Goal: Information Seeking & Learning: Check status

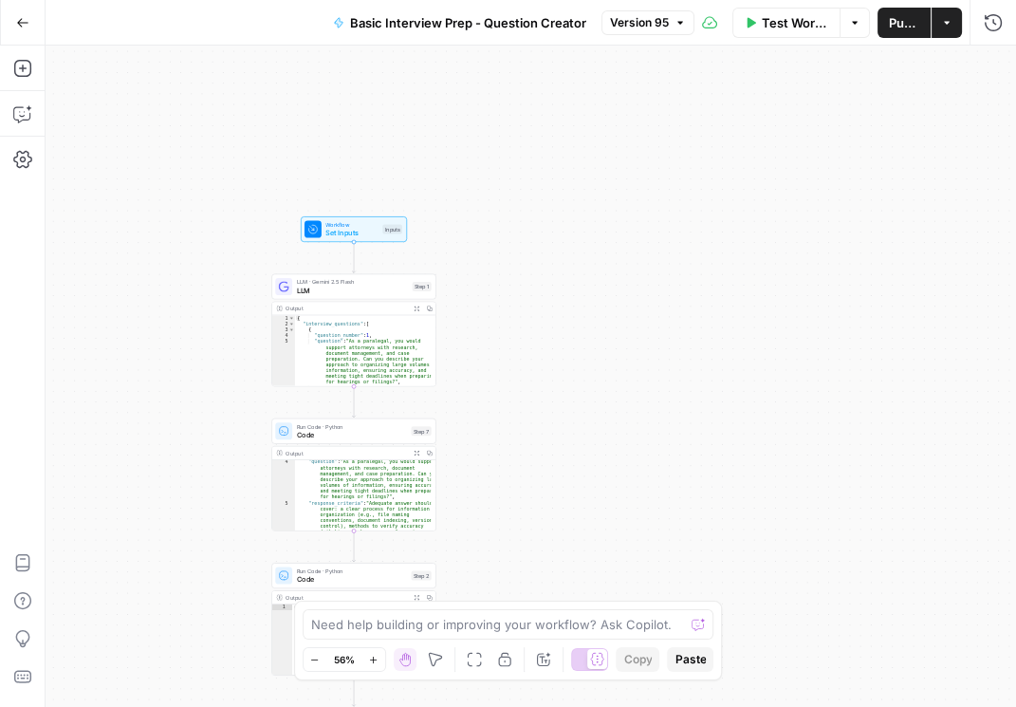
scroll to position [32, 0]
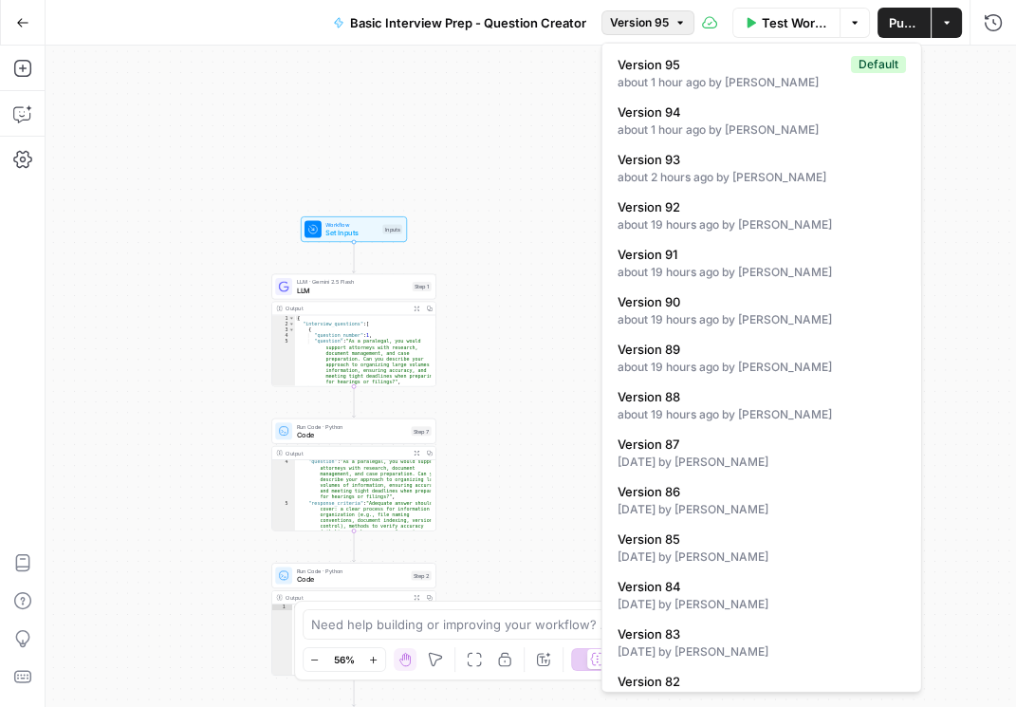
click at [644, 14] on span "Version 95" at bounding box center [639, 22] width 59 height 17
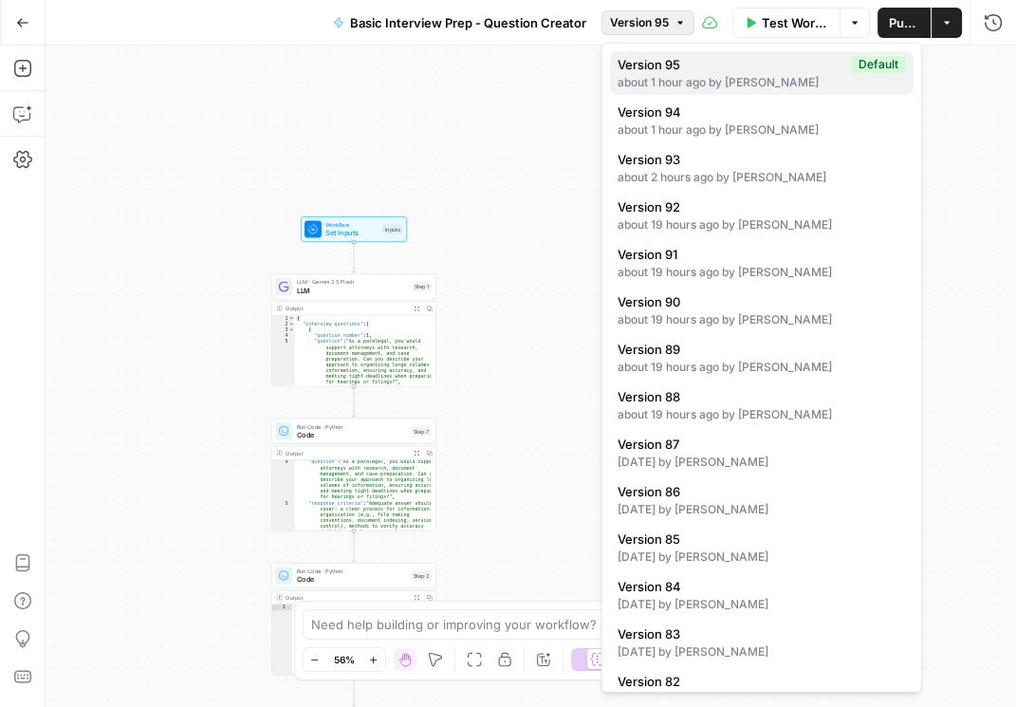
click at [665, 84] on div "about 1 hour ago by Daniel Scarr" at bounding box center [762, 82] width 288 height 17
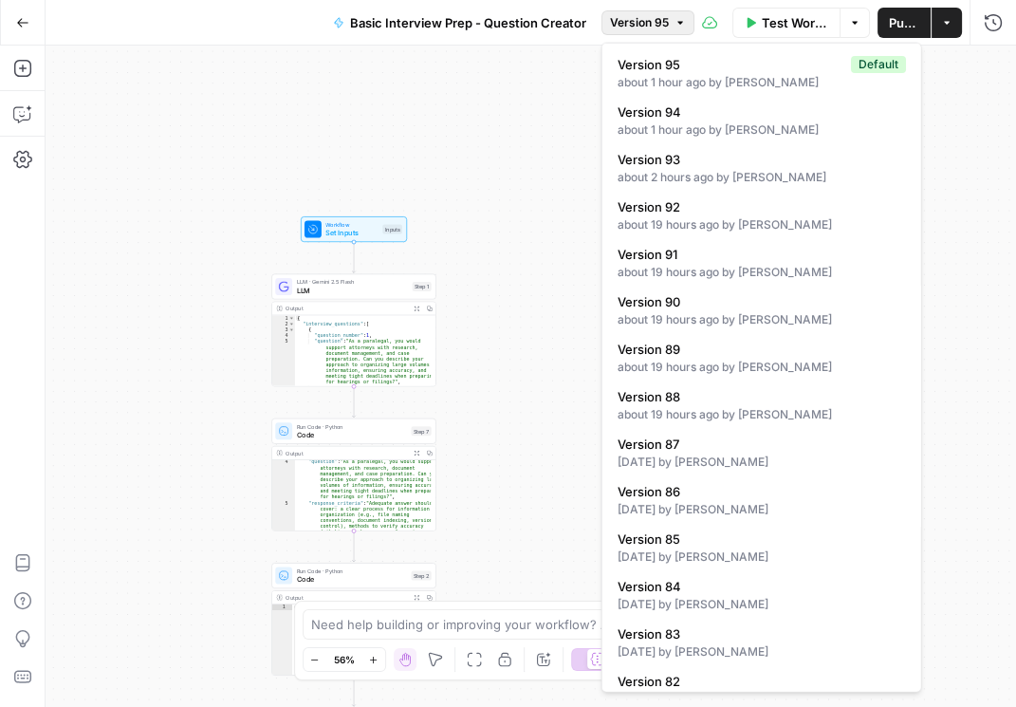
click at [651, 27] on span "Version 95" at bounding box center [639, 22] width 59 height 17
click at [672, 139] on button "Version 94 about 1 hour ago by Daniel Scarr" at bounding box center [762, 121] width 304 height 44
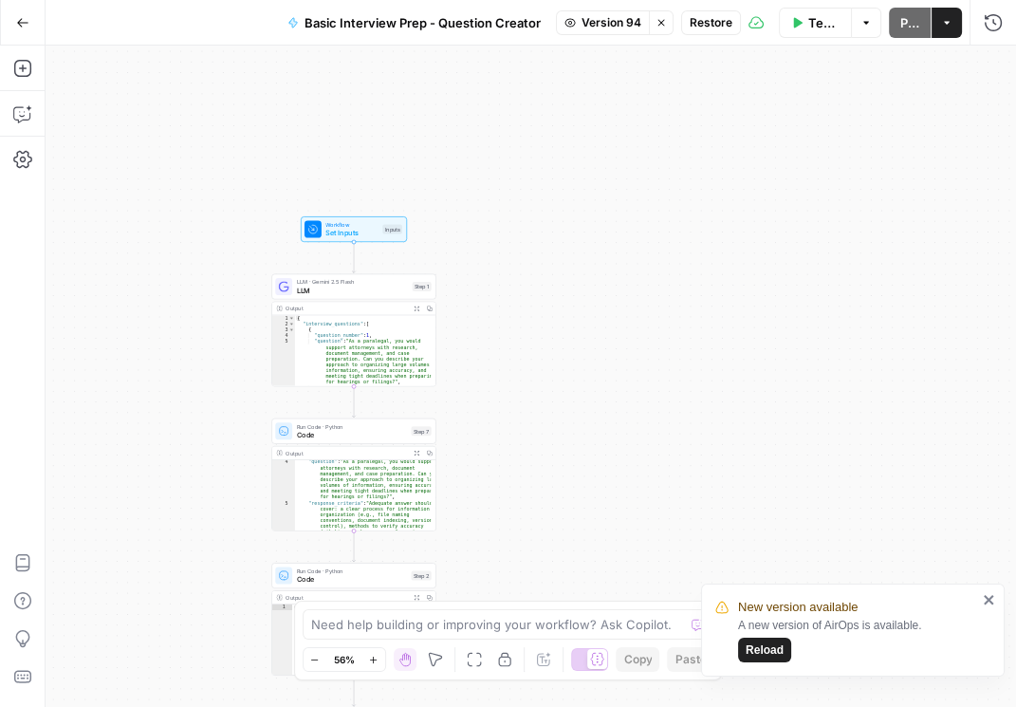
click at [614, 25] on span "Version 94" at bounding box center [612, 22] width 60 height 17
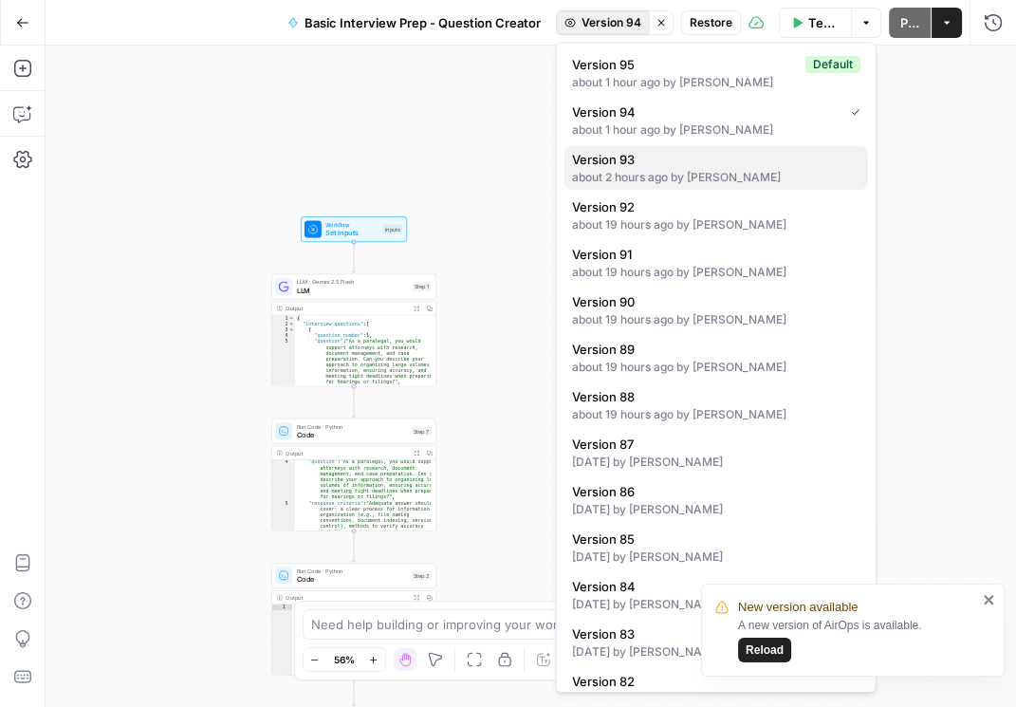
click at [639, 159] on span "Version 93" at bounding box center [712, 159] width 281 height 19
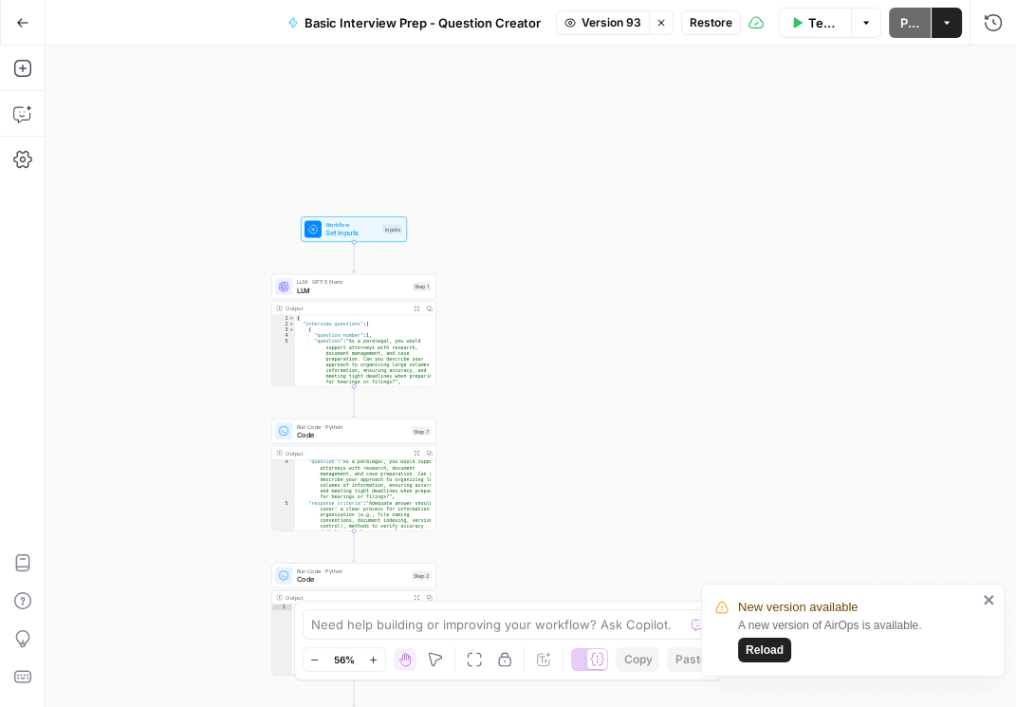
click at [708, 16] on span "Restore" at bounding box center [711, 22] width 43 height 17
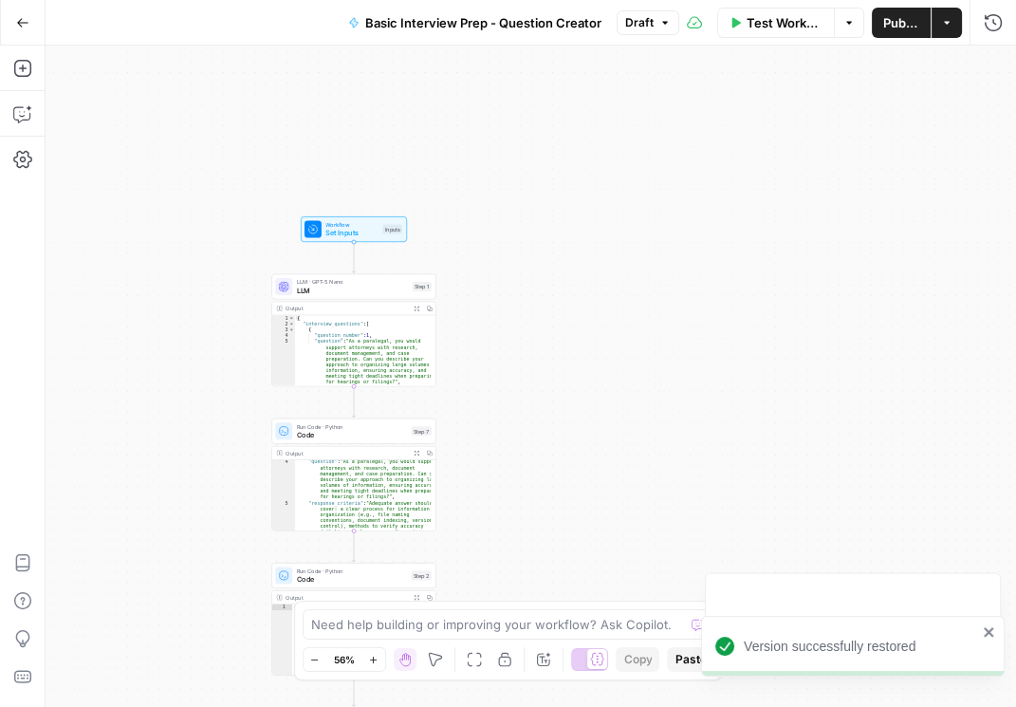
click at [912, 31] on span "Publish" at bounding box center [902, 22] width 37 height 19
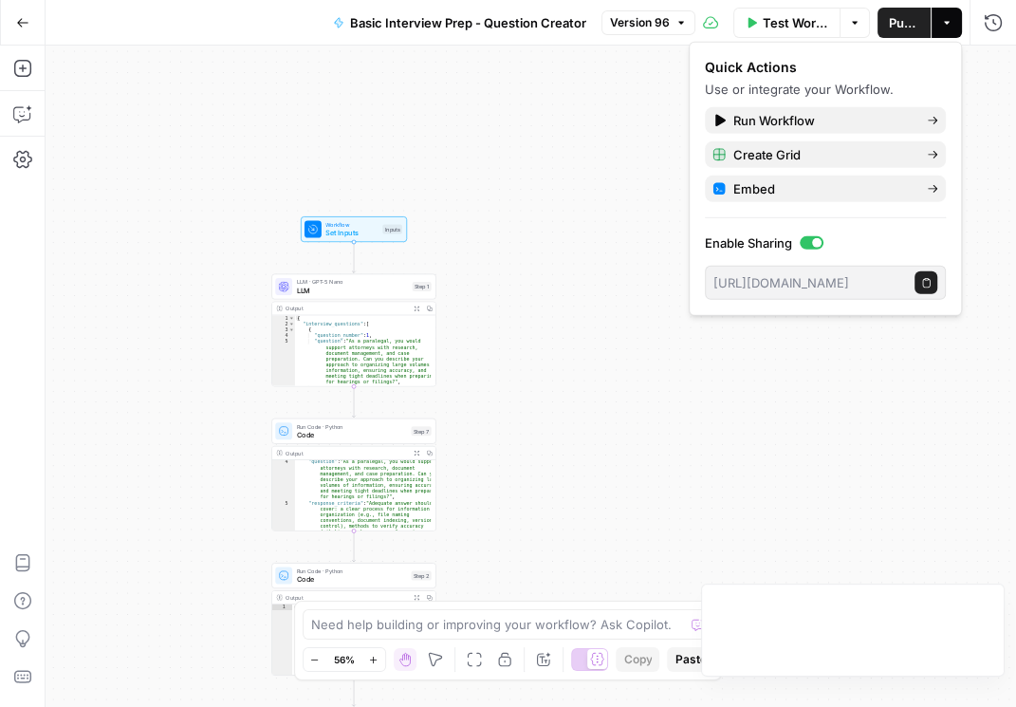
click at [601, 241] on div "Workflow Set Inputs Inputs LLM · GPT-5 Nano LLM Step 1 Output Expand Output Cop…" at bounding box center [531, 376] width 971 height 661
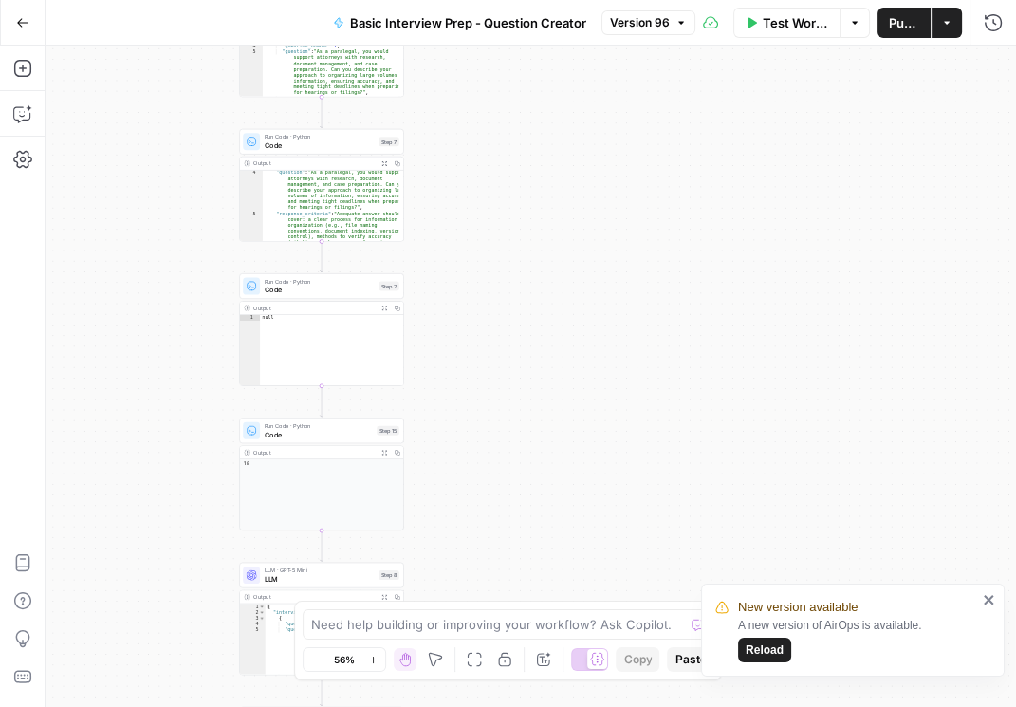
drag, startPoint x: 569, startPoint y: 257, endPoint x: 527, endPoint y: 103, distance: 159.6
click at [527, 103] on div "Workflow Set Inputs Inputs LLM · GPT-5 Nano LLM Step 1 Output Expand Output Cop…" at bounding box center [531, 376] width 971 height 661
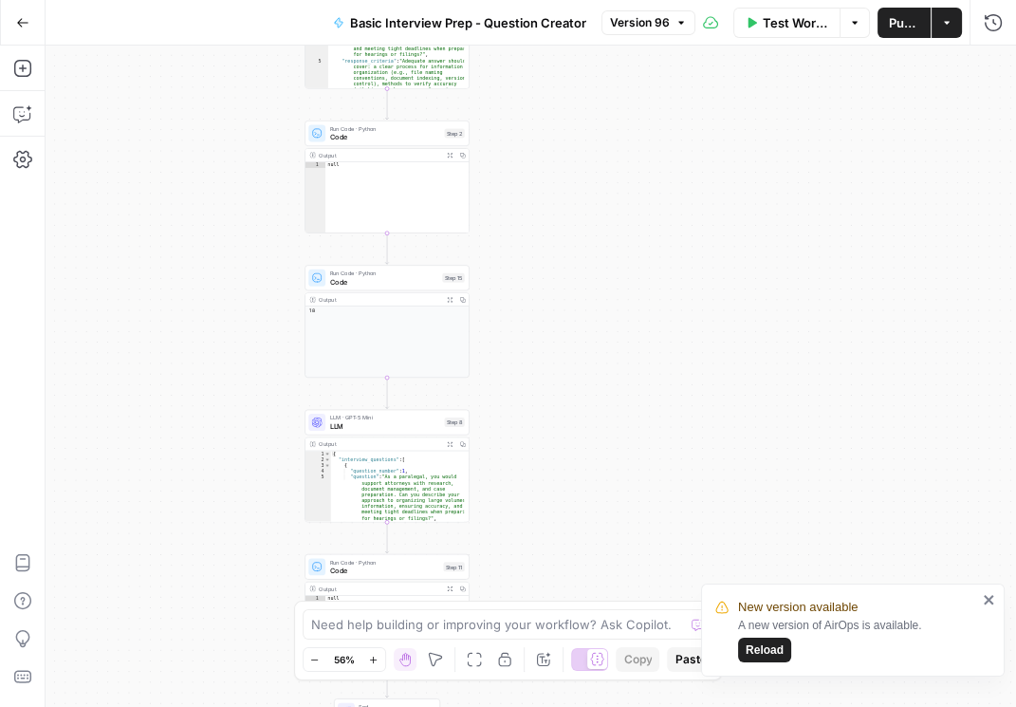
drag, startPoint x: 620, startPoint y: 249, endPoint x: 673, endPoint y: 132, distance: 128.3
click at [677, 89] on div "Workflow Set Inputs Inputs LLM · GPT-5 Nano LLM Step 1 Output Expand Output Cop…" at bounding box center [531, 376] width 971 height 661
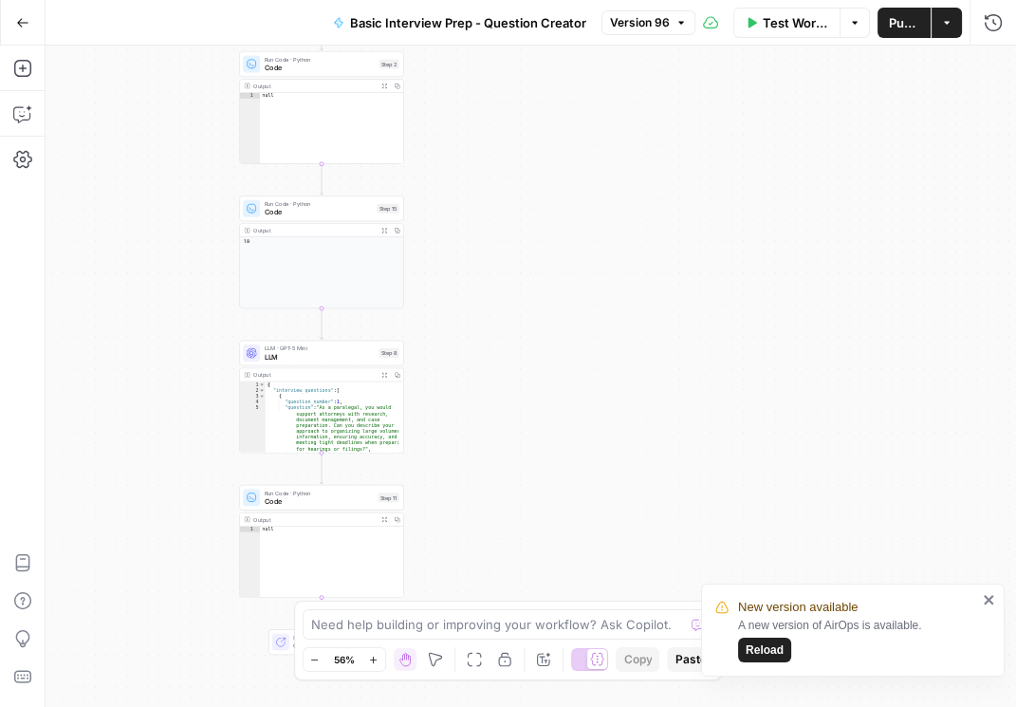
drag, startPoint x: 699, startPoint y: 253, endPoint x: 649, endPoint y: 196, distance: 76.0
click at [649, 196] on div "Workflow Set Inputs Inputs LLM · GPT-5 Nano LLM Step 1 Output Expand Output Cop…" at bounding box center [531, 376] width 971 height 661
click at [314, 353] on span "LLM" at bounding box center [315, 349] width 110 height 10
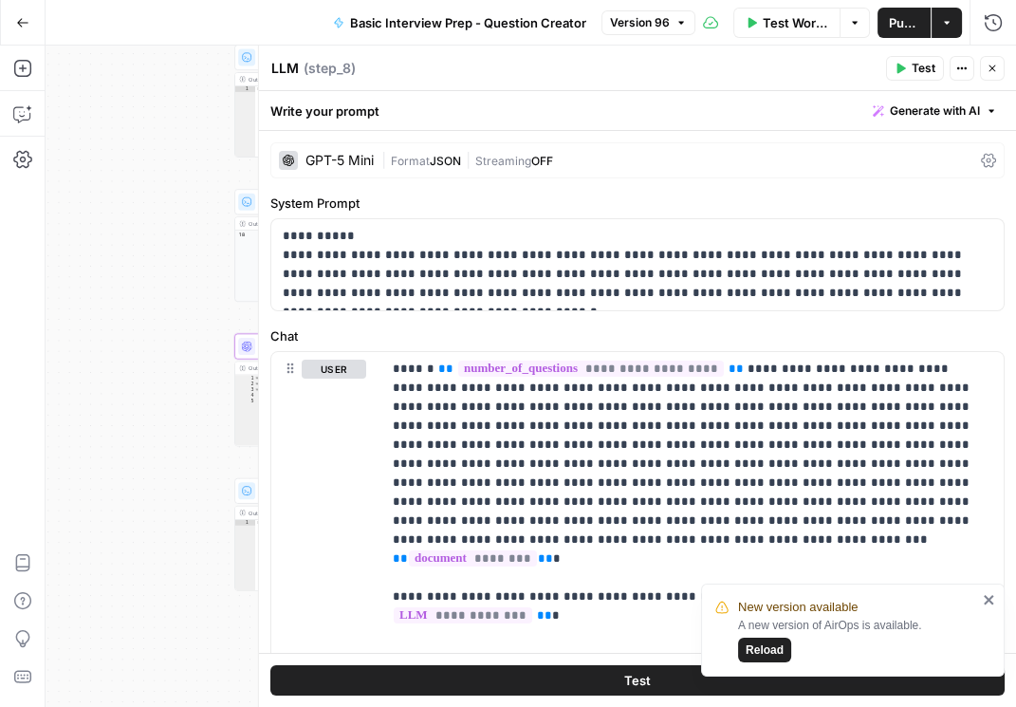
click at [995, 65] on icon "button" at bounding box center [992, 68] width 11 height 11
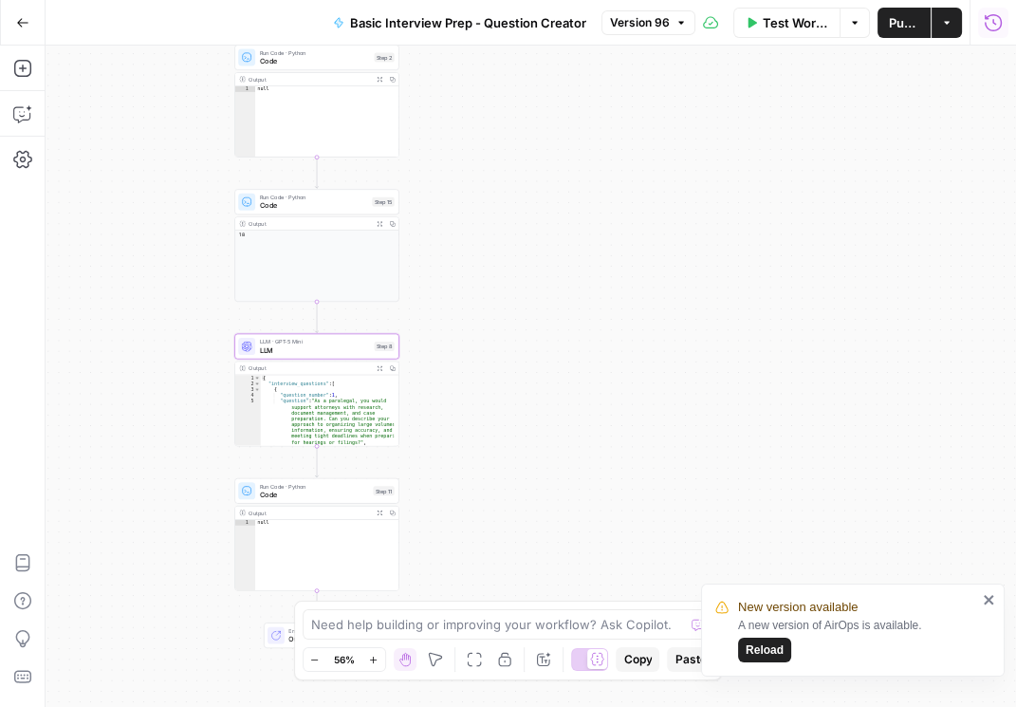
click at [996, 29] on icon "button" at bounding box center [993, 22] width 19 height 19
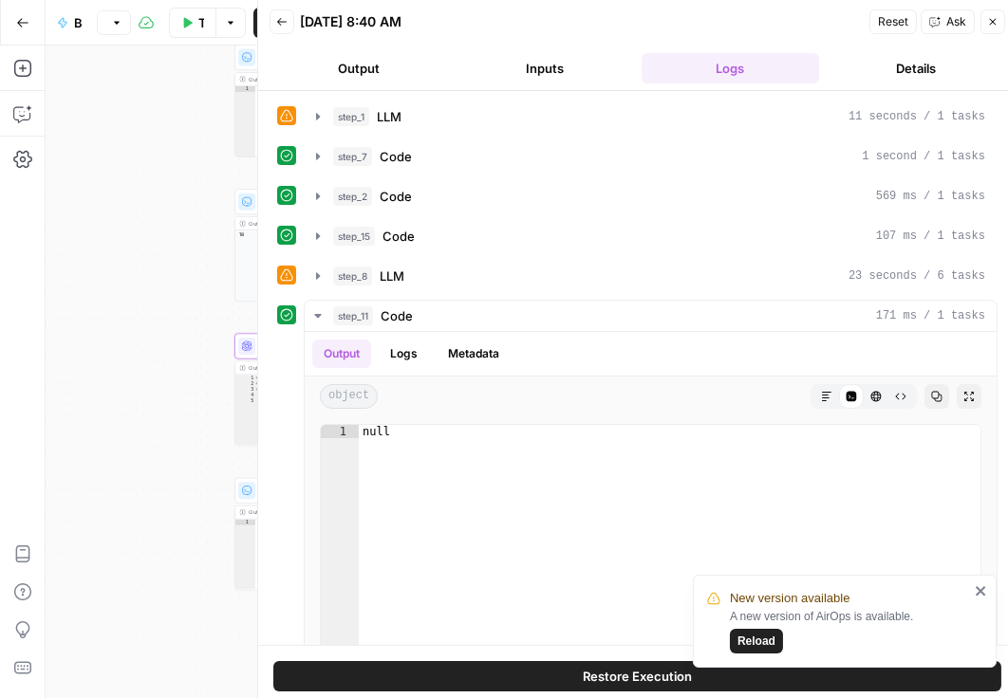
click at [286, 22] on icon "button" at bounding box center [281, 21] width 11 height 11
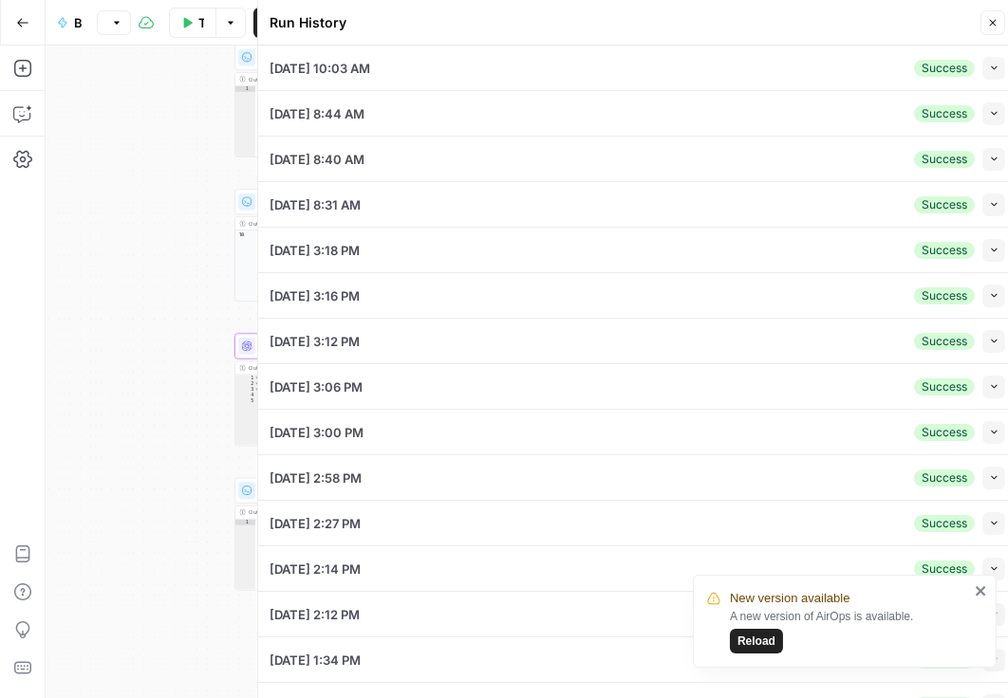
click at [982, 65] on button "Collapse" at bounding box center [993, 68] width 23 height 23
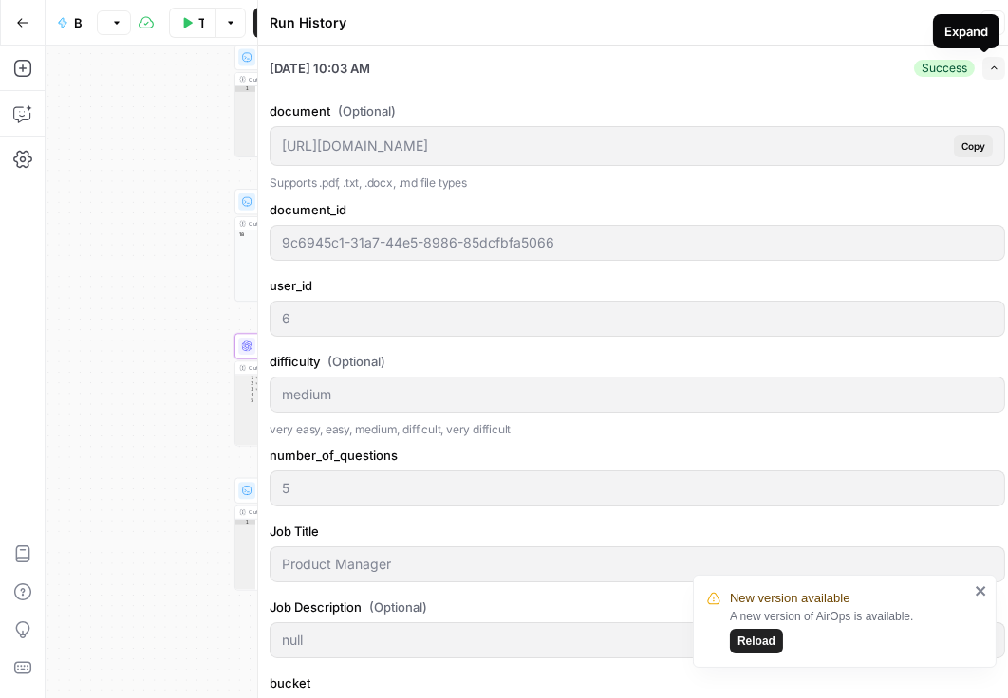
click at [991, 61] on button "Expand" at bounding box center [993, 68] width 23 height 23
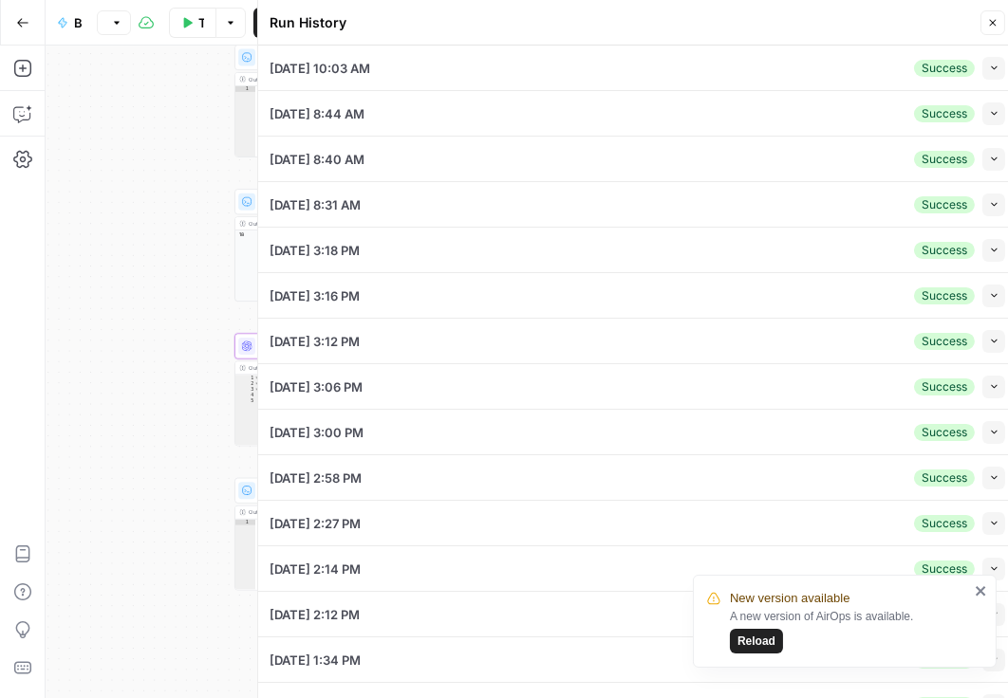
click at [989, 113] on icon "button" at bounding box center [994, 113] width 10 height 10
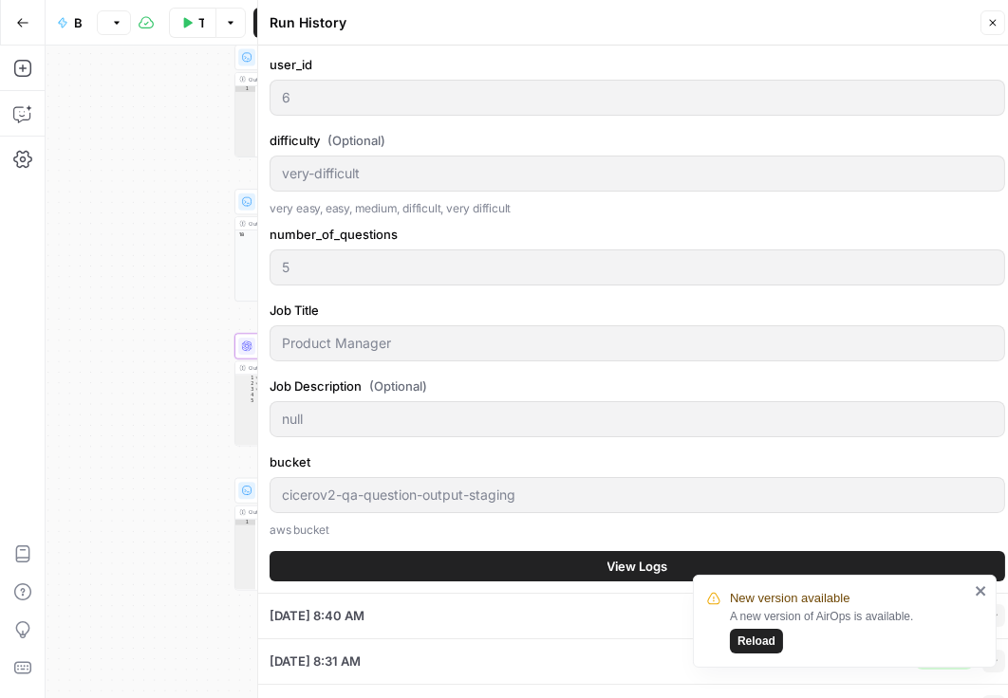
scroll to position [270, 0]
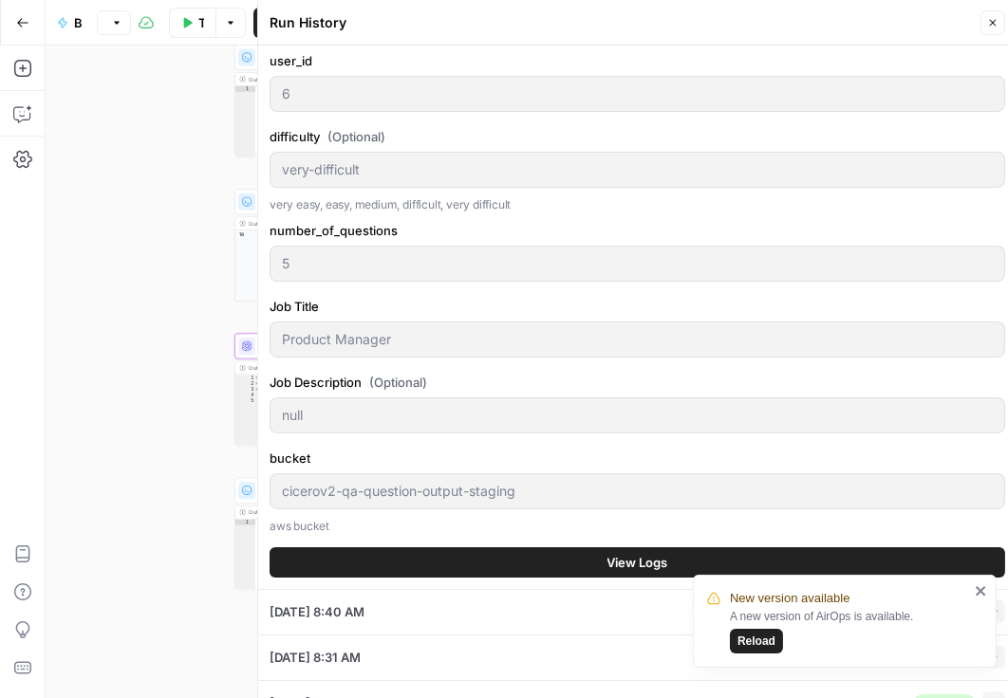
click at [497, 564] on button "View Logs" at bounding box center [637, 563] width 735 height 30
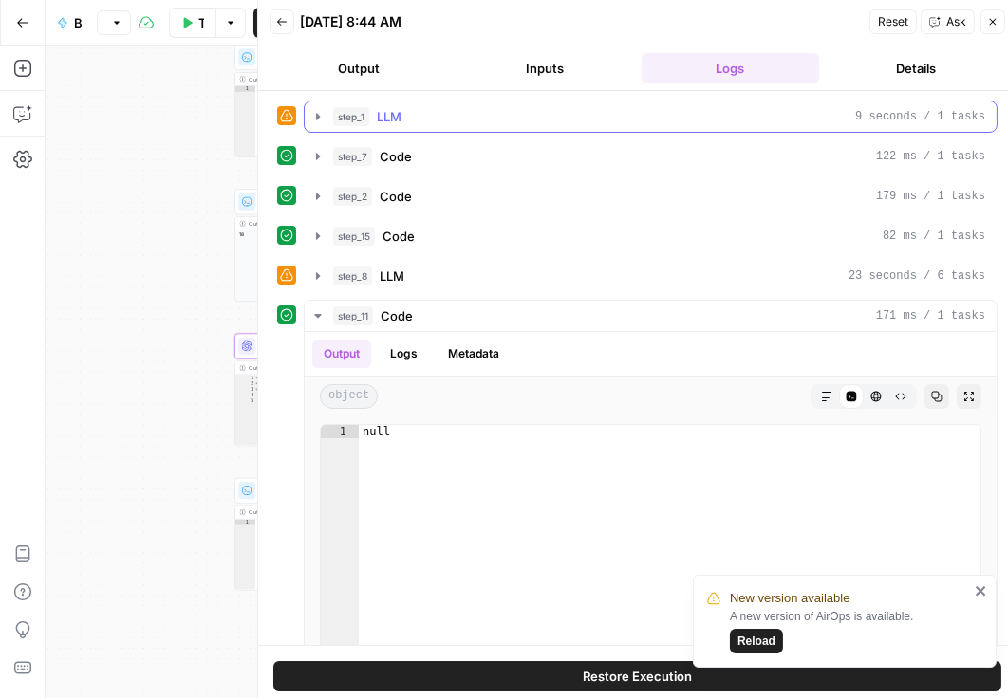
click at [322, 116] on icon "button" at bounding box center [317, 116] width 15 height 15
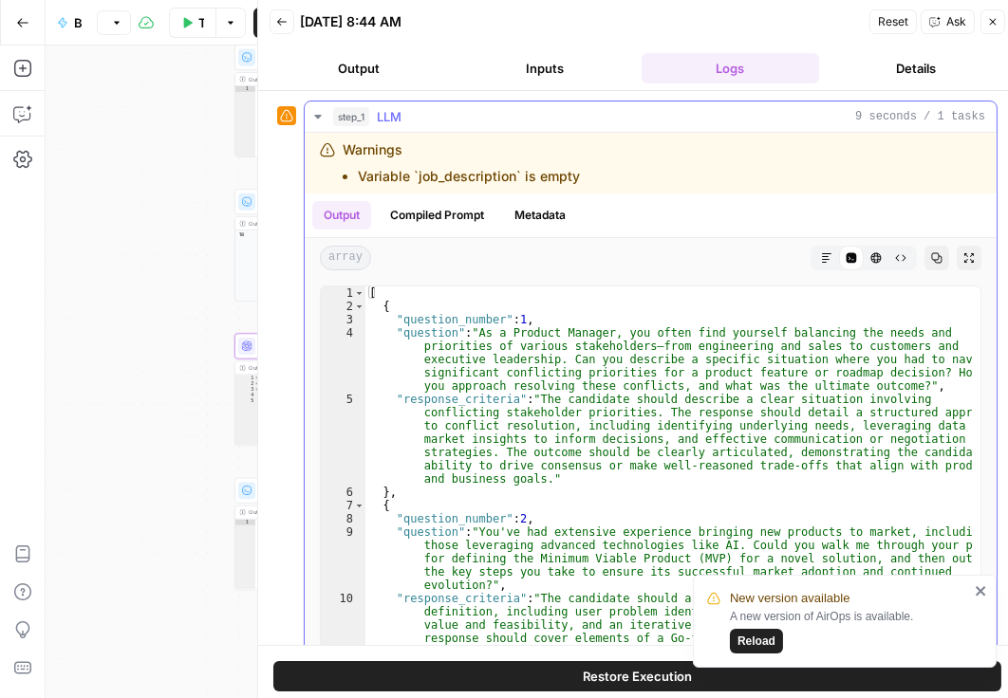
click at [324, 112] on icon "button" at bounding box center [317, 116] width 15 height 15
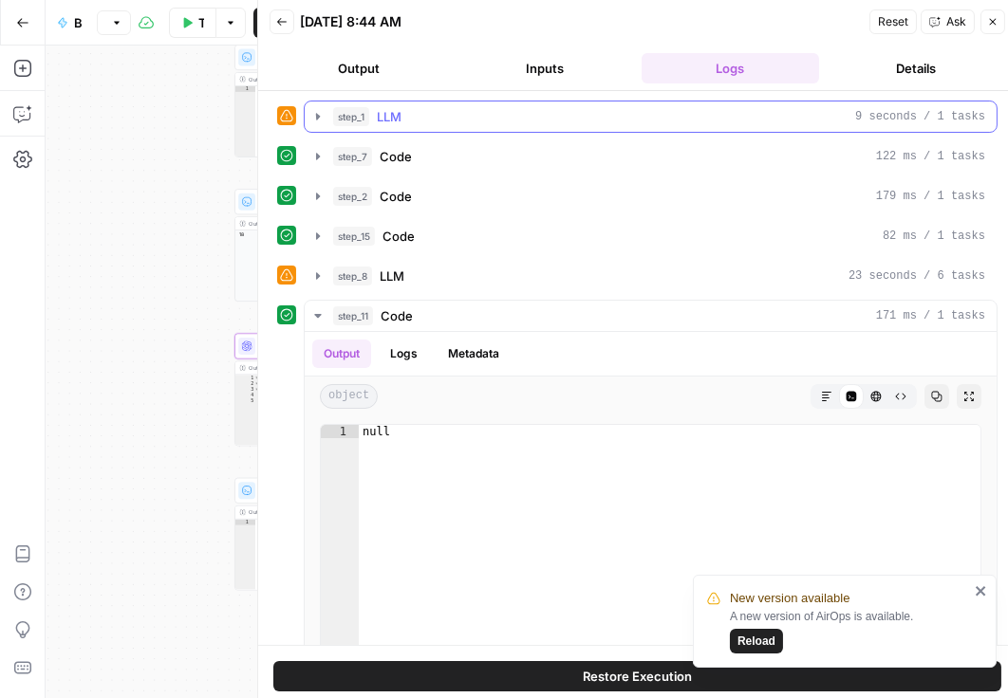
click at [331, 119] on button "step_1 LLM 9 seconds / 1 tasks" at bounding box center [651, 117] width 692 height 30
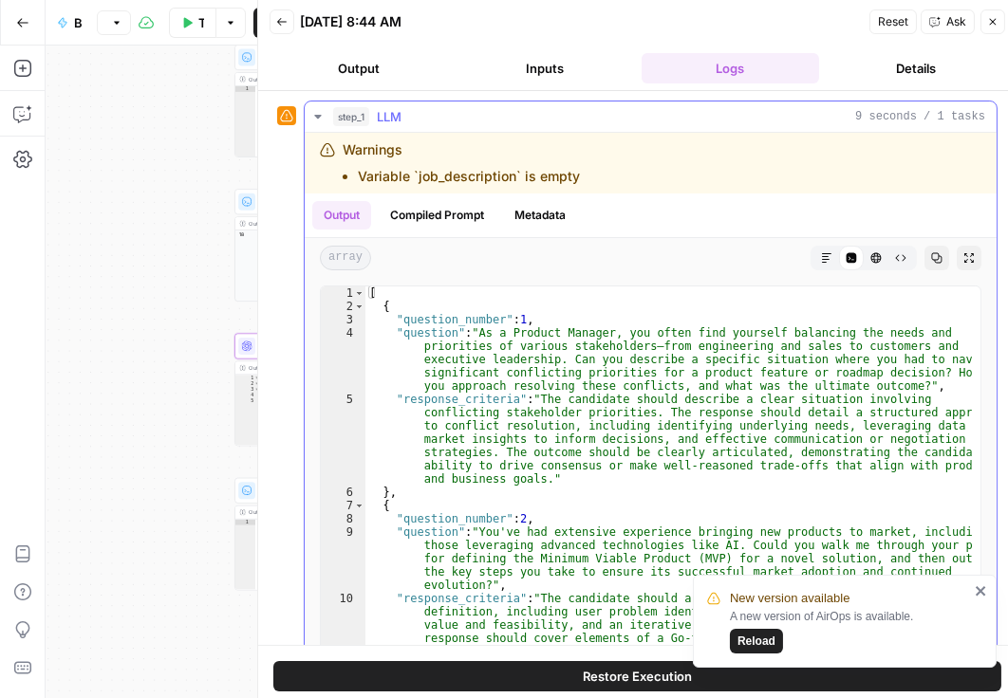
click at [459, 219] on button "Compiled Prompt" at bounding box center [437, 215] width 117 height 28
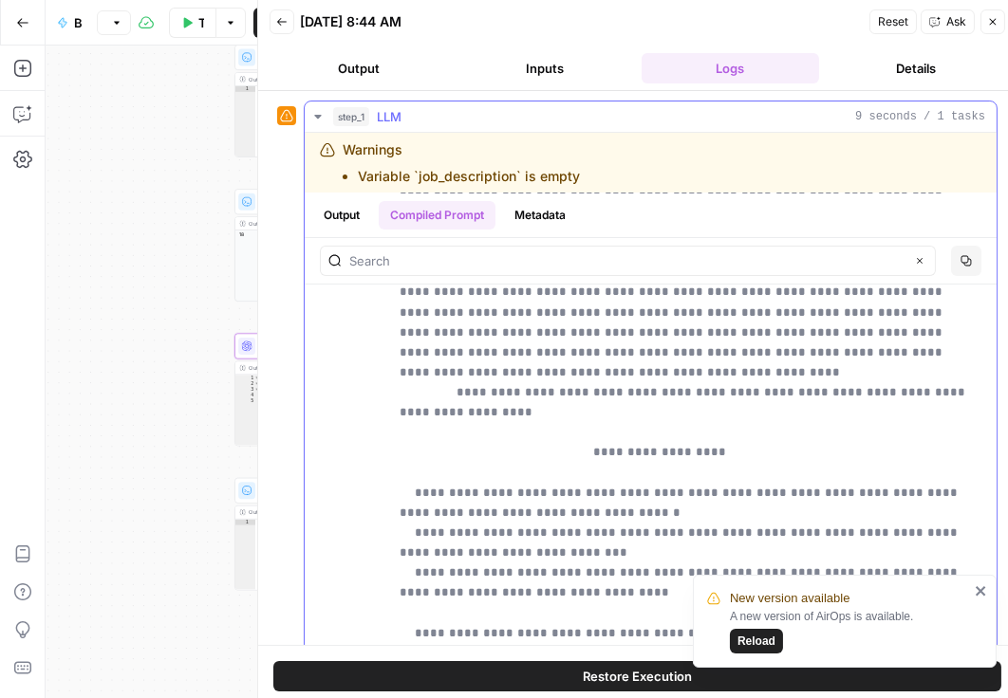
scroll to position [596, 0]
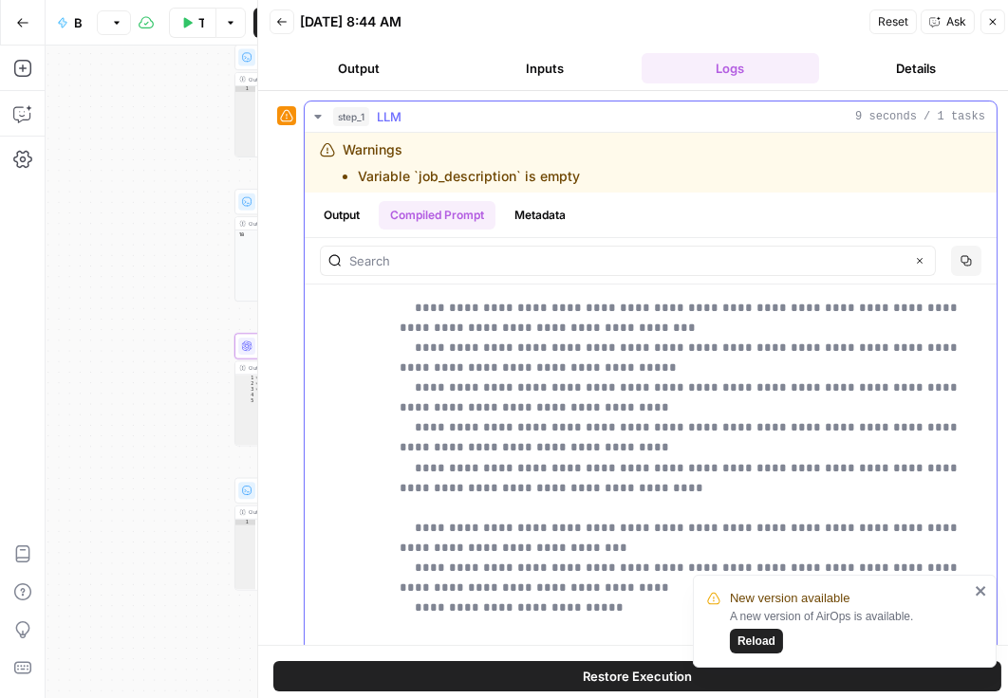
click at [555, 206] on button "Metadata" at bounding box center [540, 215] width 74 height 28
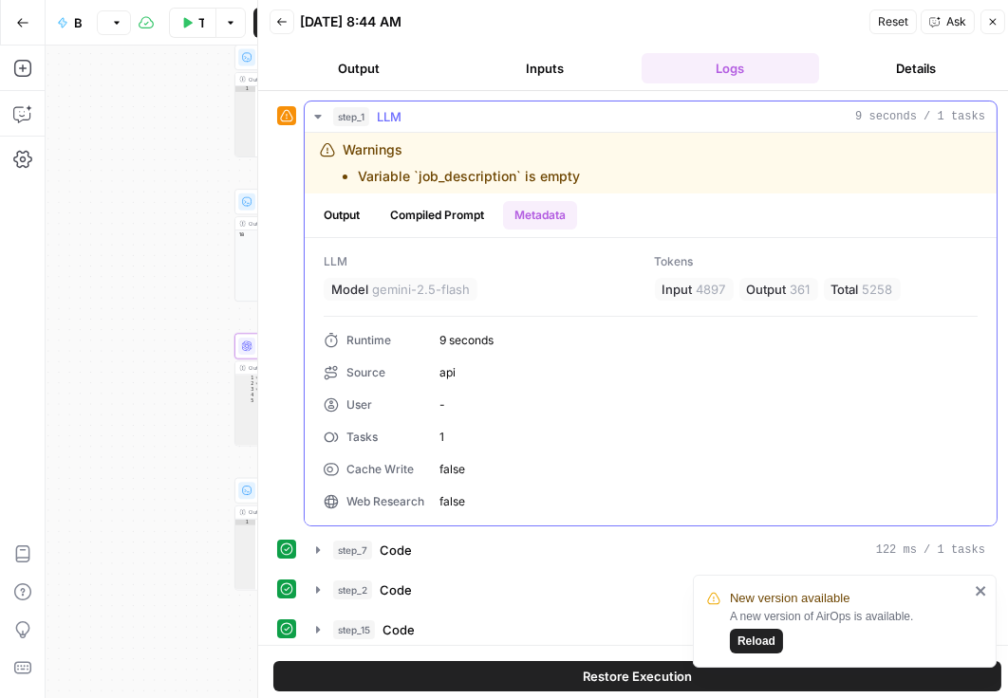
scroll to position [0, 0]
click at [319, 111] on icon "button" at bounding box center [317, 116] width 15 height 15
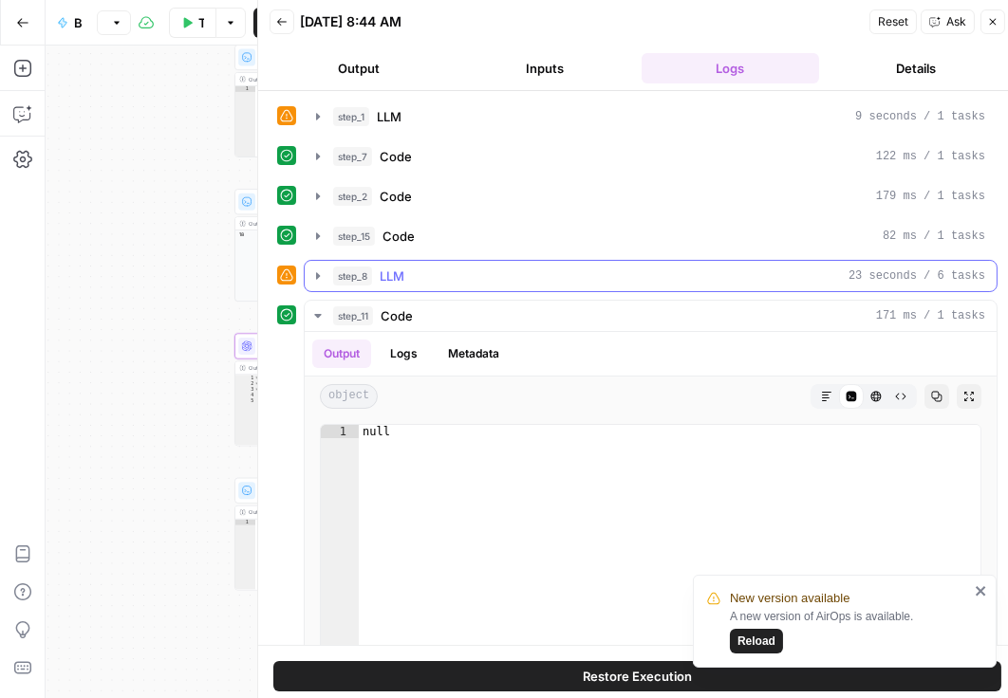
click at [322, 275] on icon "button" at bounding box center [317, 276] width 15 height 15
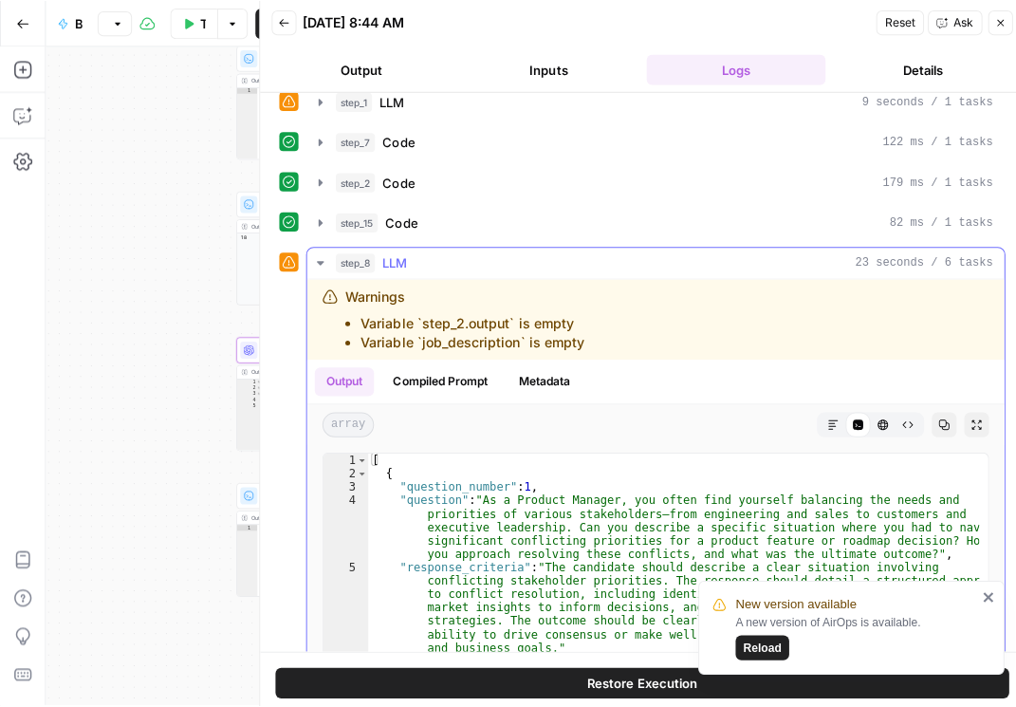
scroll to position [54, 0]
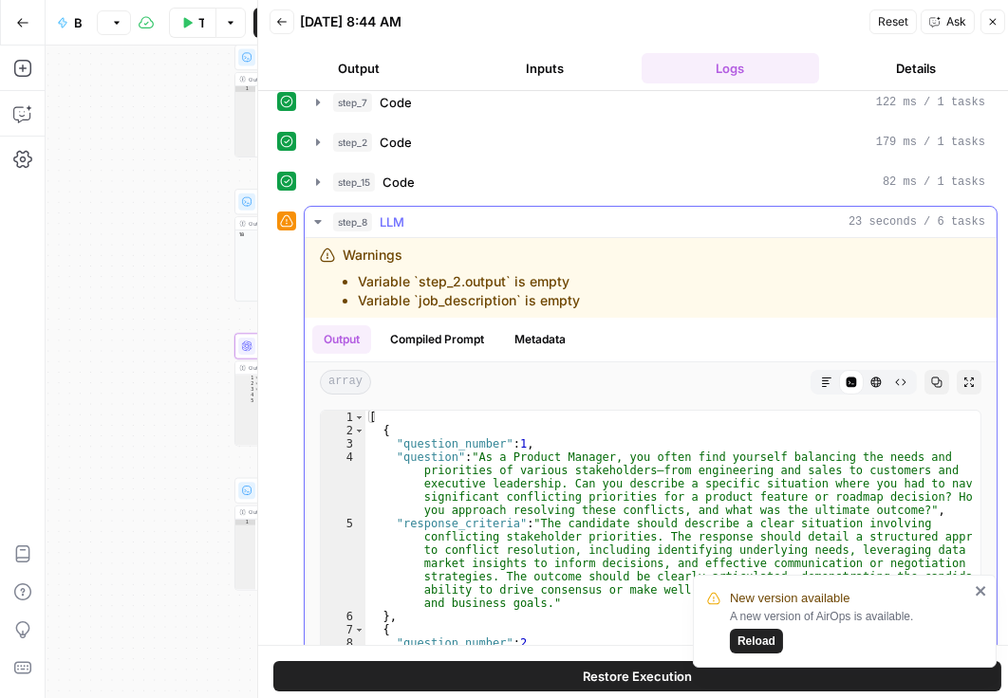
click at [459, 344] on button "Compiled Prompt" at bounding box center [437, 340] width 117 height 28
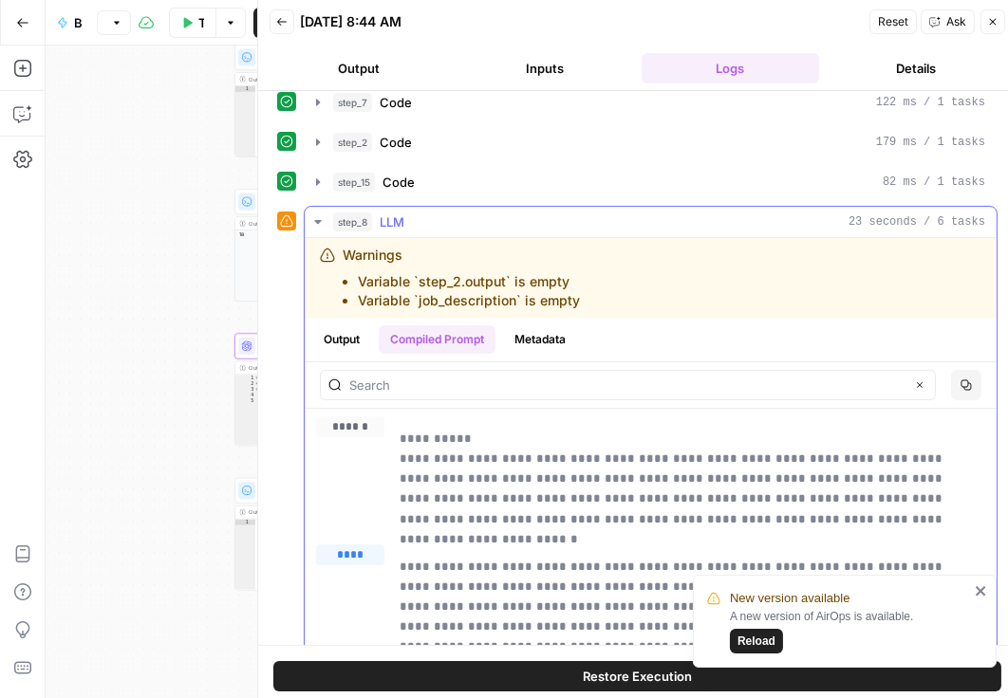
click at [540, 326] on button "Metadata" at bounding box center [540, 340] width 74 height 28
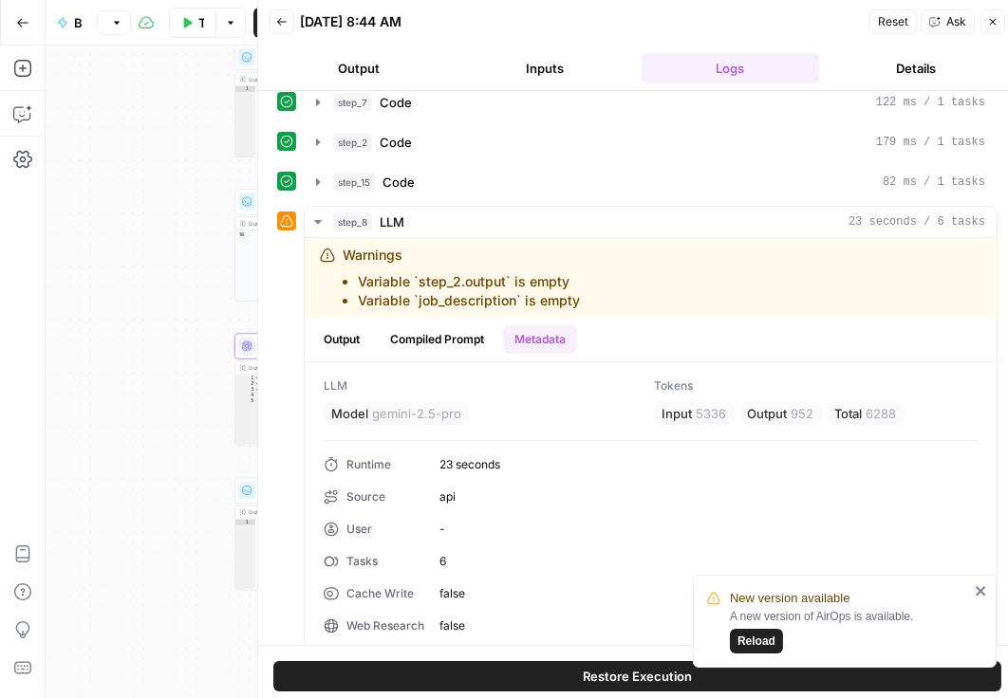
click at [991, 27] on icon "button" at bounding box center [992, 21] width 11 height 11
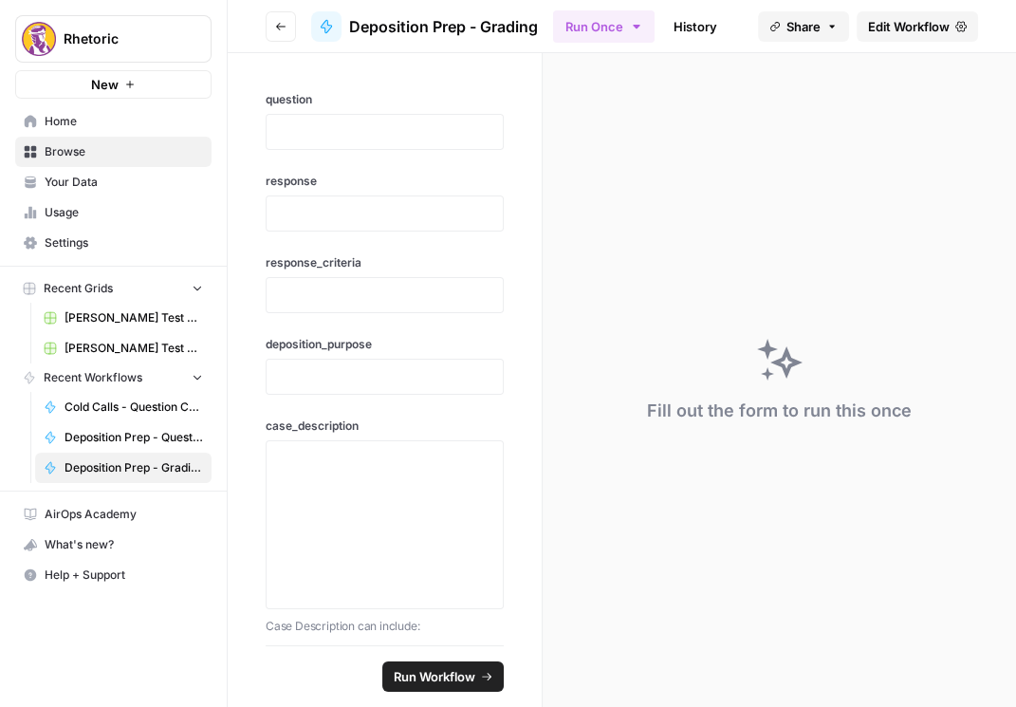
click at [285, 25] on icon "button" at bounding box center [280, 26] width 11 height 11
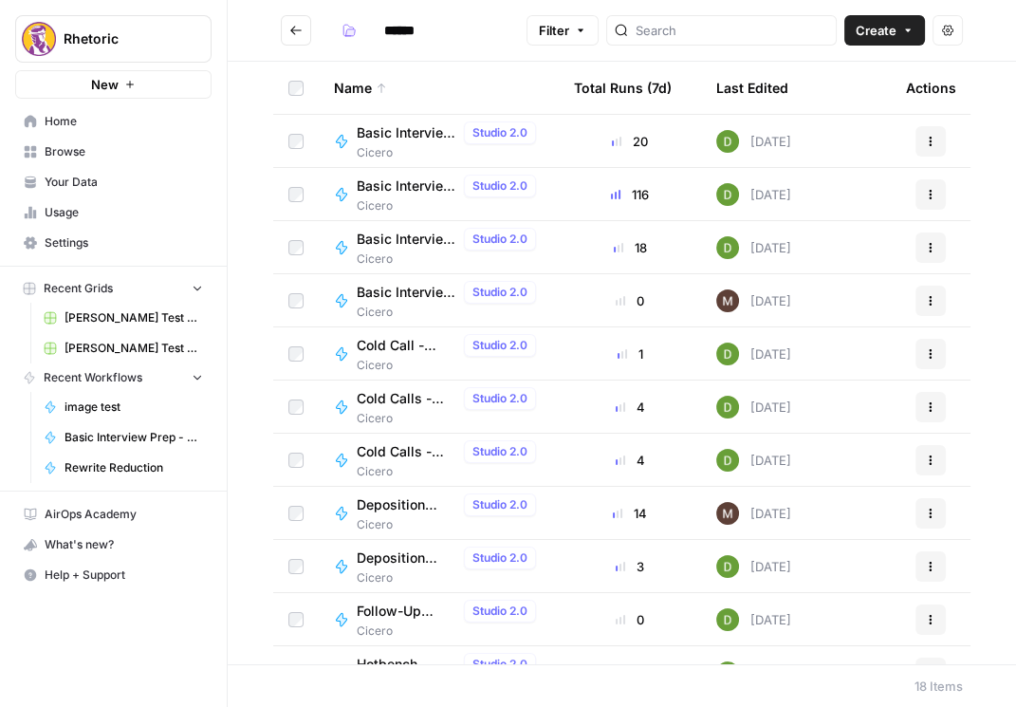
click at [369, 134] on span "Basic Interview Prep - Document Verification" at bounding box center [407, 132] width 100 height 19
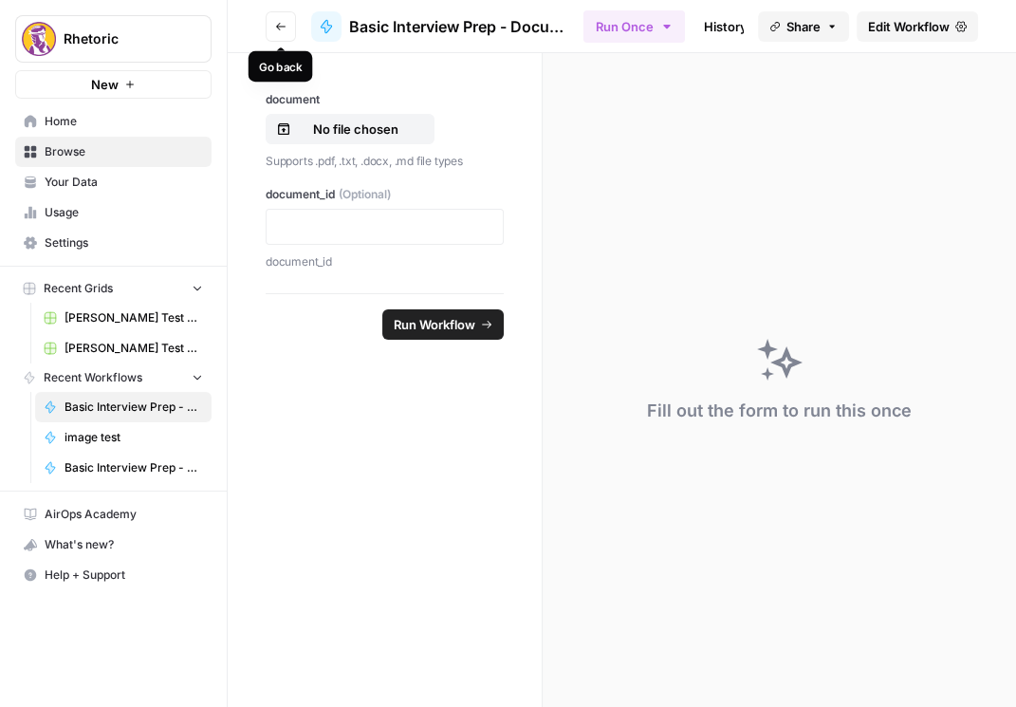
click at [270, 28] on button "Go back" at bounding box center [281, 26] width 30 height 30
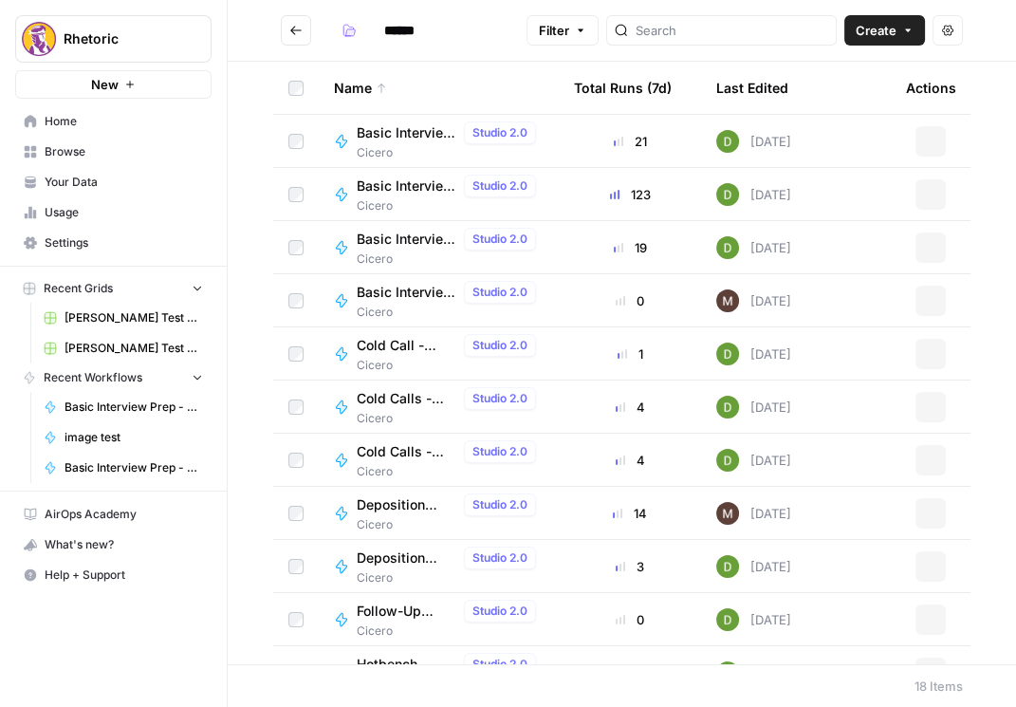
click at [372, 191] on span "Basic Interview Prep - Grading" at bounding box center [407, 186] width 100 height 19
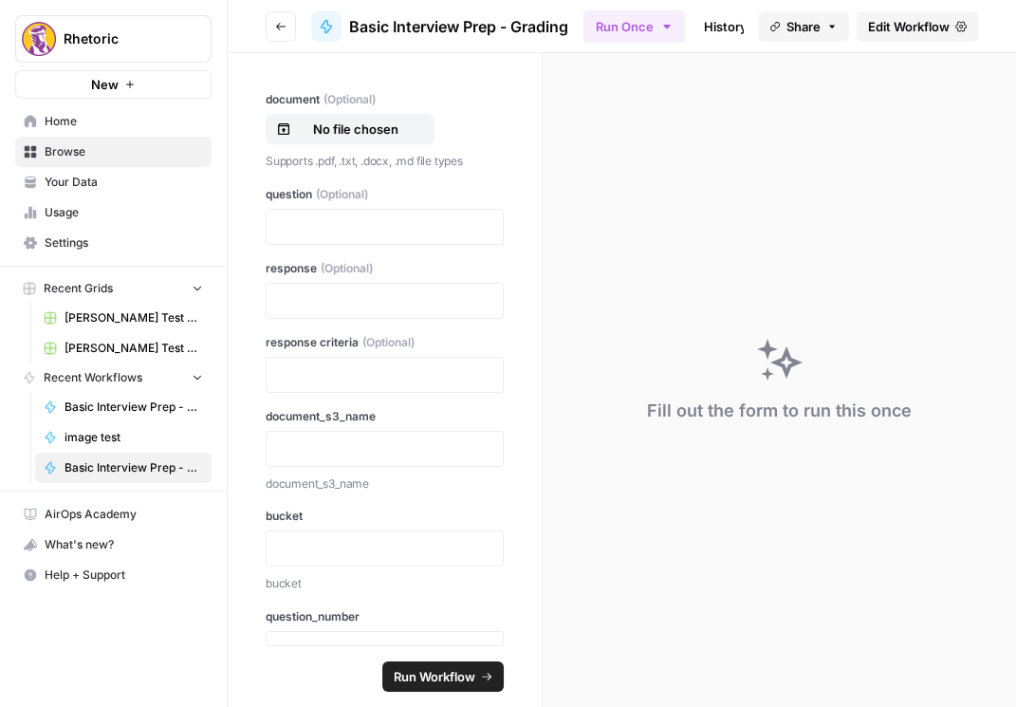
click at [951, 24] on link "Edit Workflow" at bounding box center [917, 26] width 121 height 30
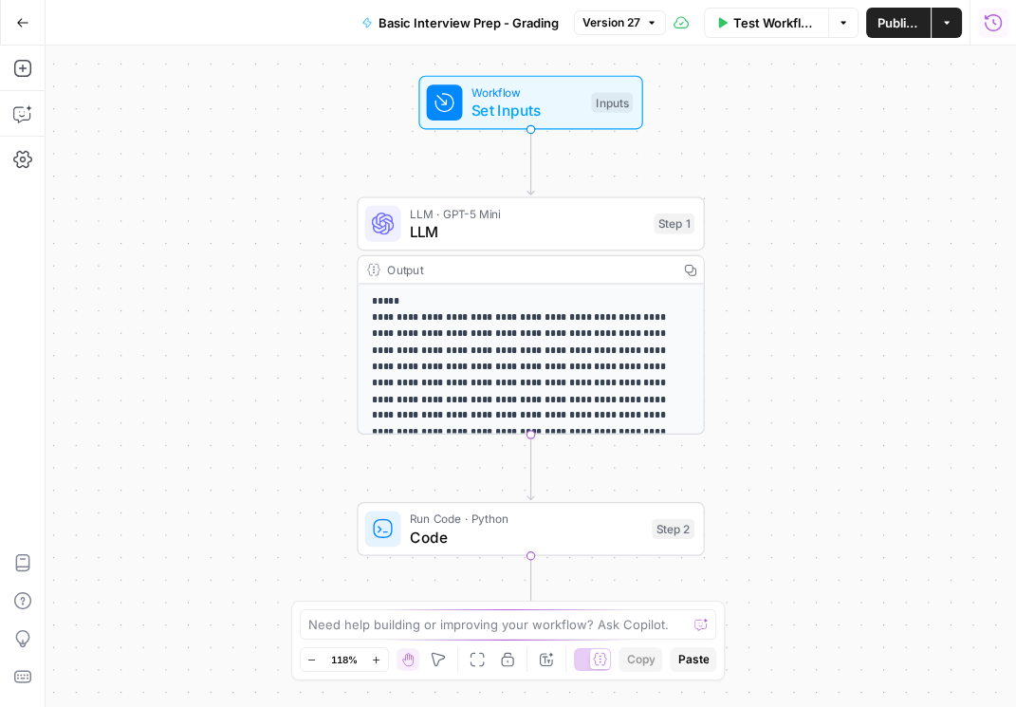
click at [990, 34] on button "Run History" at bounding box center [993, 23] width 30 height 30
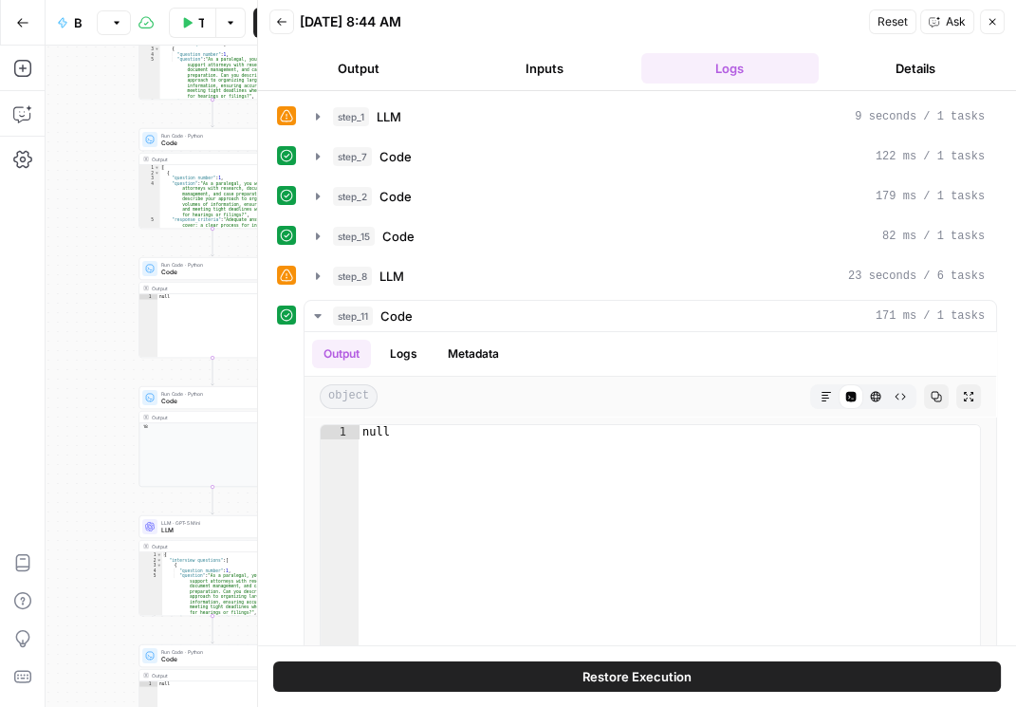
click at [994, 32] on button "Close" at bounding box center [992, 21] width 25 height 25
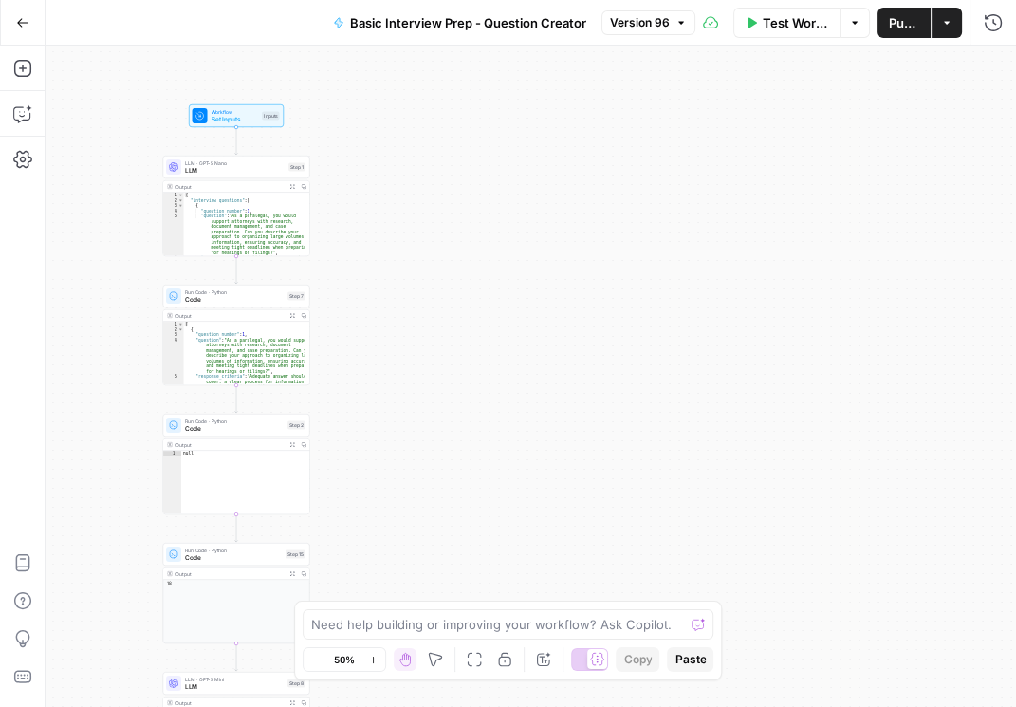
drag, startPoint x: 496, startPoint y: 213, endPoint x: 519, endPoint y: 367, distance: 156.4
click at [520, 369] on div "Workflow Set Inputs Inputs LLM · GPT-5 Nano LLM Step 1 Output Expand Output Cop…" at bounding box center [531, 376] width 971 height 661
click at [223, 171] on span "LLM" at bounding box center [235, 170] width 100 height 9
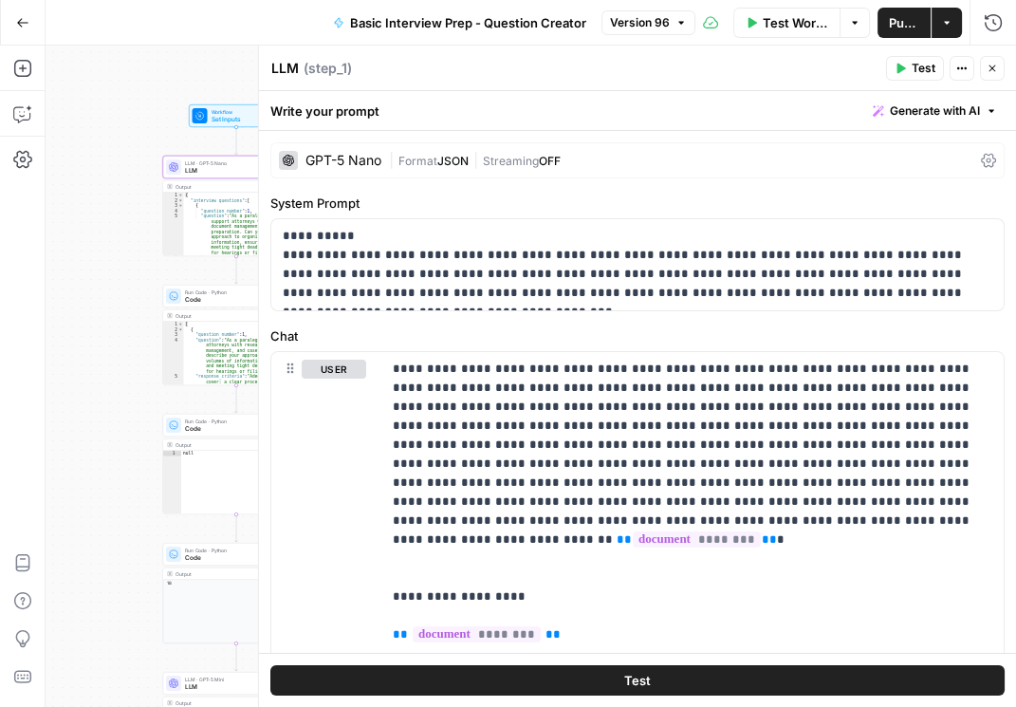
click at [981, 159] on icon at bounding box center [988, 160] width 15 height 15
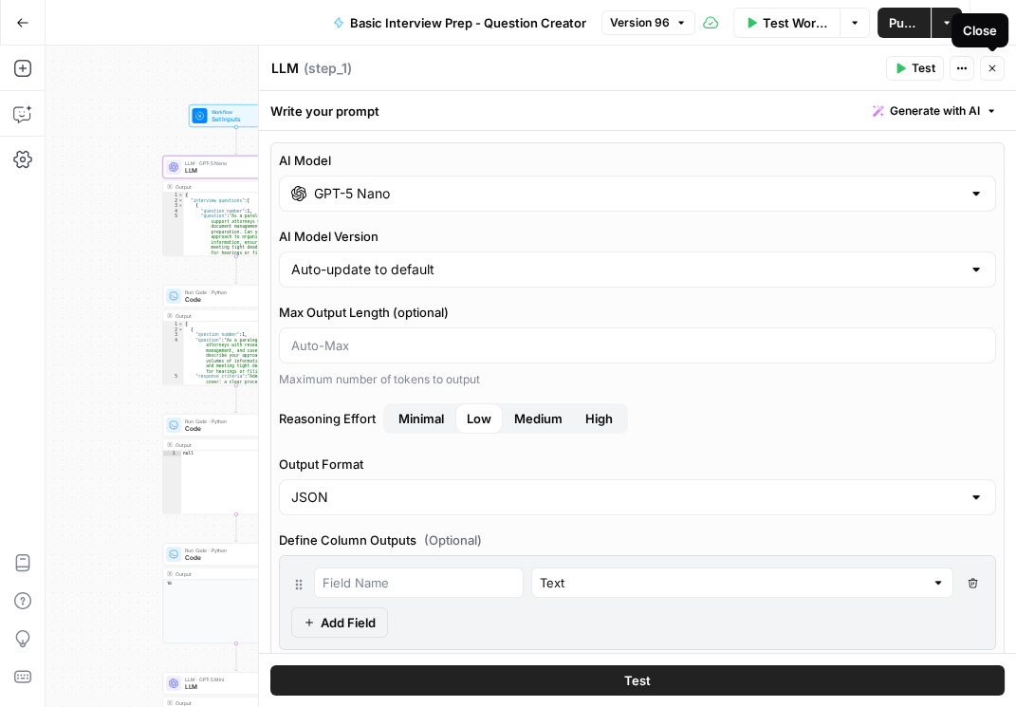
click at [990, 73] on icon "button" at bounding box center [992, 68] width 11 height 11
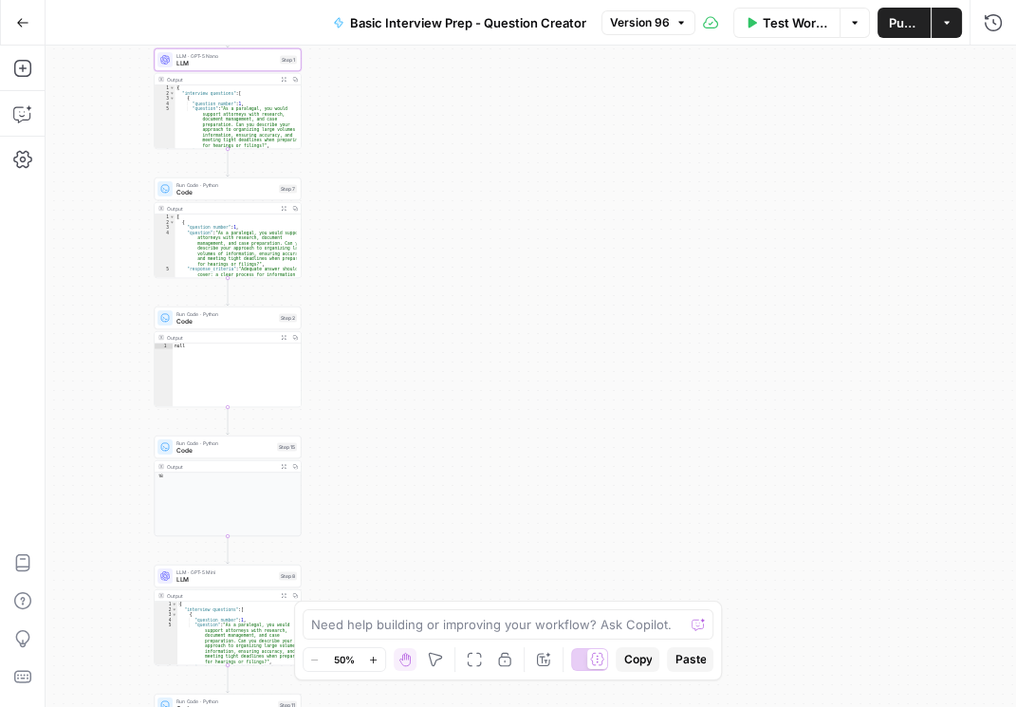
drag, startPoint x: 572, startPoint y: 322, endPoint x: 562, endPoint y: 200, distance: 121.9
click at [562, 200] on div "Workflow Set Inputs Inputs LLM · GPT-5 Nano LLM Step 1 Output Expand Output Cop…" at bounding box center [531, 376] width 971 height 661
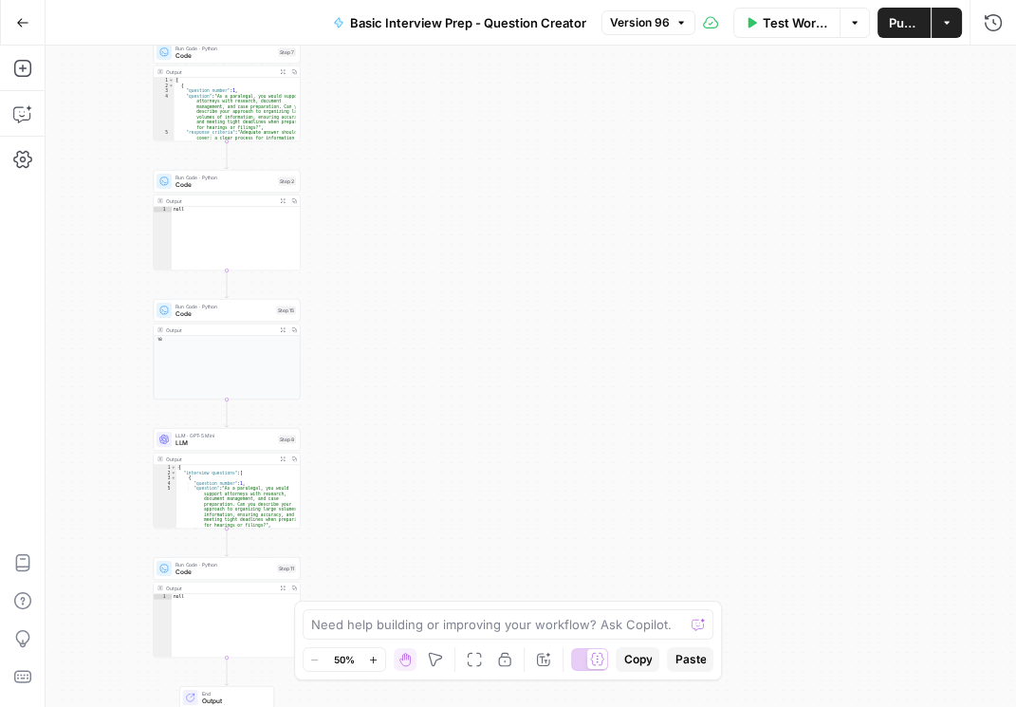
drag, startPoint x: 516, startPoint y: 344, endPoint x: 507, endPoint y: 168, distance: 176.8
click at [507, 168] on div "Workflow Set Inputs Inputs LLM · GPT-5 Nano LLM Step 1 Output Expand Output Cop…" at bounding box center [531, 376] width 971 height 661
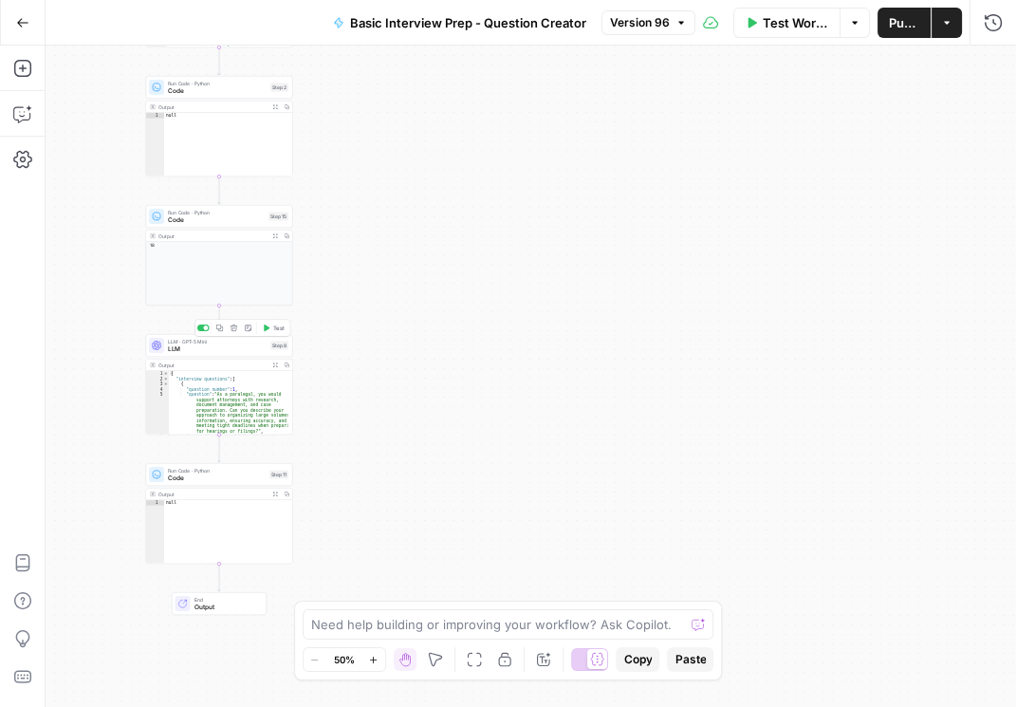
click at [236, 349] on span "LLM" at bounding box center [217, 348] width 99 height 9
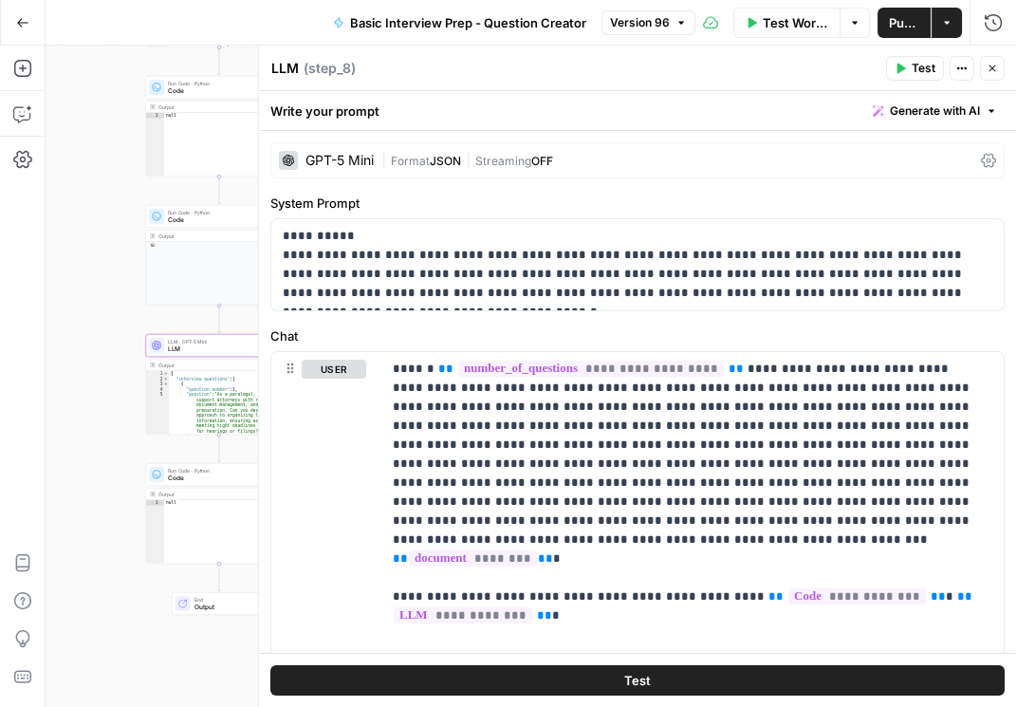
click at [981, 161] on icon at bounding box center [988, 161] width 15 height 14
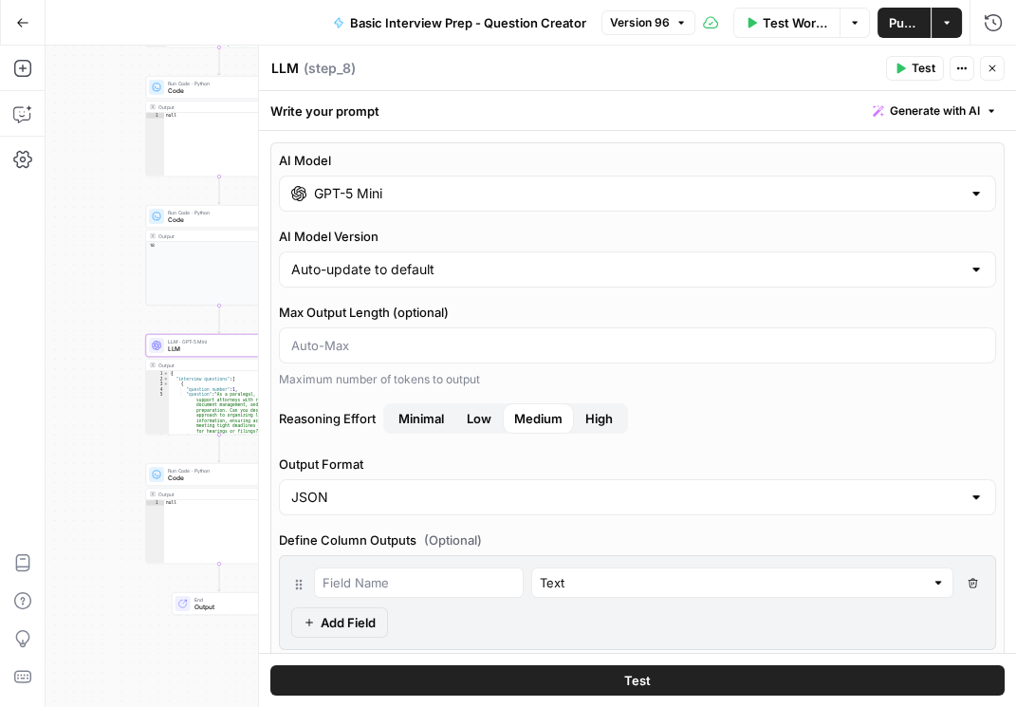
click at [995, 73] on icon "button" at bounding box center [992, 68] width 11 height 11
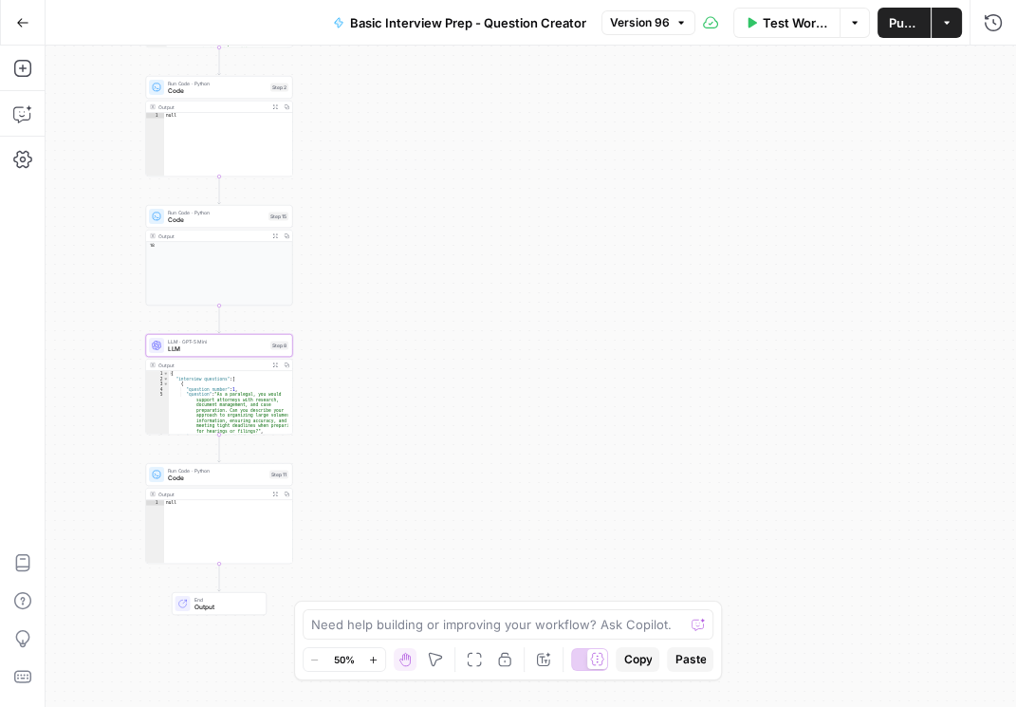
click at [190, 353] on span "LLM" at bounding box center [217, 348] width 99 height 9
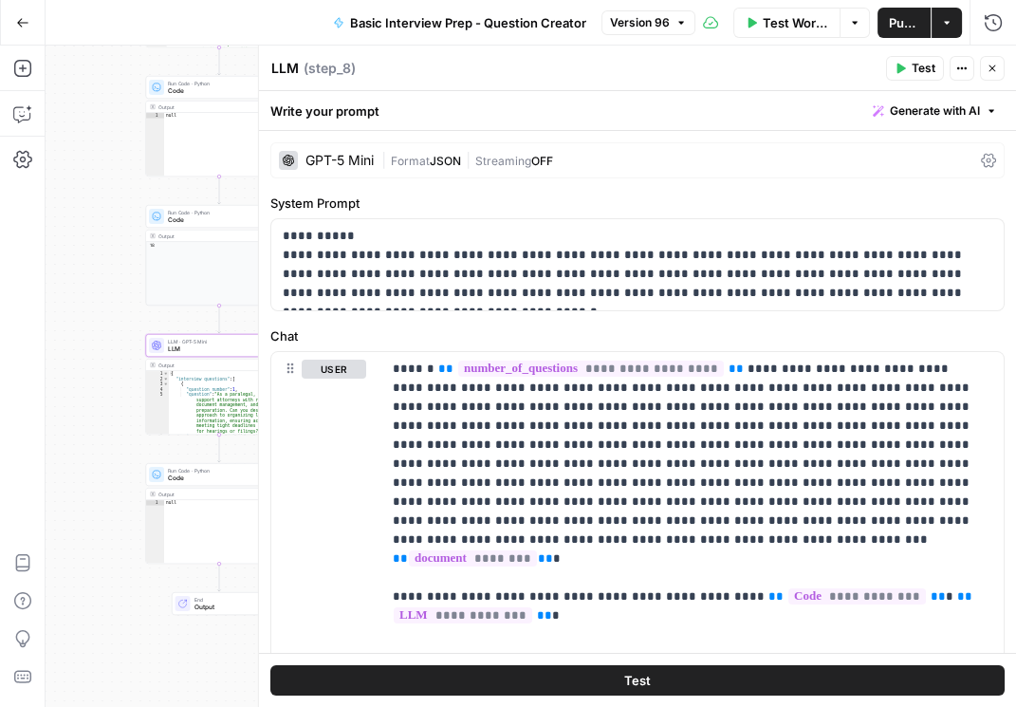
click at [967, 169] on div "GPT-5 Mini | Format JSON | Streaming OFF" at bounding box center [637, 160] width 735 height 36
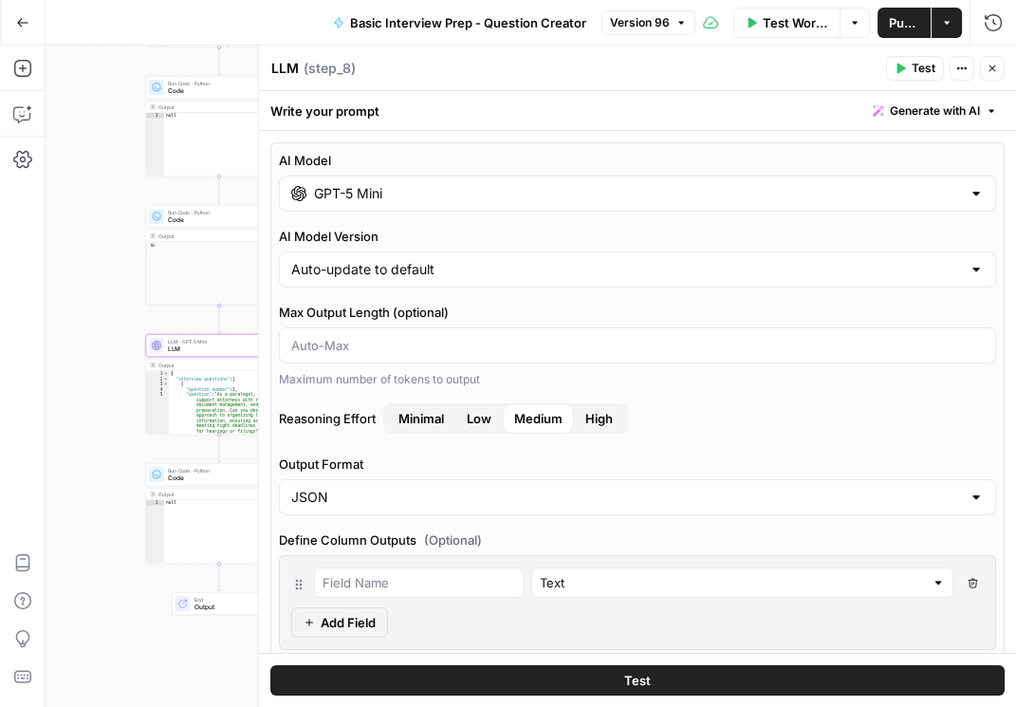
click at [570, 202] on div "GPT-5 Mini" at bounding box center [637, 194] width 717 height 36
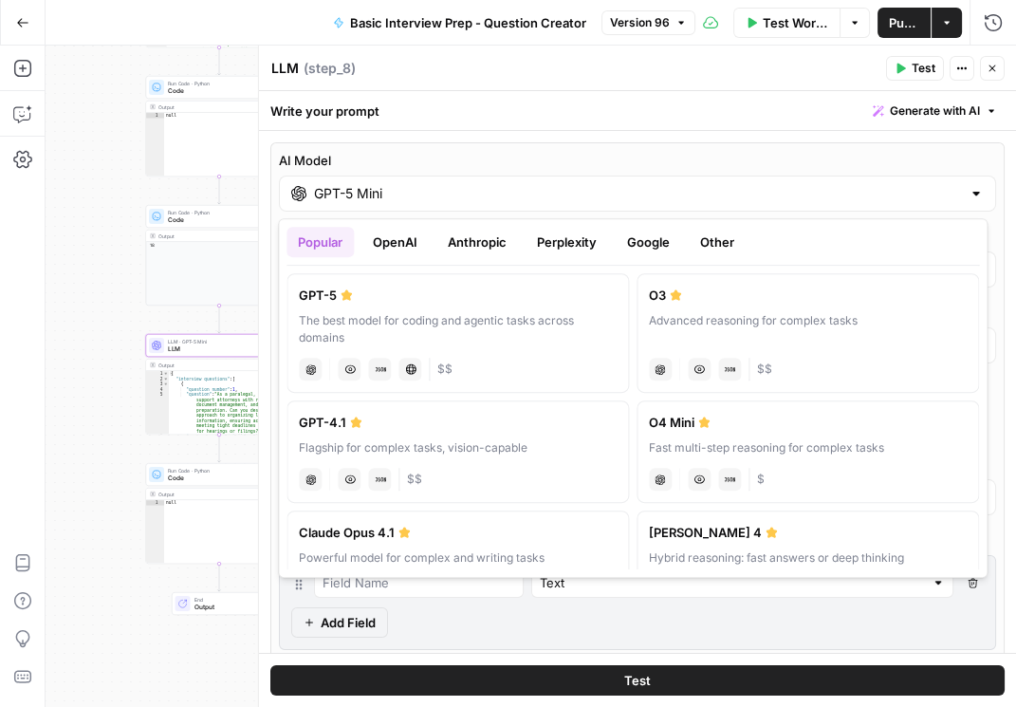
click at [638, 240] on button "Google" at bounding box center [648, 242] width 65 height 30
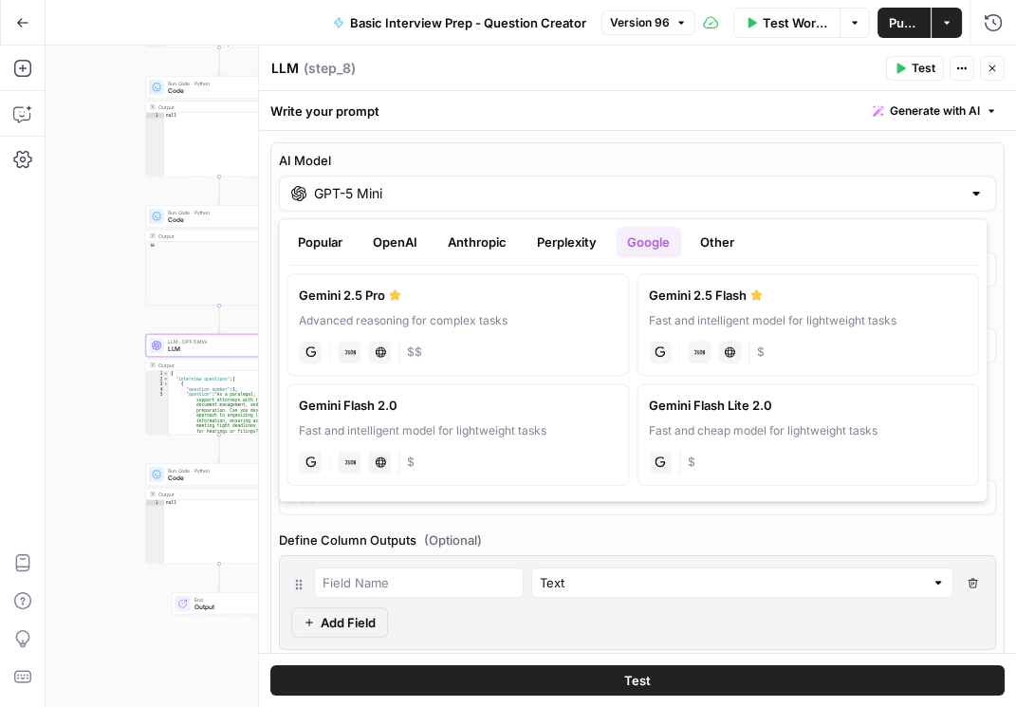
click at [998, 75] on button "Close" at bounding box center [992, 68] width 25 height 25
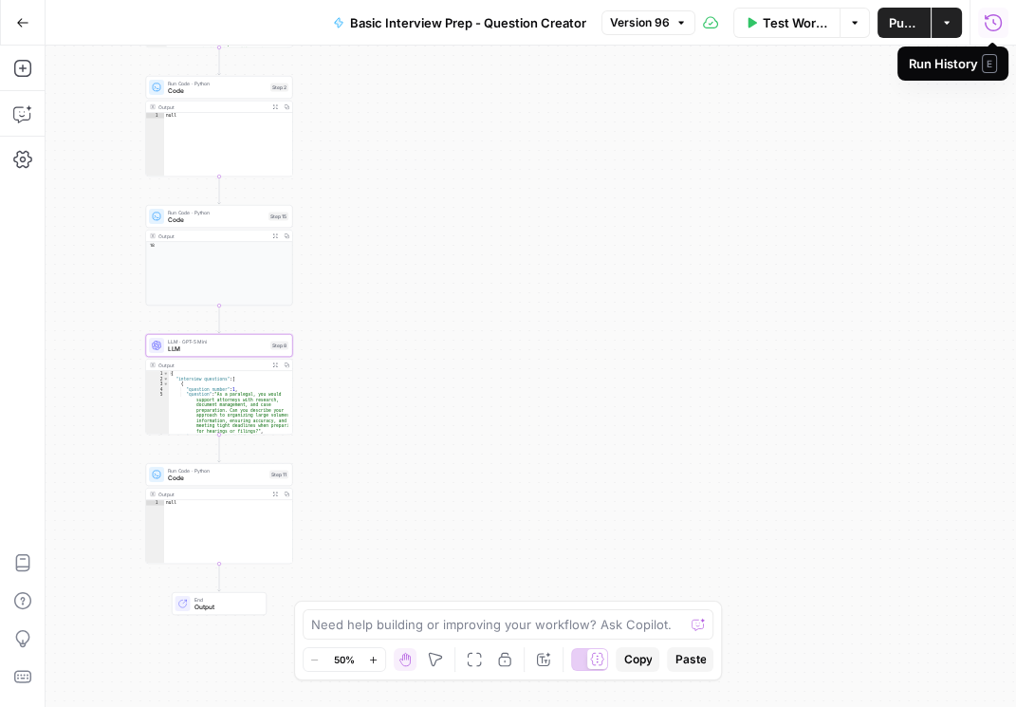
click at [990, 27] on icon "button" at bounding box center [993, 22] width 19 height 19
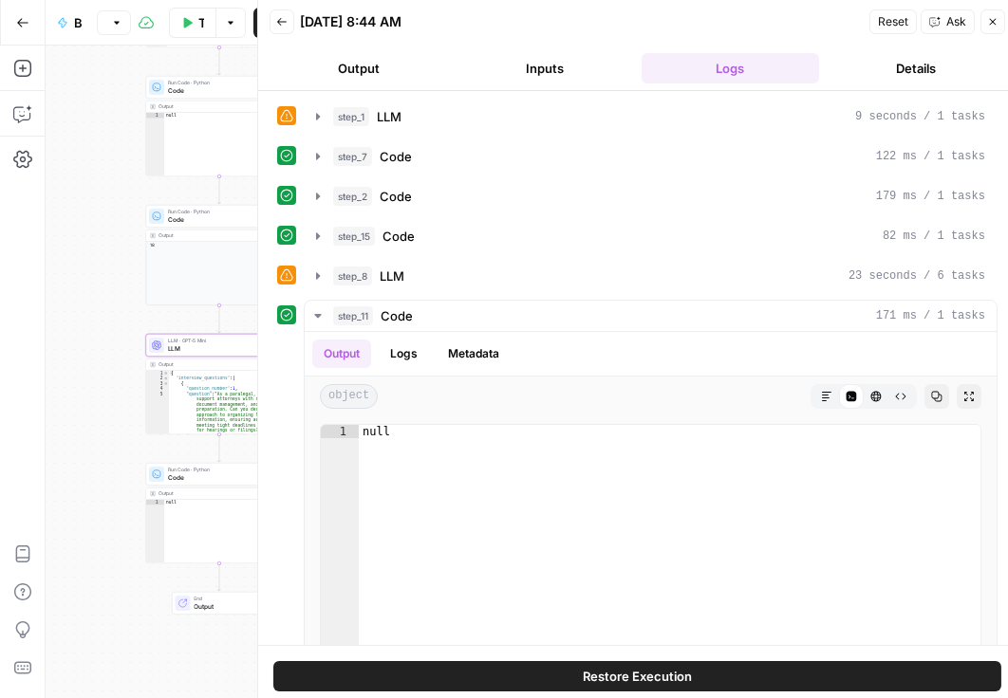
click at [285, 28] on button "Back" at bounding box center [282, 21] width 25 height 25
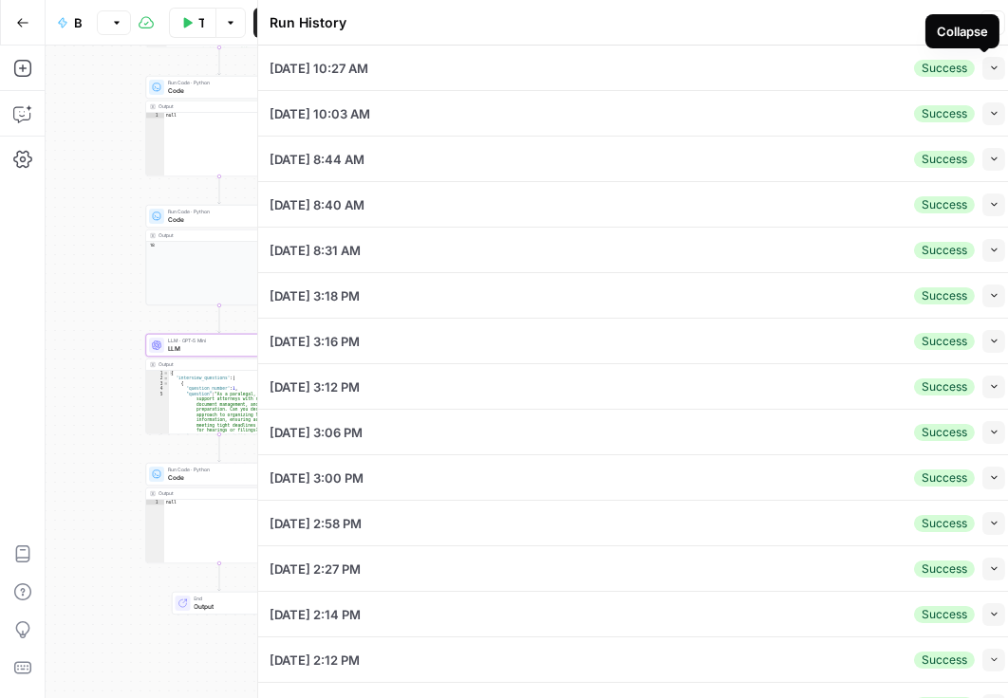
click at [989, 69] on icon "button" at bounding box center [994, 68] width 10 height 10
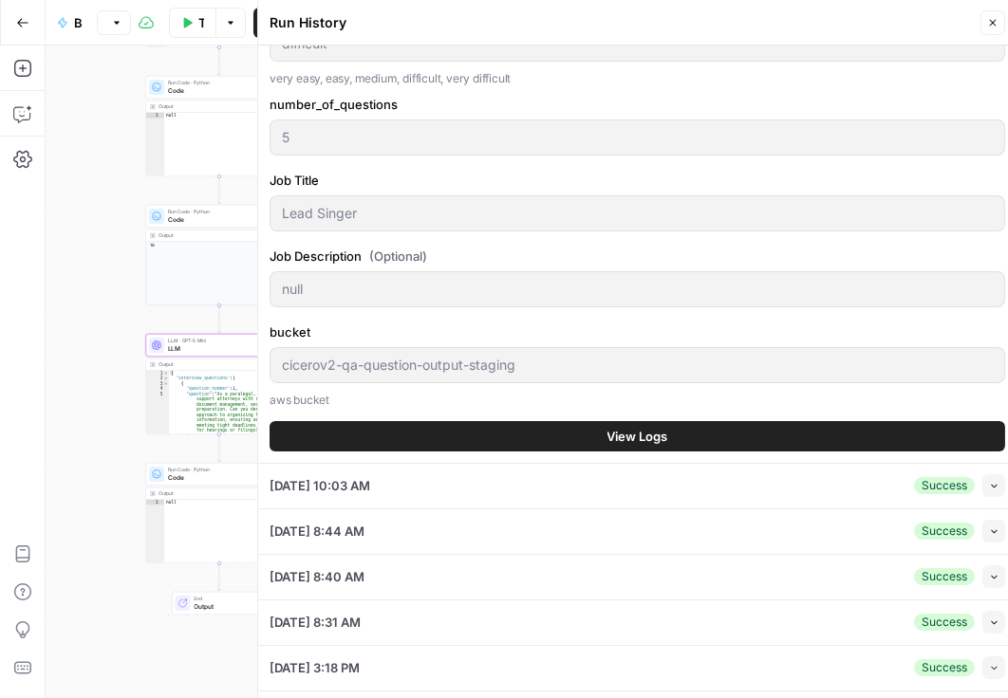
scroll to position [380, 0]
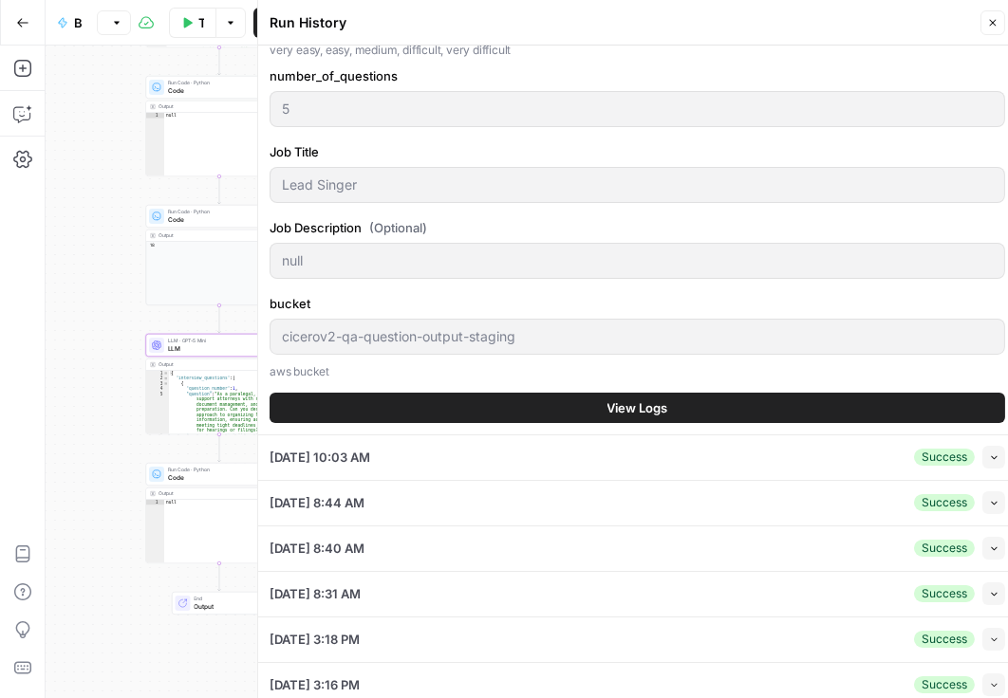
click at [525, 425] on div "document (Optional) https://app.airops.com/api/workspace_files/119554/url Copy …" at bounding box center [637, 73] width 735 height 724
click at [534, 412] on button "View Logs" at bounding box center [637, 408] width 735 height 30
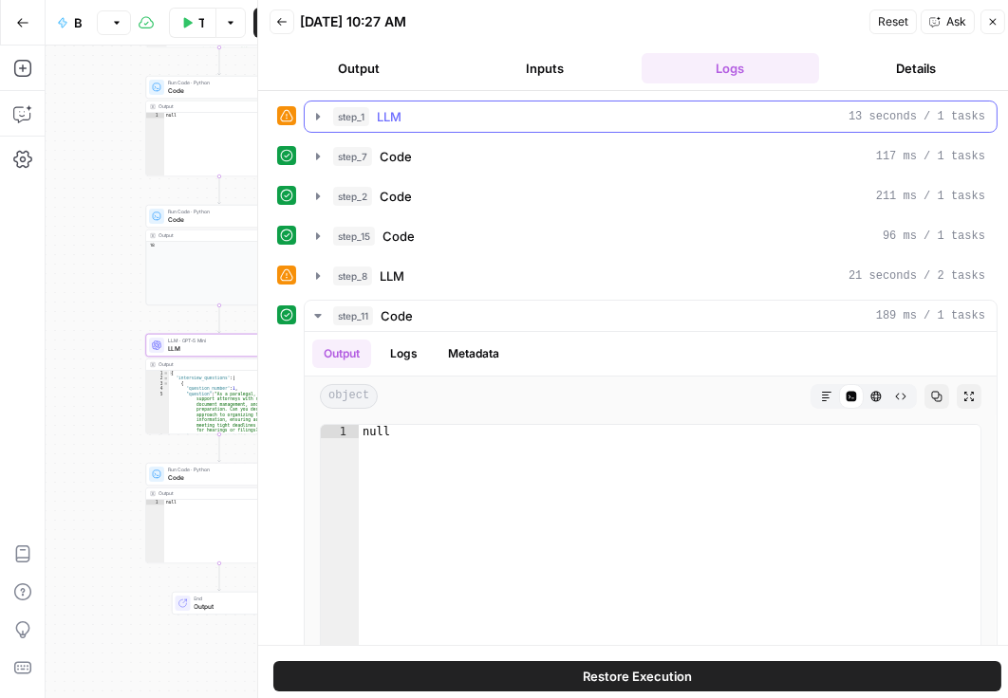
click at [319, 112] on icon "button" at bounding box center [317, 116] width 15 height 15
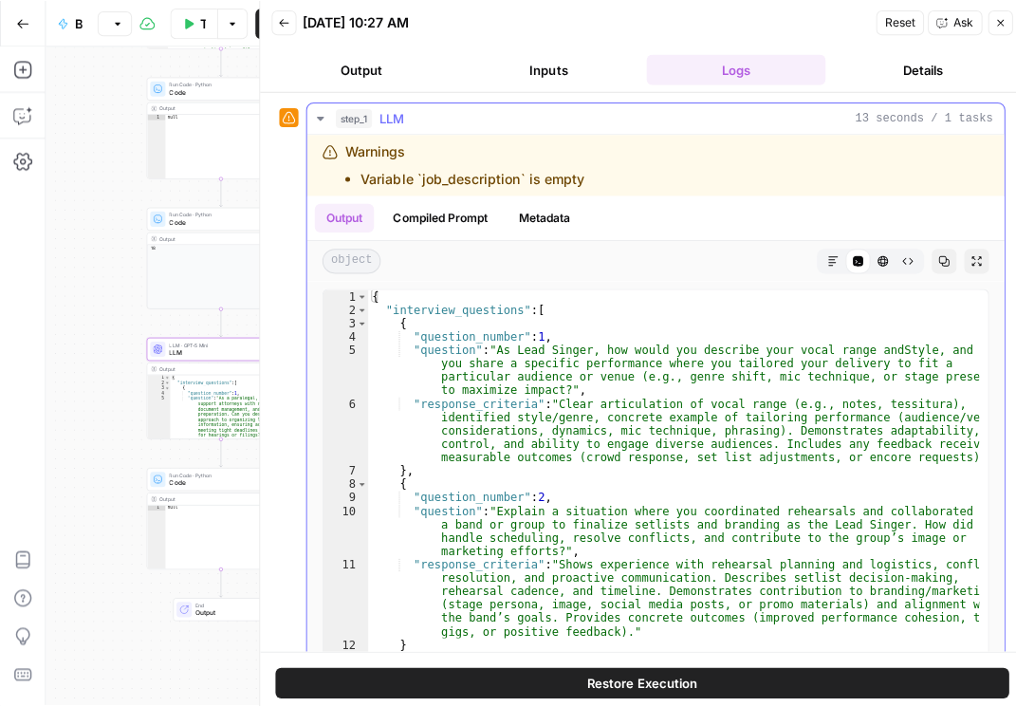
scroll to position [11, 0]
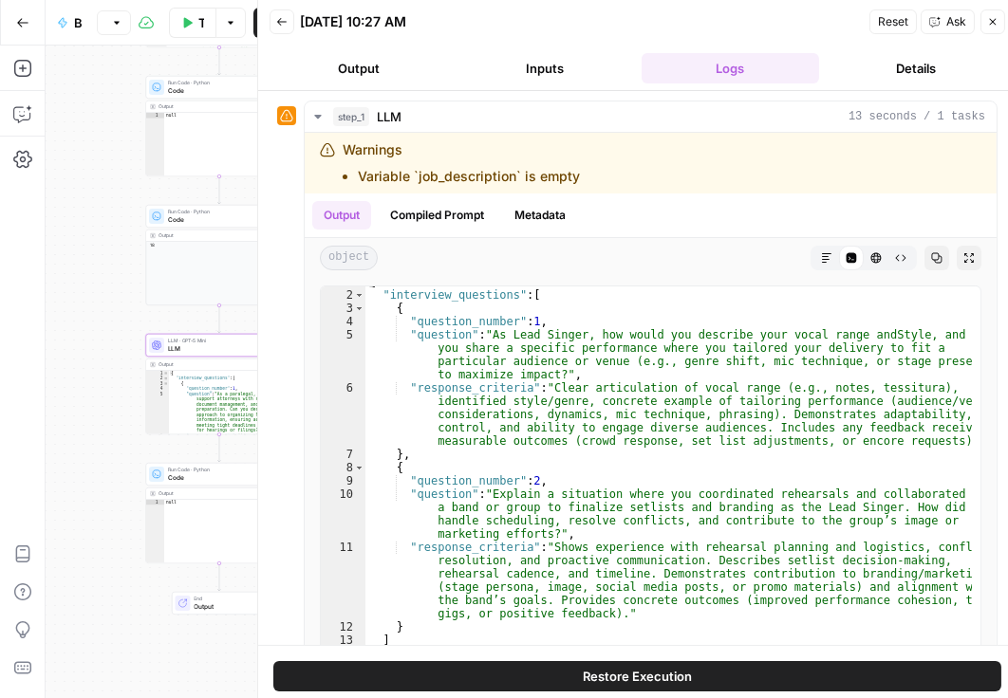
drag, startPoint x: 398, startPoint y: 78, endPoint x: 401, endPoint y: 88, distance: 11.1
click at [398, 80] on button "Output" at bounding box center [359, 68] width 178 height 30
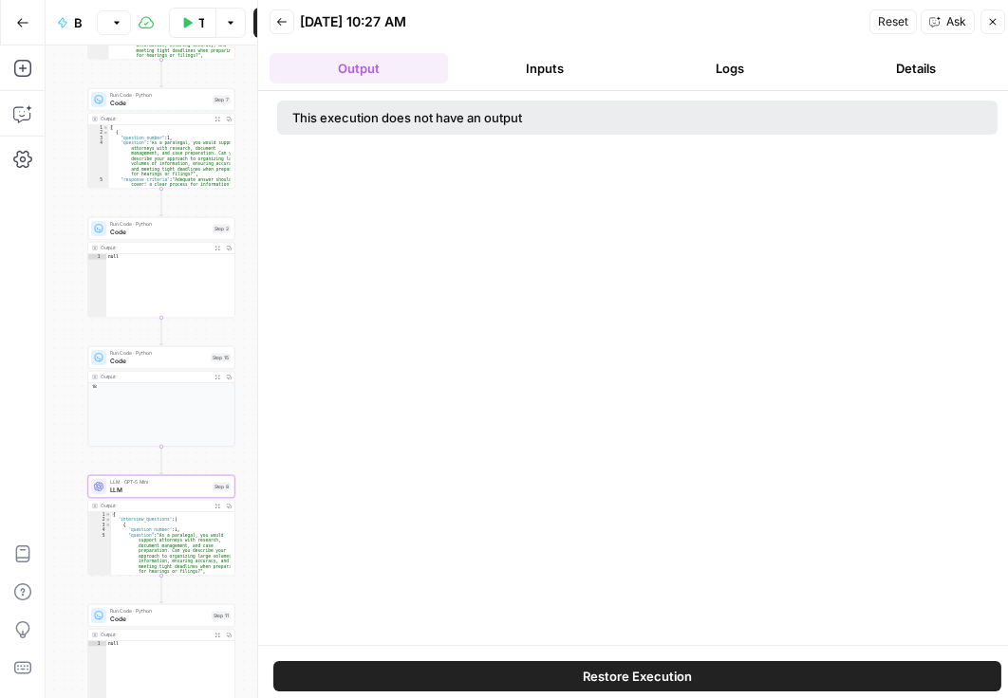
drag, startPoint x: 82, startPoint y: 136, endPoint x: 94, endPoint y: 214, distance: 79.7
click at [26, 277] on div "Add Steps Copilot Settings AirOps Academy Help Give Feedback Shortcuts Workflow…" at bounding box center [190, 372] width 381 height 653
click at [991, 20] on icon "button" at bounding box center [992, 21] width 11 height 11
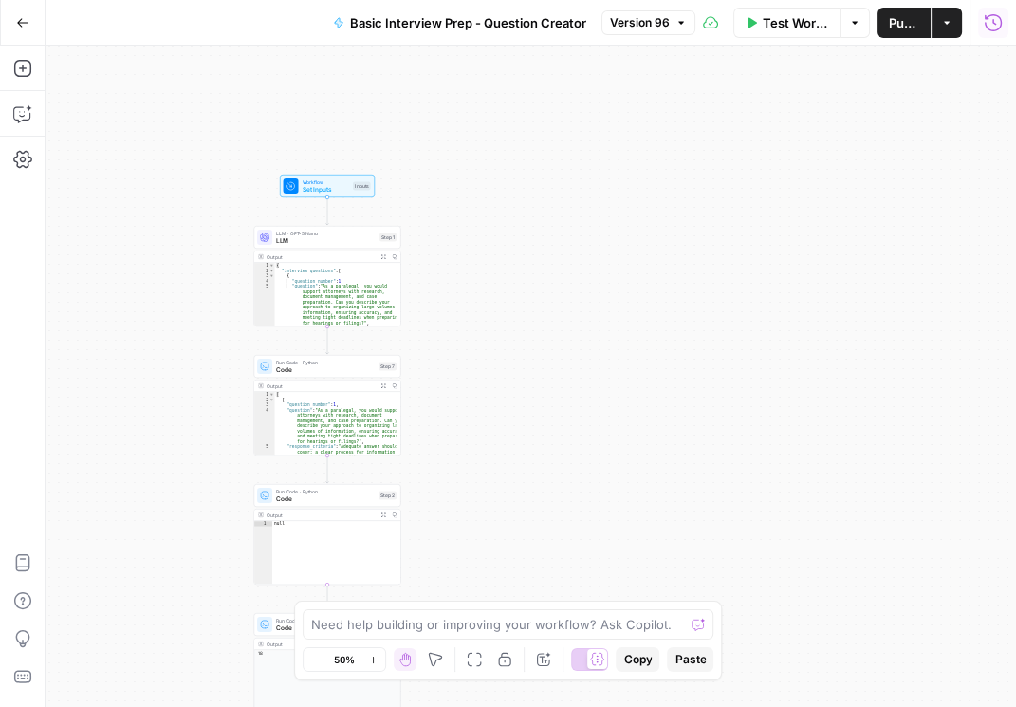
drag, startPoint x: 338, startPoint y: 192, endPoint x: 428, endPoint y: 348, distance: 180.7
click at [502, 466] on div "Workflow Set Inputs Inputs LLM · GPT-5 Nano LLM Step 1 Output Expand Output Cop…" at bounding box center [531, 376] width 971 height 661
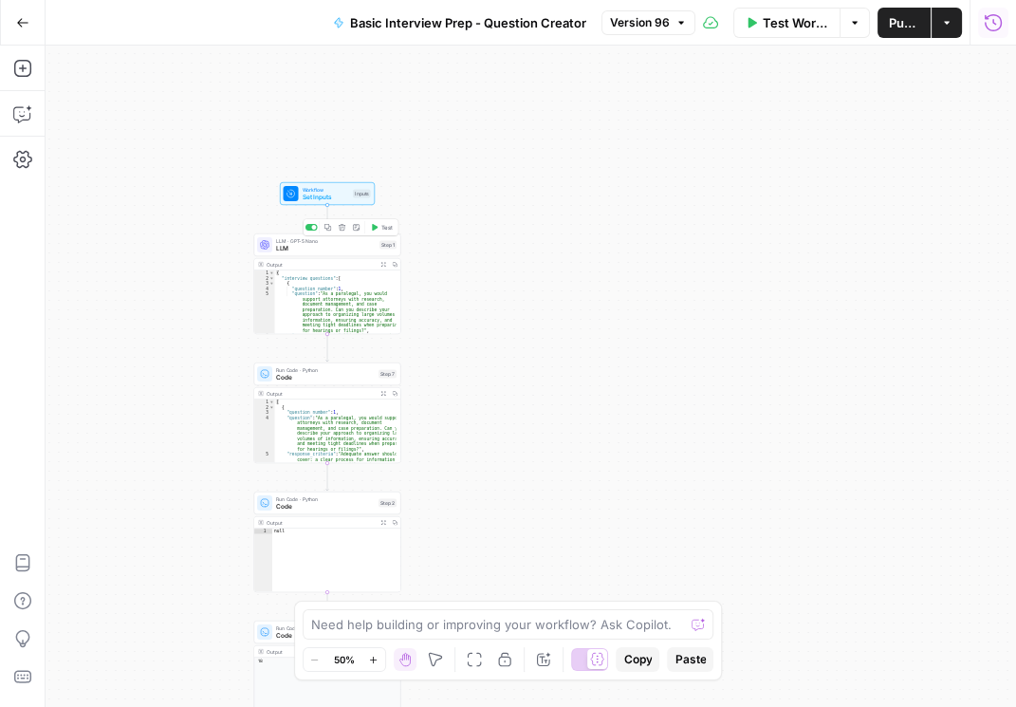
click at [333, 249] on span "LLM" at bounding box center [326, 248] width 100 height 9
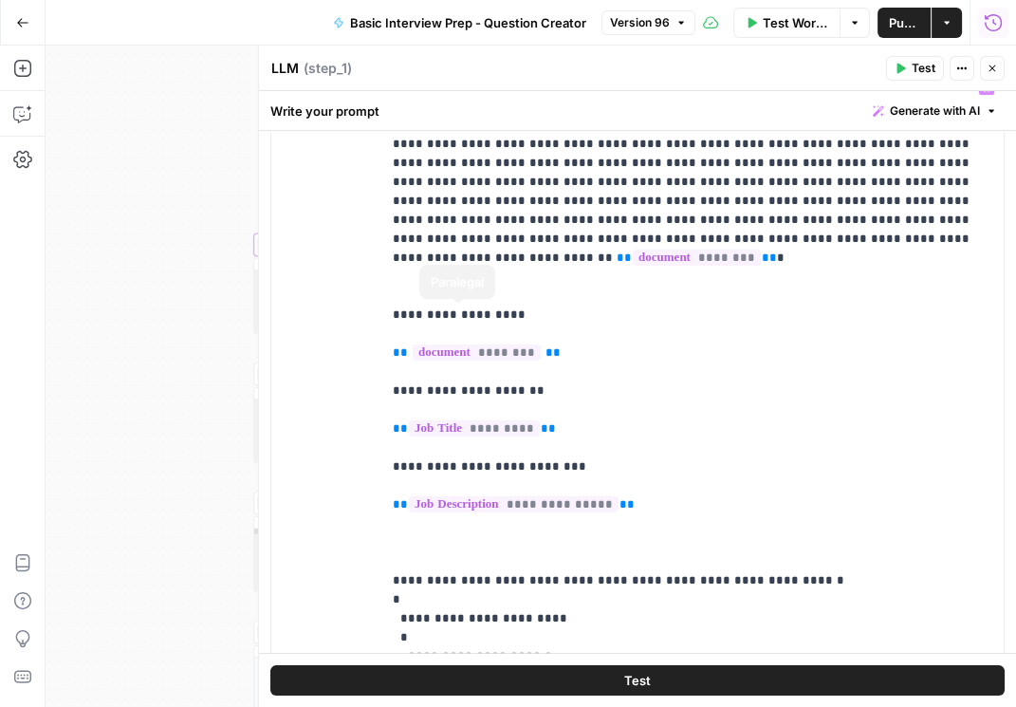
scroll to position [0, 0]
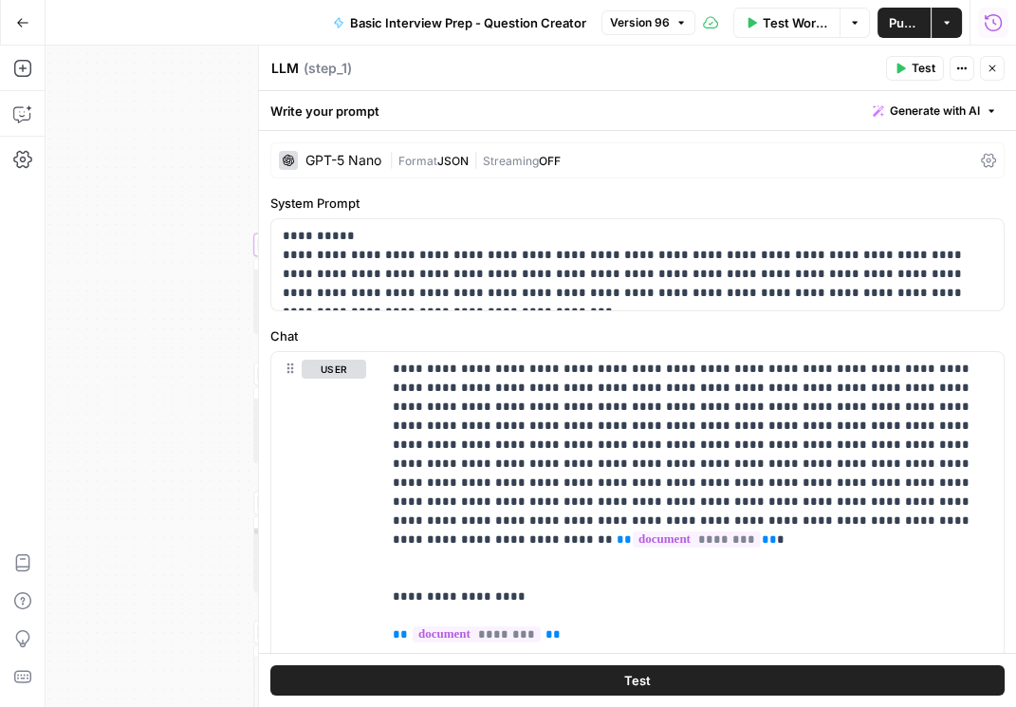
click at [981, 162] on icon at bounding box center [988, 160] width 15 height 15
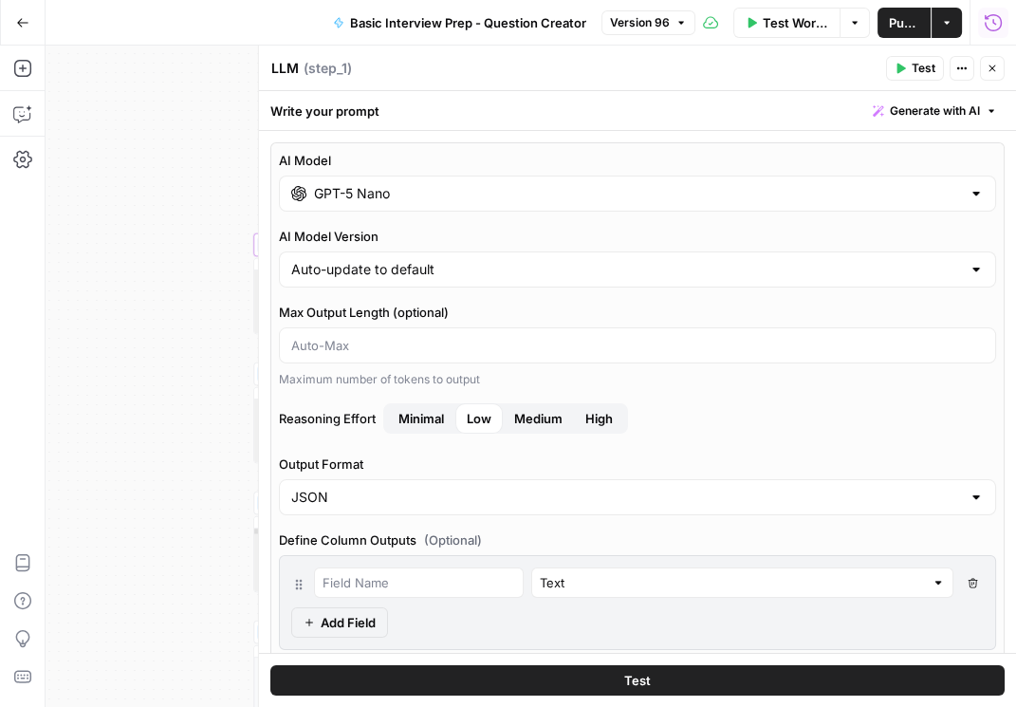
click at [539, 419] on span "Medium" at bounding box center [538, 418] width 48 height 19
click at [526, 409] on span "Medium" at bounding box center [538, 418] width 48 height 19
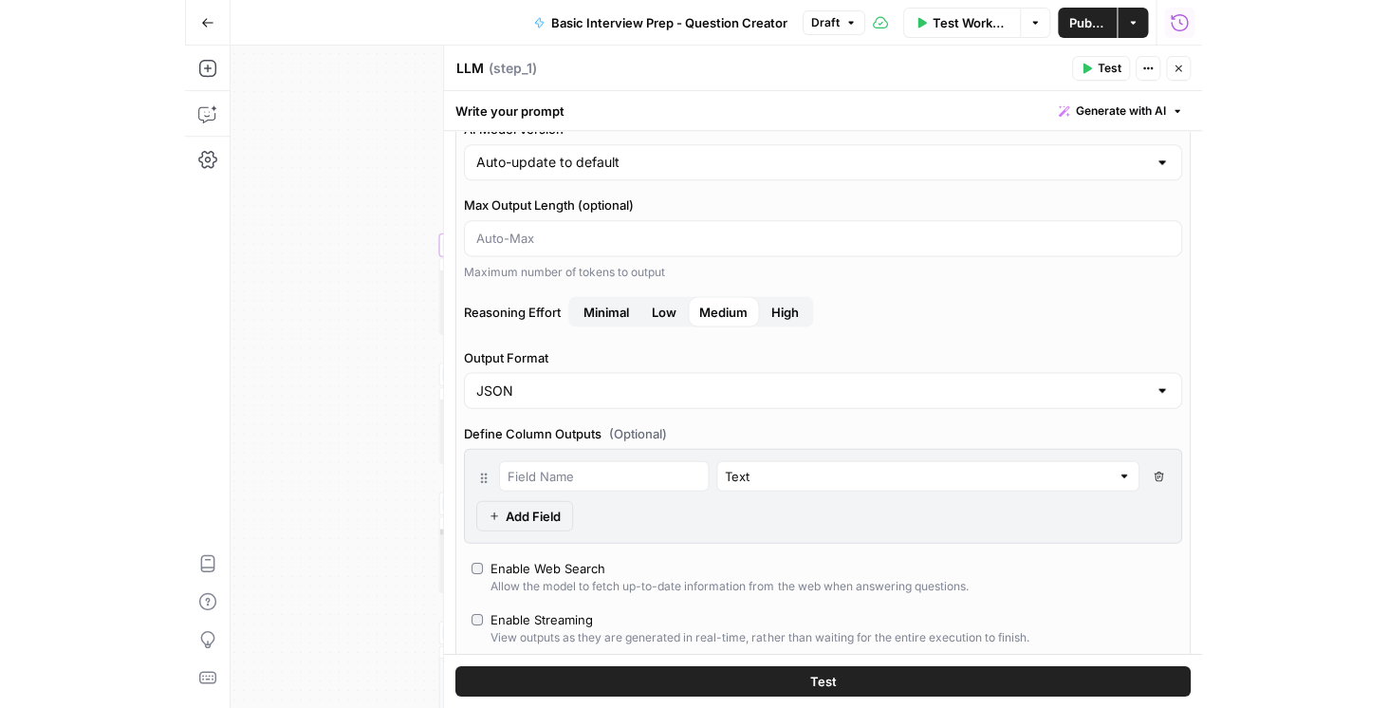
scroll to position [108, 0]
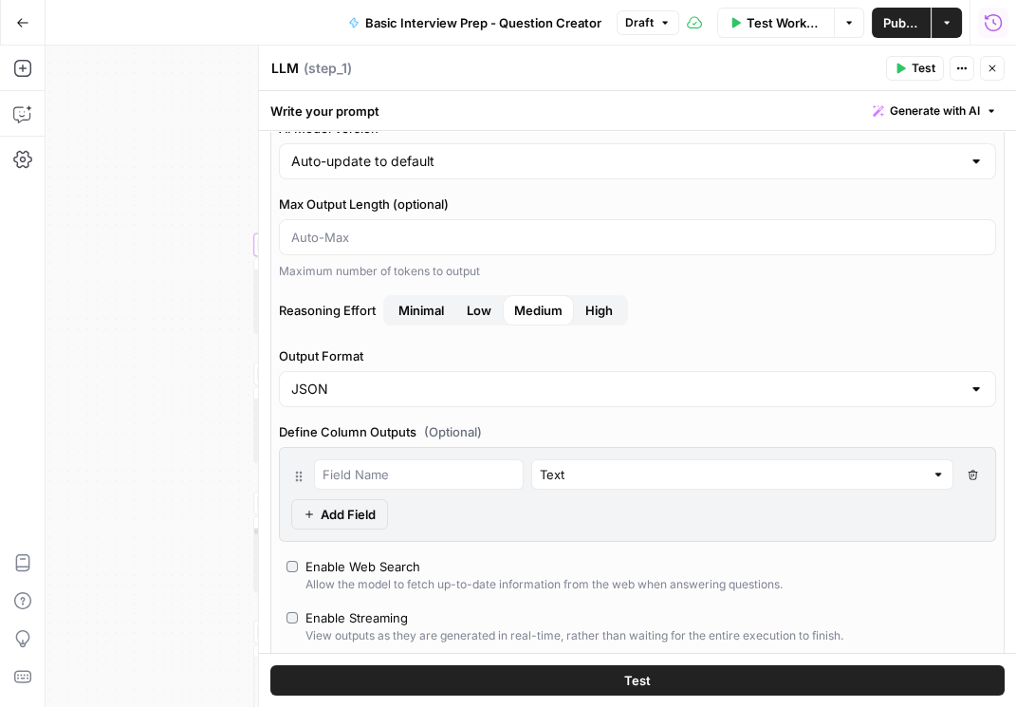
click at [901, 17] on span "Publish" at bounding box center [902, 22] width 37 height 19
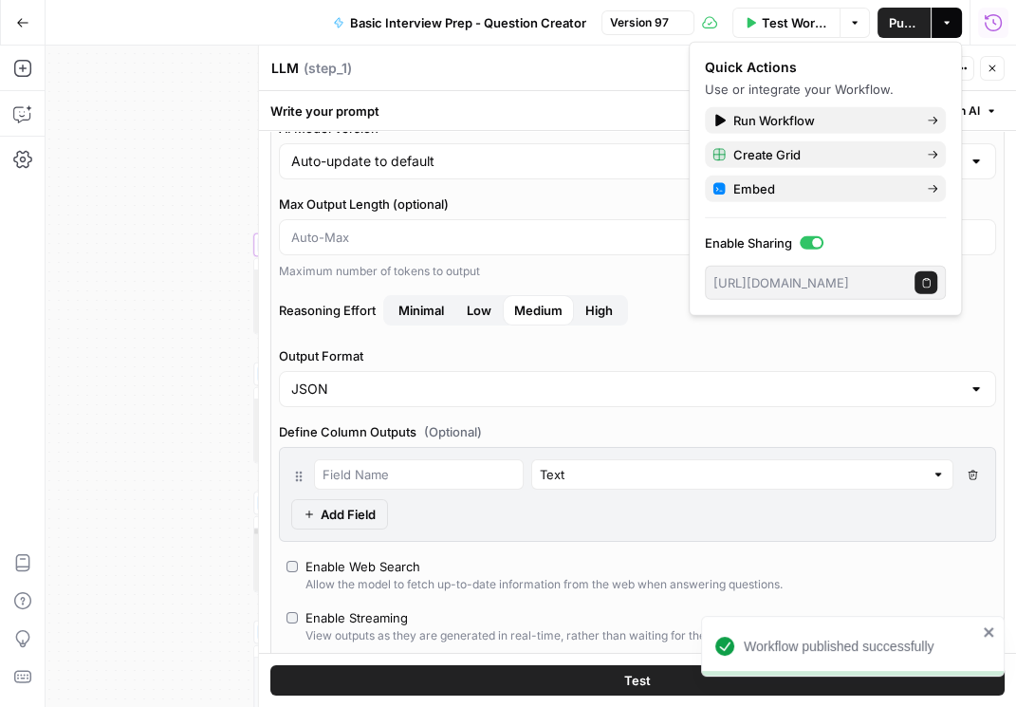
click at [997, 72] on icon "button" at bounding box center [992, 68] width 11 height 11
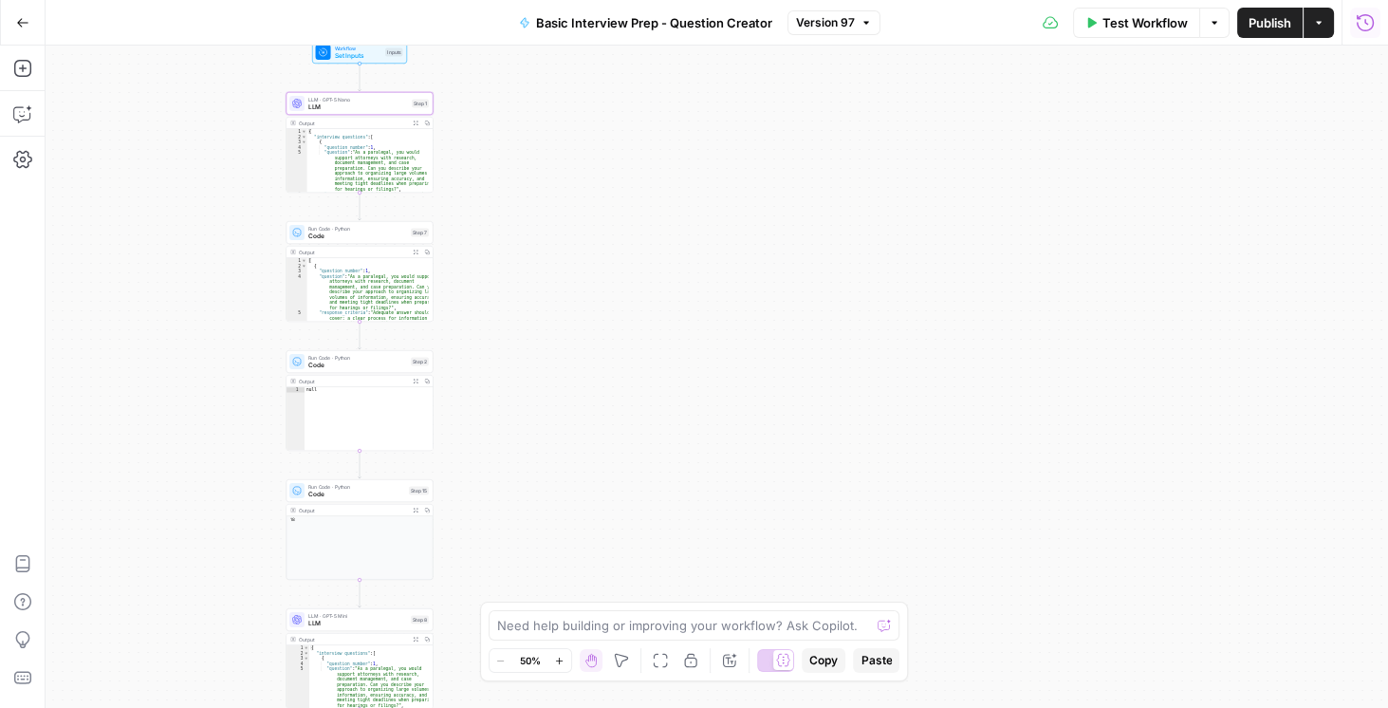
drag, startPoint x: 655, startPoint y: 273, endPoint x: 640, endPoint y: 388, distance: 115.8
click at [640, 388] on div "Workflow Set Inputs Inputs LLM · GPT-5 Nano LLM Step 1 Output Expand Output Cop…" at bounding box center [717, 377] width 1343 height 662
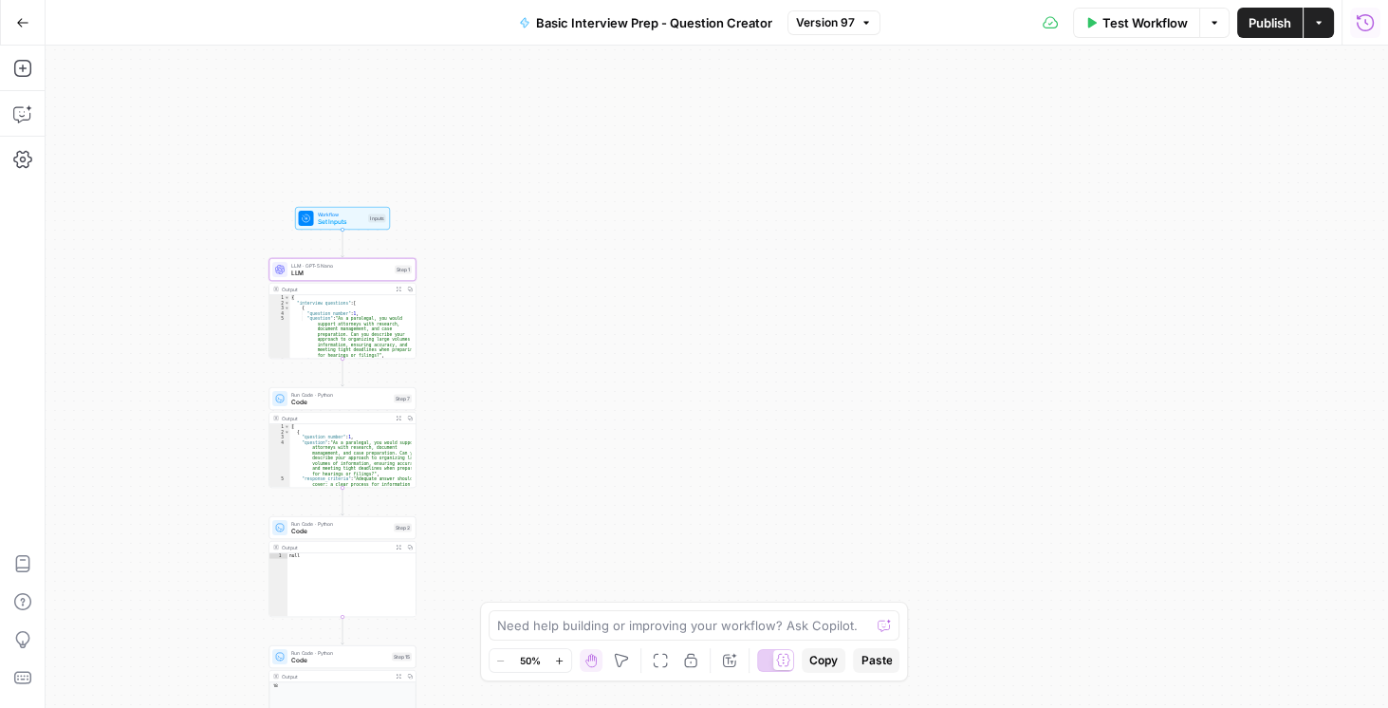
click at [305, 271] on span "LLM" at bounding box center [341, 273] width 100 height 9
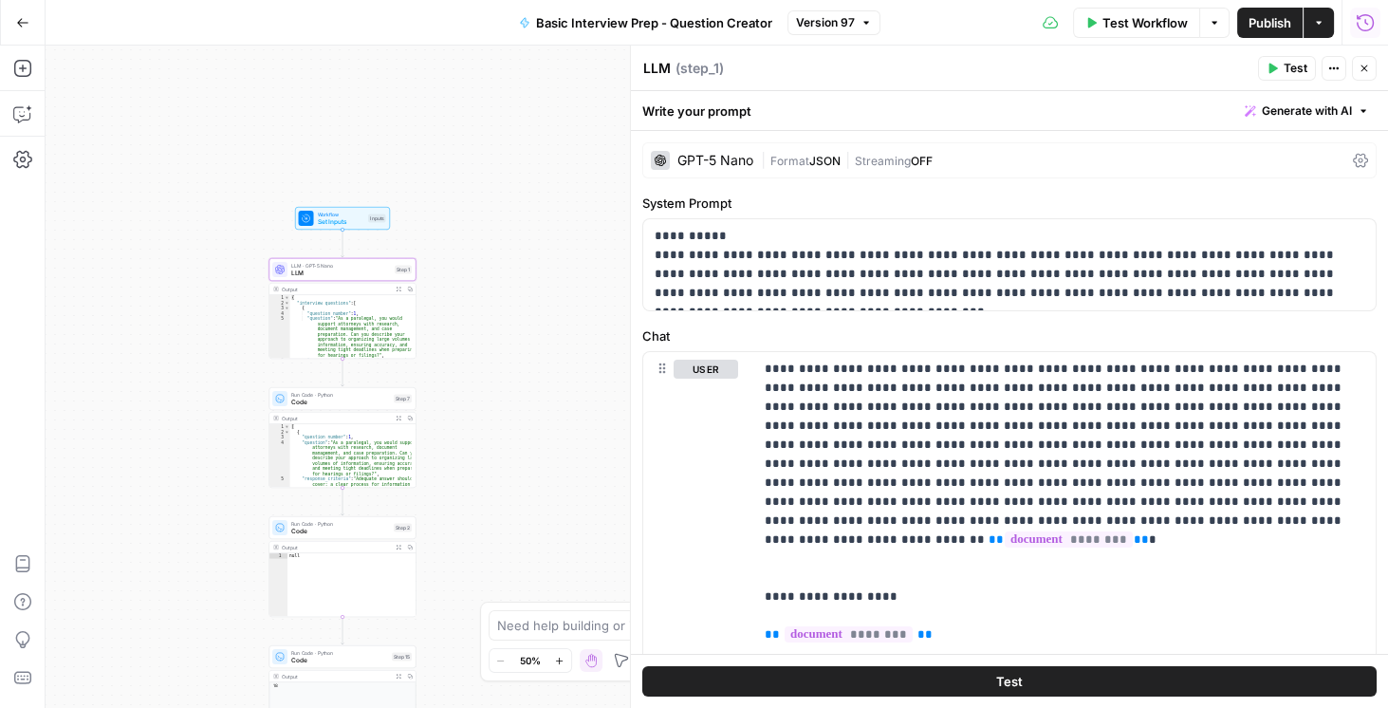
click at [1015, 162] on icon at bounding box center [1360, 161] width 15 height 14
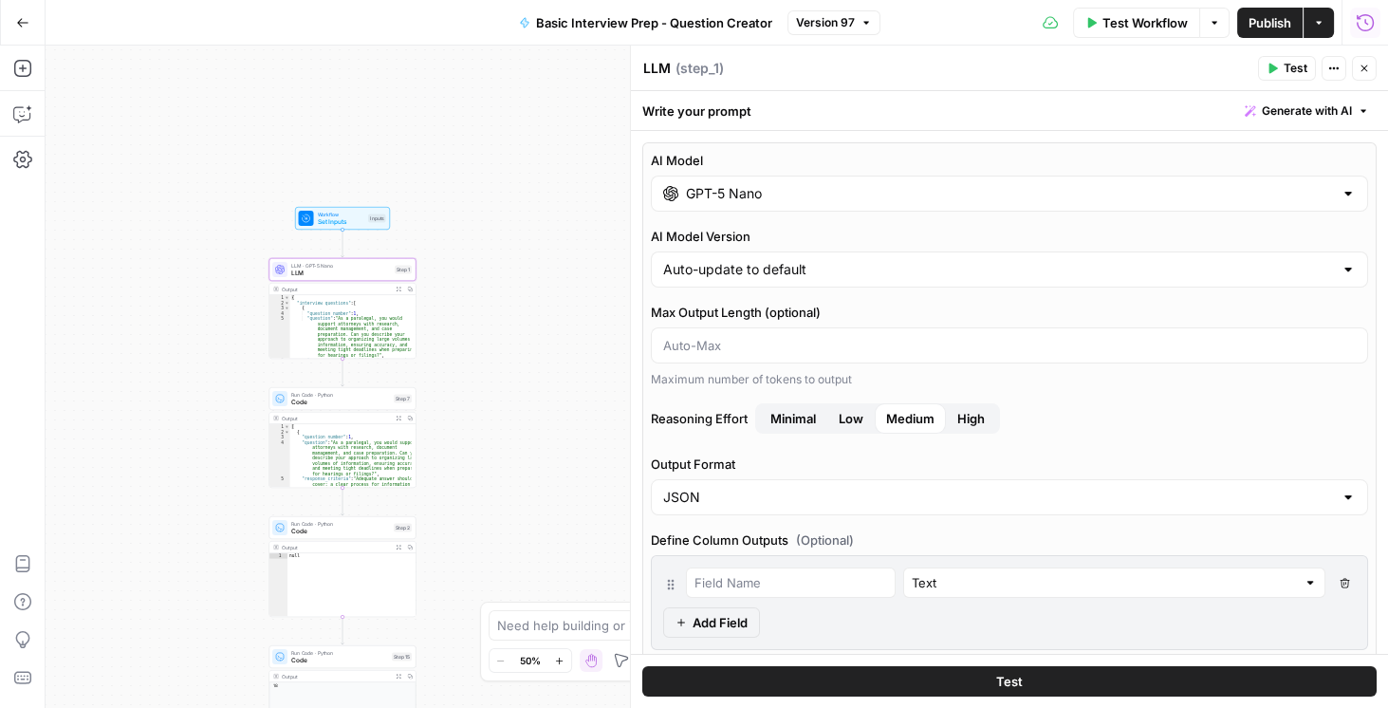
click at [970, 204] on div "GPT-5 Nano" at bounding box center [1009, 194] width 717 height 36
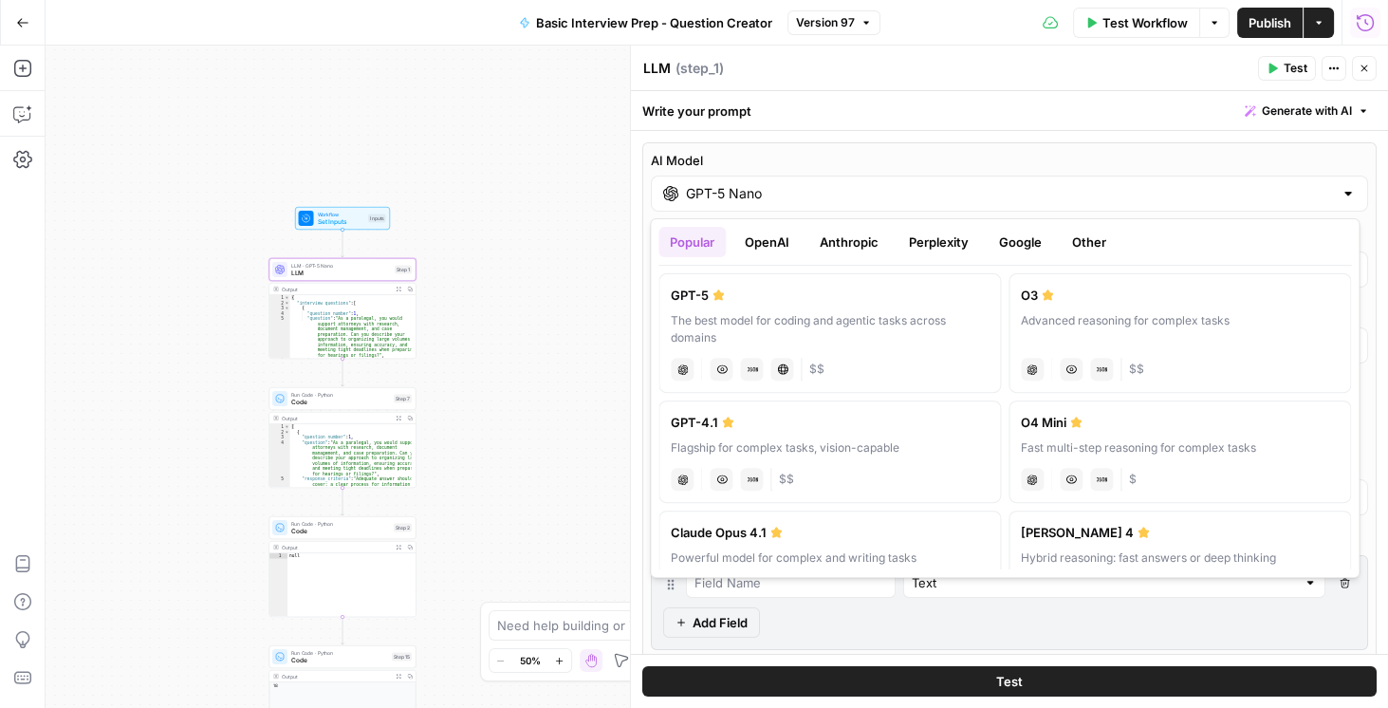
click at [774, 238] on button "OpenAI" at bounding box center [767, 242] width 67 height 30
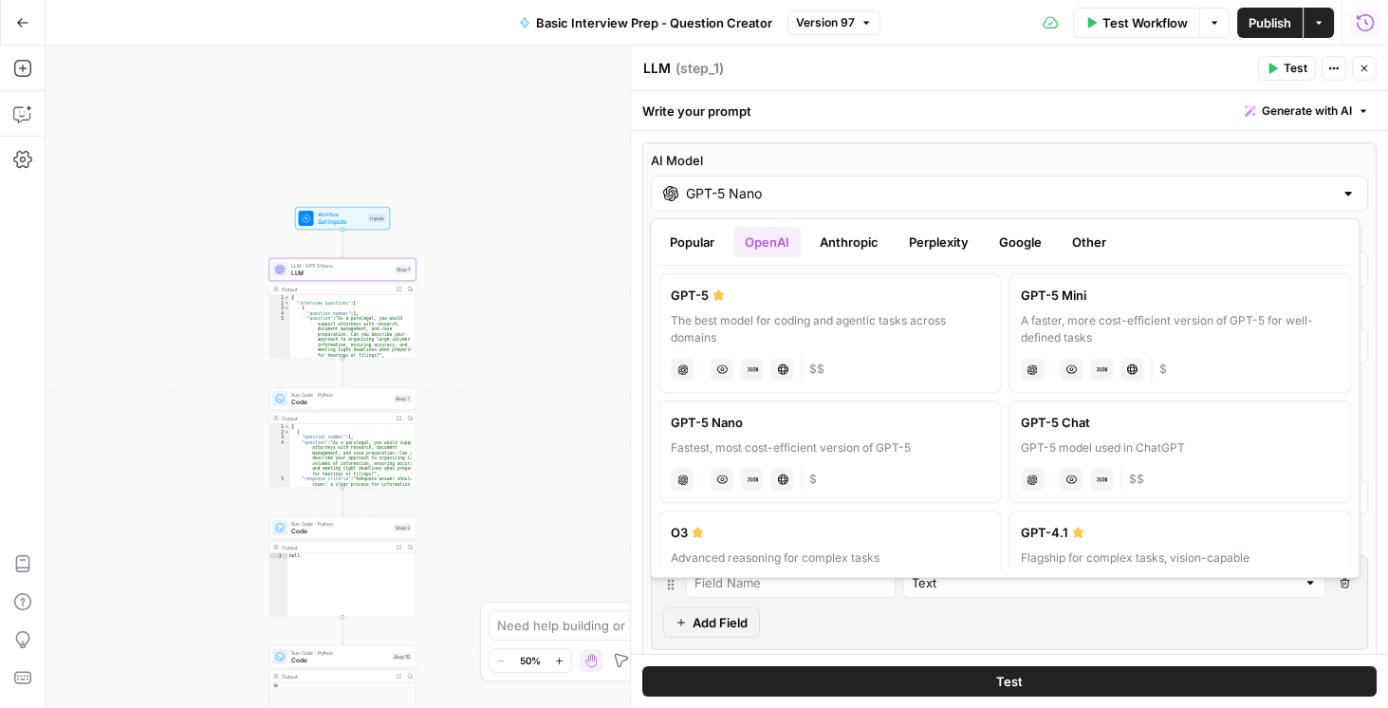
click at [1015, 321] on div "A faster, more cost-efficient version of GPT-5 for well-defined tasks" at bounding box center [1180, 329] width 318 height 34
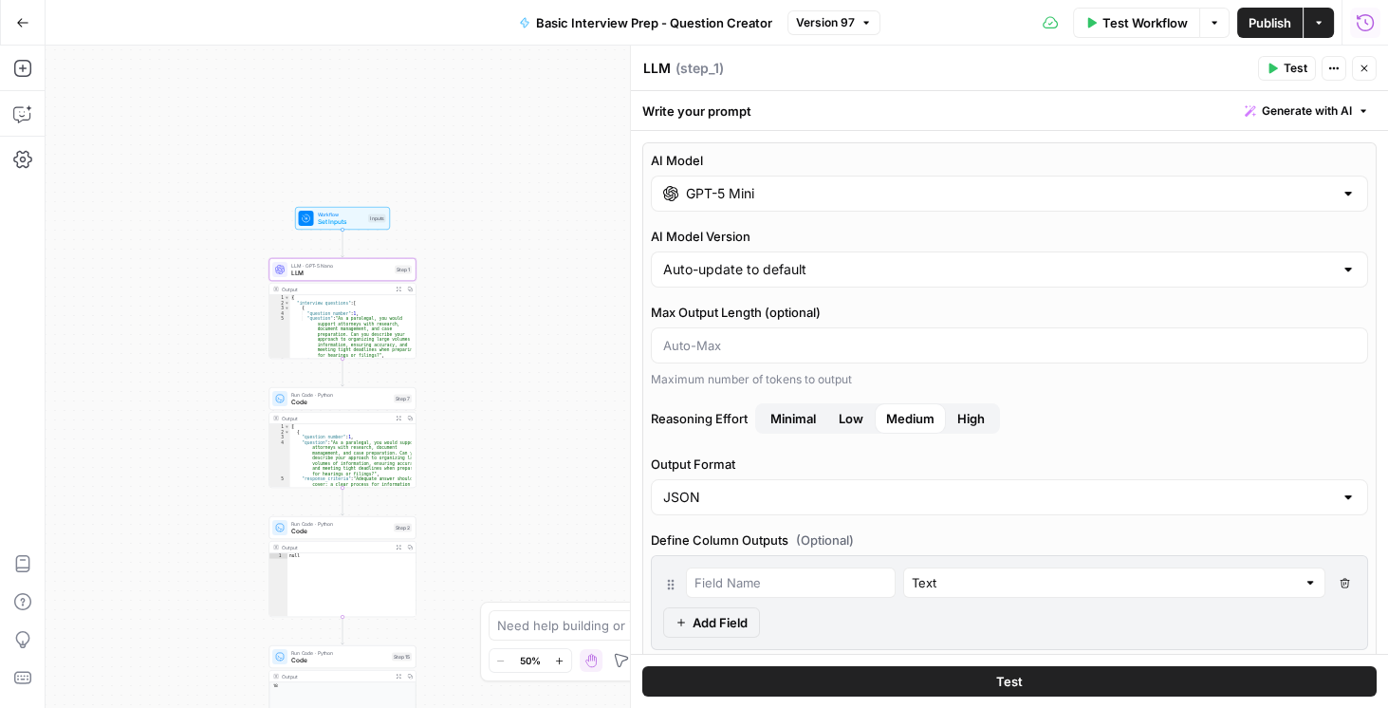
type input "GPT-5 Mini"
click at [855, 422] on span "Low" at bounding box center [851, 418] width 25 height 19
click at [1015, 13] on span "Publish" at bounding box center [1270, 22] width 43 height 19
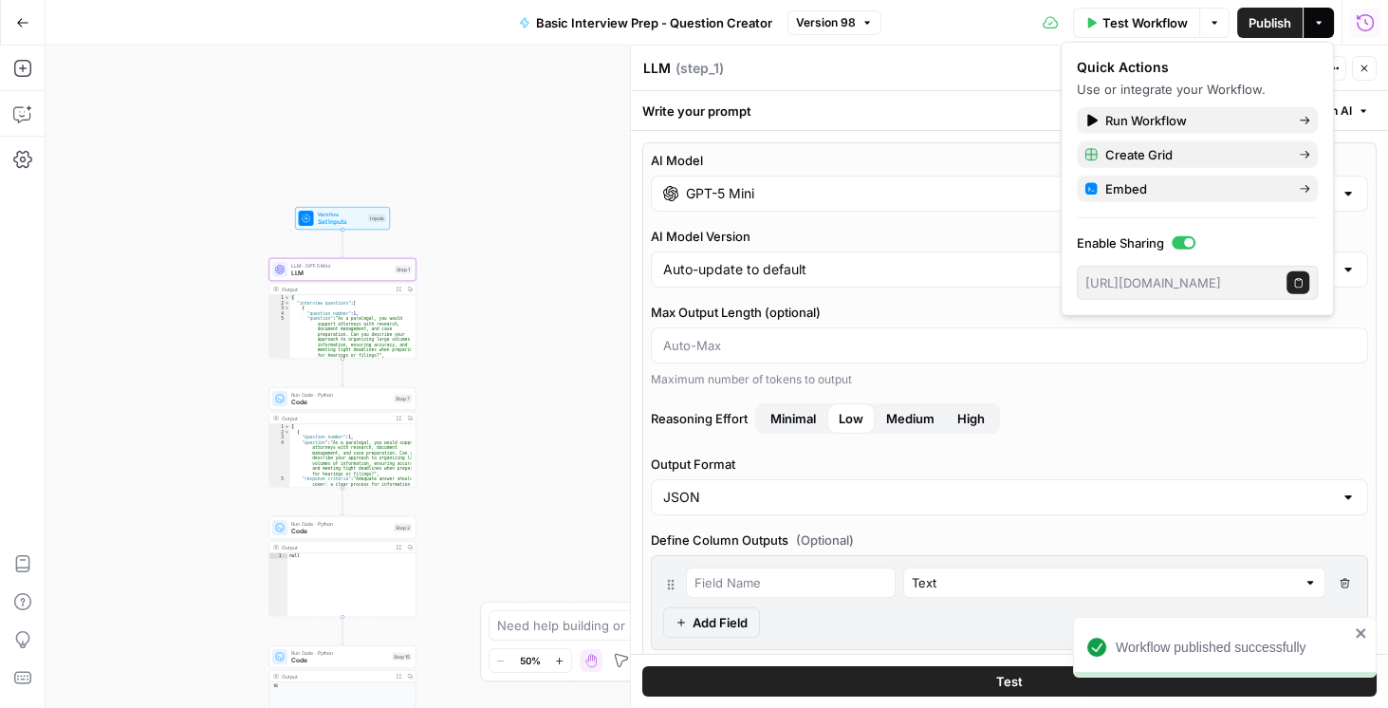
click at [1015, 72] on icon "button" at bounding box center [1364, 68] width 11 height 11
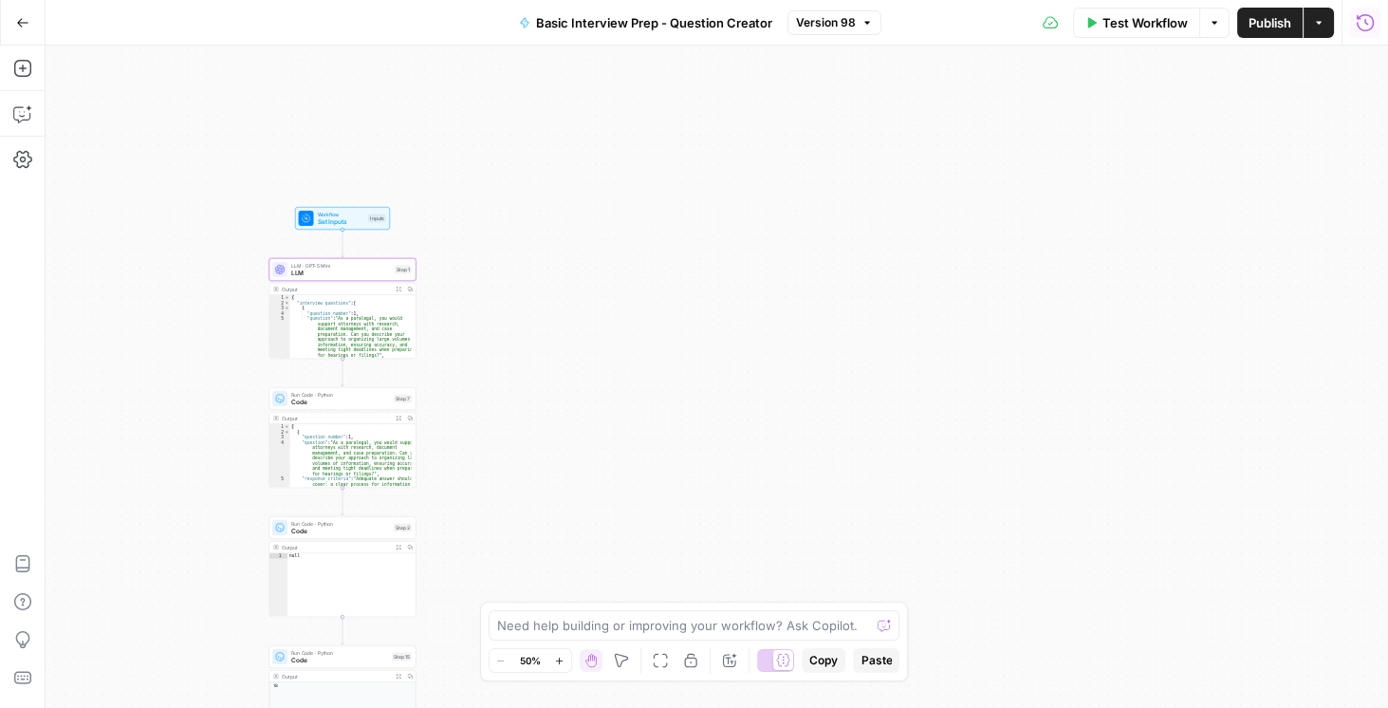
click at [567, 364] on div "Workflow Set Inputs Inputs LLM · GPT-5 Mini LLM Step 1 Output Expand Output Cop…" at bounding box center [717, 377] width 1343 height 662
click at [1015, 35] on button "Run History" at bounding box center [1365, 23] width 30 height 30
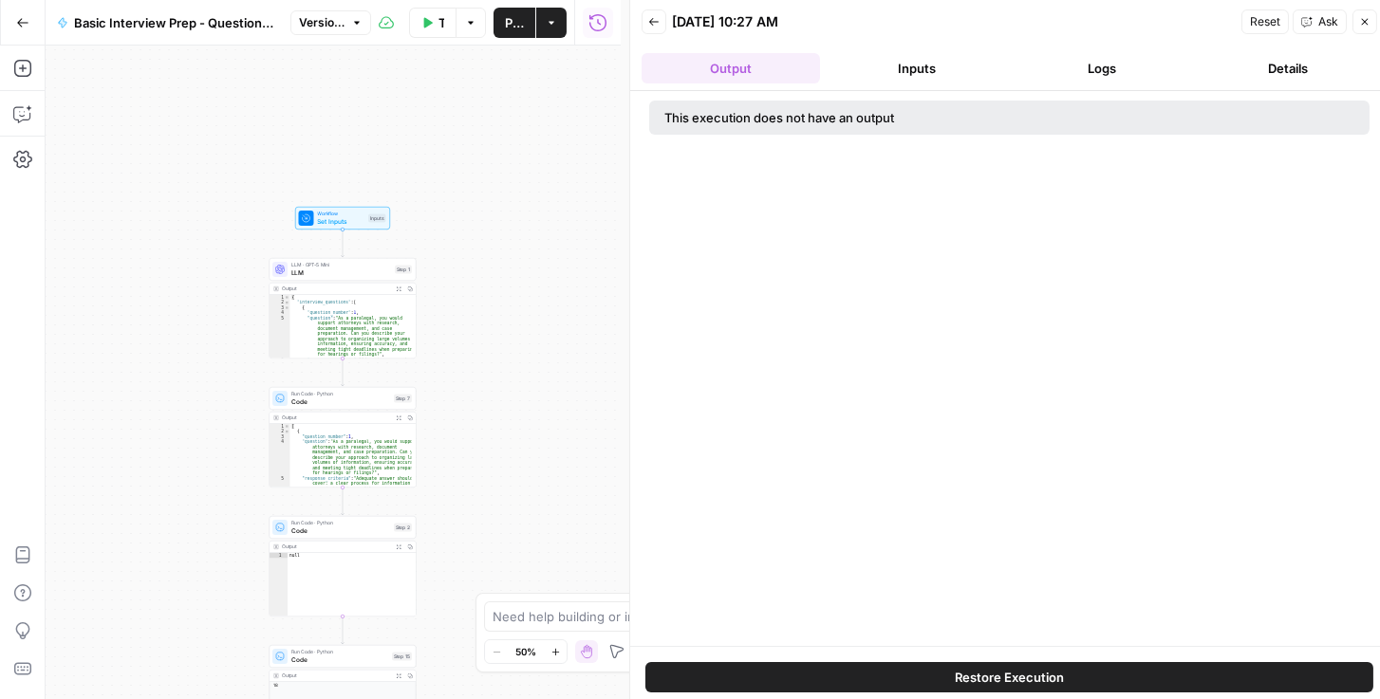
click at [654, 27] on icon "button" at bounding box center [653, 21] width 11 height 11
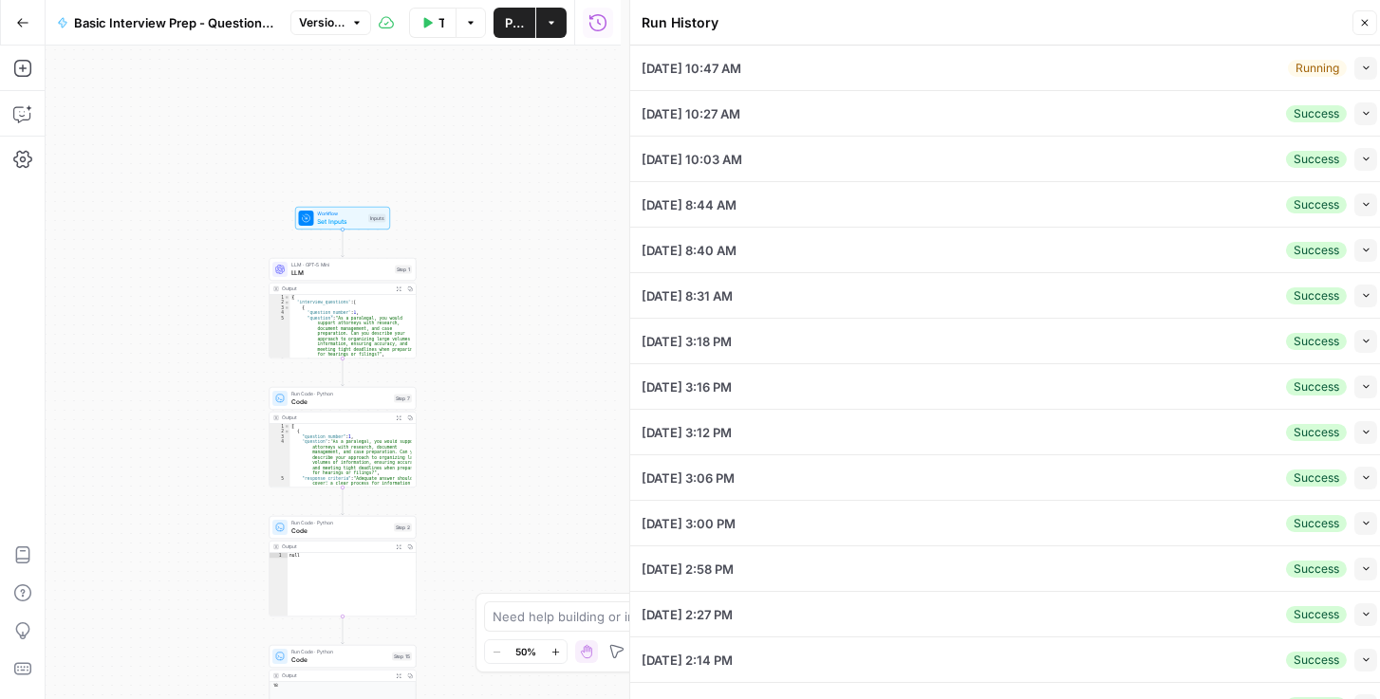
click at [1015, 73] on button "Collapse" at bounding box center [1365, 68] width 23 height 23
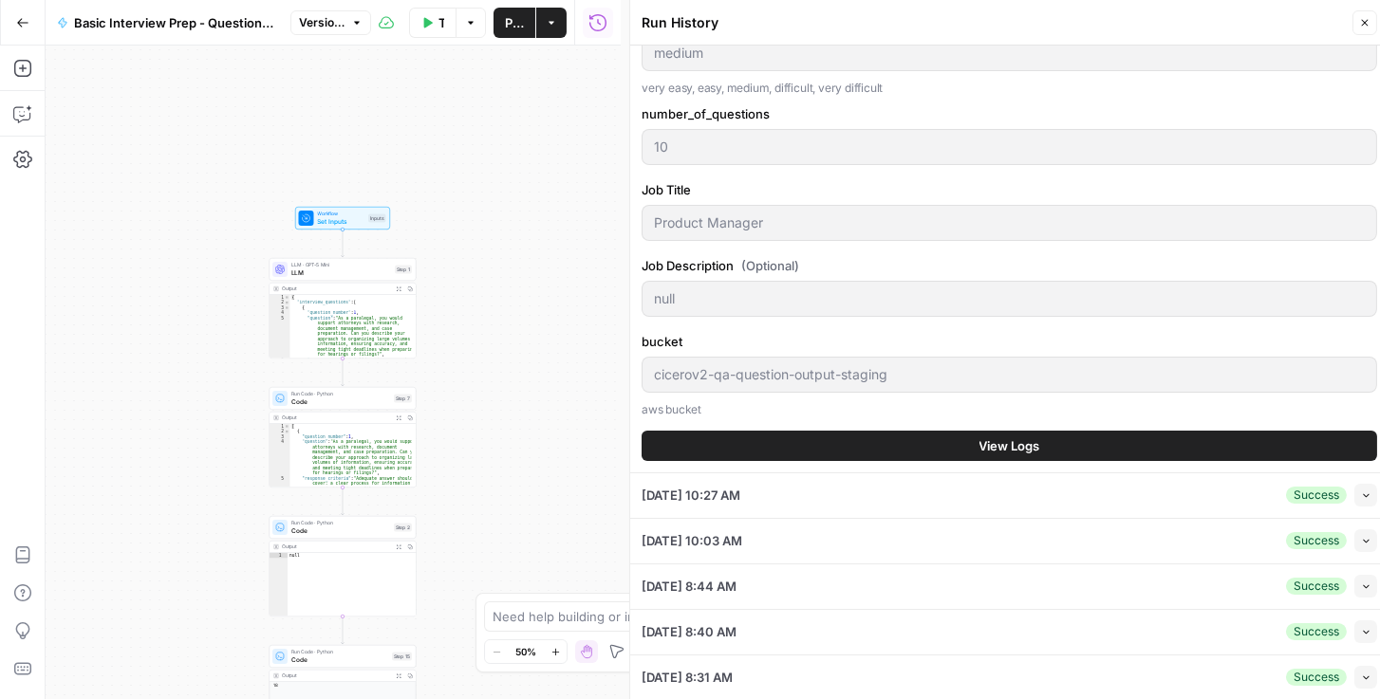
scroll to position [380, 0]
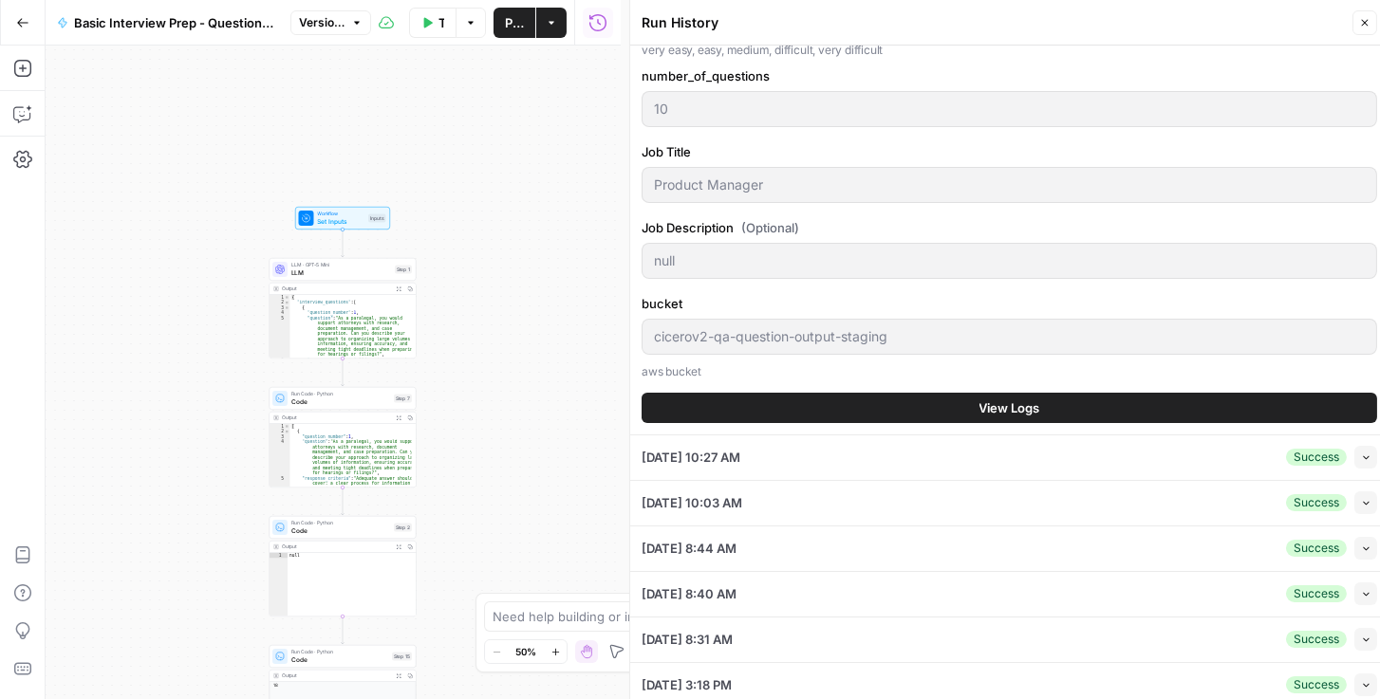
click at [930, 396] on button "View Logs" at bounding box center [1009, 408] width 735 height 30
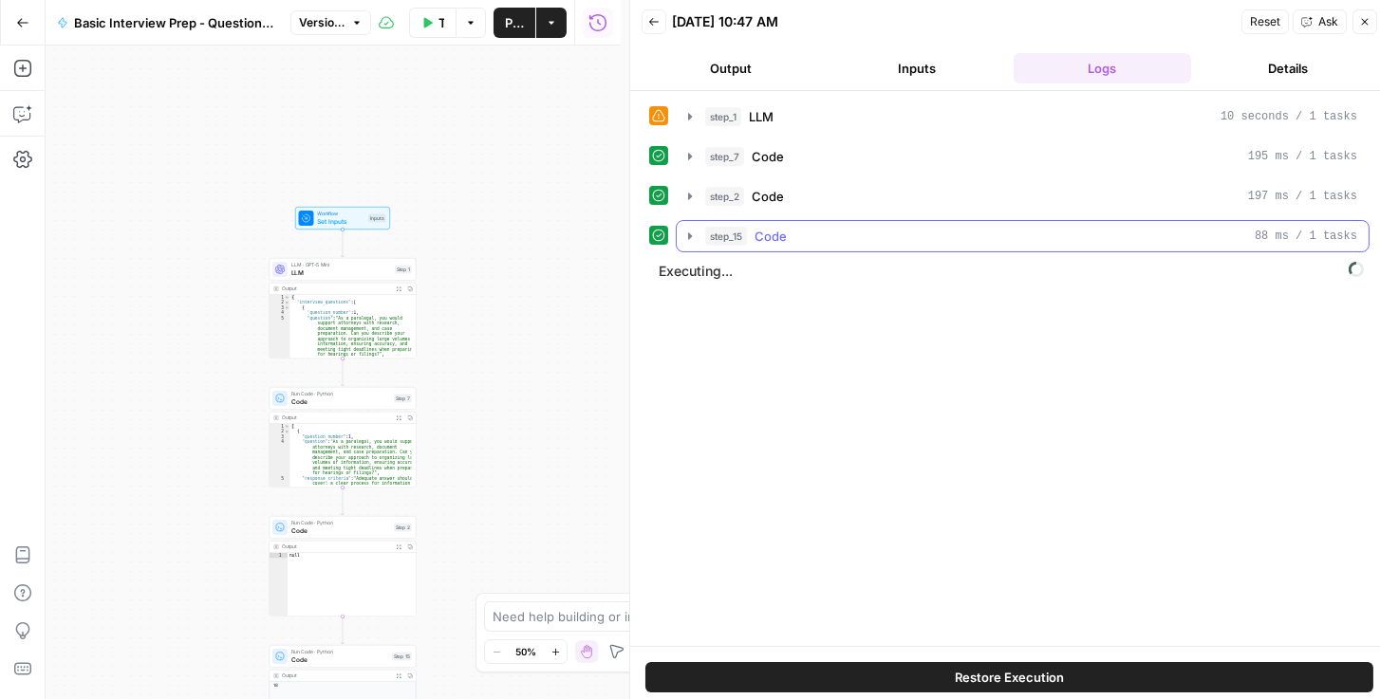
click at [687, 234] on icon "button" at bounding box center [689, 236] width 15 height 15
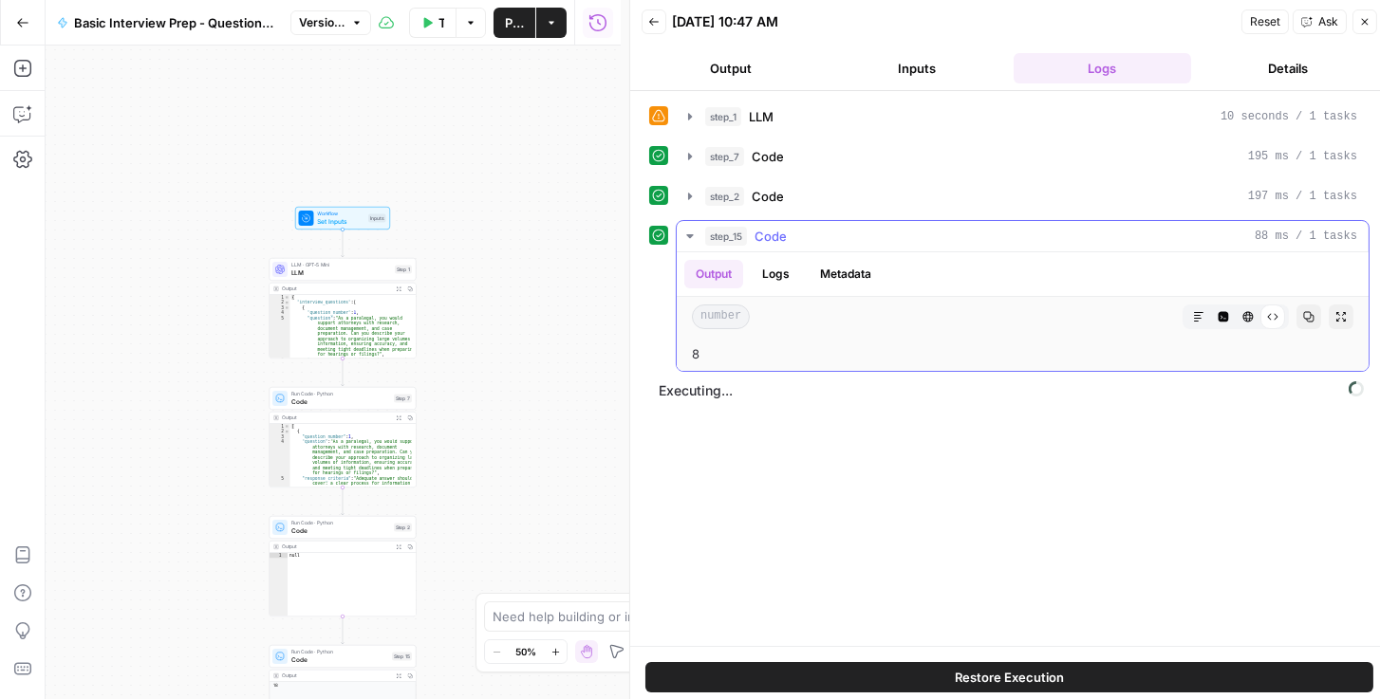
click at [688, 234] on icon "button" at bounding box center [689, 236] width 7 height 4
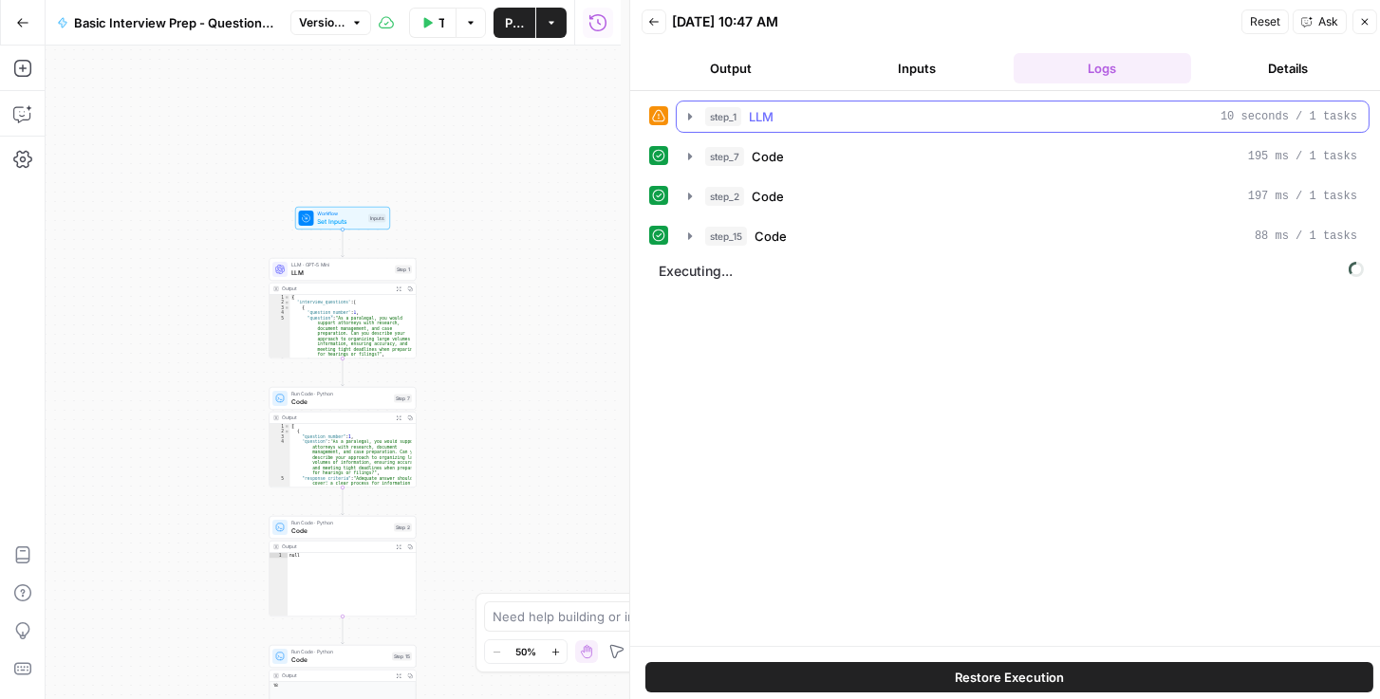
click at [694, 113] on icon "button" at bounding box center [689, 116] width 15 height 15
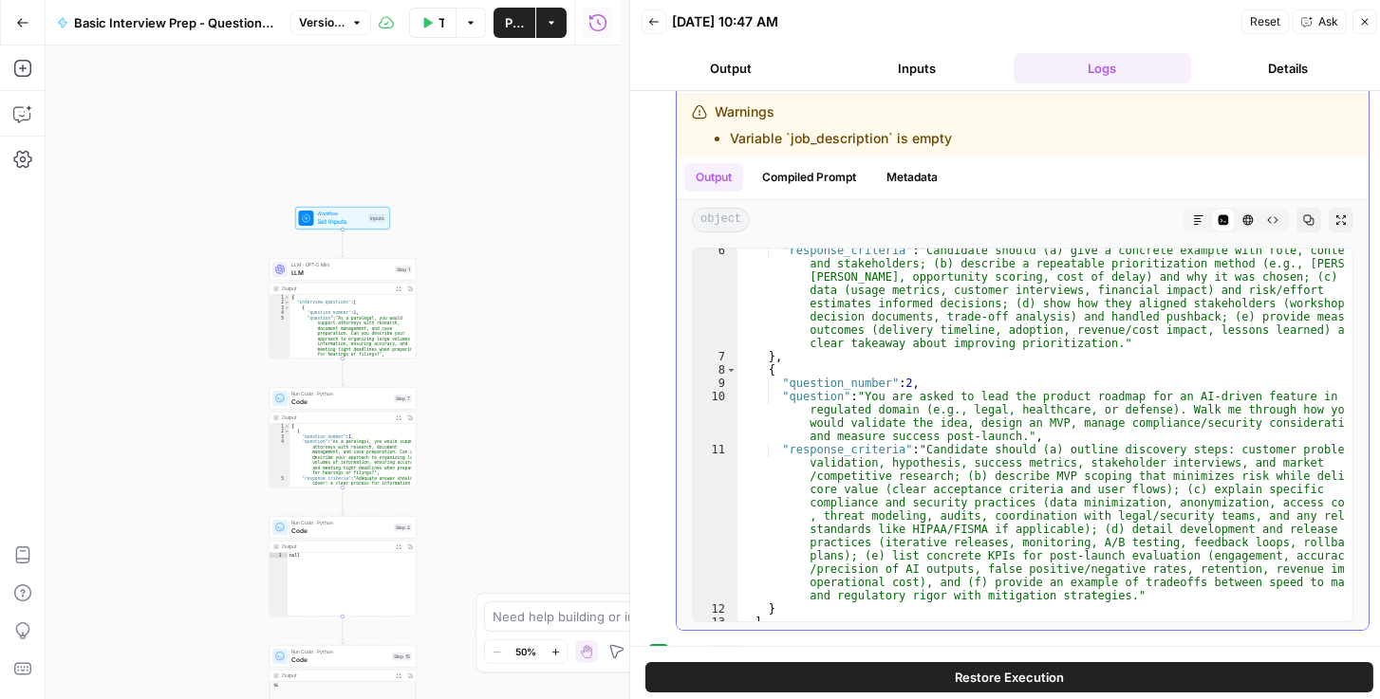
scroll to position [162, 0]
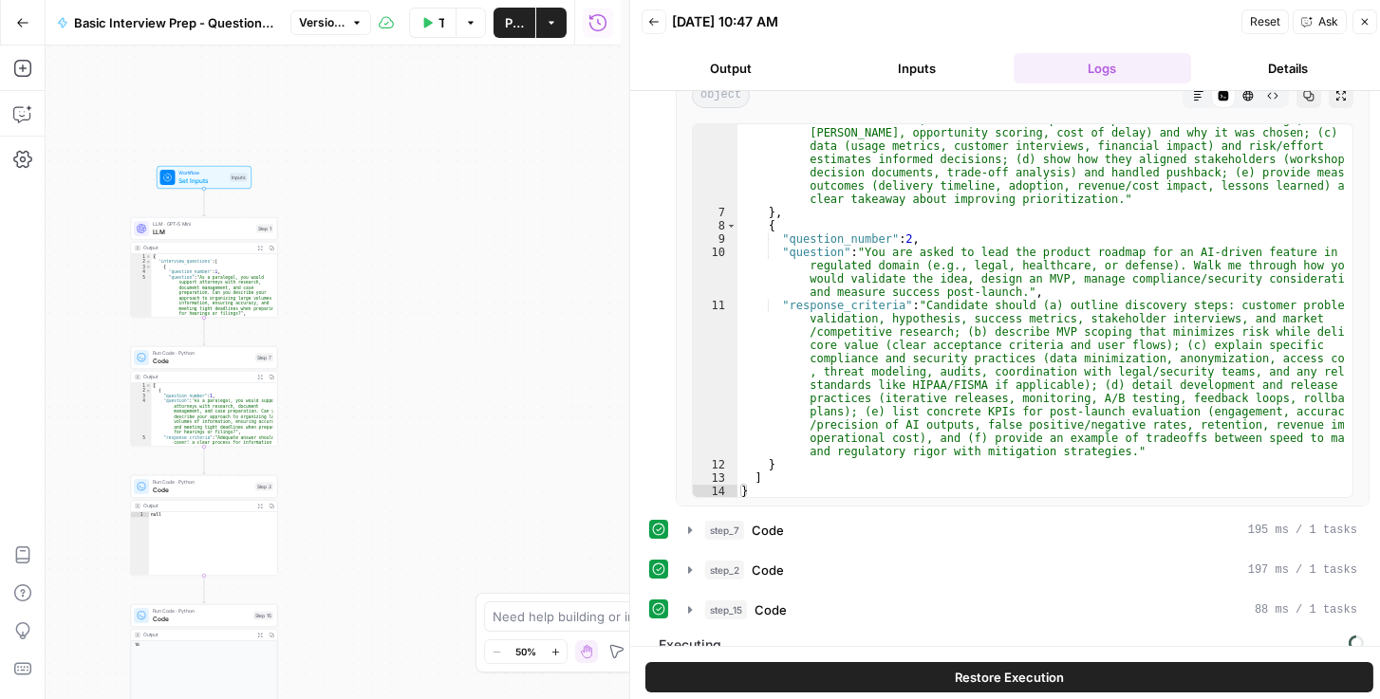
drag, startPoint x: 595, startPoint y: 409, endPoint x: 382, endPoint y: 298, distance: 239.8
click at [382, 298] on div "Workflow Set Inputs Inputs LLM · GPT-5 Mini LLM Step 1 Output Expand Output Cop…" at bounding box center [333, 373] width 575 height 654
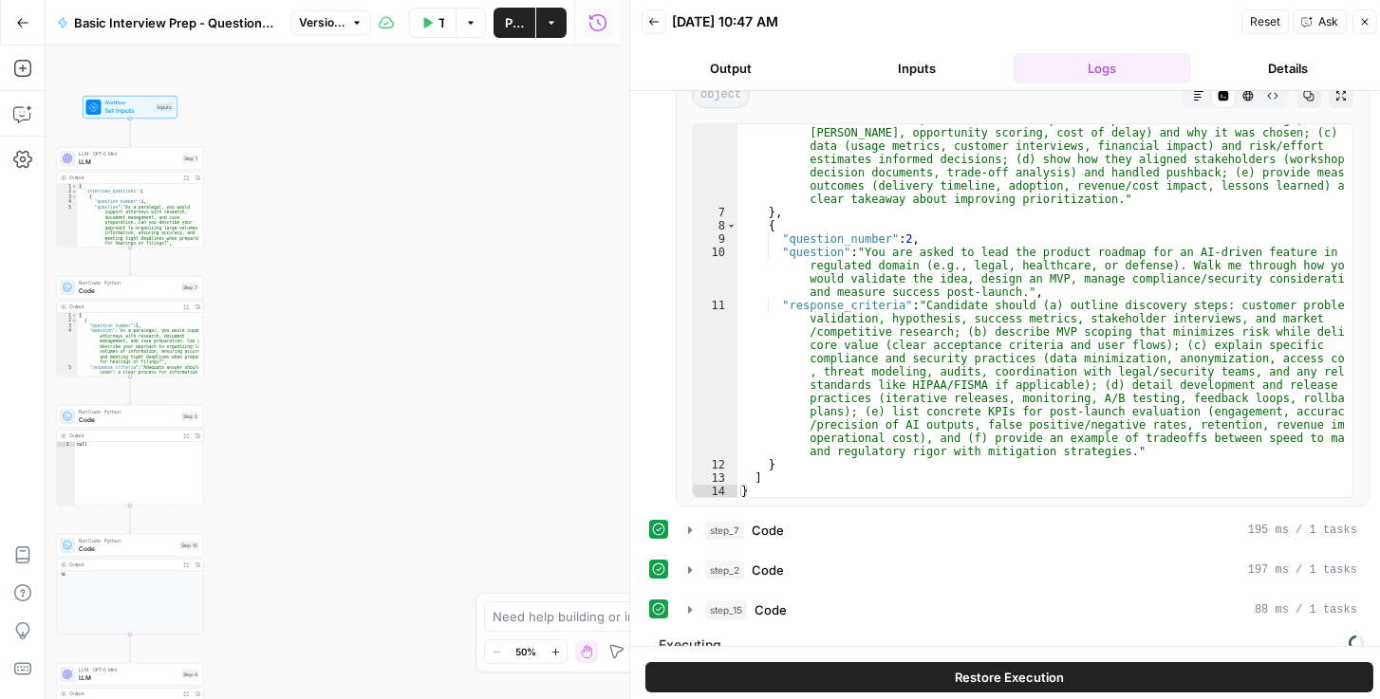
click at [1015, 30] on button "Close" at bounding box center [1364, 21] width 25 height 25
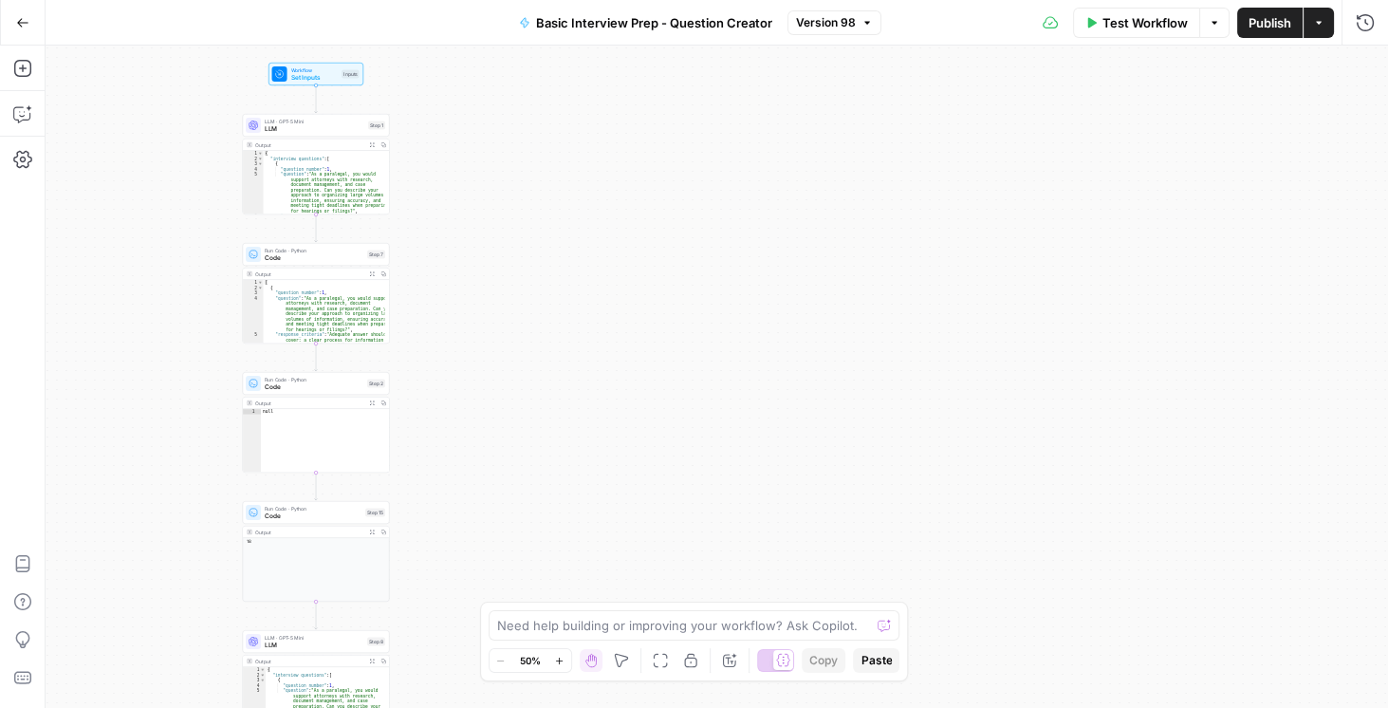
drag, startPoint x: 643, startPoint y: 263, endPoint x: 769, endPoint y: 218, distance: 133.0
click at [780, 219] on div "Workflow Set Inputs Inputs LLM · GPT-5 Mini LLM Step 1 Output Expand Output Cop…" at bounding box center [717, 377] width 1343 height 662
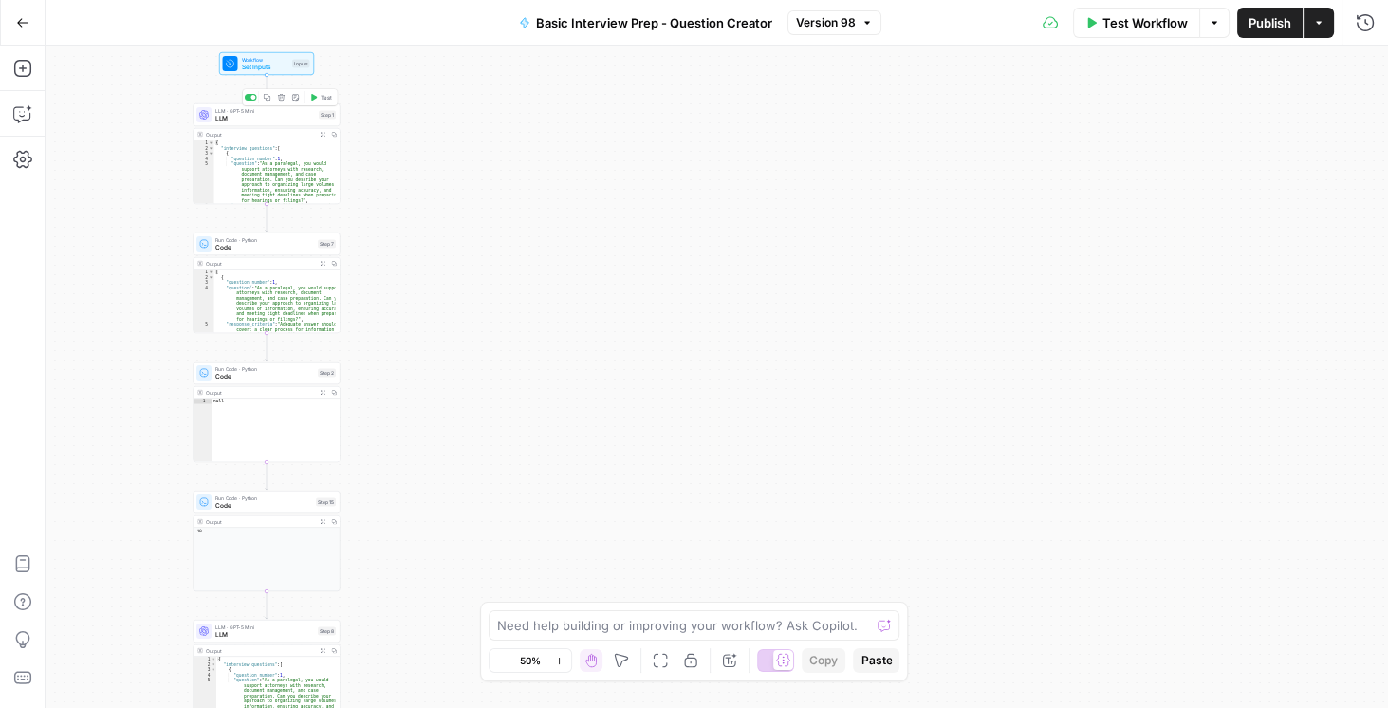
click at [249, 123] on div "LLM · GPT-5 Mini LLM Step 1 Copy step Delete step Add Note Test" at bounding box center [267, 114] width 147 height 23
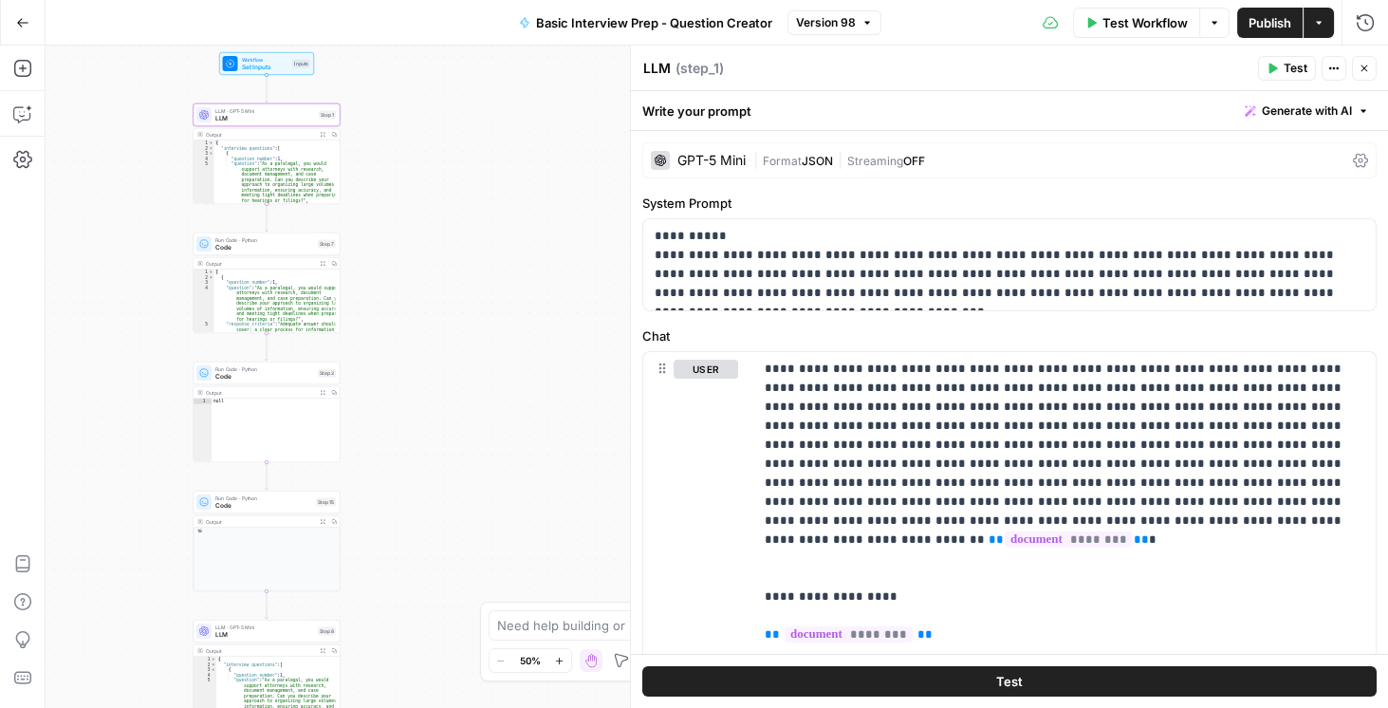
click at [1015, 156] on icon at bounding box center [1360, 160] width 15 height 15
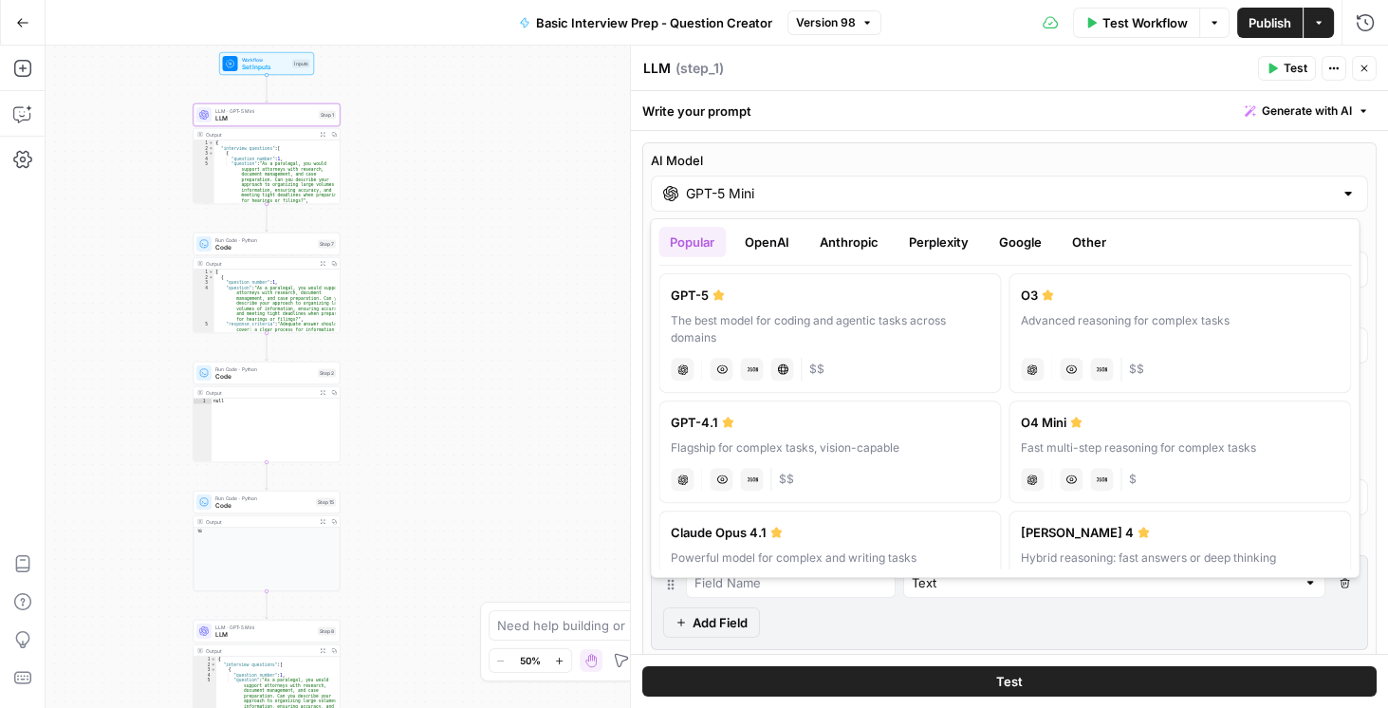
drag, startPoint x: 760, startPoint y: 200, endPoint x: 694, endPoint y: 201, distance: 66.4
click at [694, 201] on input "GPT-5 Mini" at bounding box center [1009, 193] width 647 height 19
click at [522, 305] on div "Workflow Set Inputs Inputs LLM · GPT-5 Mini LLM Step 1 Output Expand Output Cop…" at bounding box center [717, 377] width 1343 height 662
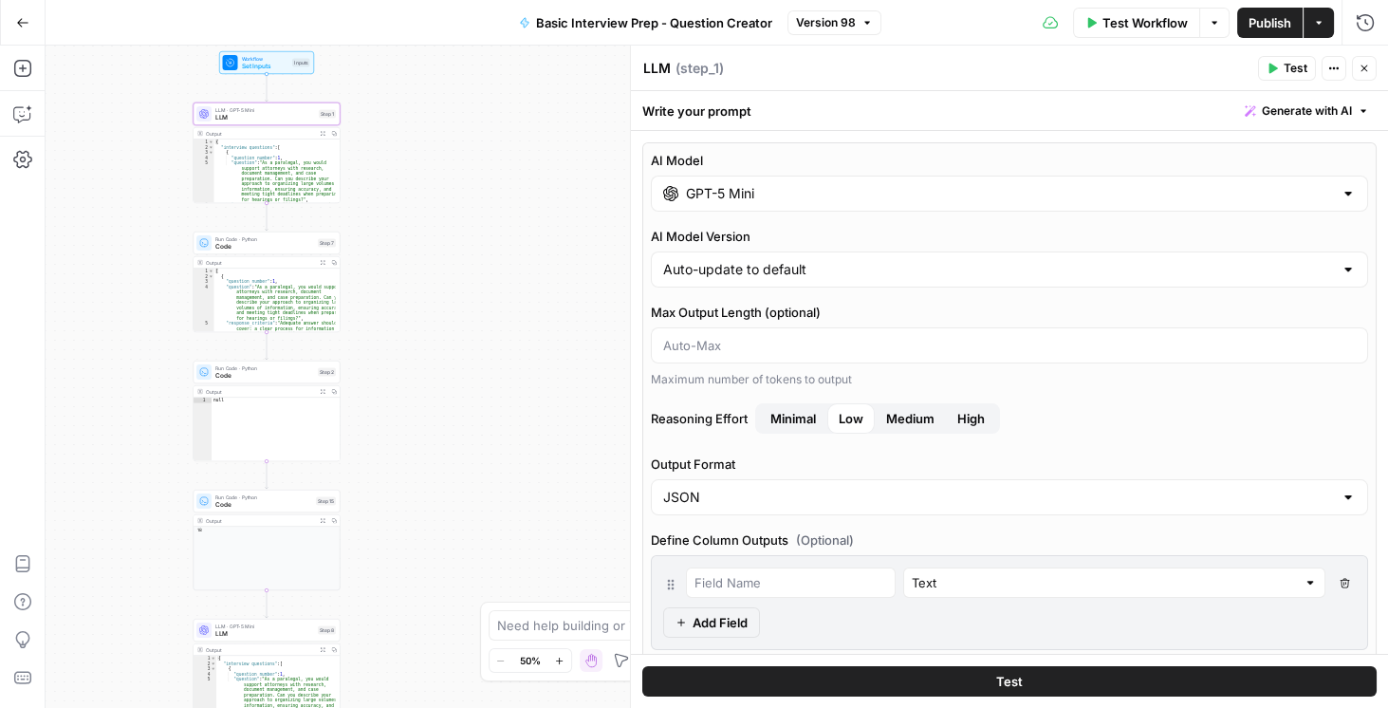
click at [1015, 67] on button "Close" at bounding box center [1364, 68] width 25 height 25
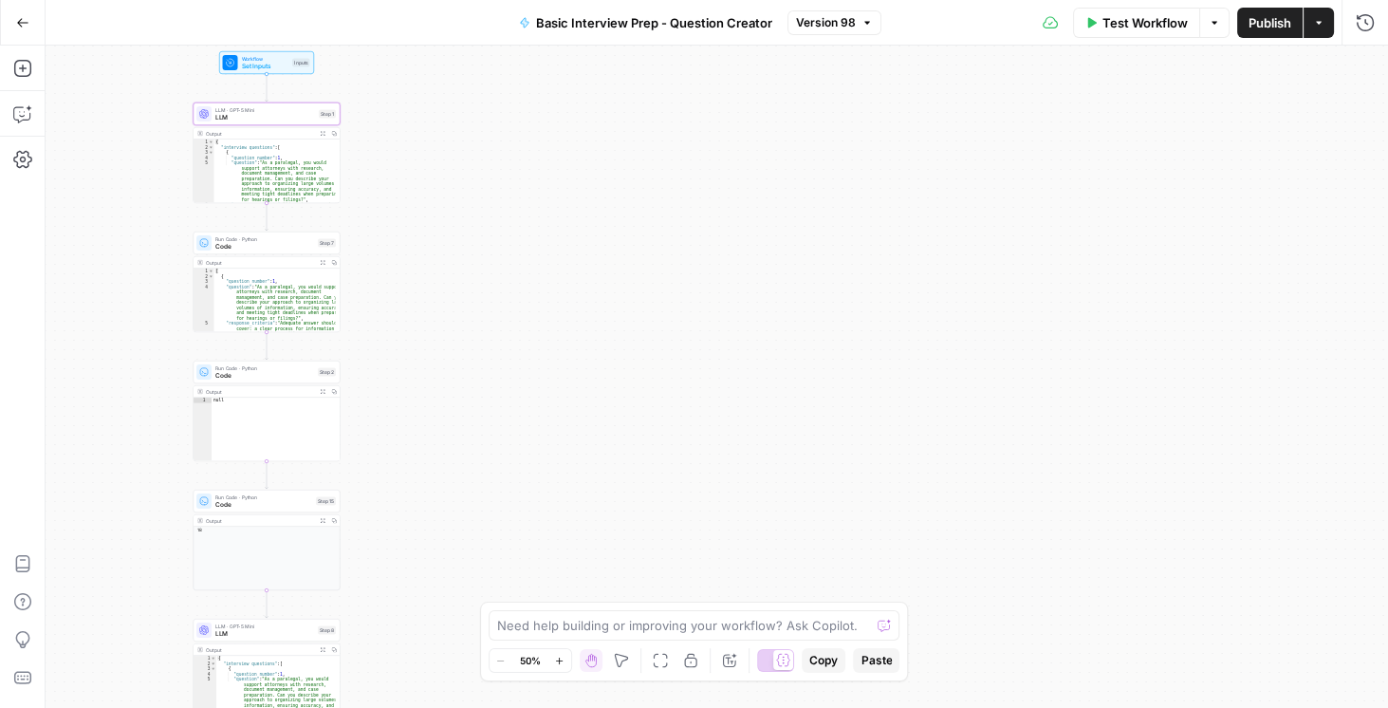
click at [1003, 309] on div "Workflow Set Inputs Inputs LLM · GPT-5 Mini LLM Step 1 Output Expand Output Cop…" at bounding box center [717, 377] width 1343 height 662
click at [249, 631] on span "LLM" at bounding box center [264, 633] width 99 height 9
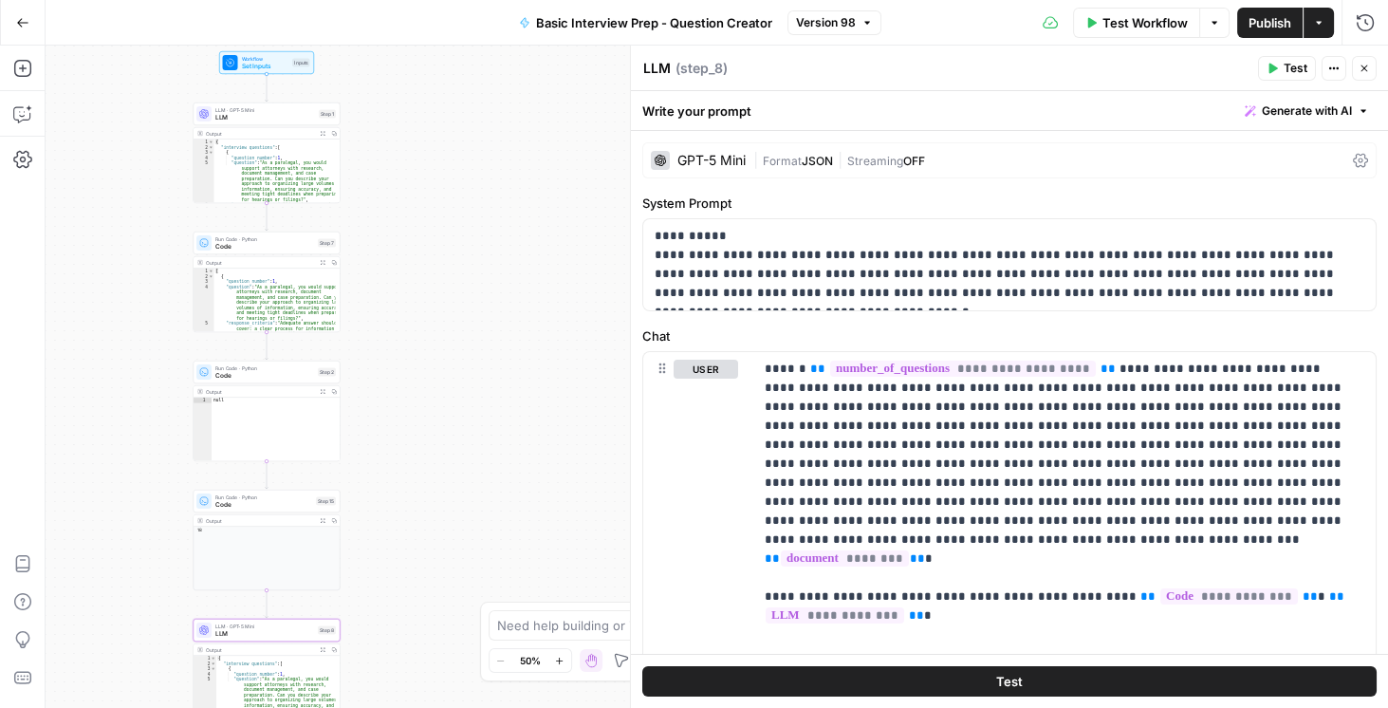
click at [1015, 156] on icon at bounding box center [1360, 160] width 15 height 15
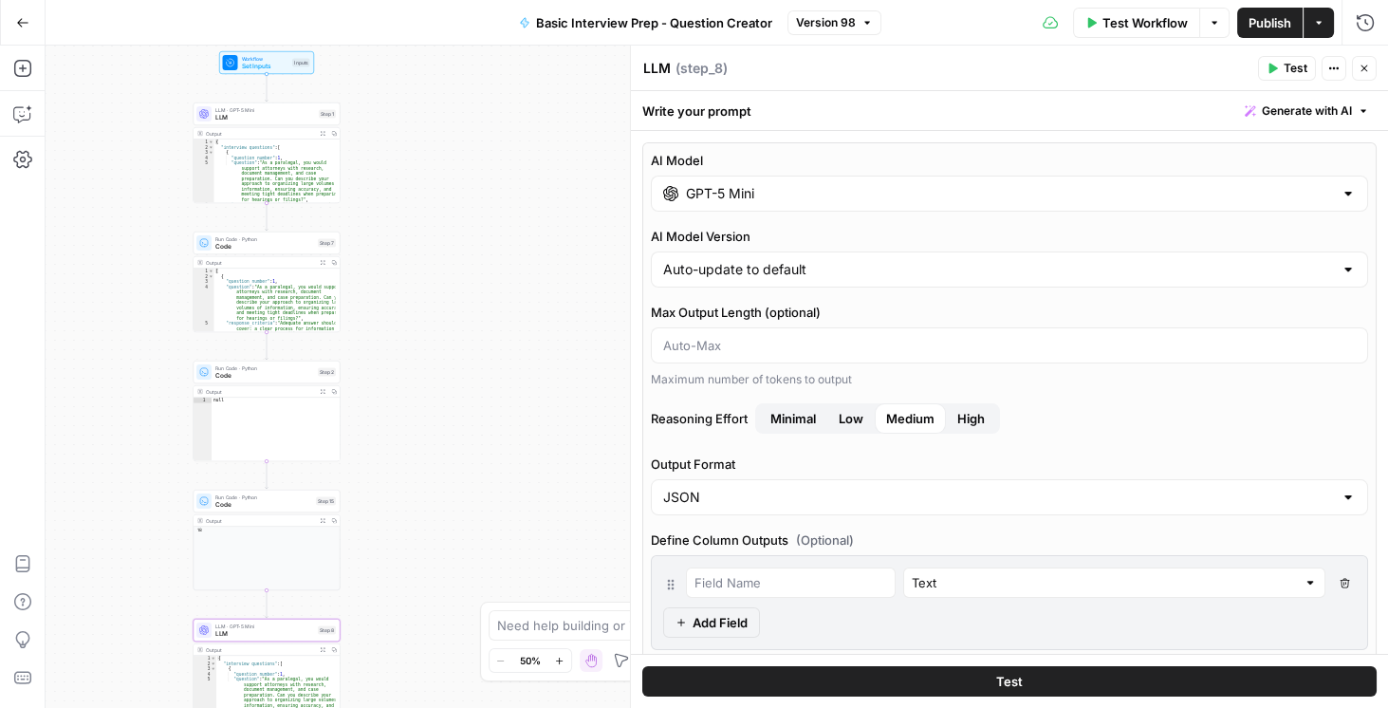
click at [249, 122] on div "LLM · GPT-5 Mini LLM Step 1 Copy step Delete step Add Note Test" at bounding box center [267, 113] width 147 height 23
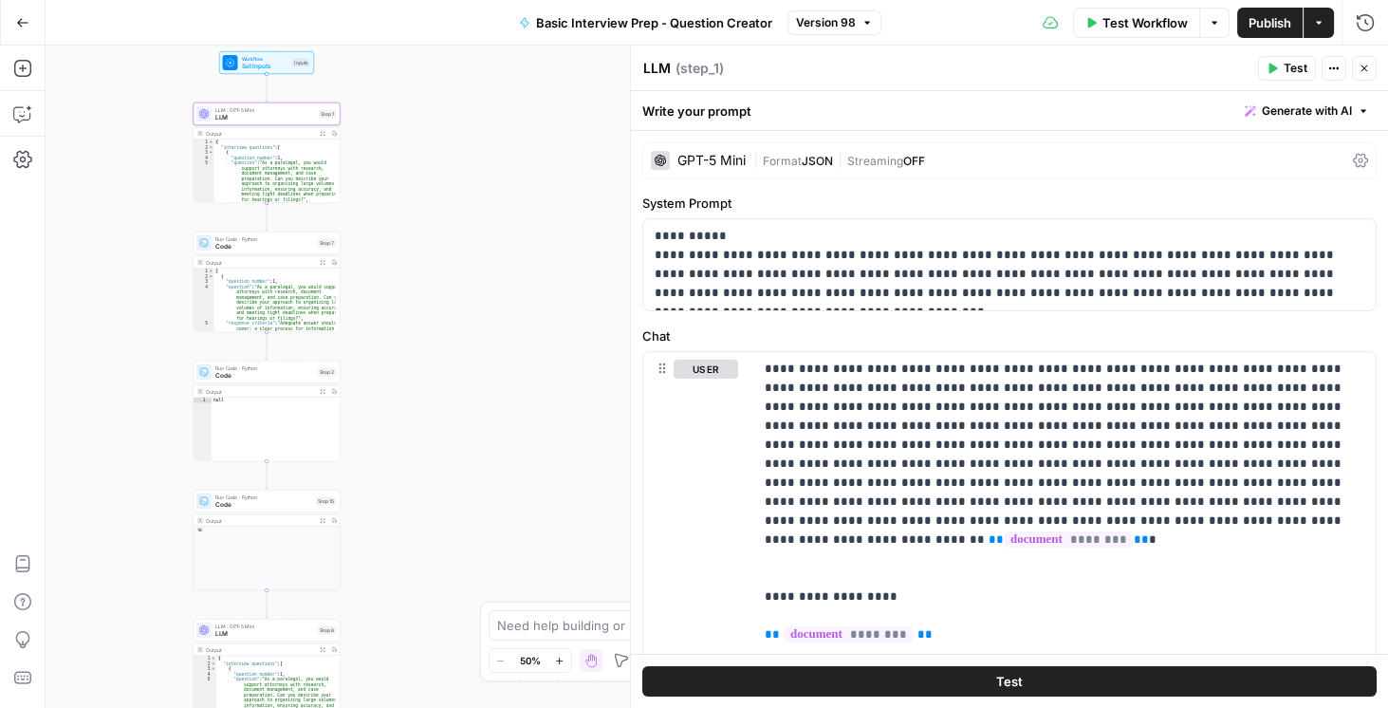
click at [1015, 154] on icon at bounding box center [1360, 160] width 15 height 15
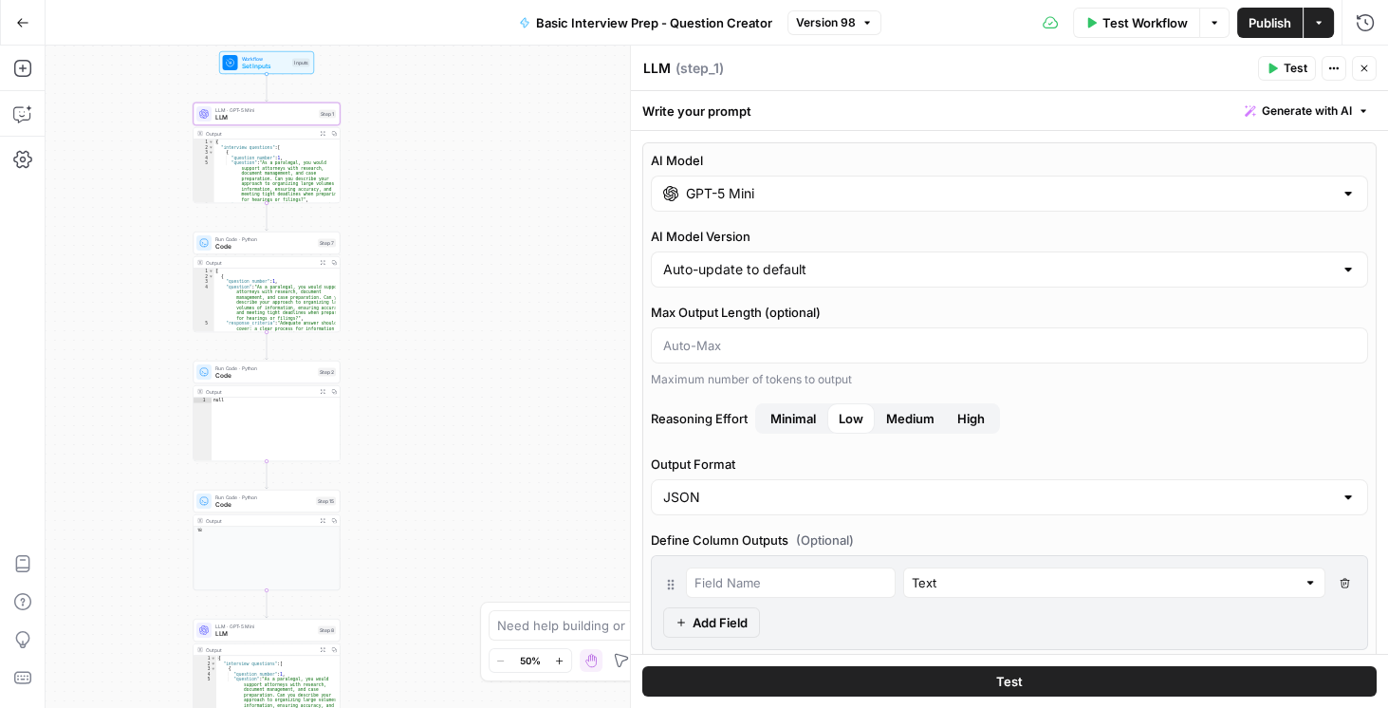
click at [1015, 68] on button "Close" at bounding box center [1364, 68] width 25 height 25
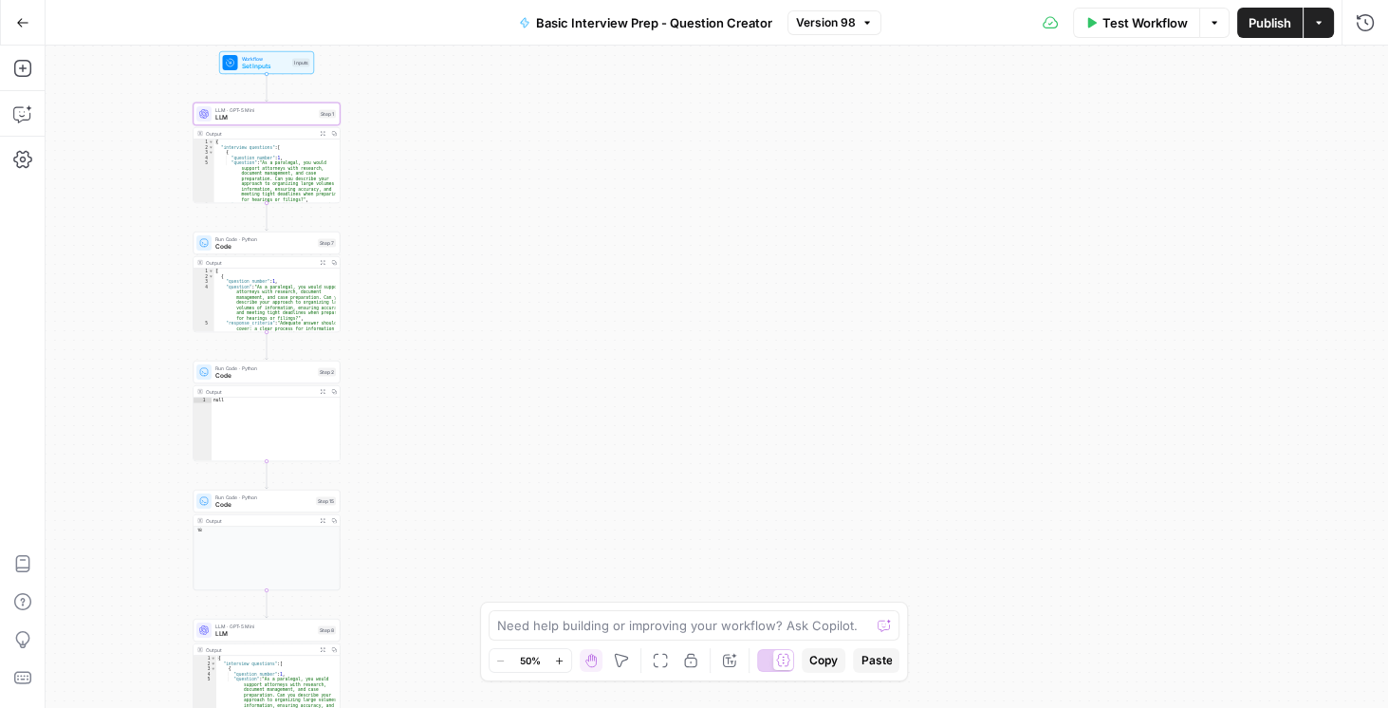
click at [523, 410] on div "Workflow Set Inputs Inputs LLM · GPT-5 Mini LLM Step 1 Output Expand Output Cop…" at bounding box center [717, 377] width 1343 height 662
click at [1015, 25] on icon "button" at bounding box center [1365, 22] width 19 height 19
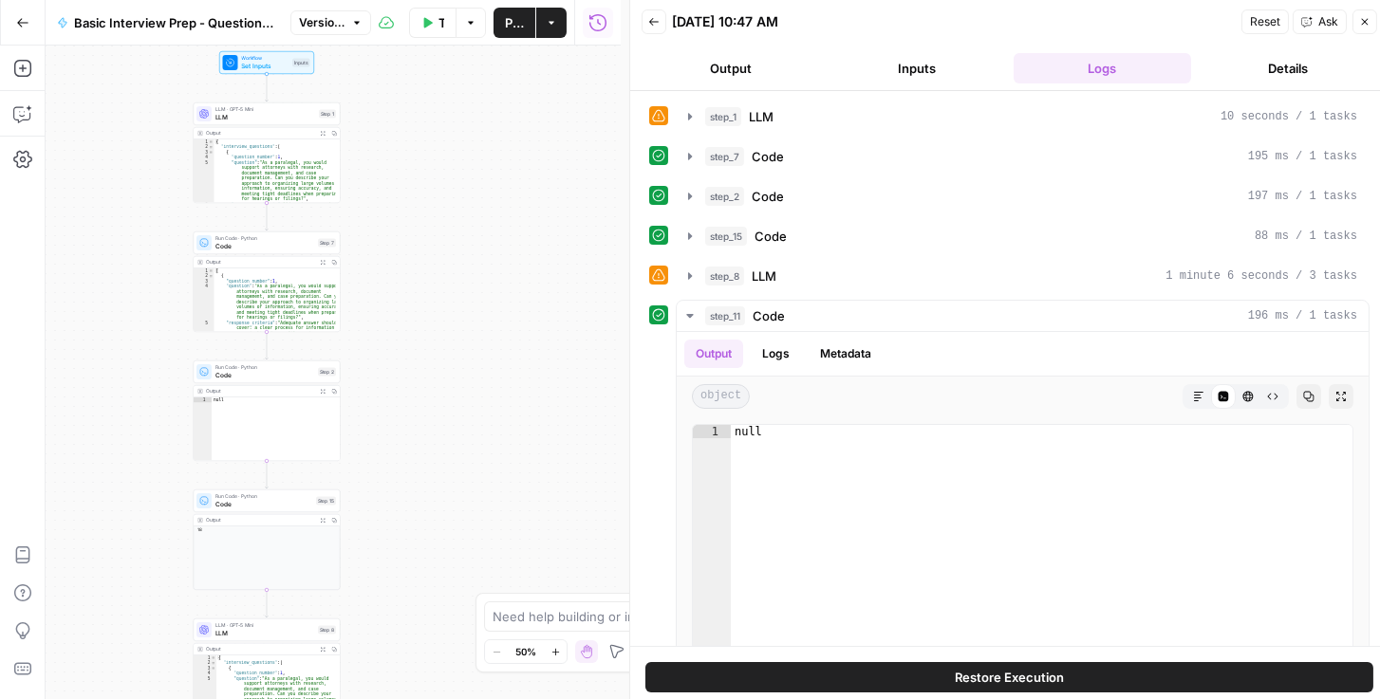
click at [1015, 74] on button "Details" at bounding box center [1288, 68] width 178 height 30
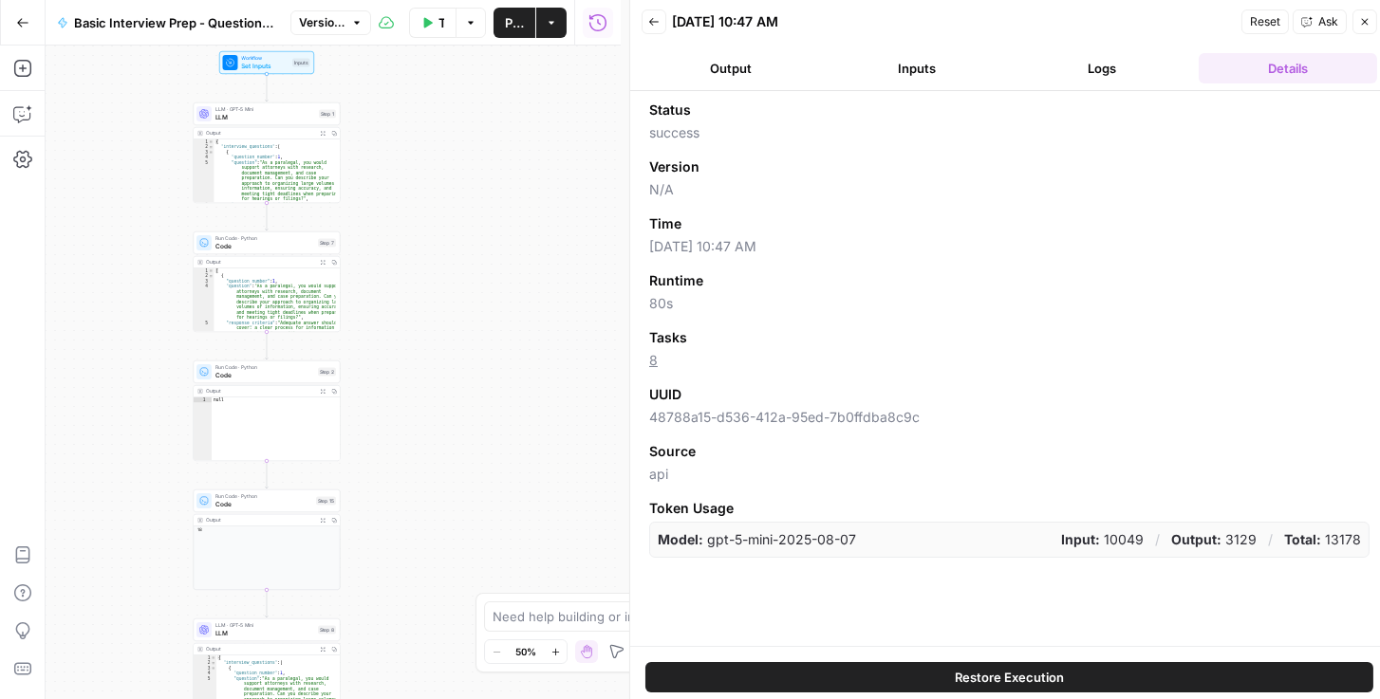
drag, startPoint x: 1146, startPoint y: 541, endPoint x: 1107, endPoint y: 540, distance: 38.9
click at [1015, 540] on p "Input: 10049" at bounding box center [1102, 539] width 83 height 19
copy p "10049"
click at [930, 66] on button "Inputs" at bounding box center [917, 68] width 178 height 30
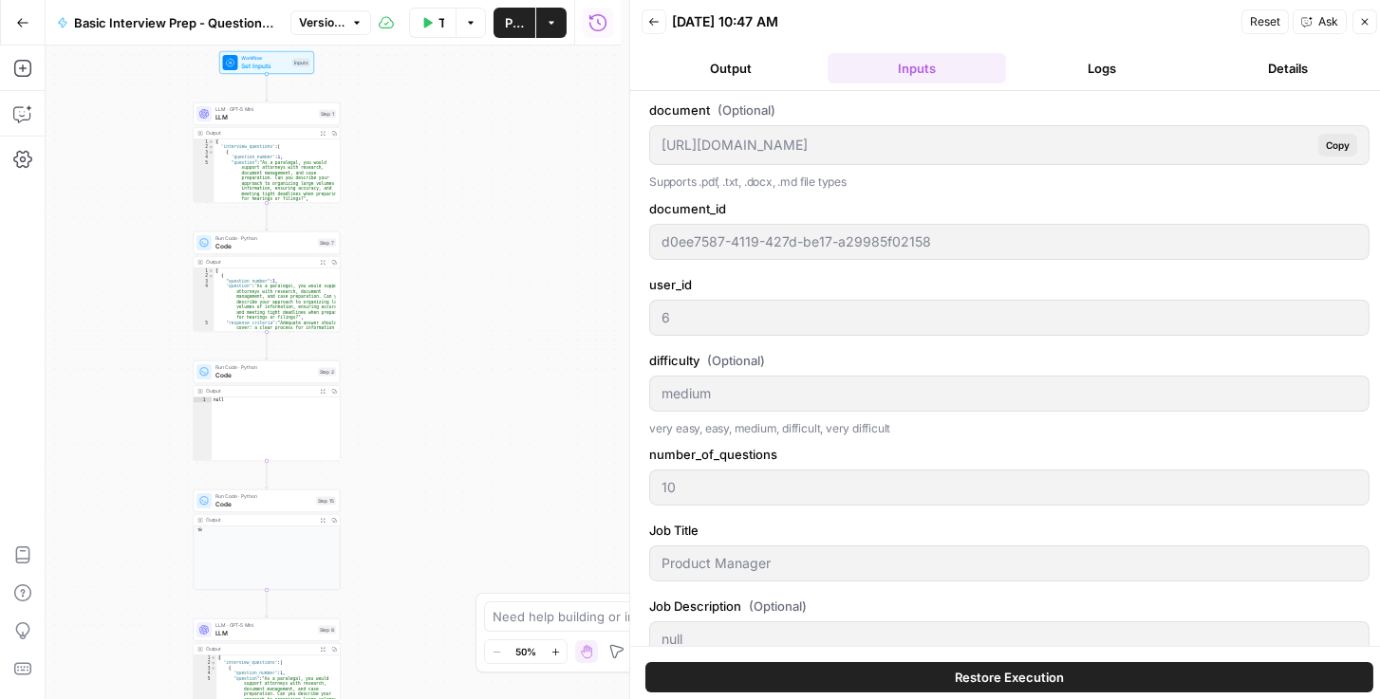
click at [1015, 83] on button "Logs" at bounding box center [1103, 68] width 178 height 30
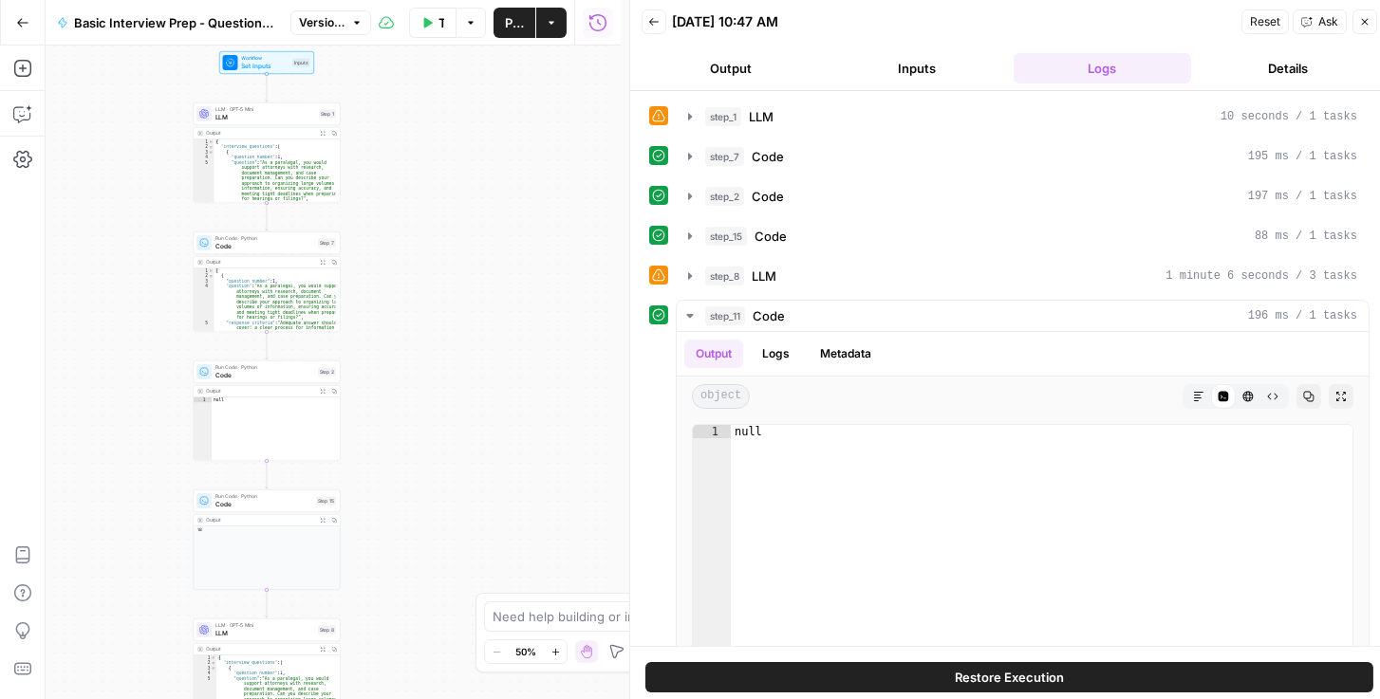
click at [648, 23] on icon "button" at bounding box center [653, 21] width 11 height 11
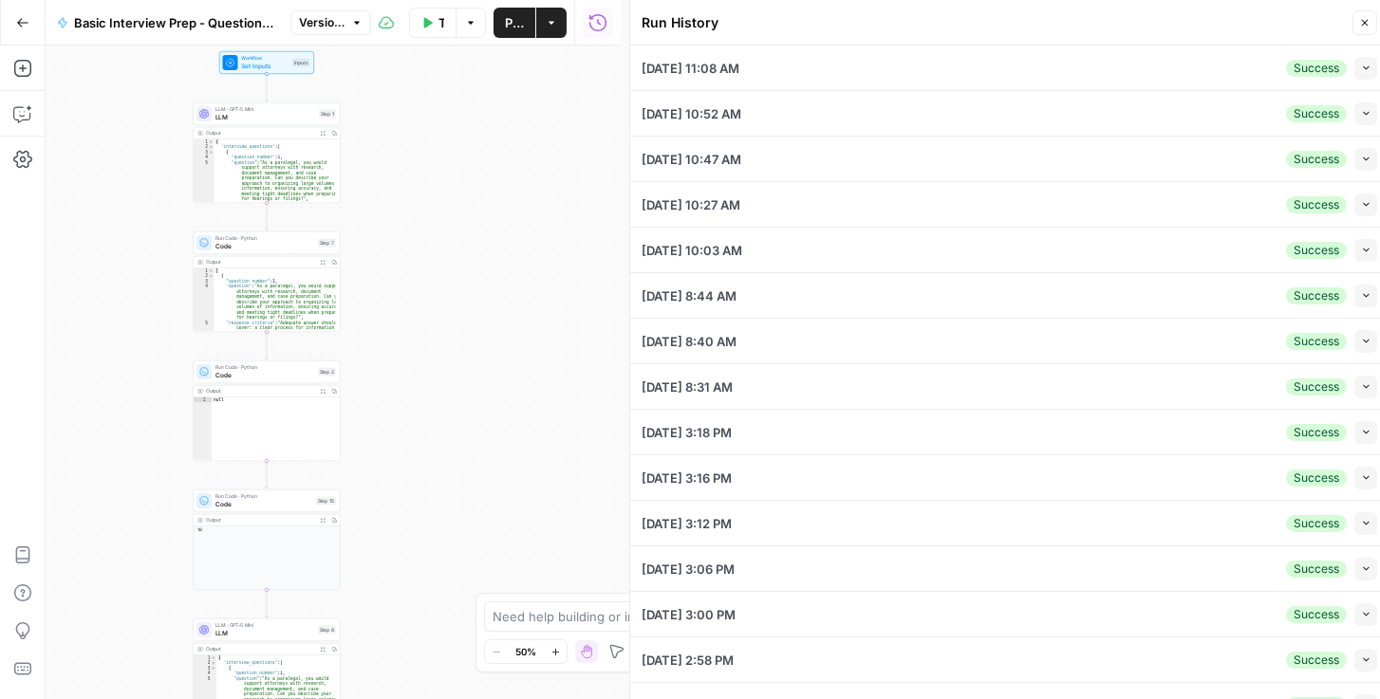
click at [1015, 163] on icon "button" at bounding box center [1366, 159] width 10 height 10
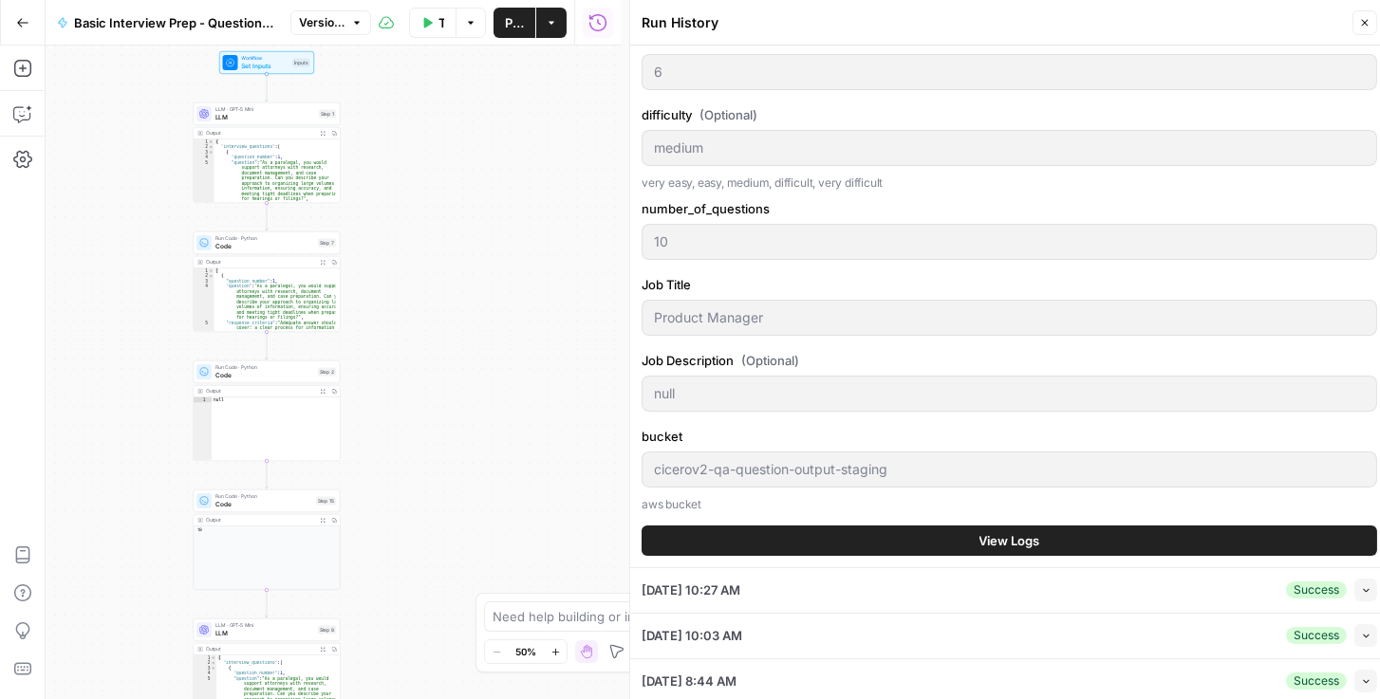
scroll to position [380, 0]
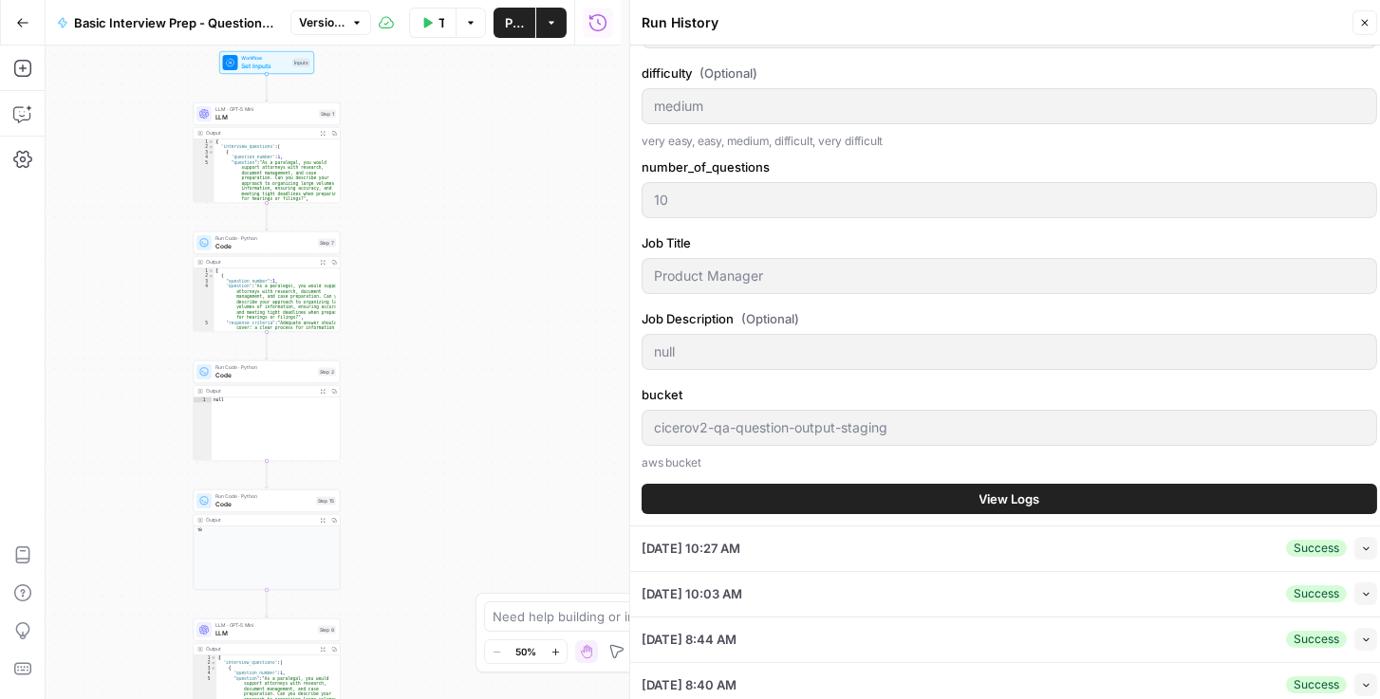
click at [1015, 490] on button "View Logs" at bounding box center [1009, 499] width 735 height 30
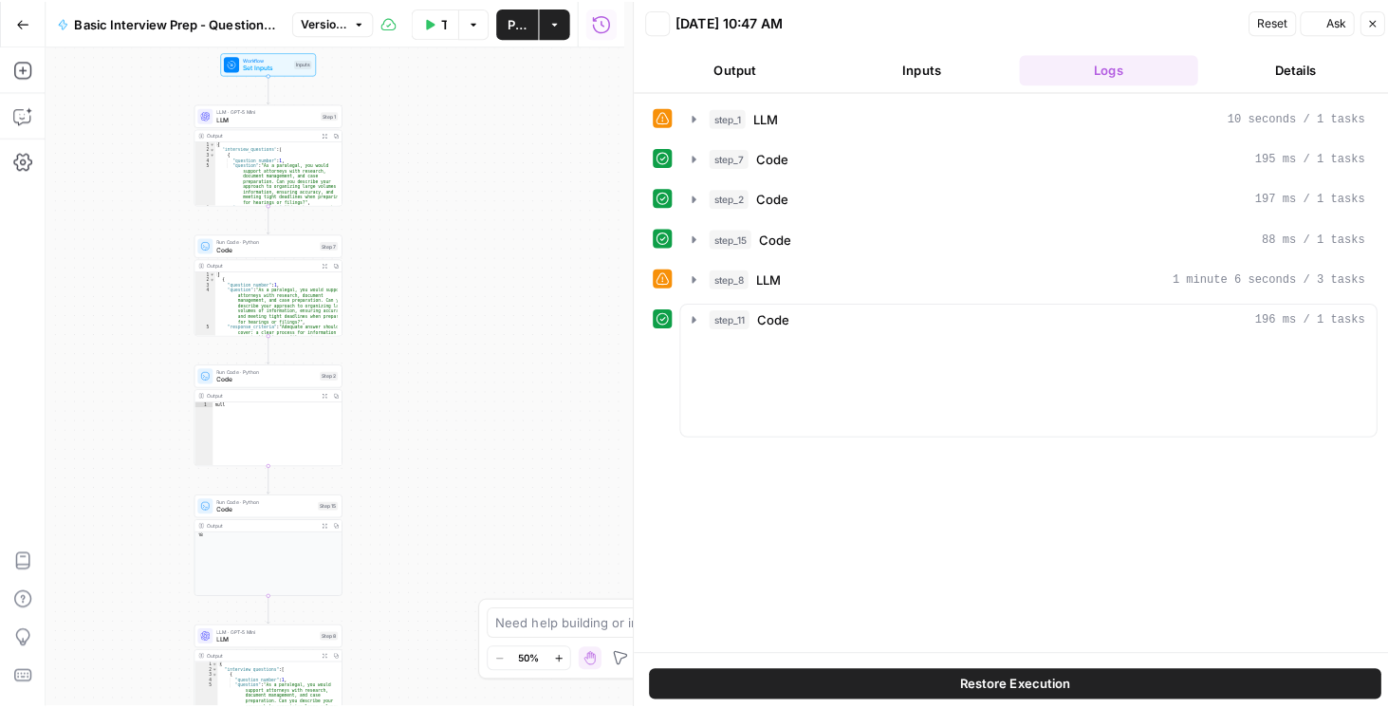
scroll to position [0, 0]
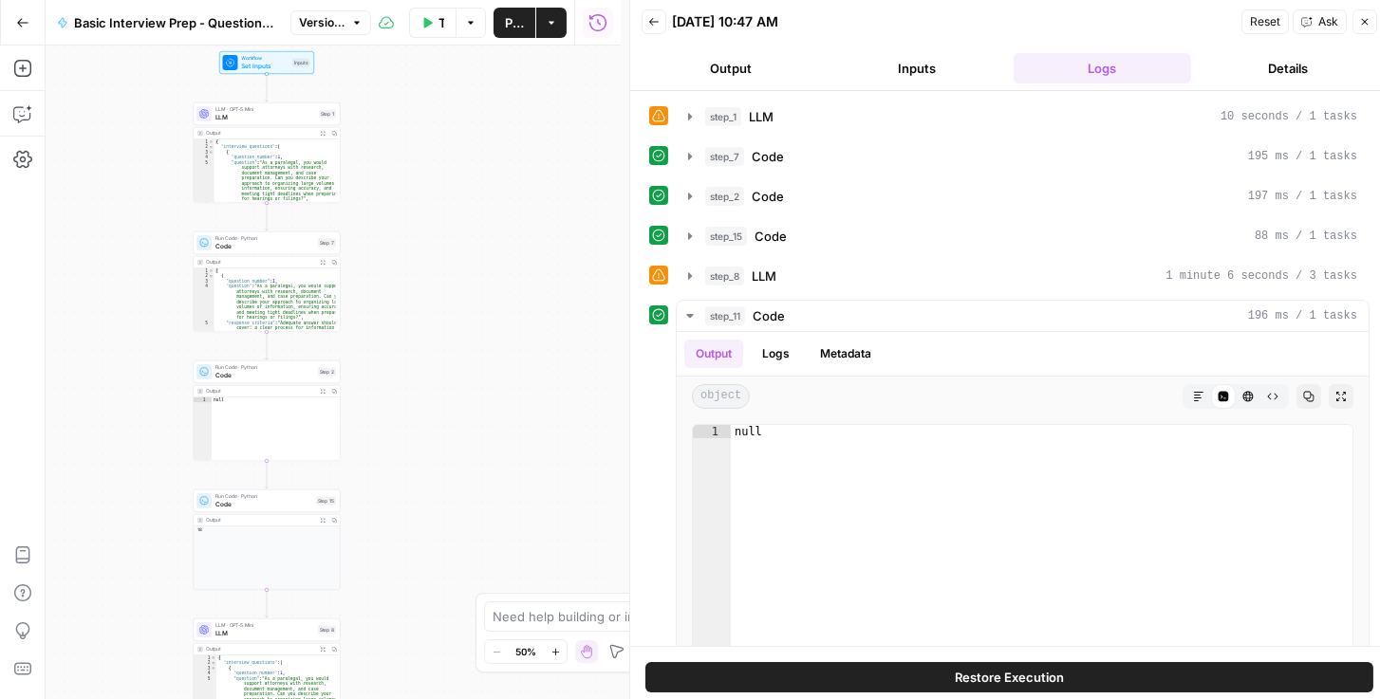
click at [1015, 71] on button "Details" at bounding box center [1288, 68] width 178 height 30
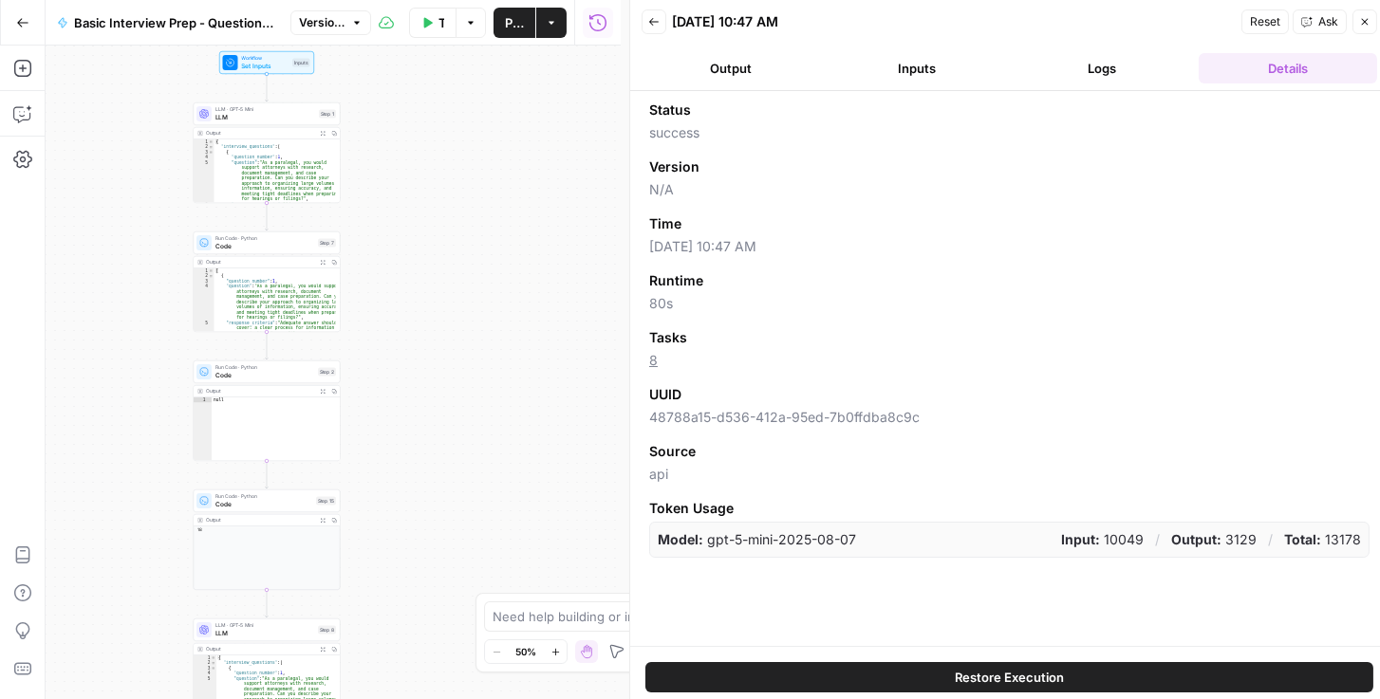
click at [1015, 25] on icon "button" at bounding box center [1364, 21] width 11 height 11
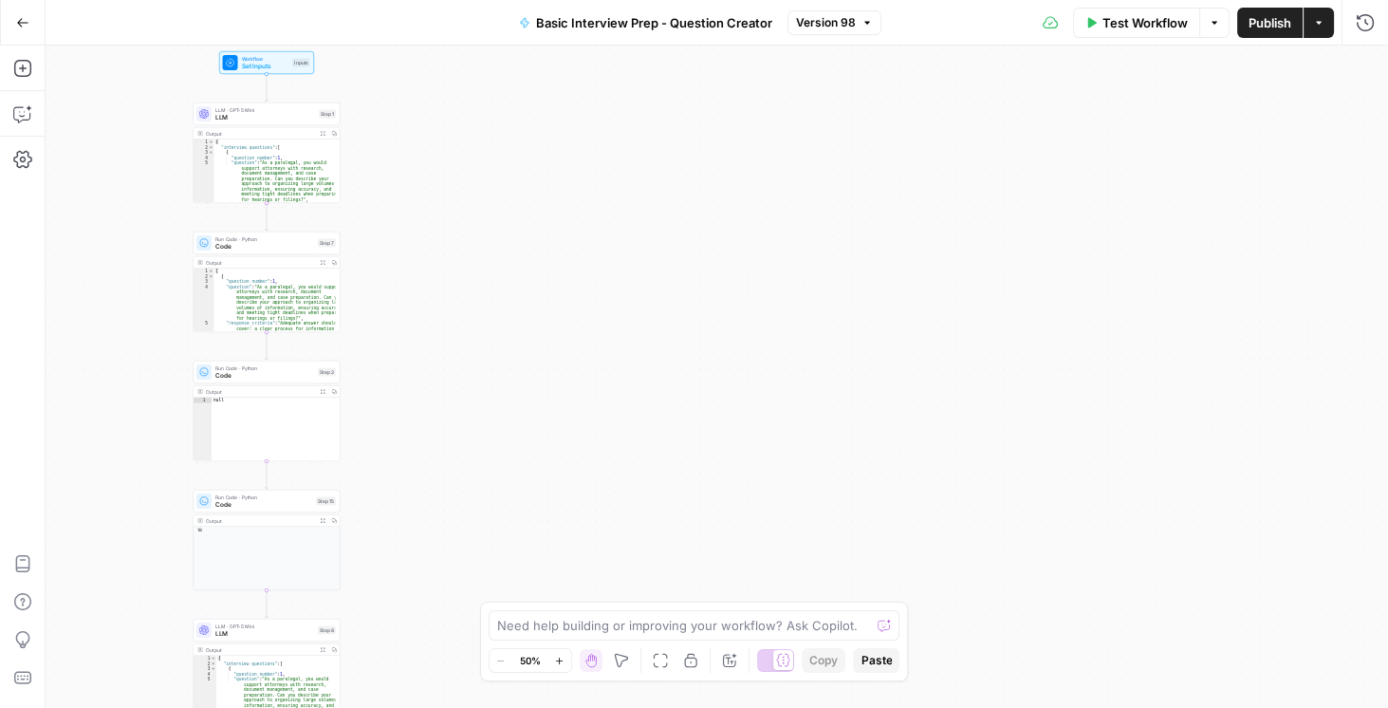
click at [821, 28] on span "Version 98" at bounding box center [826, 22] width 60 height 17
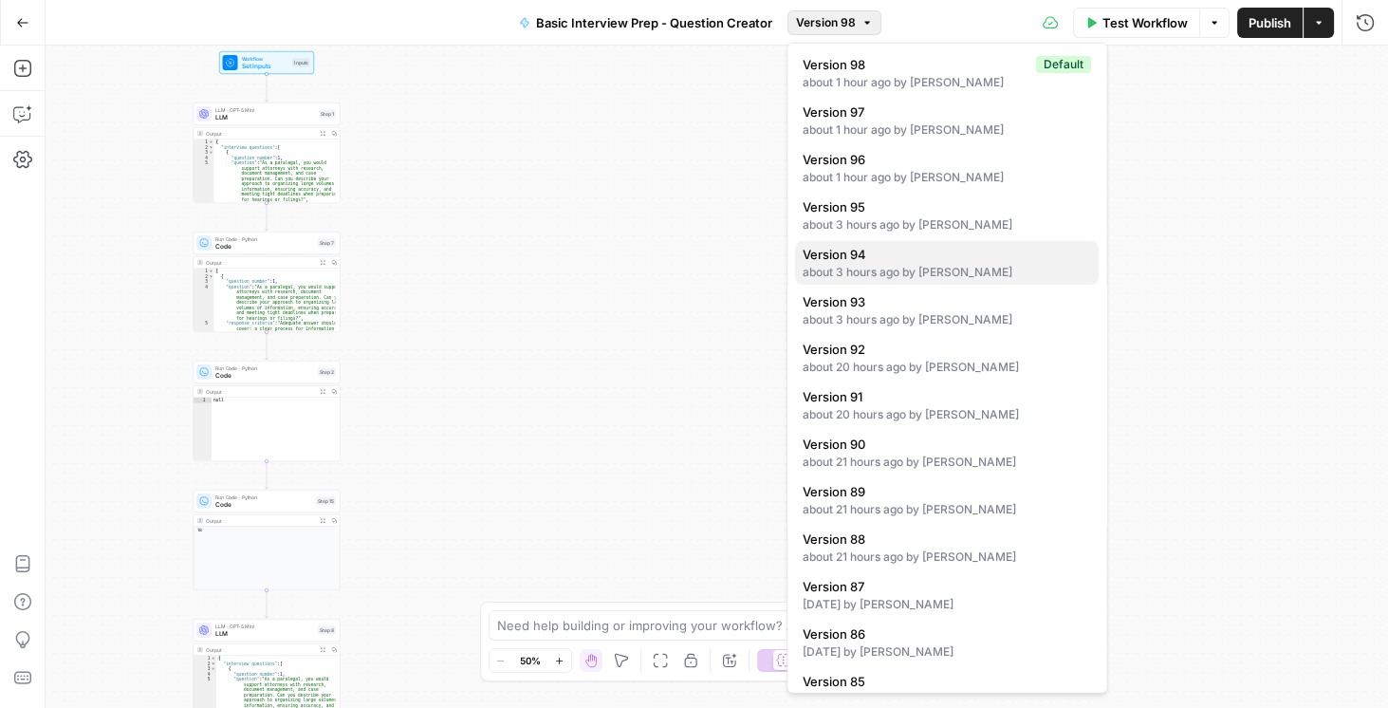
click at [864, 270] on div "about 3 hours ago by Daniel Scarr" at bounding box center [947, 272] width 288 height 17
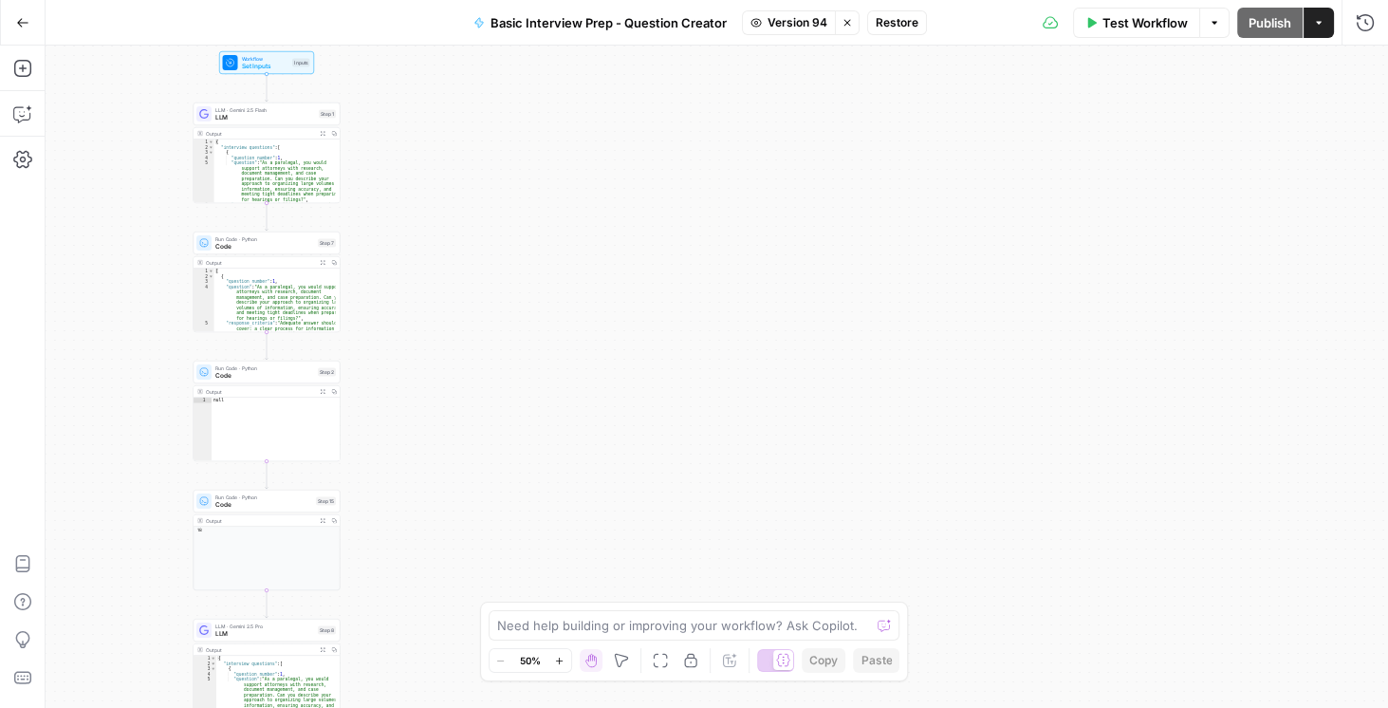
click at [887, 28] on span "Restore" at bounding box center [897, 22] width 43 height 17
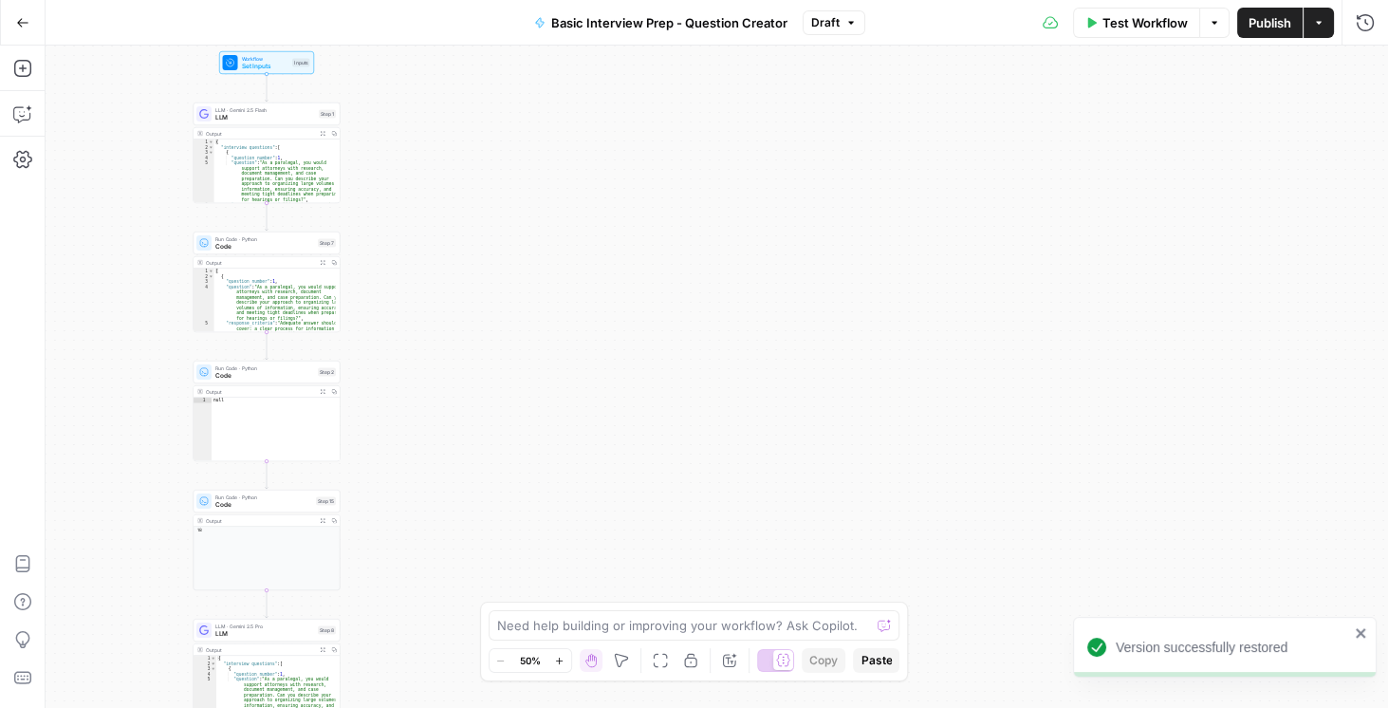
click at [1015, 34] on button "Publish" at bounding box center [1269, 23] width 65 height 30
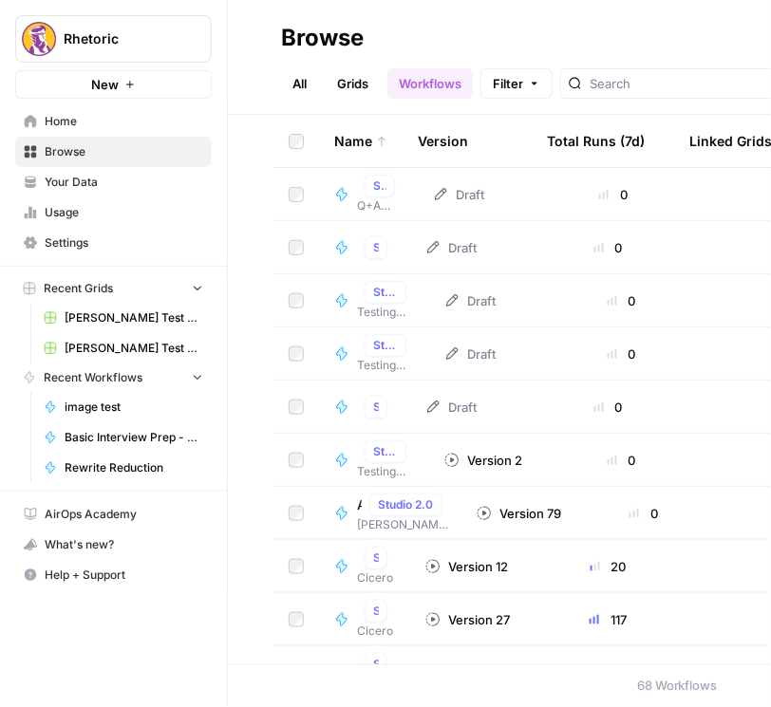
click at [317, 195] on td at bounding box center [296, 194] width 46 height 52
click at [462, 192] on div "Draft" at bounding box center [458, 194] width 51 height 19
click at [391, 199] on span "Q+A Practice" at bounding box center [380, 205] width 46 height 17
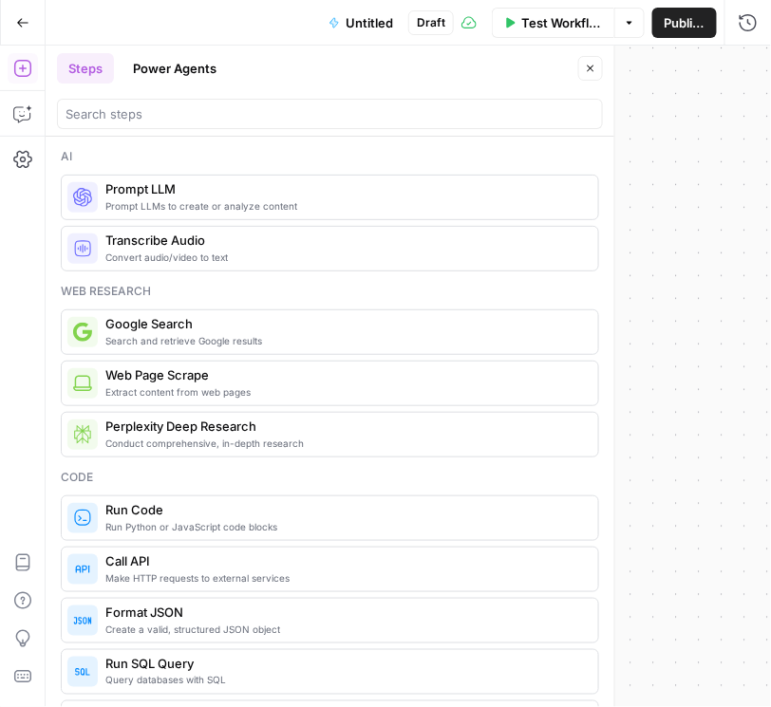
click at [586, 68] on icon "button" at bounding box center [590, 68] width 11 height 11
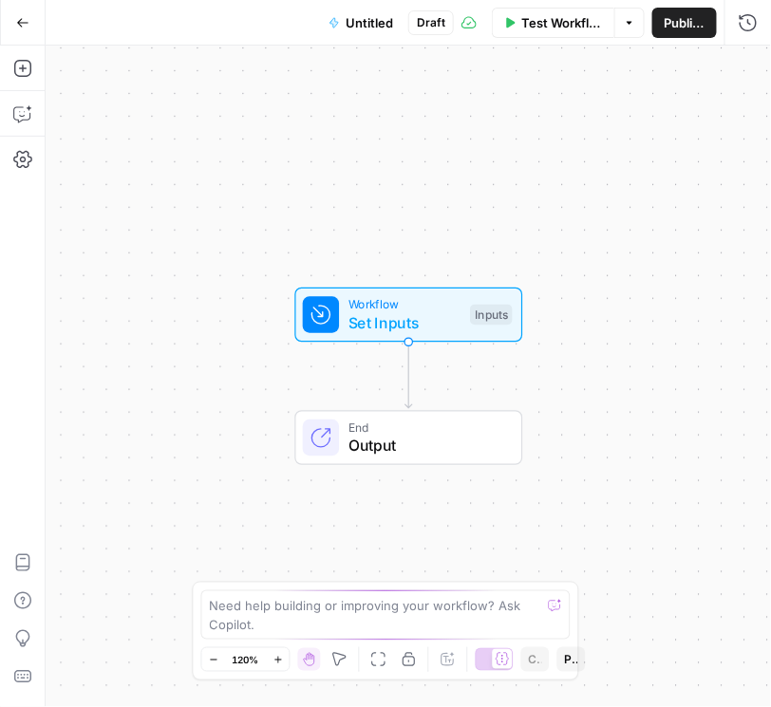
click at [18, 33] on button "Go Back" at bounding box center [23, 23] width 34 height 34
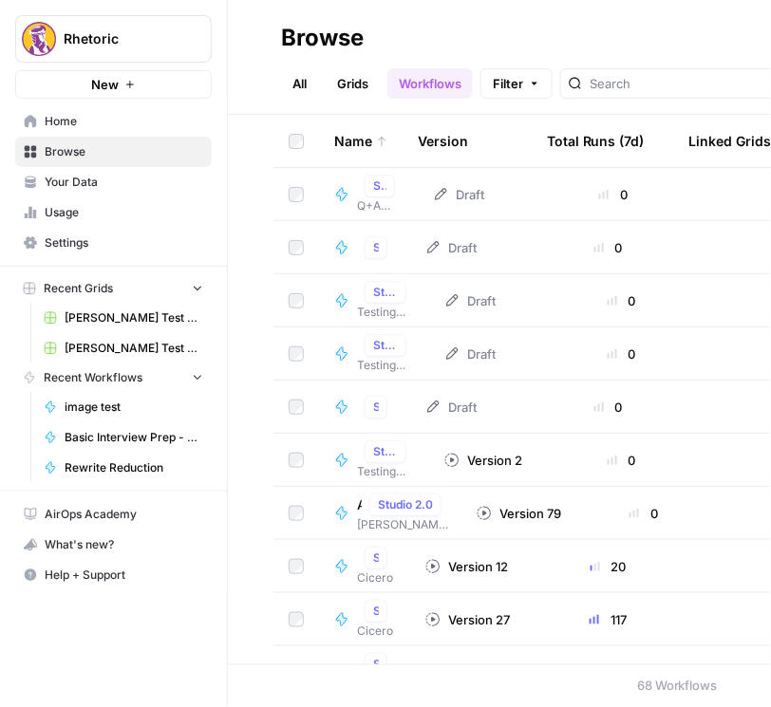
click at [361, 258] on div "Untitled Studio 2.0" at bounding box center [376, 247] width 38 height 23
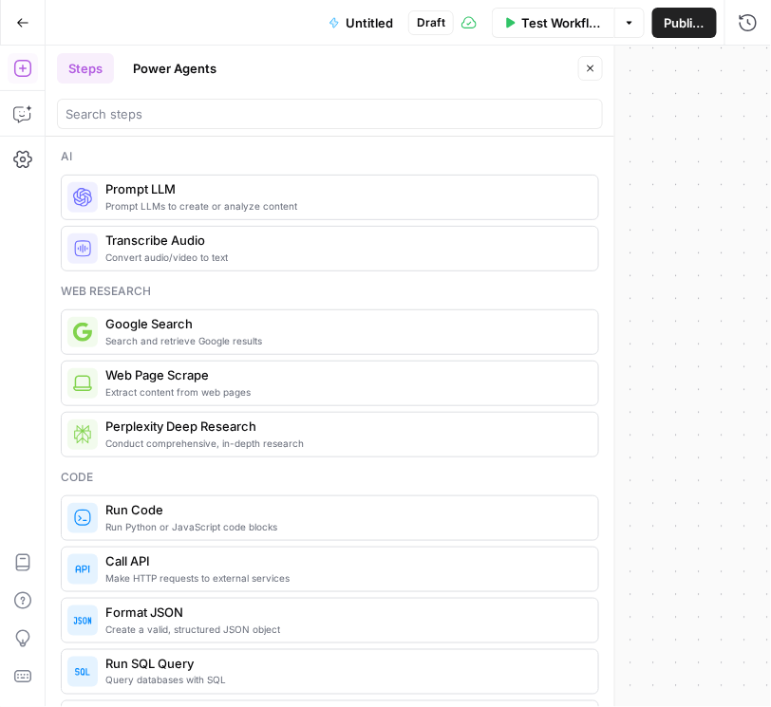
drag, startPoint x: 664, startPoint y: 240, endPoint x: 652, endPoint y: 234, distance: 13.6
click at [661, 238] on div "Workflow Set Inputs Inputs End Output" at bounding box center [408, 376] width 725 height 661
drag, startPoint x: 31, startPoint y: 29, endPoint x: 74, endPoint y: 51, distance: 48.0
click at [30, 29] on button "Go Back" at bounding box center [23, 23] width 34 height 34
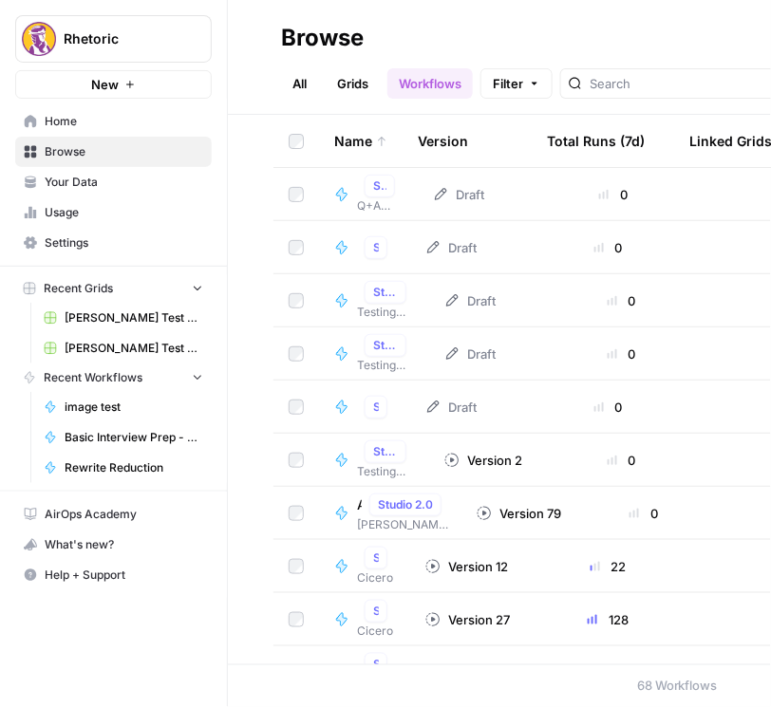
click at [362, 189] on div "Untitled Studio 2.0" at bounding box center [380, 186] width 46 height 23
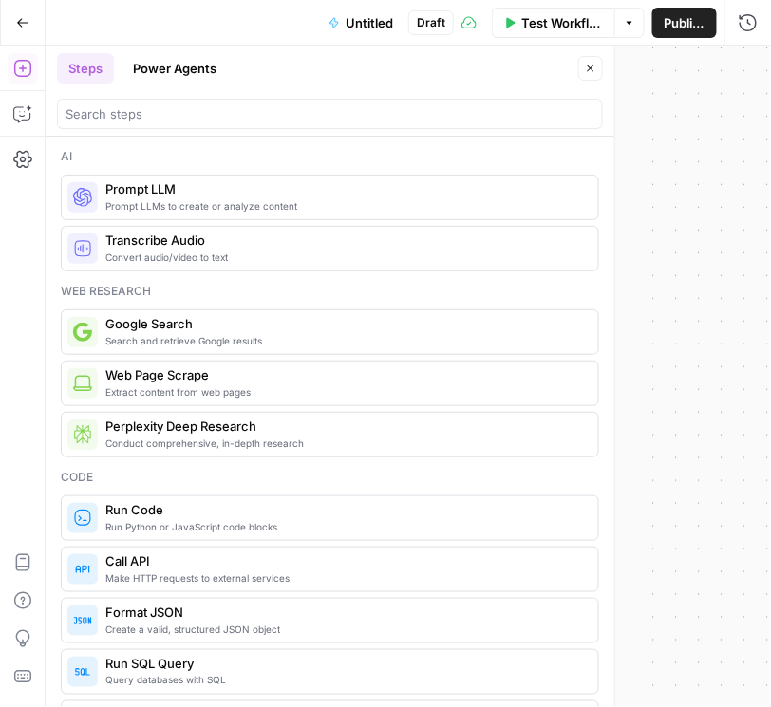
click at [30, 21] on button "Go Back" at bounding box center [23, 23] width 34 height 34
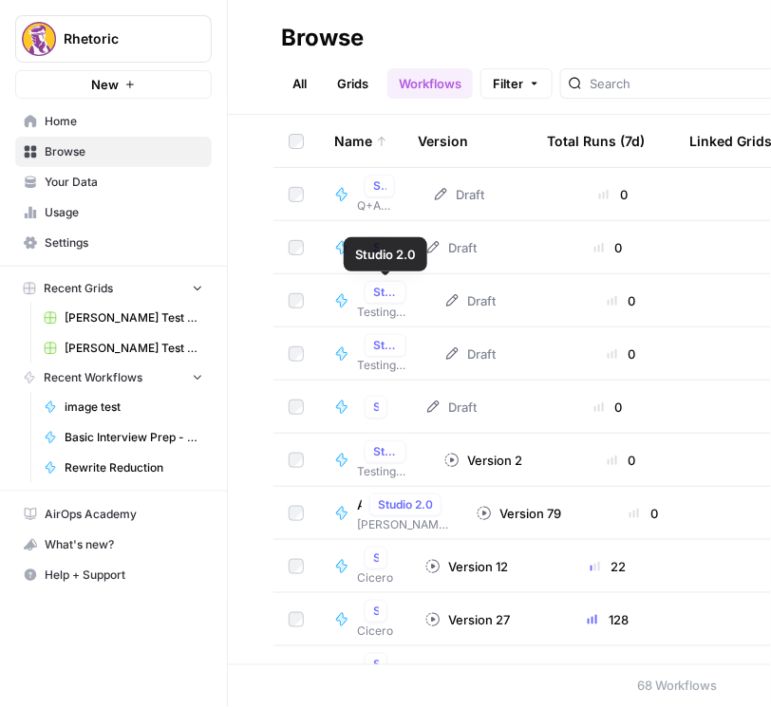
click at [368, 299] on div "Studio 2.0" at bounding box center [385, 292] width 42 height 23
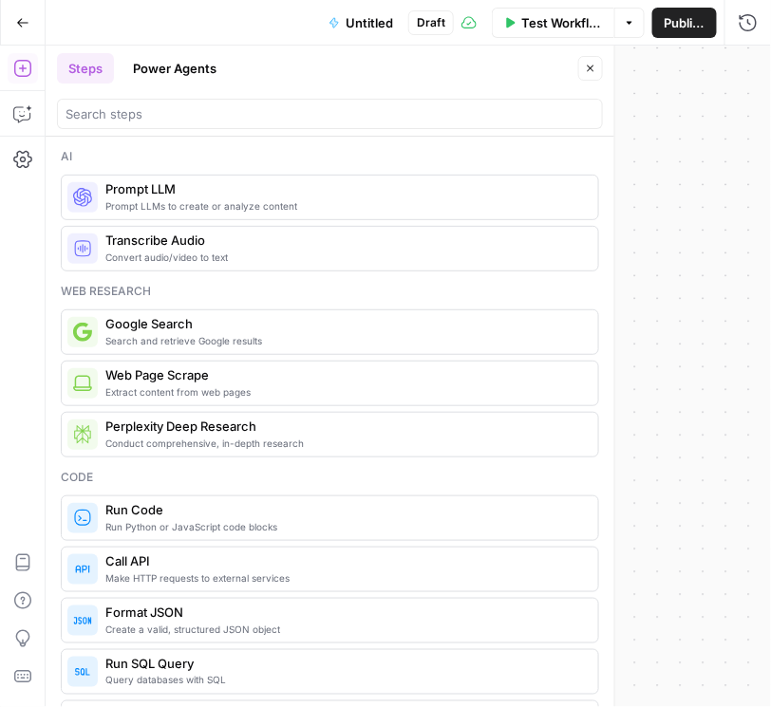
click at [17, 18] on icon "button" at bounding box center [22, 22] width 13 height 13
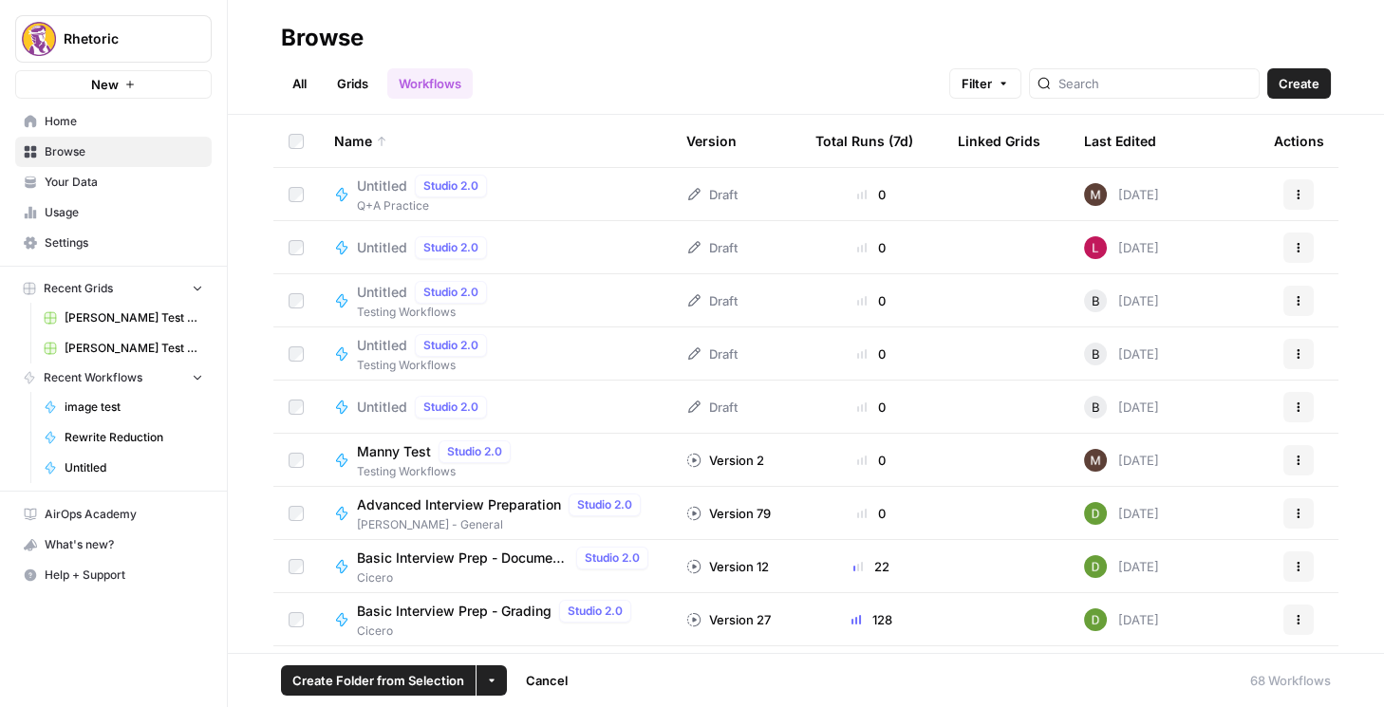
click at [299, 292] on td at bounding box center [296, 300] width 46 height 52
click at [482, 683] on button "More Options" at bounding box center [491, 680] width 30 height 30
click at [513, 642] on div "More Options" at bounding box center [490, 639] width 81 height 19
drag, startPoint x: 510, startPoint y: 644, endPoint x: 536, endPoint y: 647, distance: 26.7
click at [512, 644] on div "More Options" at bounding box center [490, 639] width 81 height 19
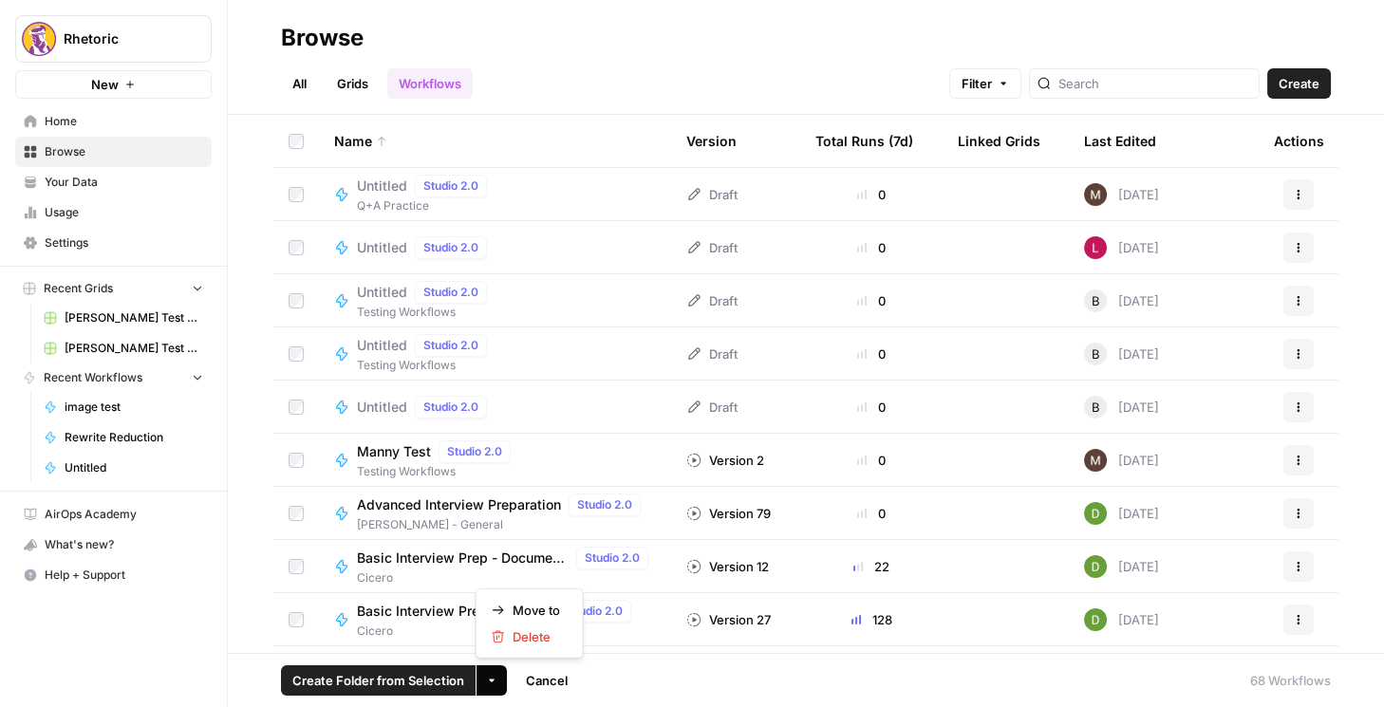
click at [504, 678] on button "More Options" at bounding box center [491, 680] width 30 height 30
click at [527, 641] on span "Delete" at bounding box center [535, 636] width 47 height 19
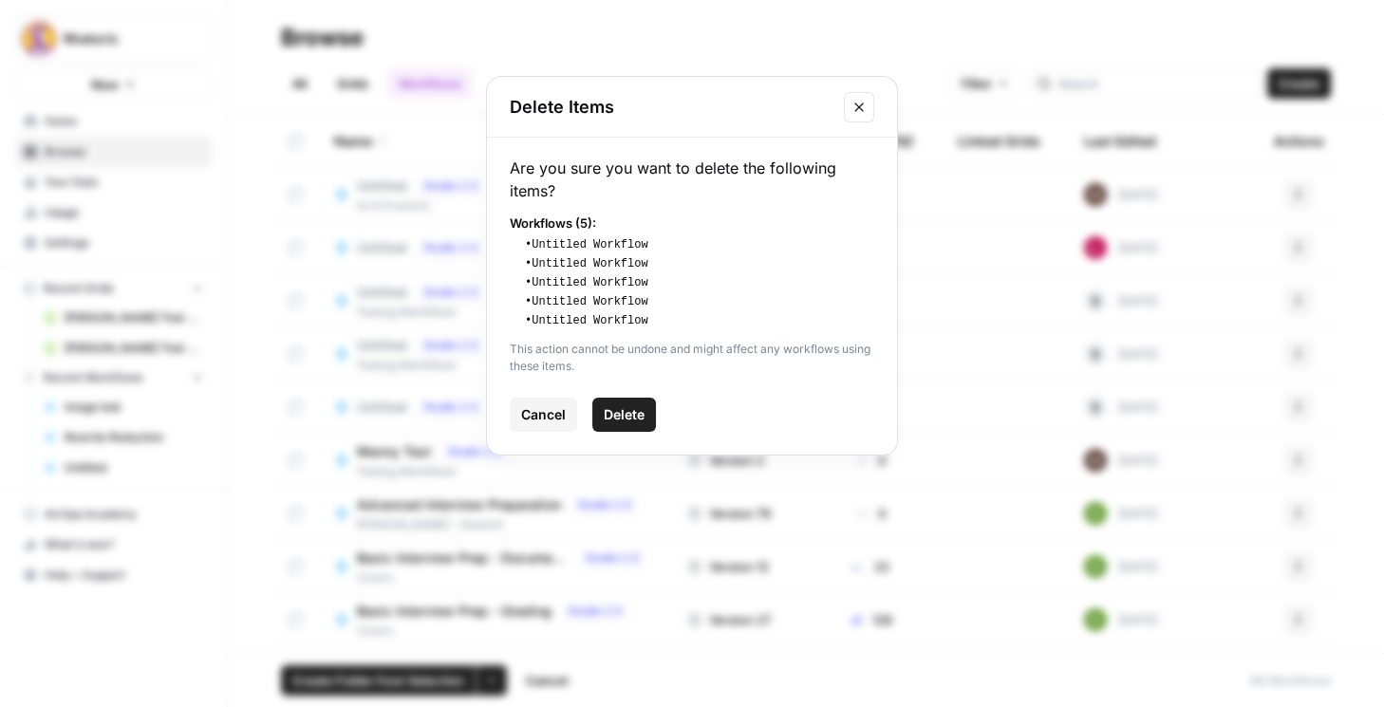
click at [633, 412] on span "Delete" at bounding box center [624, 414] width 41 height 19
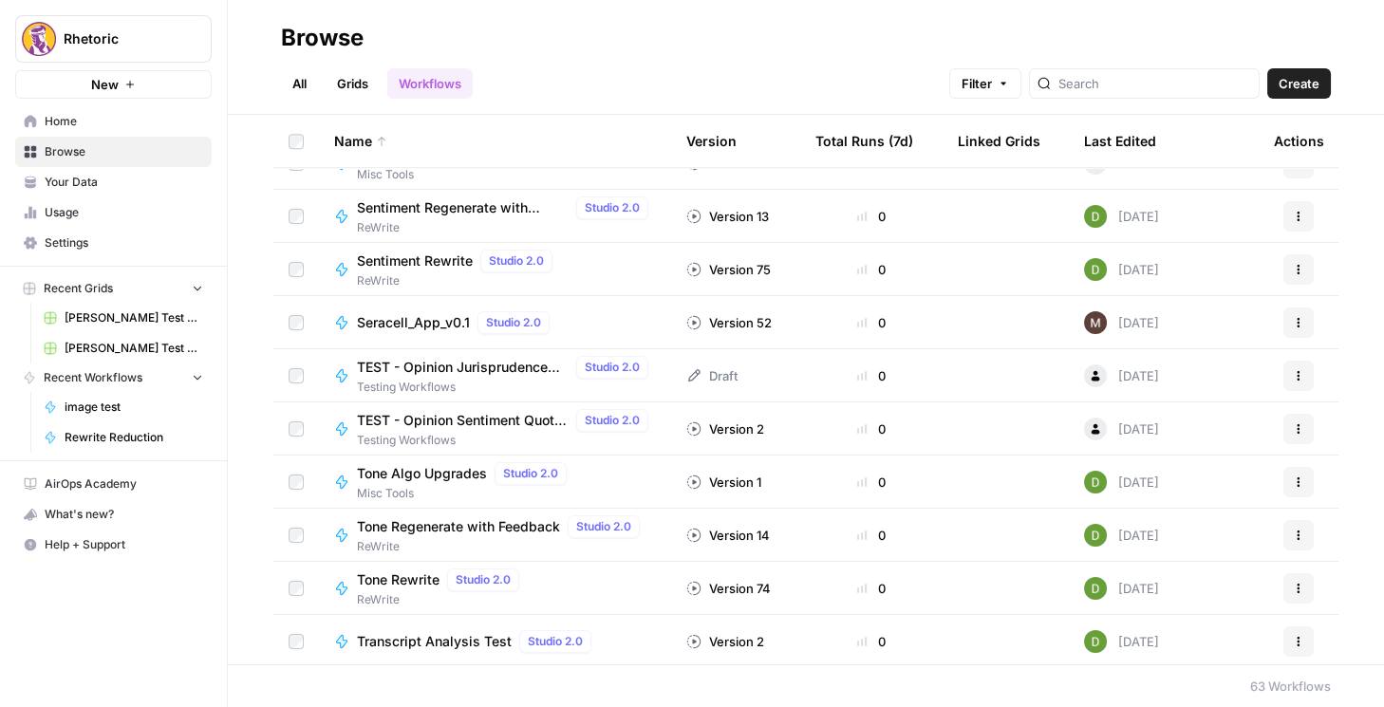
scroll to position [2688, 0]
click at [346, 143] on div "Name" at bounding box center [495, 141] width 322 height 52
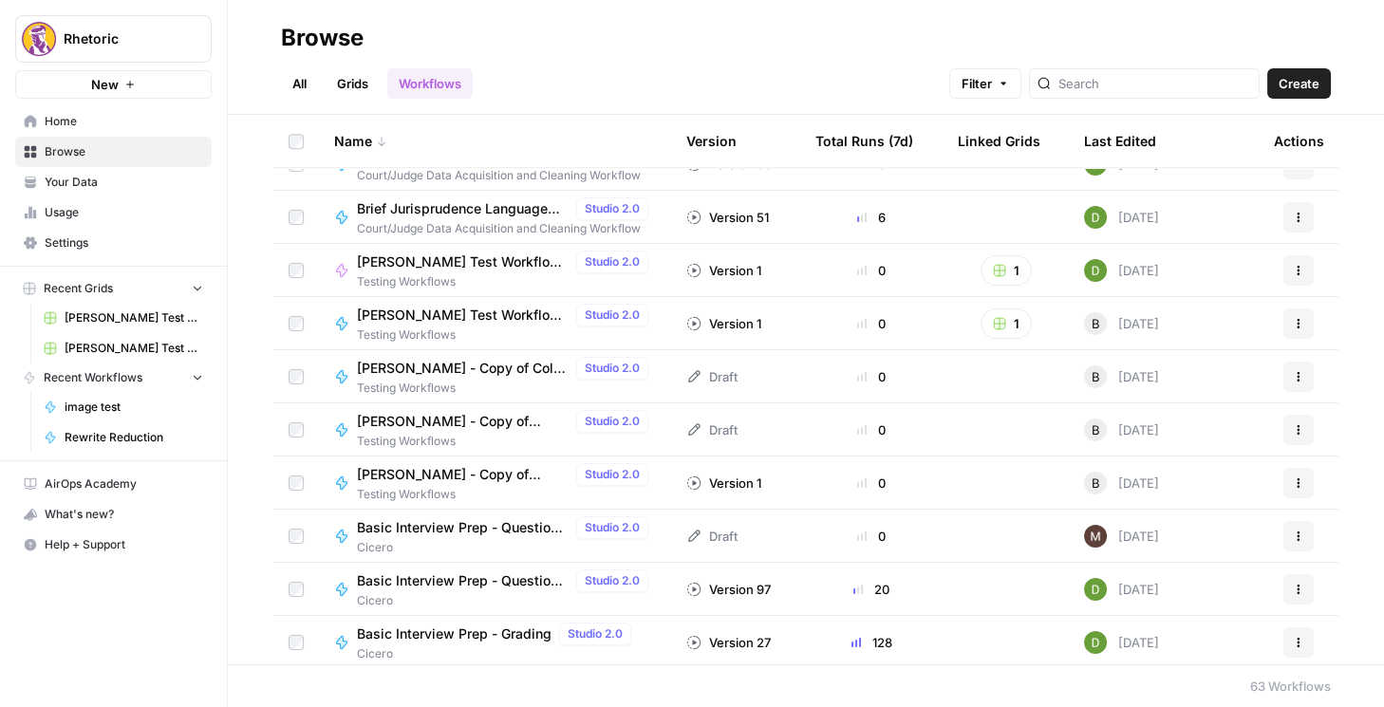
click at [297, 84] on link "All" at bounding box center [299, 83] width 37 height 30
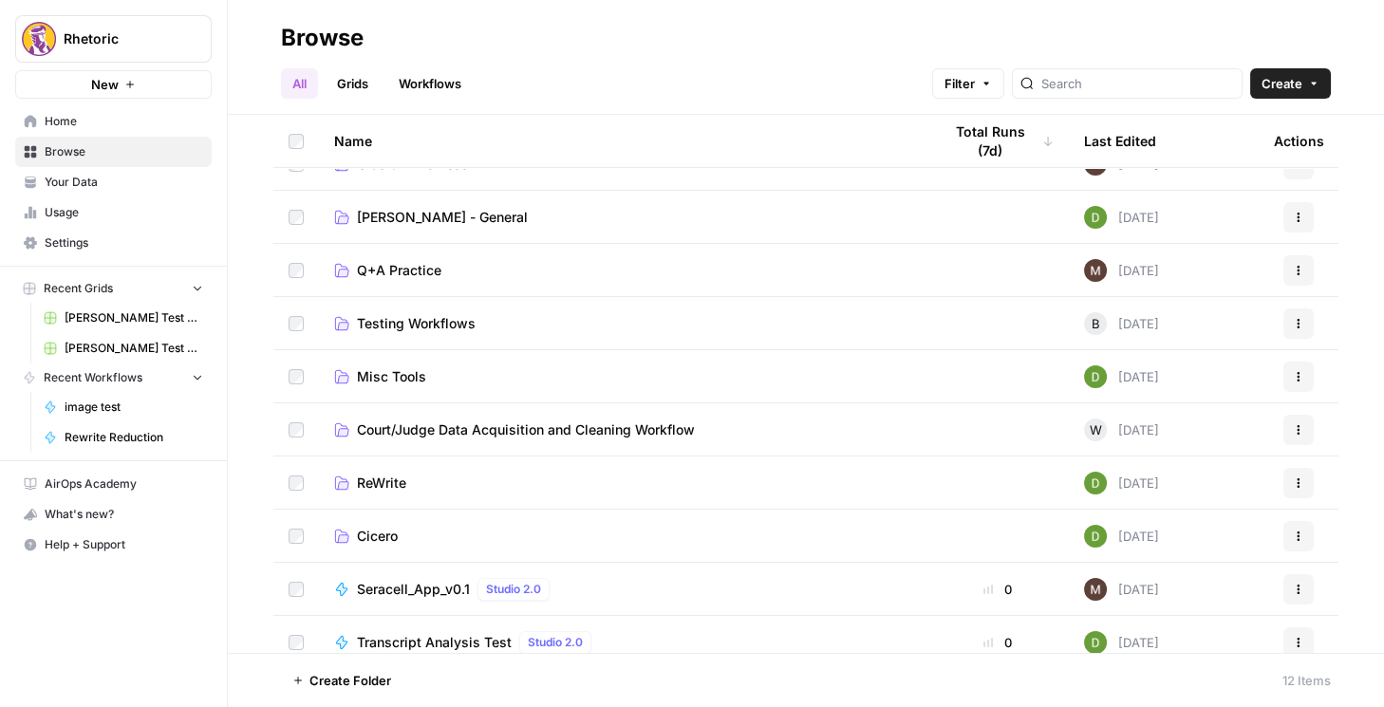
scroll to position [152, 0]
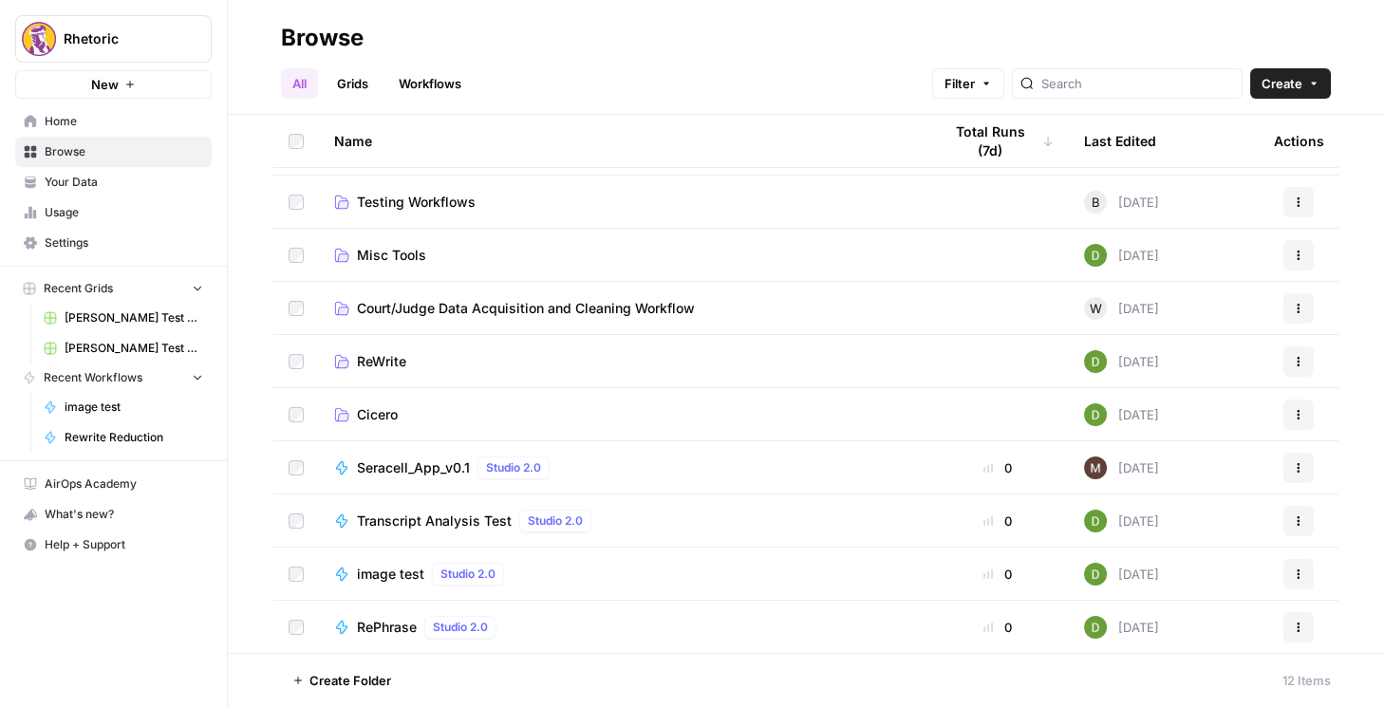
click at [383, 568] on span "image test" at bounding box center [390, 574] width 67 height 19
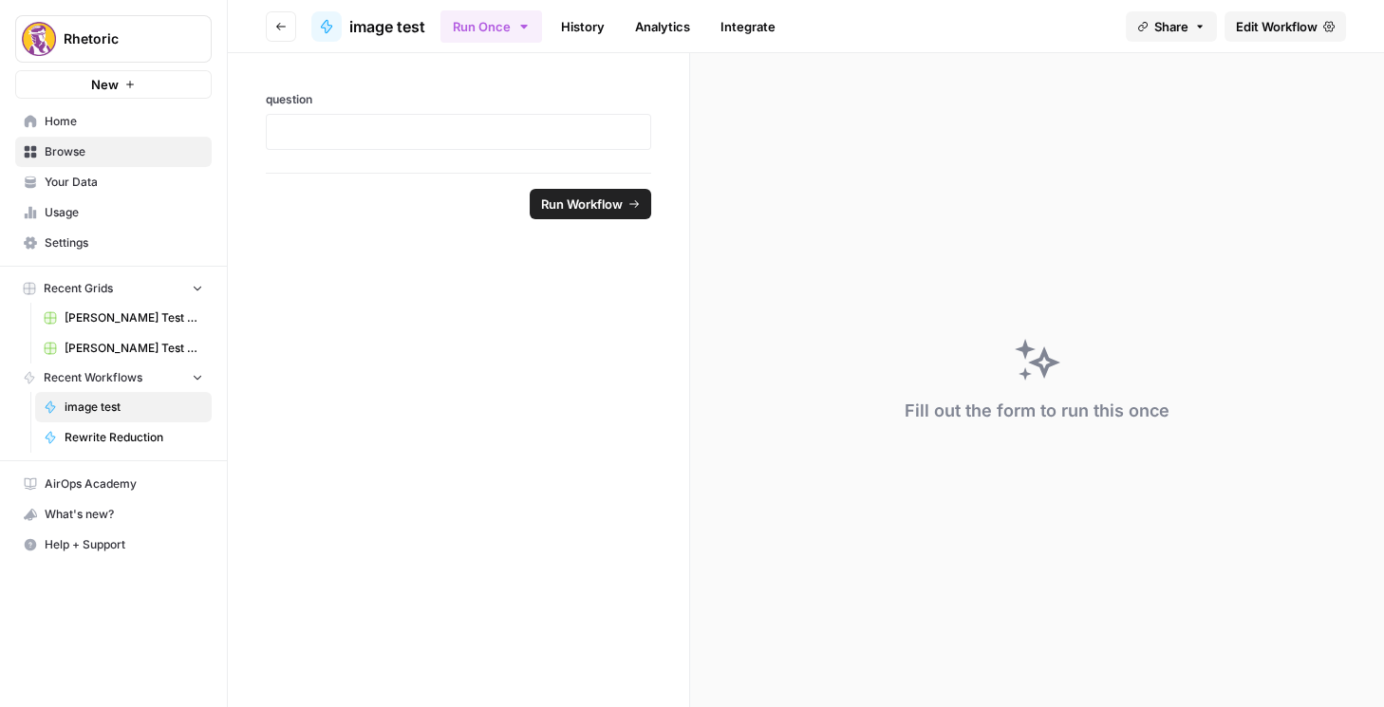
click at [770, 28] on span "Edit Workflow" at bounding box center [1277, 26] width 82 height 19
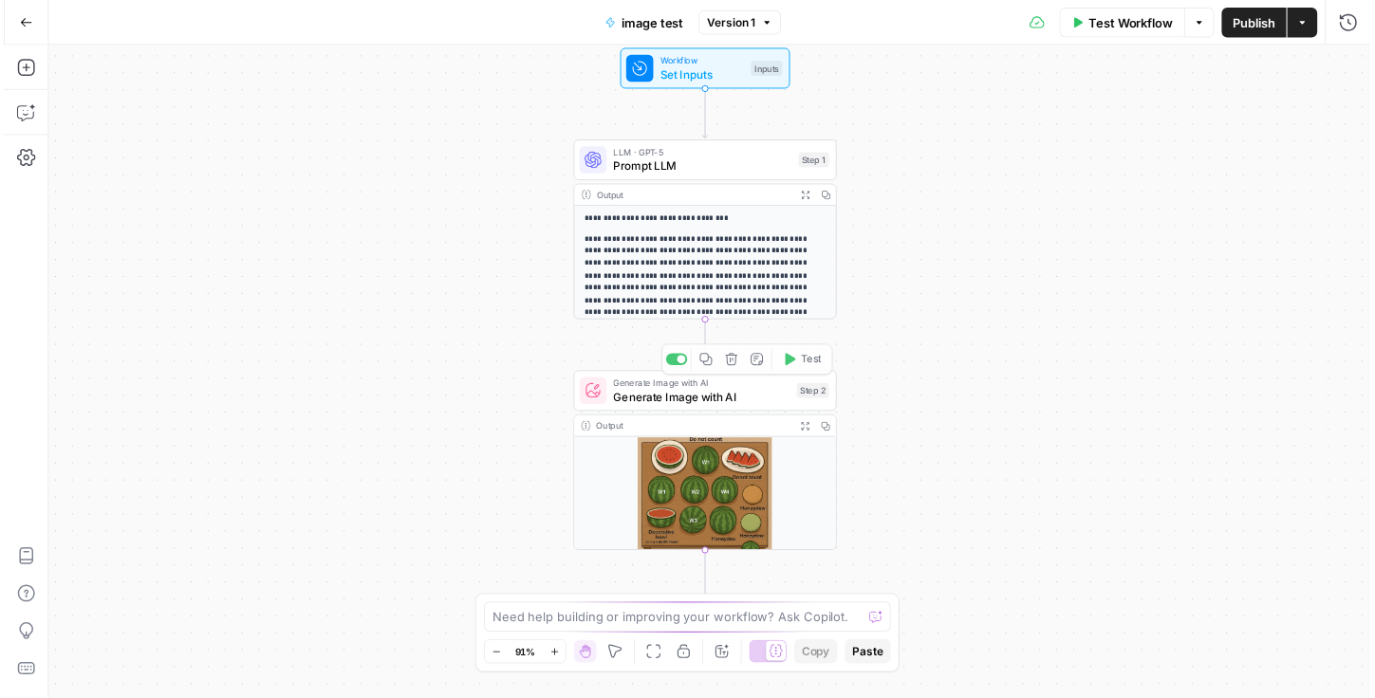
scroll to position [23, 0]
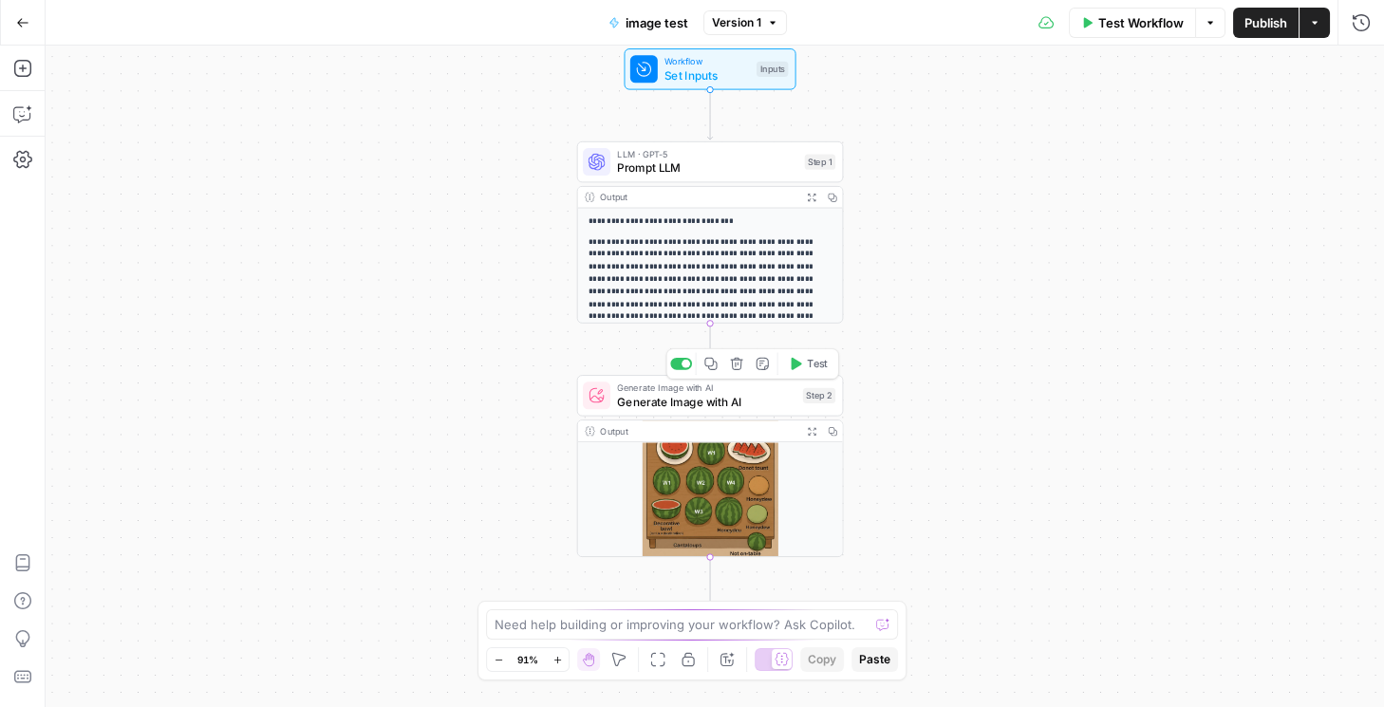
click at [688, 370] on div "Copy step Delete step Add Note Test" at bounding box center [752, 363] width 173 height 31
click at [685, 361] on div at bounding box center [685, 364] width 9 height 9
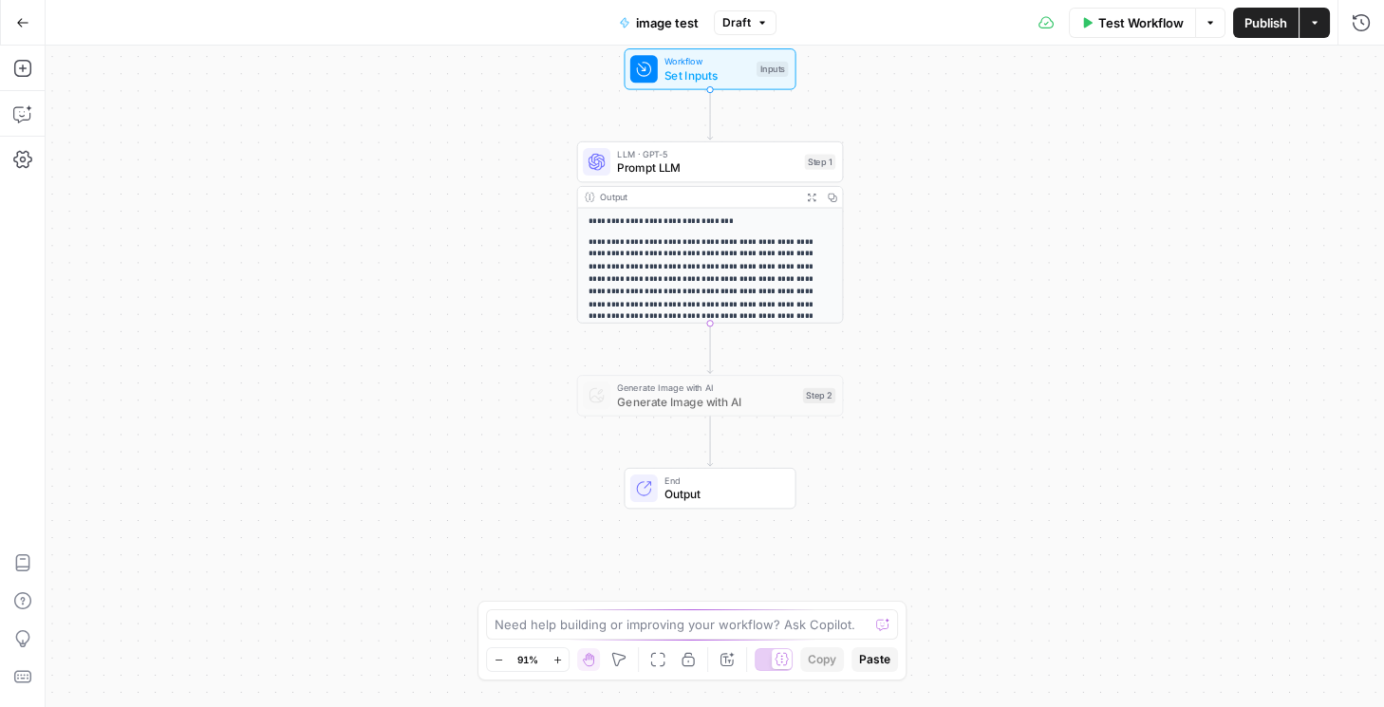
click at [730, 163] on span "Prompt LLM" at bounding box center [707, 167] width 180 height 17
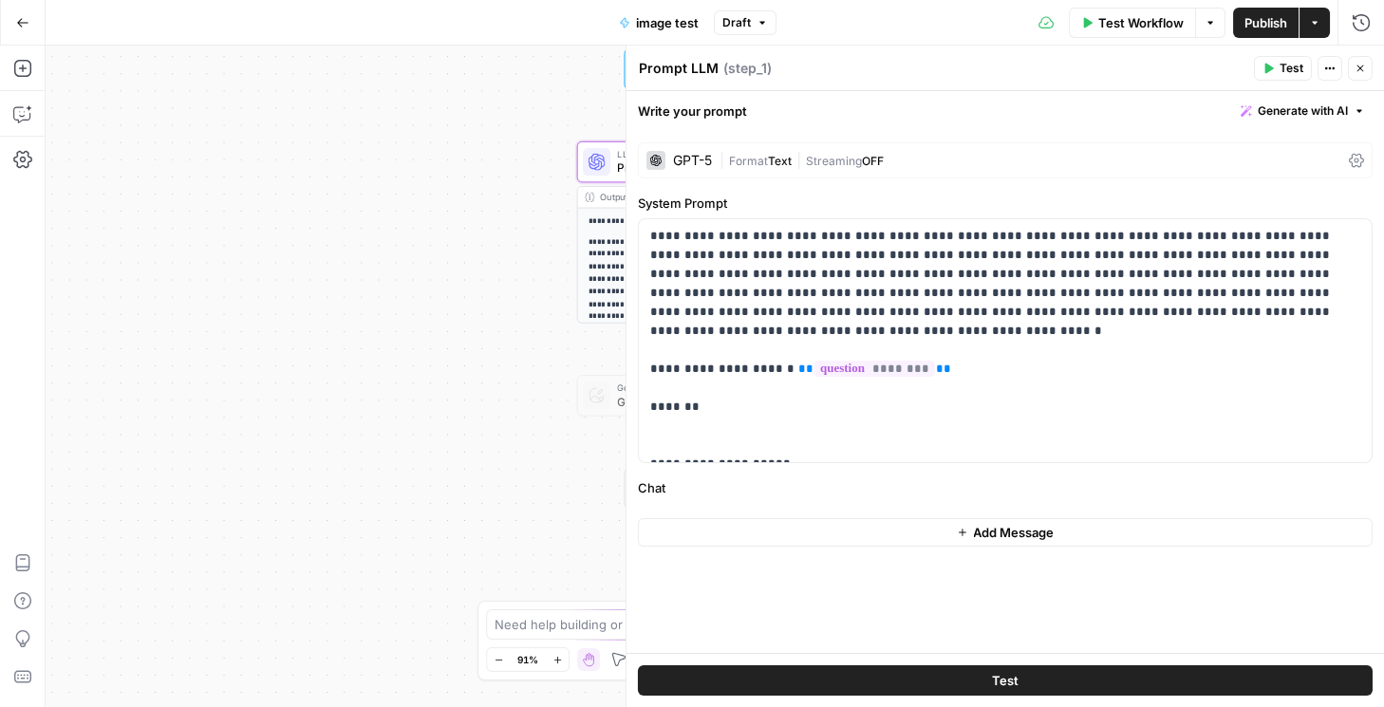
click at [770, 156] on icon at bounding box center [1356, 160] width 15 height 15
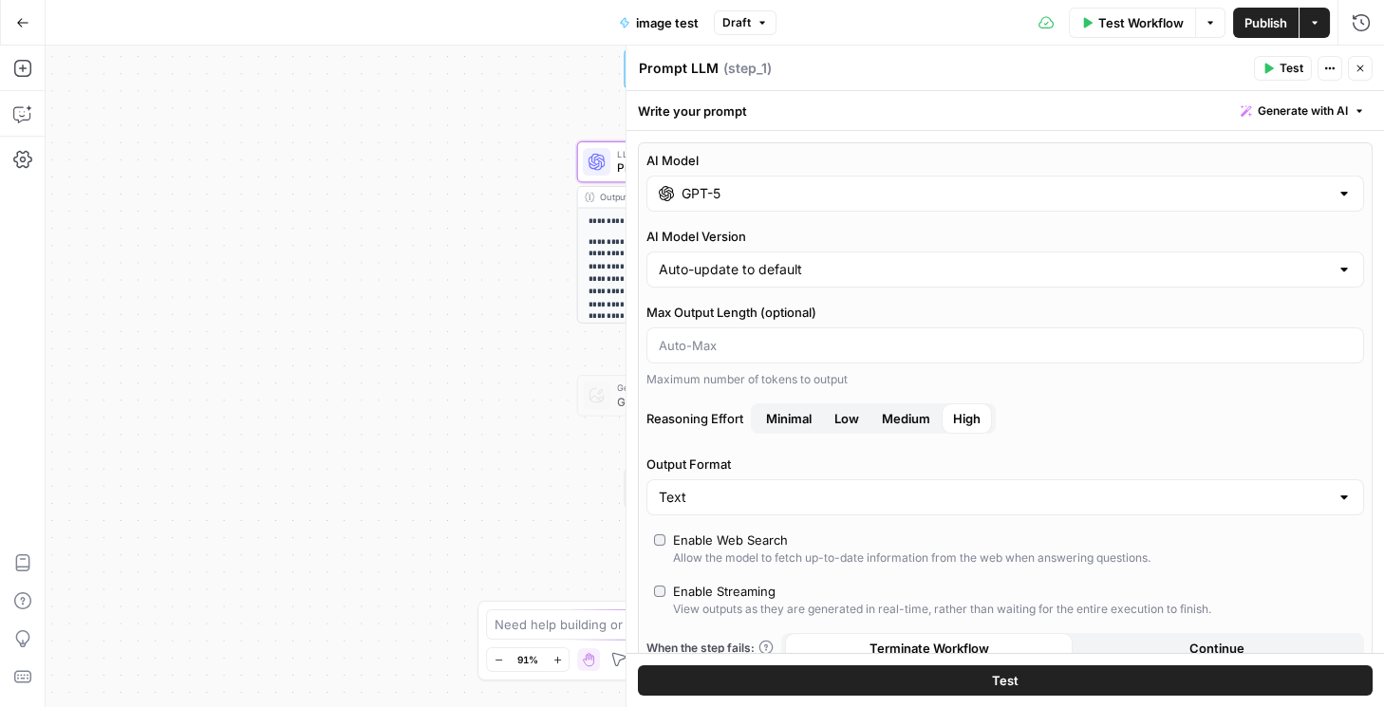
click at [770, 202] on input "GPT-5" at bounding box center [1004, 193] width 647 height 19
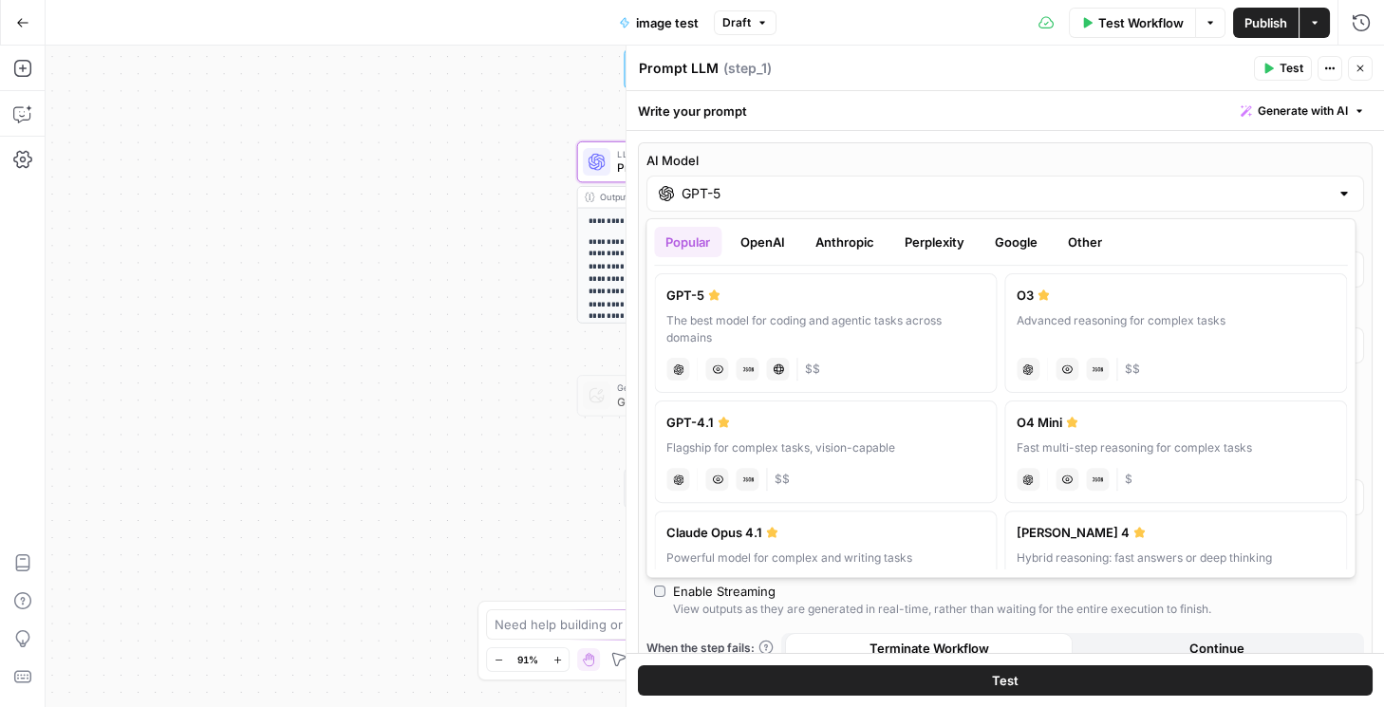
click at [770, 239] on button "OpenAI" at bounding box center [762, 242] width 67 height 30
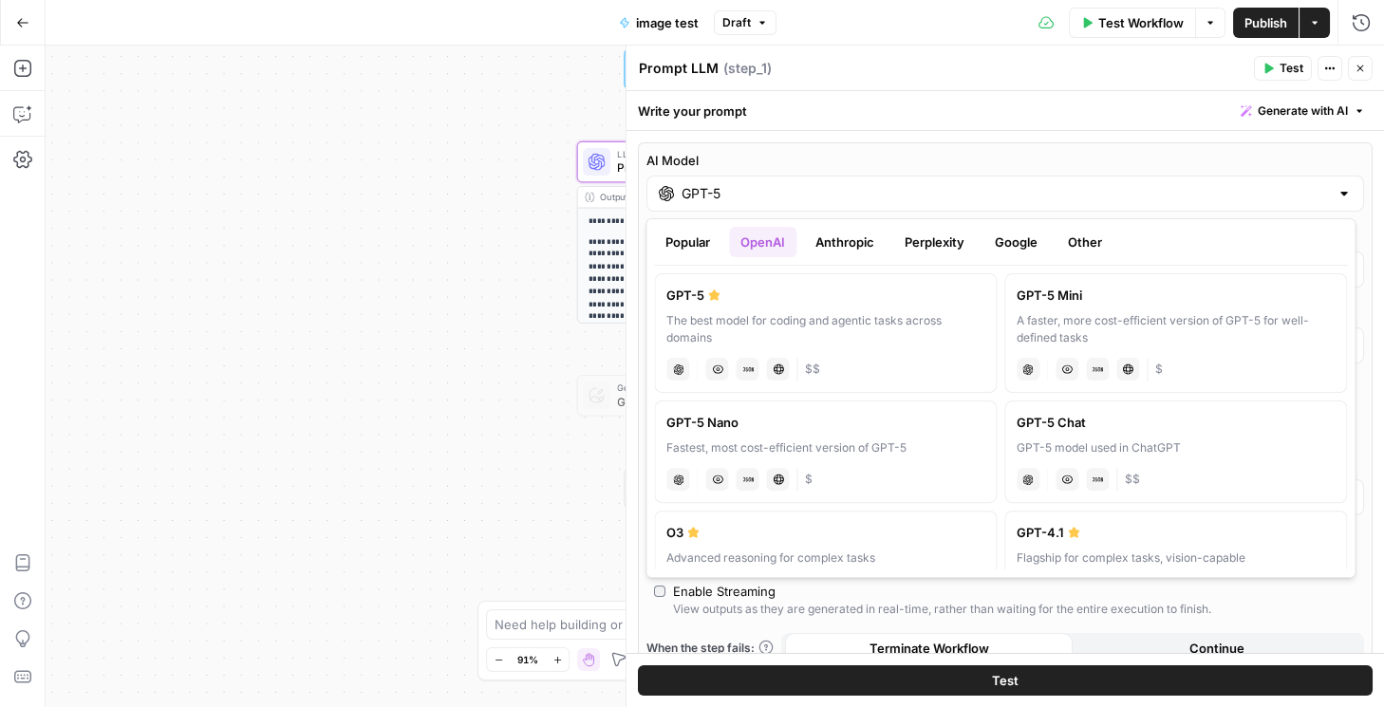
click at [770, 317] on div "A faster, more cost-efficient version of GPT-5 for well-defined tasks" at bounding box center [1175, 329] width 318 height 34
type input "GPT-5 Mini"
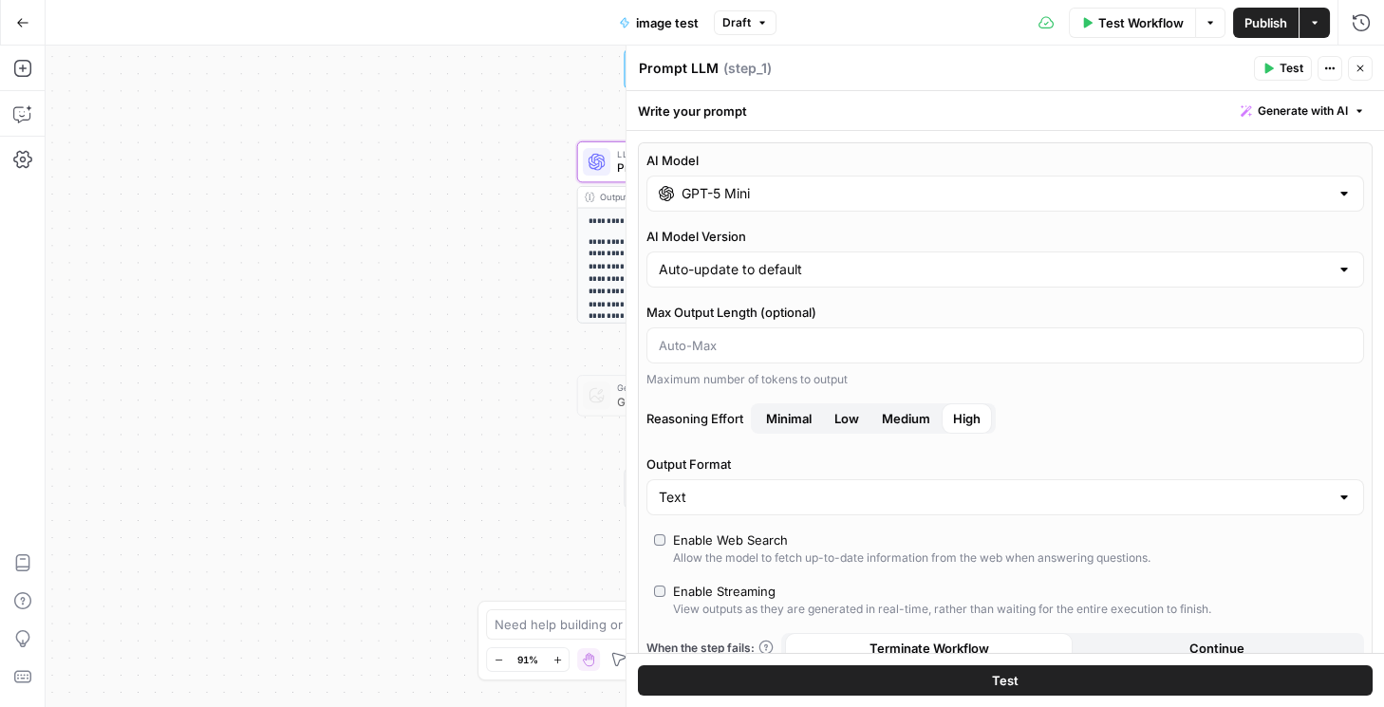
click at [770, 419] on span "Minimal" at bounding box center [789, 418] width 46 height 19
drag, startPoint x: 1356, startPoint y: 79, endPoint x: 1352, endPoint y: 89, distance: 11.1
click at [770, 80] on button "Close" at bounding box center [1360, 68] width 25 height 25
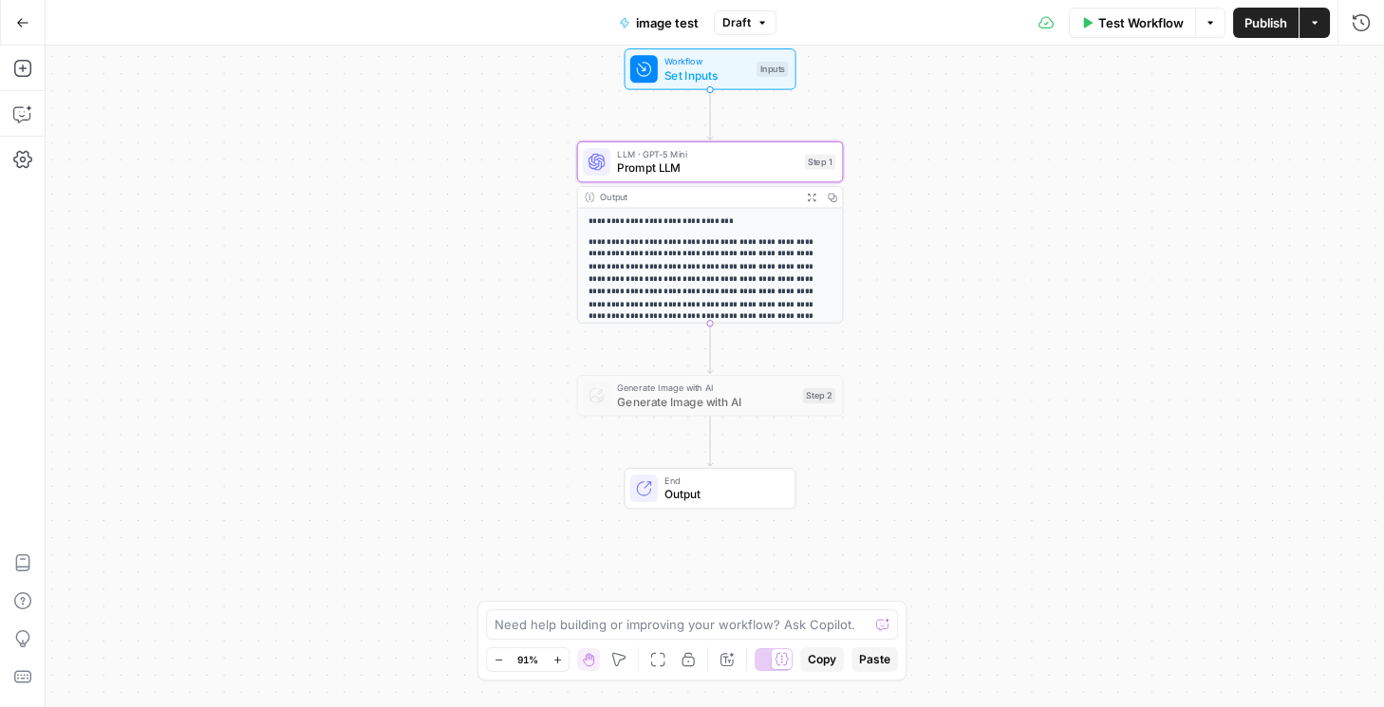
click at [770, 19] on span "Publish" at bounding box center [1265, 22] width 43 height 19
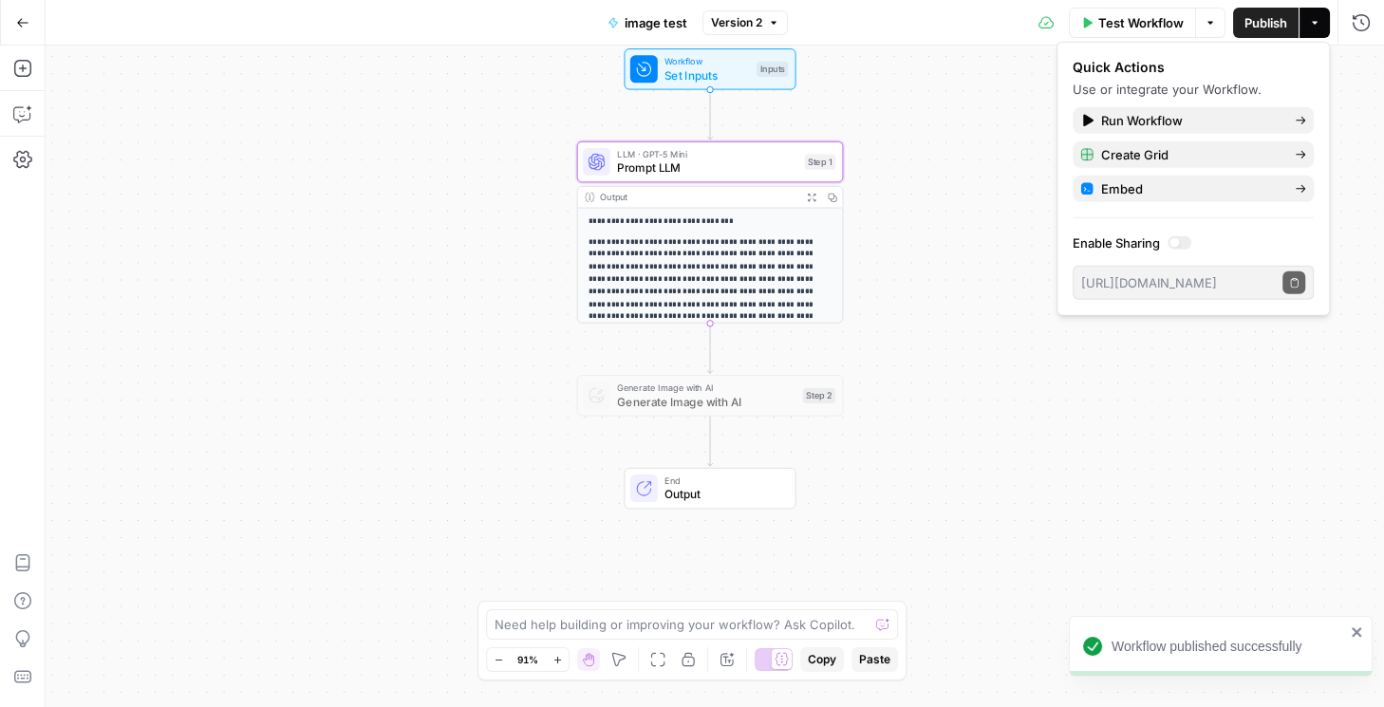
click at [770, 22] on span "Test Workflow" at bounding box center [1140, 22] width 85 height 19
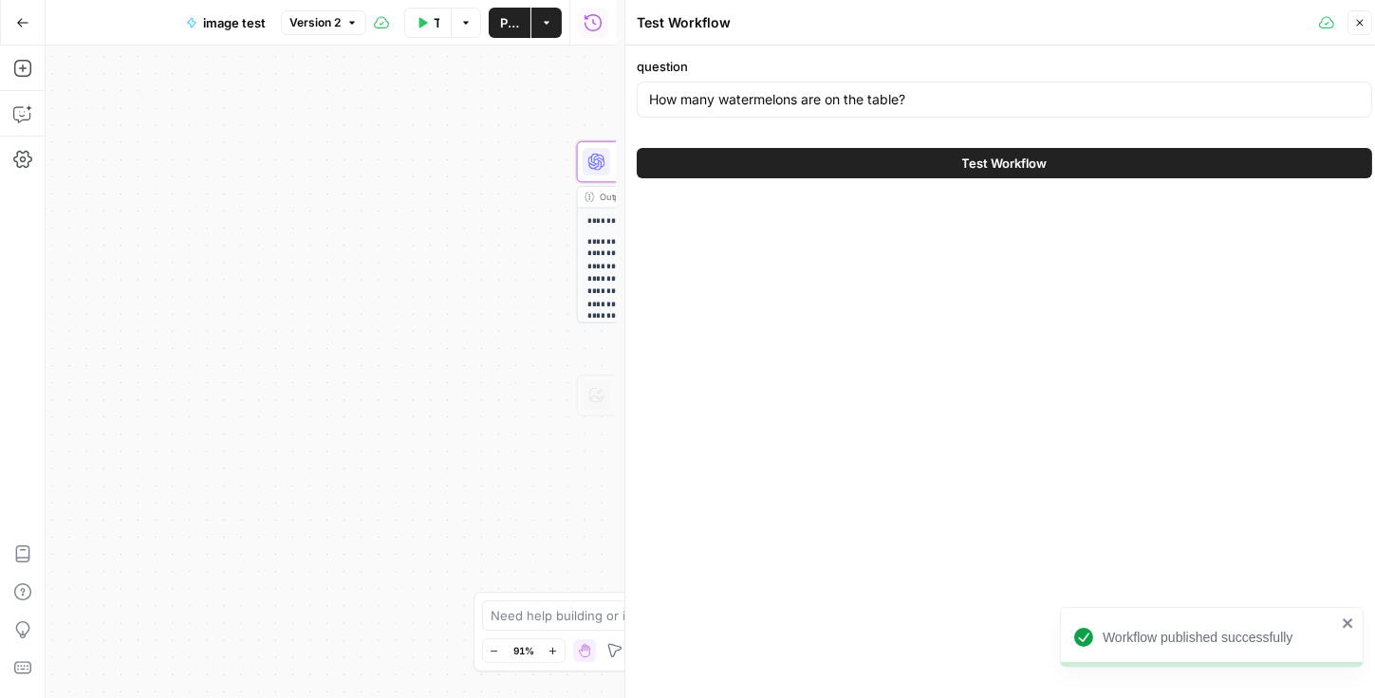
click at [770, 173] on button "Test Workflow" at bounding box center [1004, 163] width 735 height 30
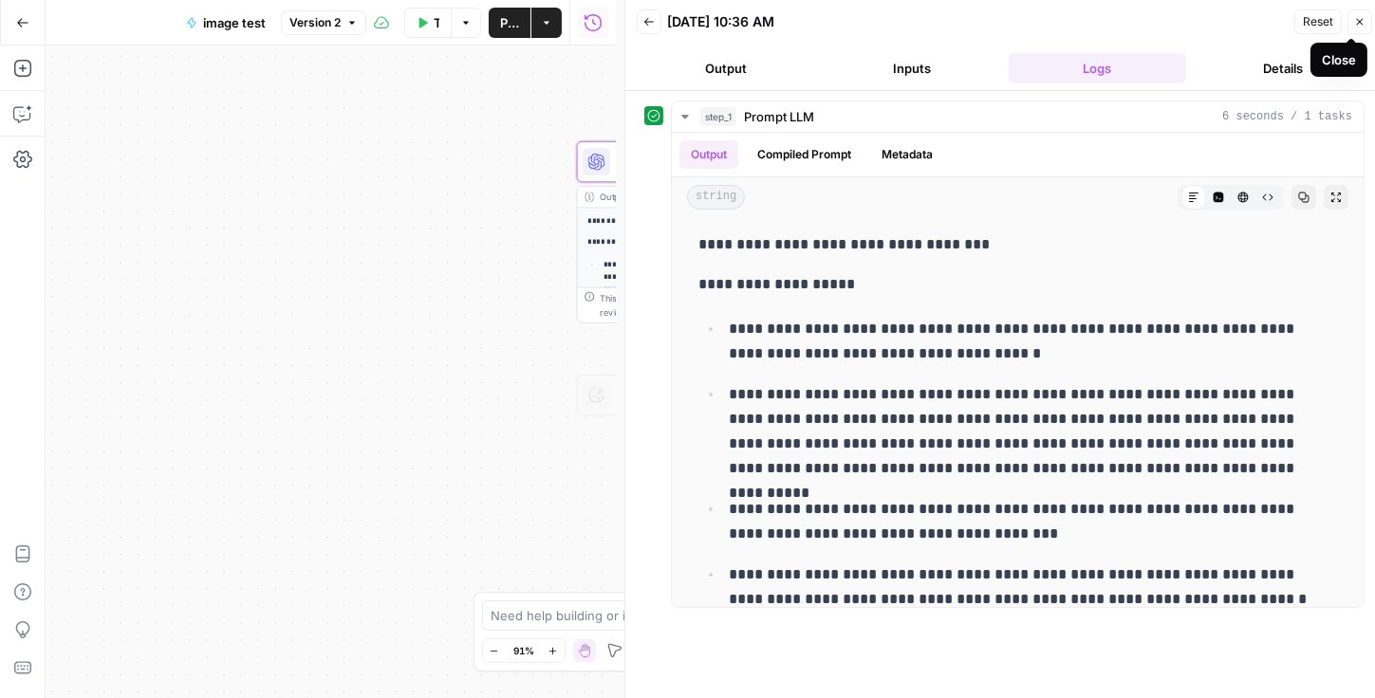
click at [770, 30] on button "Close" at bounding box center [1360, 21] width 25 height 25
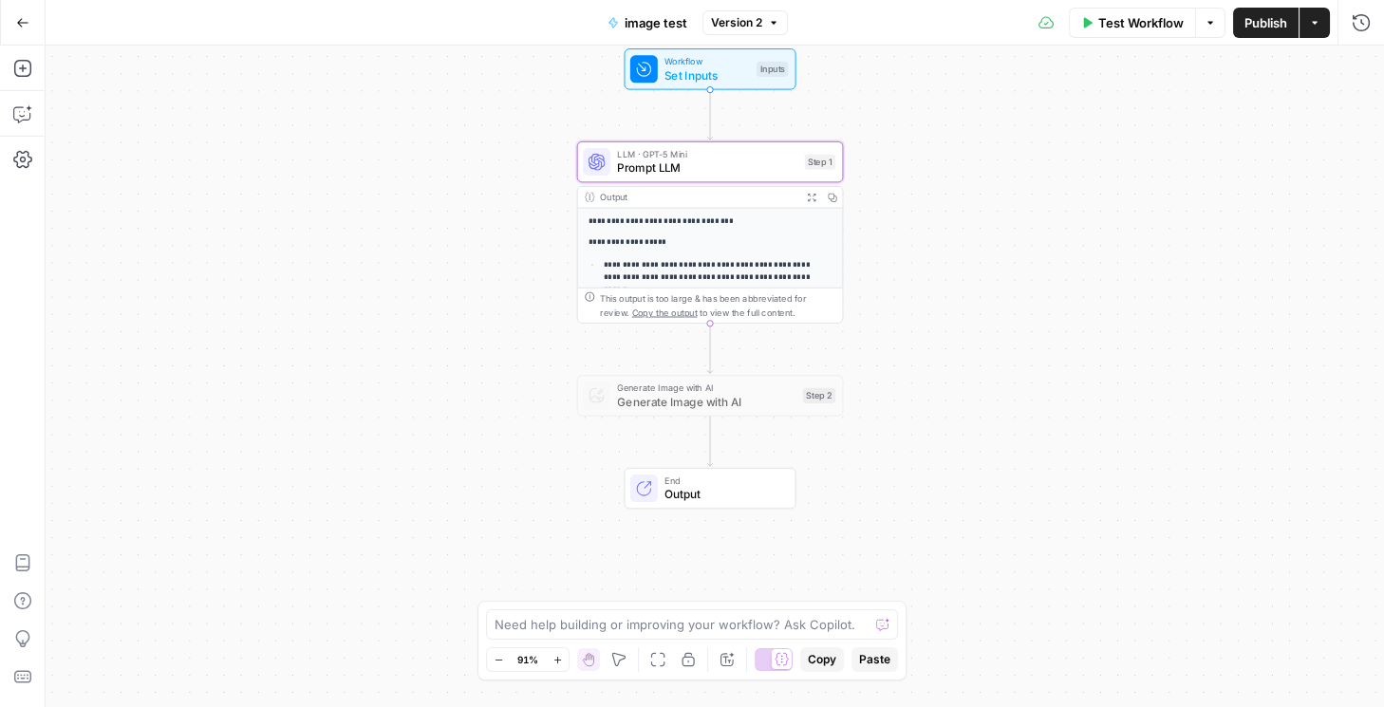
click at [29, 22] on button "Go Back" at bounding box center [23, 23] width 34 height 34
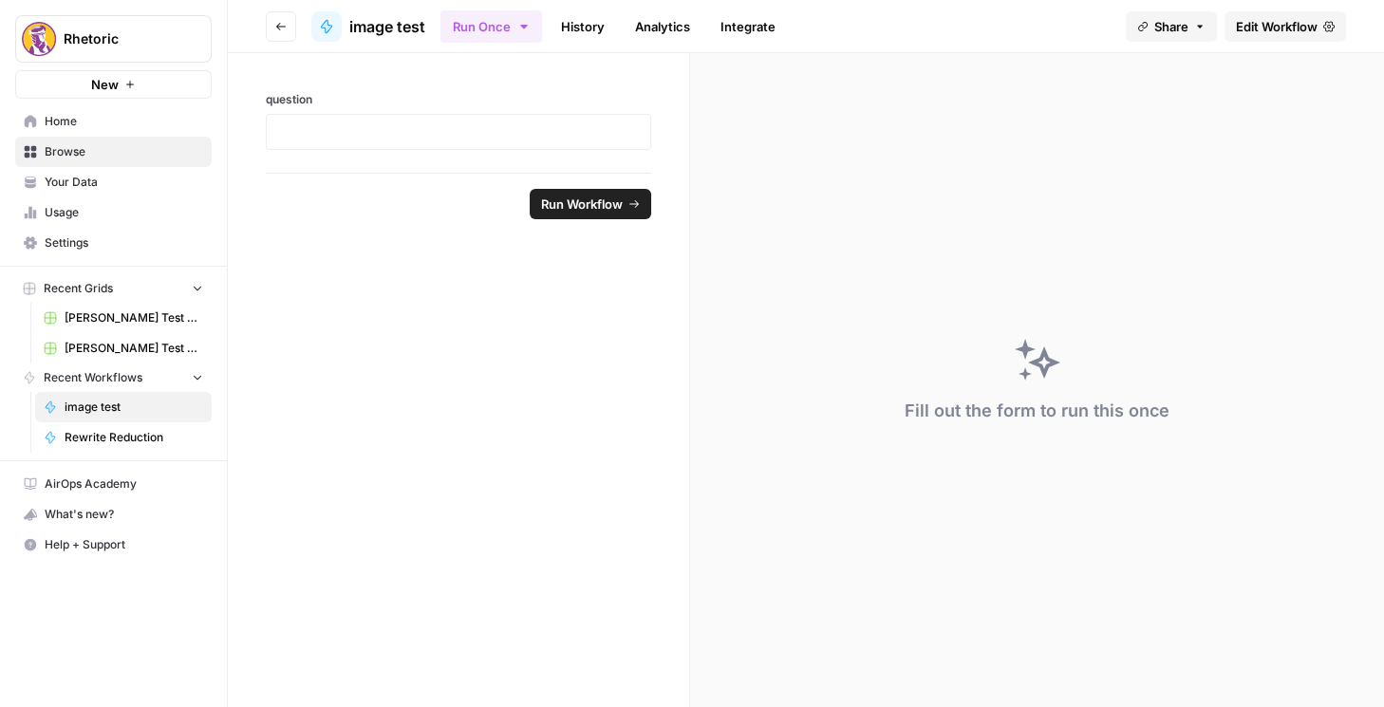
click at [269, 27] on button "Go back" at bounding box center [281, 26] width 30 height 30
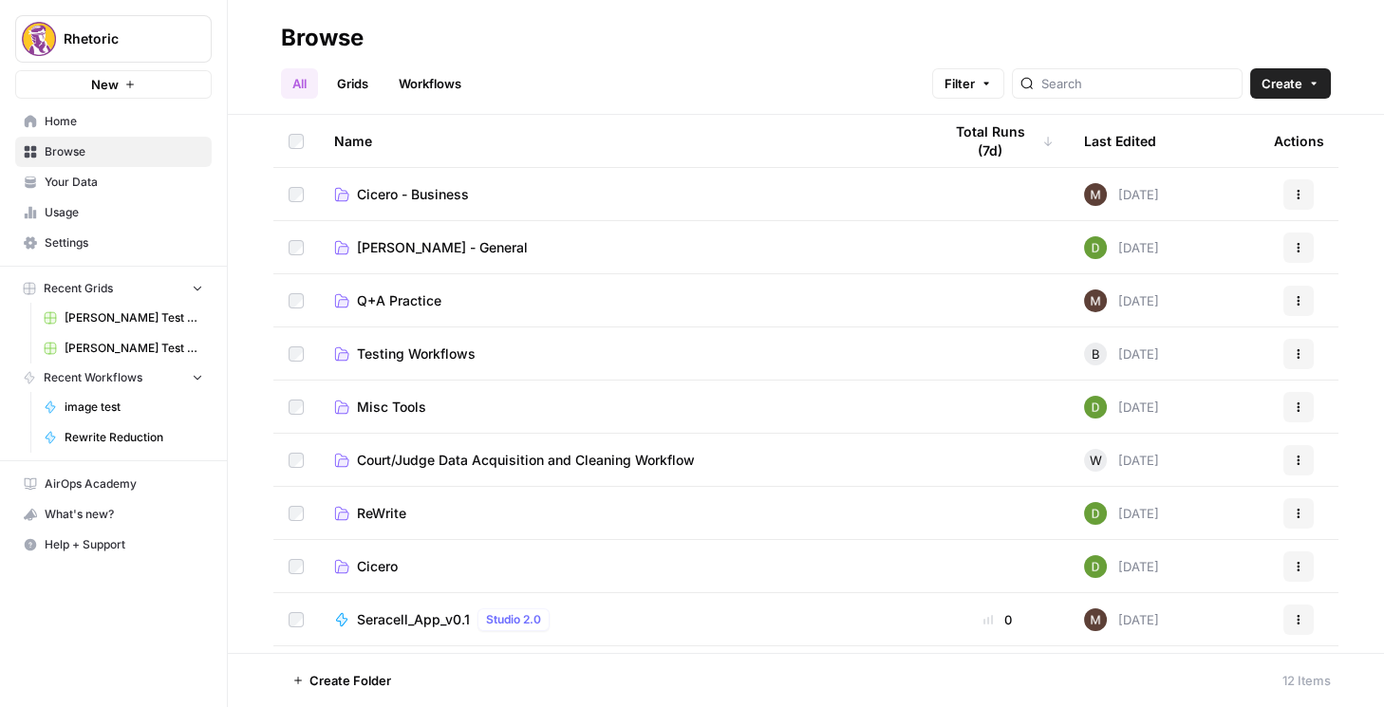
click at [386, 567] on span "Cicero" at bounding box center [377, 566] width 41 height 19
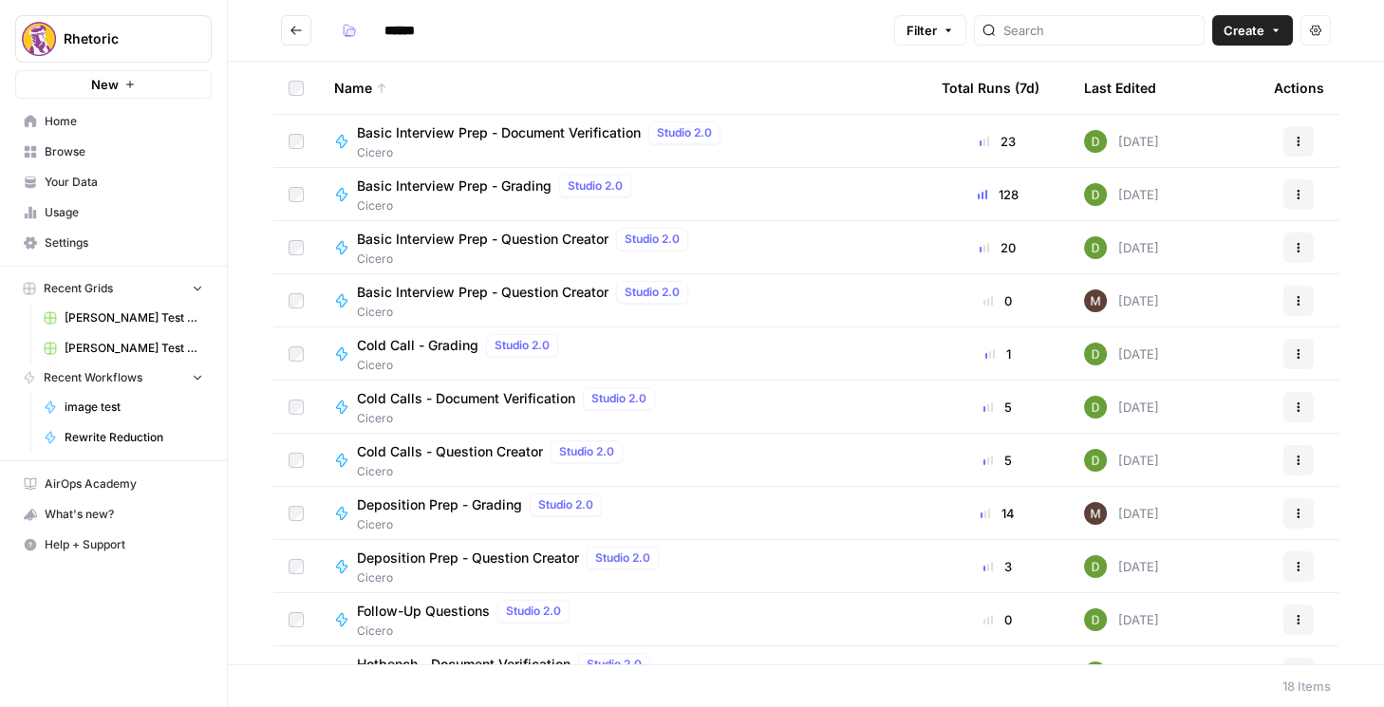
click at [451, 288] on span "Basic Interview Prep - Question Creator" at bounding box center [482, 292] width 251 height 19
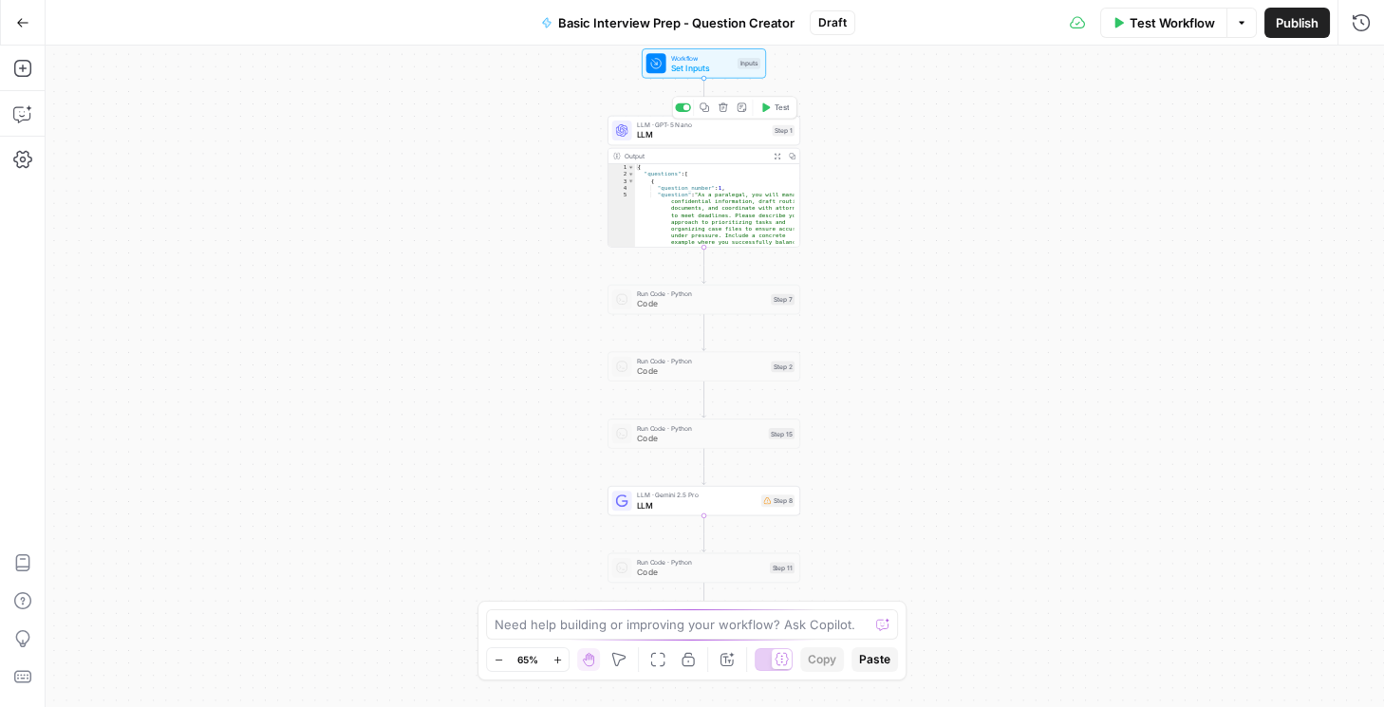
click at [694, 139] on span "LLM" at bounding box center [702, 135] width 130 height 12
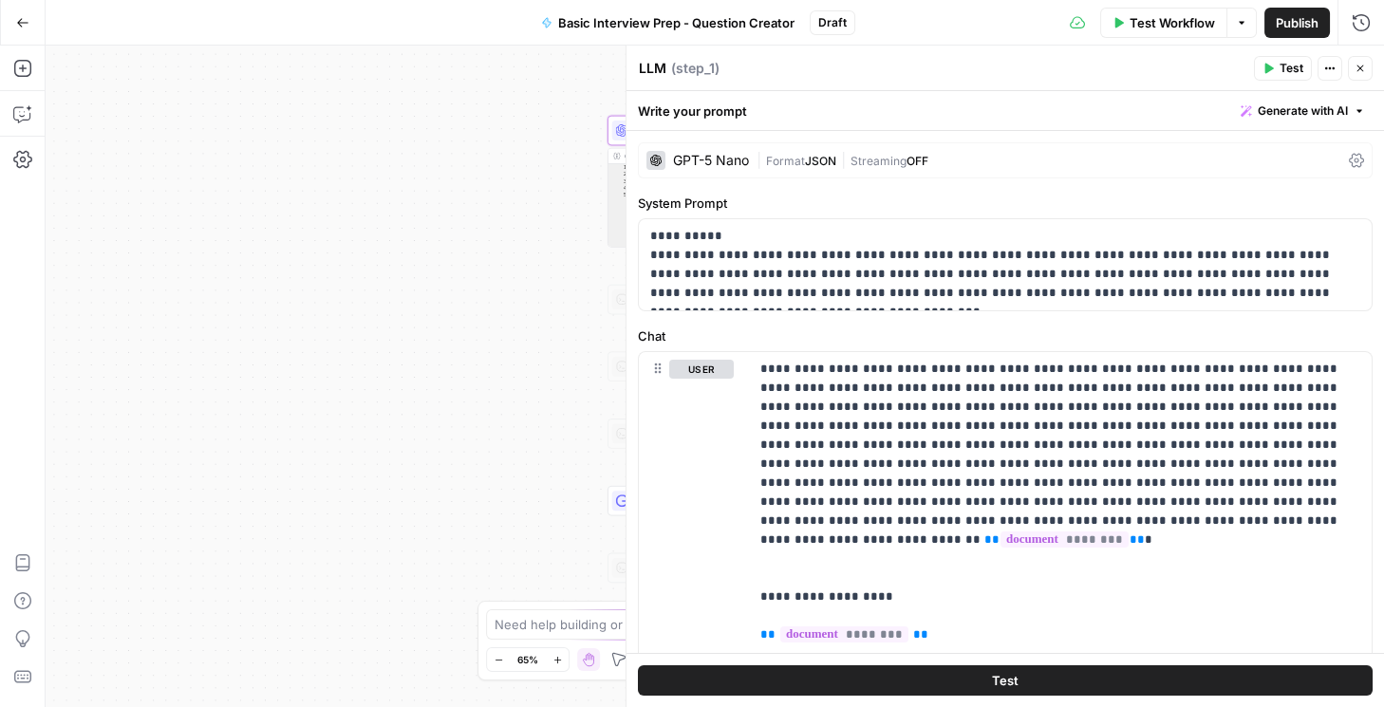
click at [770, 163] on div "GPT-5 Nano | Format JSON | Streaming OFF" at bounding box center [1005, 160] width 735 height 36
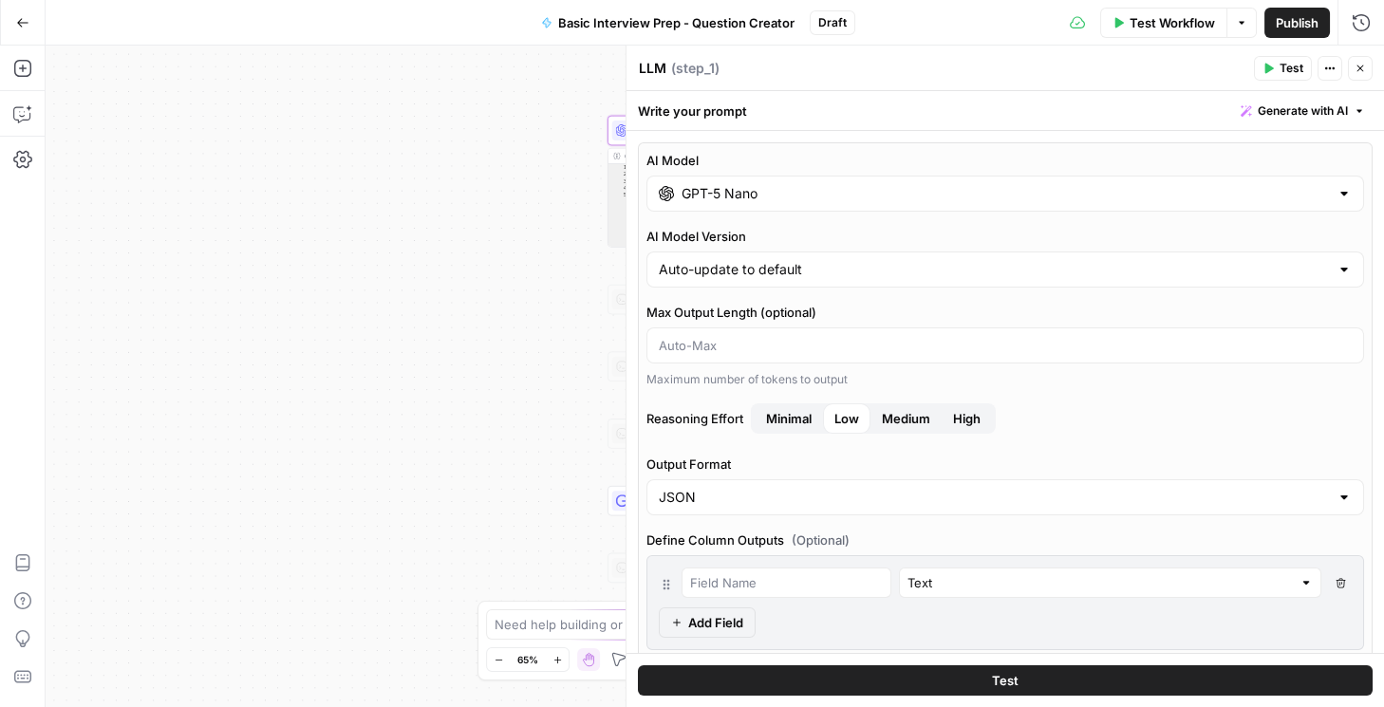
click at [770, 414] on span "High" at bounding box center [967, 418] width 28 height 19
click at [770, 65] on button "Close" at bounding box center [1360, 68] width 25 height 25
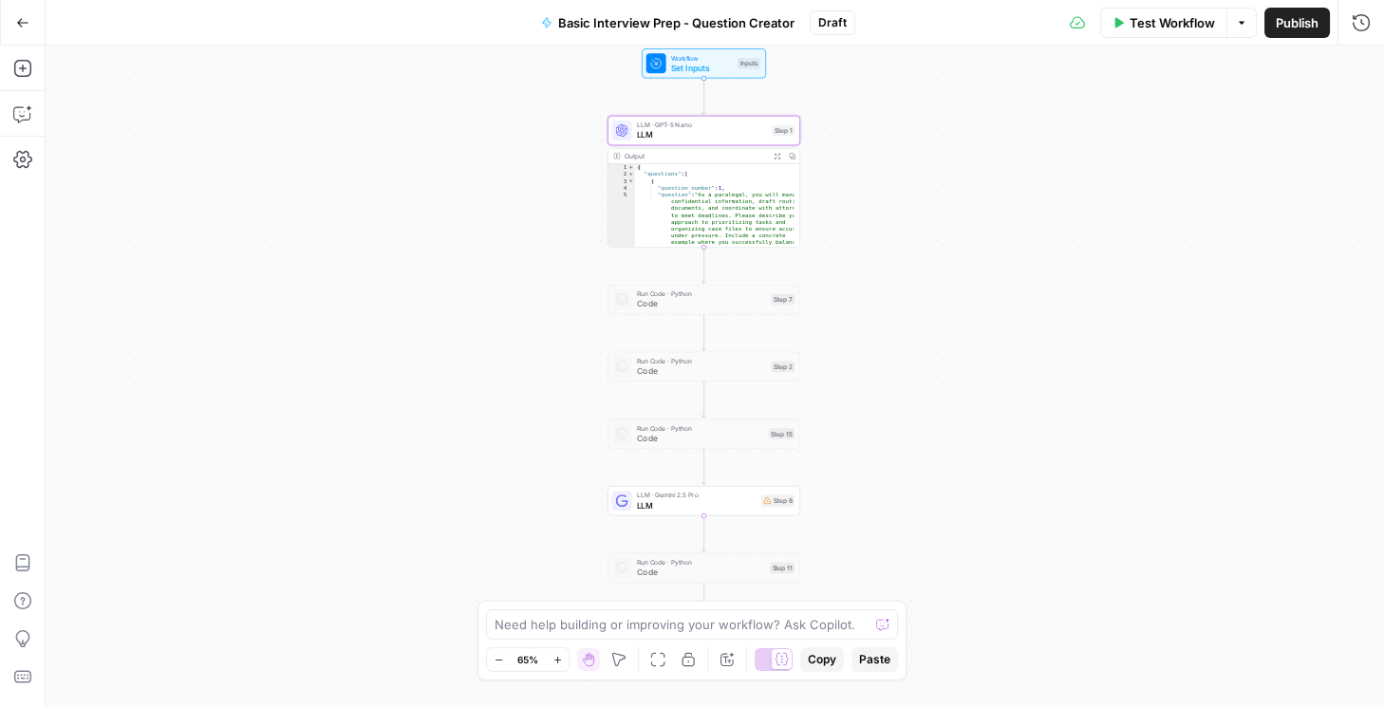
click at [770, 36] on button "Publish" at bounding box center [1296, 23] width 65 height 30
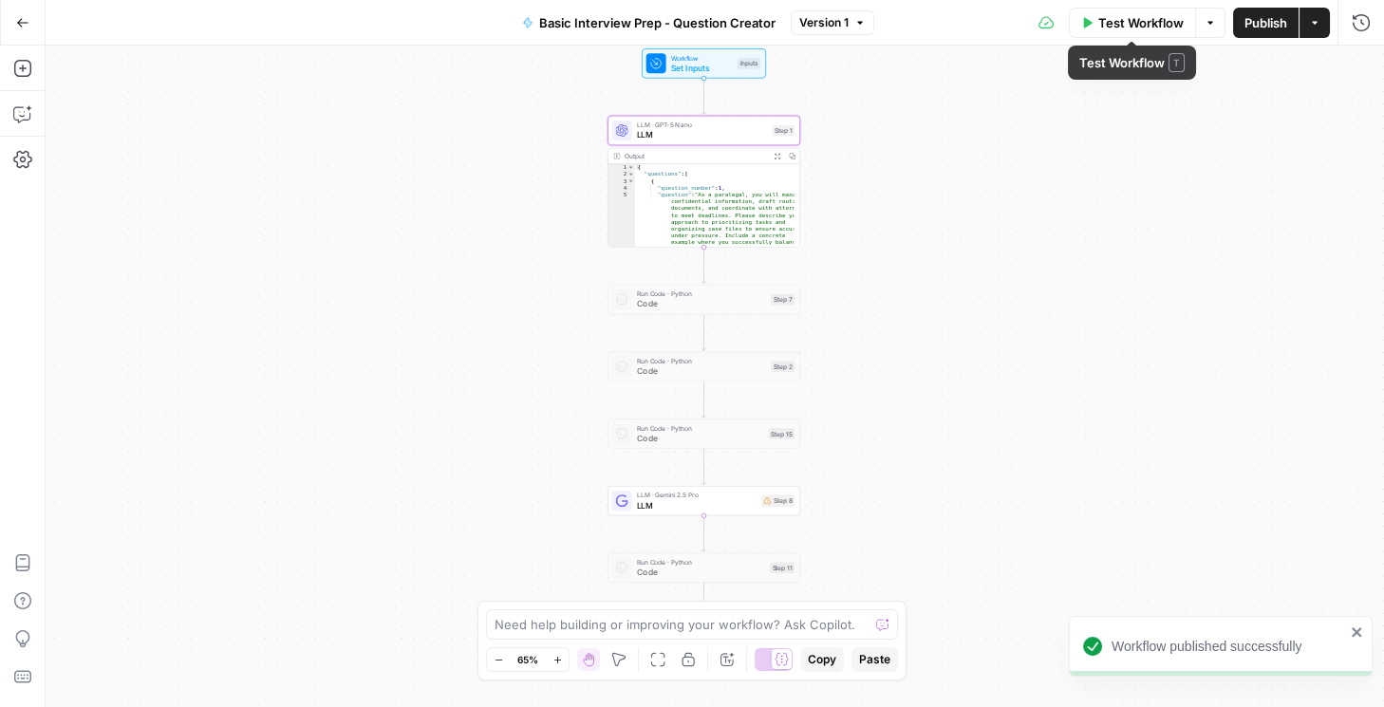
click at [770, 26] on span "Test Workflow" at bounding box center [1140, 22] width 85 height 19
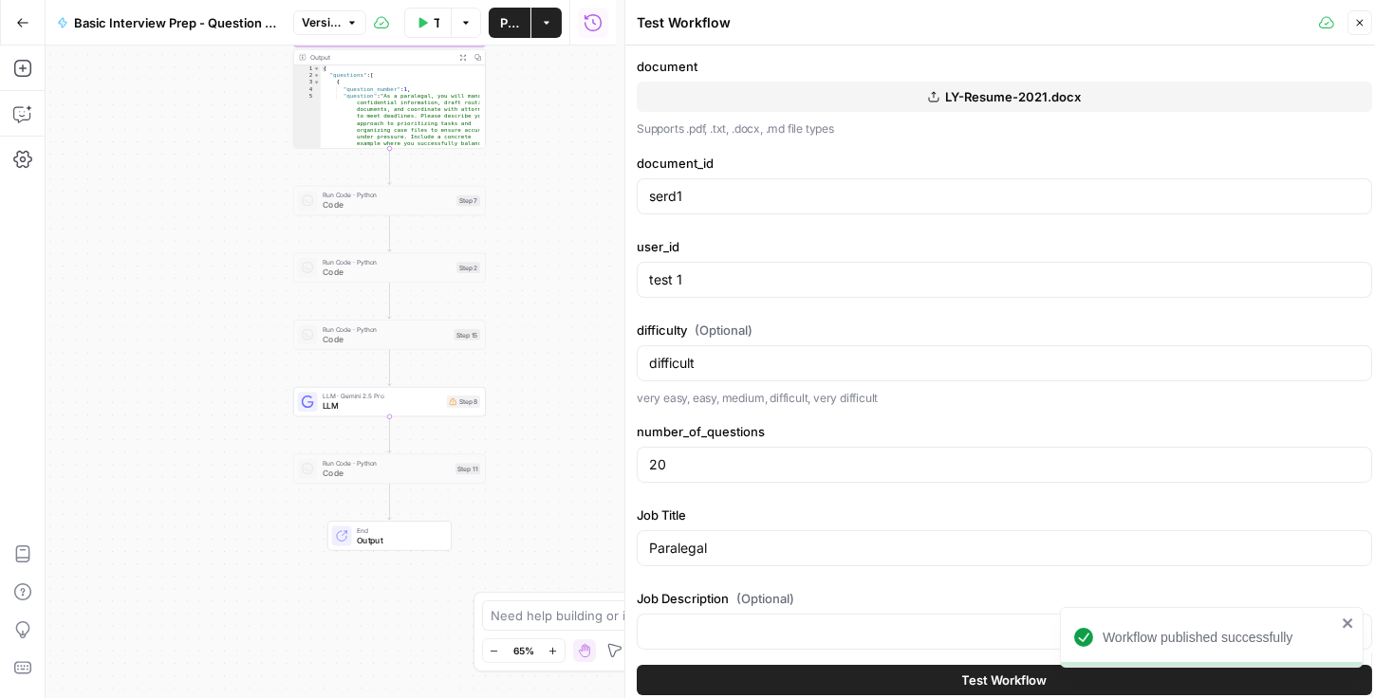
drag, startPoint x: 420, startPoint y: 384, endPoint x: 106, endPoint y: 286, distance: 329.3
click at [106, 286] on div "Workflow Set Inputs Inputs LLM · GPT-5 Nano LLM Step 1 Output Expand Output Cop…" at bounding box center [331, 372] width 570 height 653
click at [564, 288] on div "Workflow Set Inputs Inputs LLM · GPT-5 Nano LLM Step 1 Output Expand Output Cop…" at bounding box center [331, 372] width 570 height 653
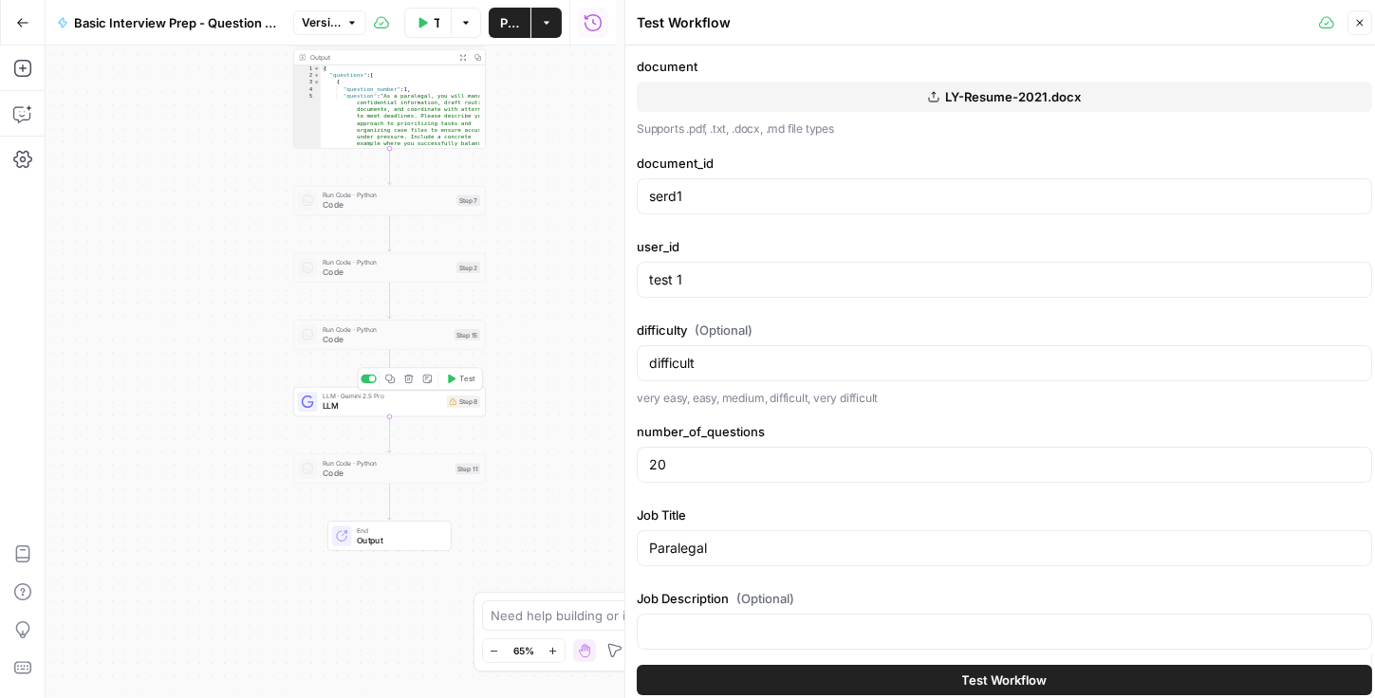
click at [374, 382] on div at bounding box center [368, 379] width 15 height 9
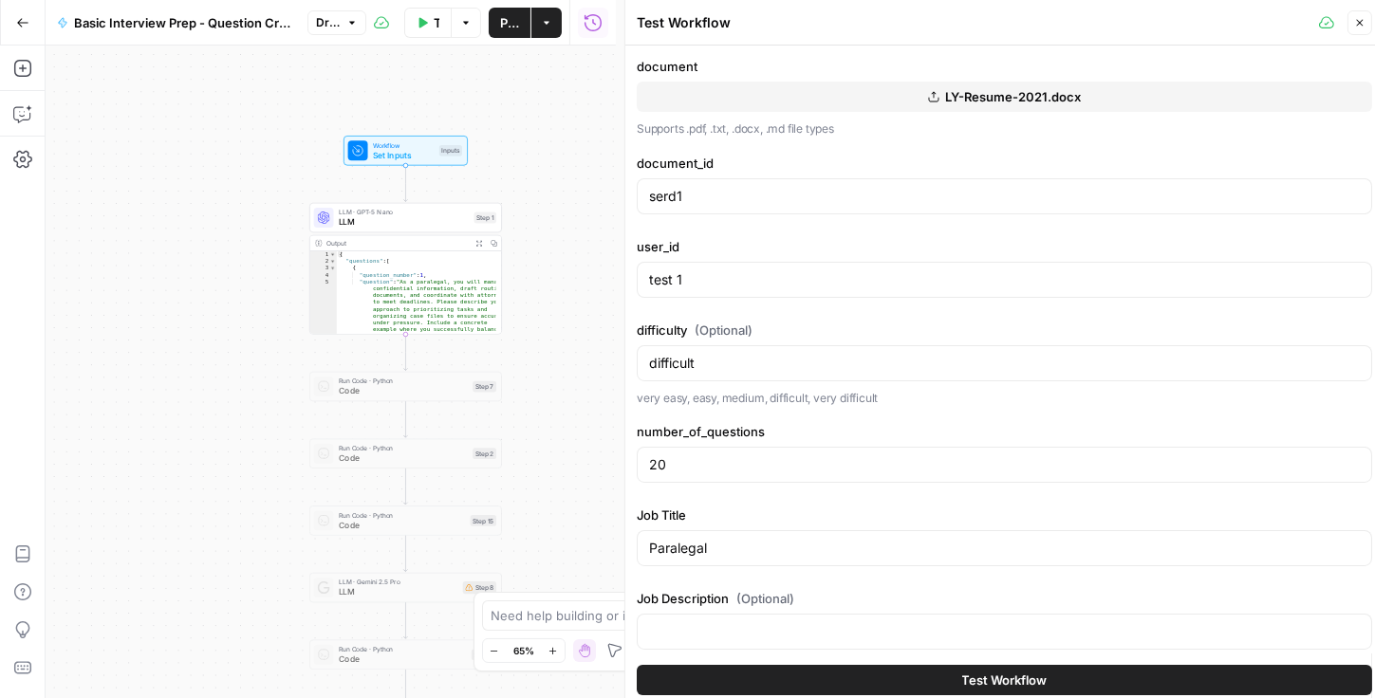
drag, startPoint x: 593, startPoint y: 219, endPoint x: 611, endPoint y: 387, distance: 168.9
click at [611, 387] on div "Workflow Set Inputs Inputs LLM · GPT-5 Nano LLM Step 1 Output Expand Output Cop…" at bounding box center [331, 372] width 570 height 653
drag, startPoint x: 1357, startPoint y: 22, endPoint x: 1357, endPoint y: 32, distance: 10.4
click at [770, 23] on icon "button" at bounding box center [1359, 22] width 11 height 11
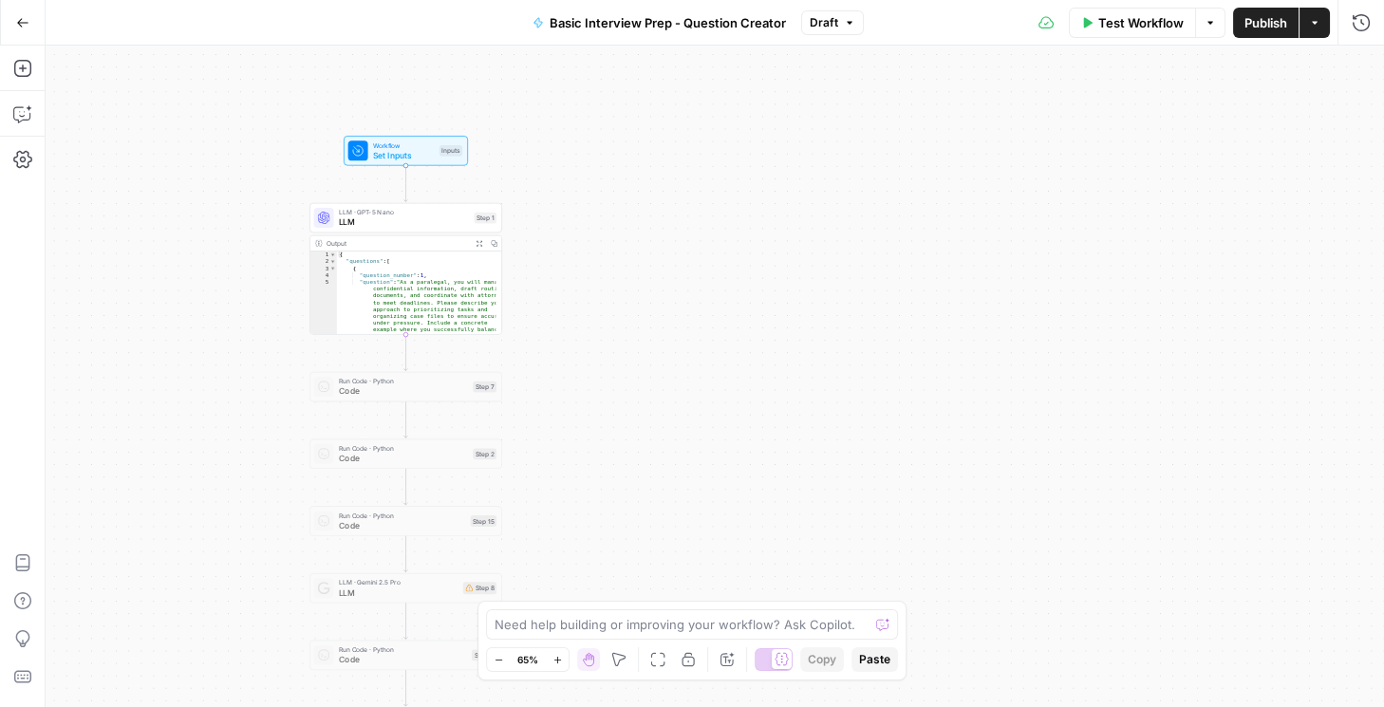
click at [770, 27] on span "Test Workflow" at bounding box center [1140, 22] width 85 height 19
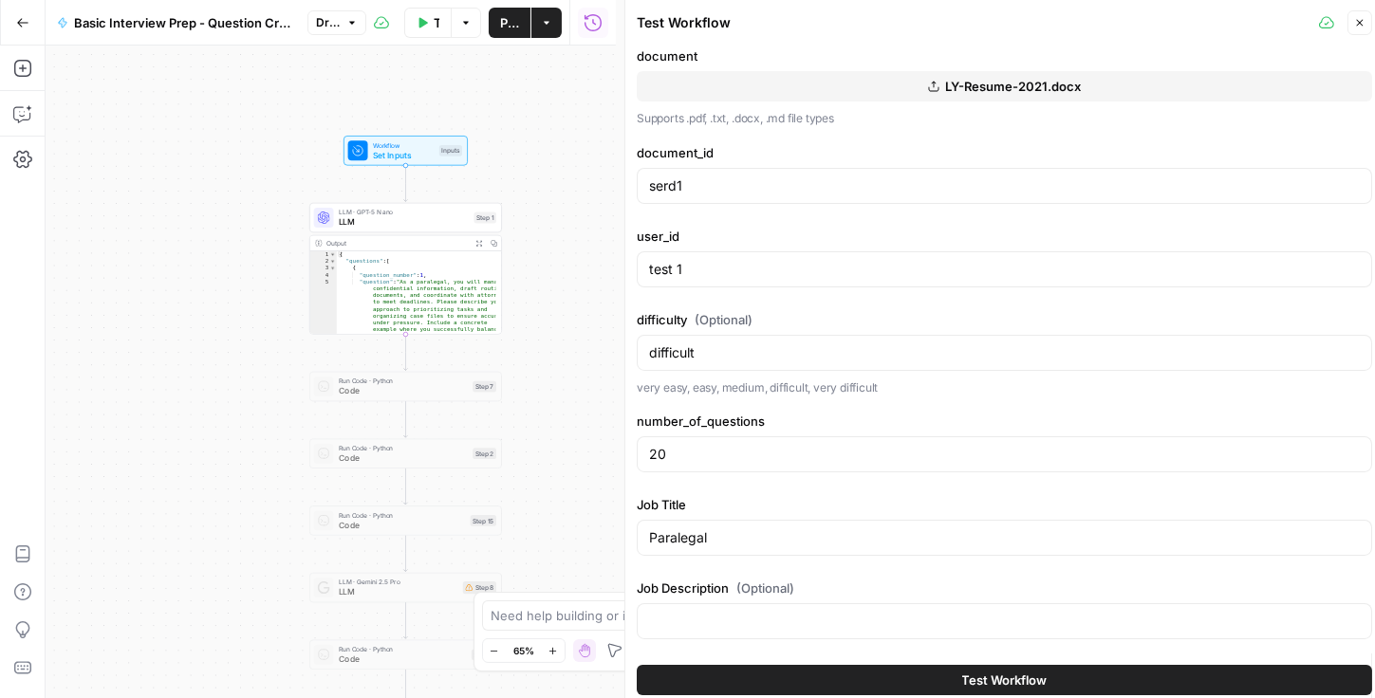
scroll to position [11, 0]
drag, startPoint x: 664, startPoint y: 452, endPoint x: 606, endPoint y: 461, distance: 58.7
click at [606, 460] on body "Rhetoric New Home Browse Your Data Usage Settings Recent Grids [PERSON_NAME] Te…" at bounding box center [687, 349] width 1375 height 698
drag, startPoint x: 661, startPoint y: 444, endPoint x: 650, endPoint y: 443, distance: 11.4
click at [650, 444] on input "20" at bounding box center [1004, 453] width 711 height 19
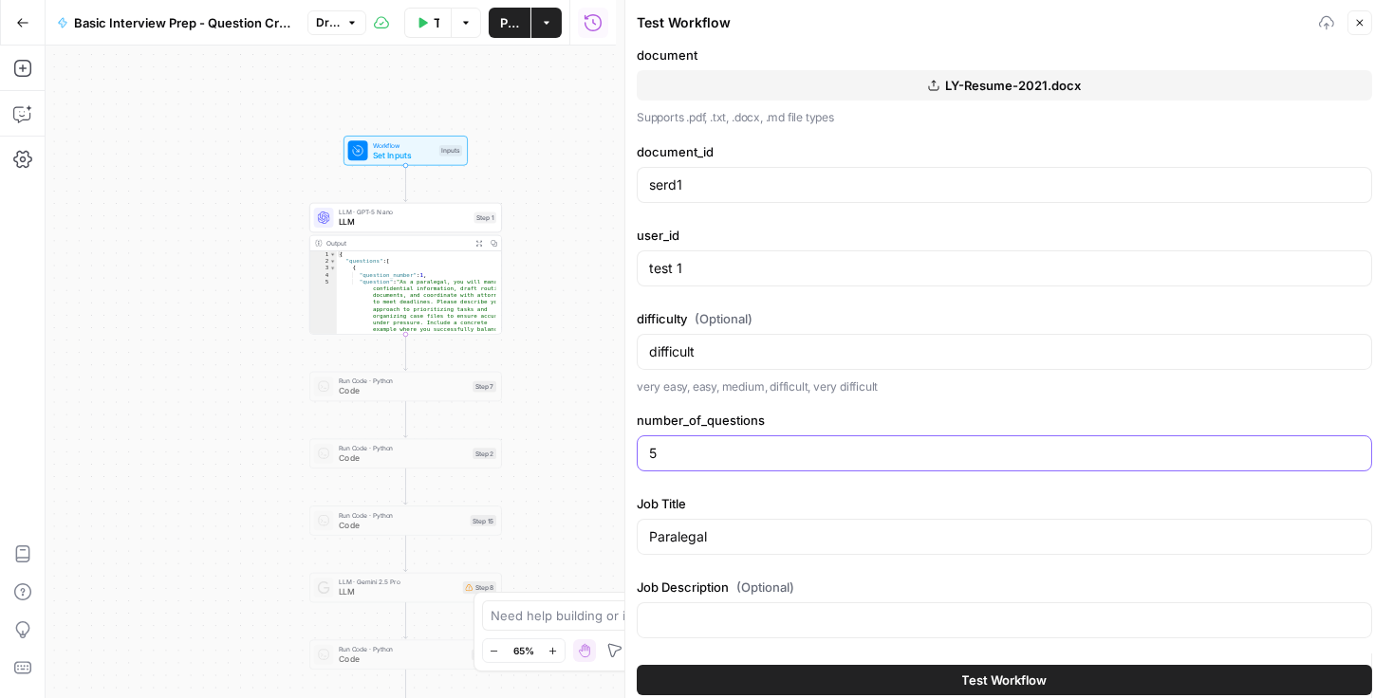
type input "5"
click at [549, 445] on div "Workflow Set Inputs Inputs LLM · GPT-5 Nano LLM Step 1 Output Expand Output Cop…" at bounding box center [331, 372] width 570 height 653
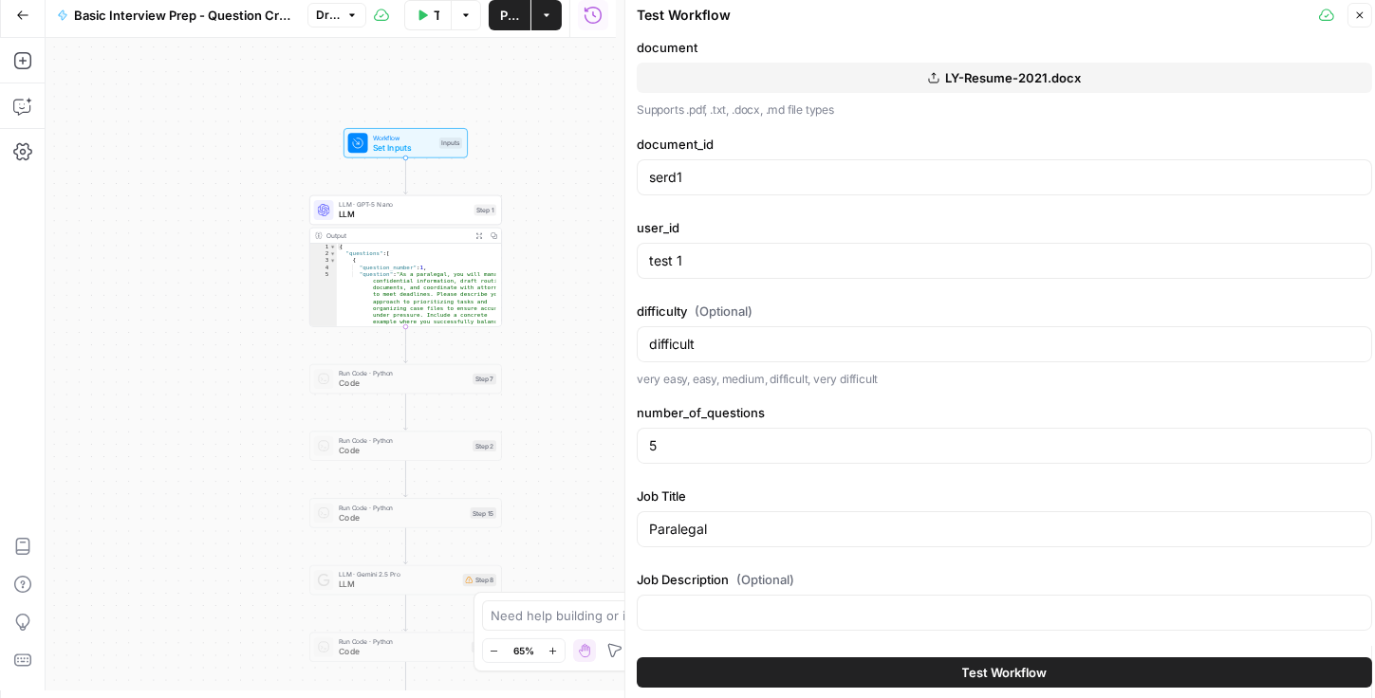
scroll to position [8, 0]
click at [770, 663] on button "Test Workflow" at bounding box center [1004, 673] width 735 height 30
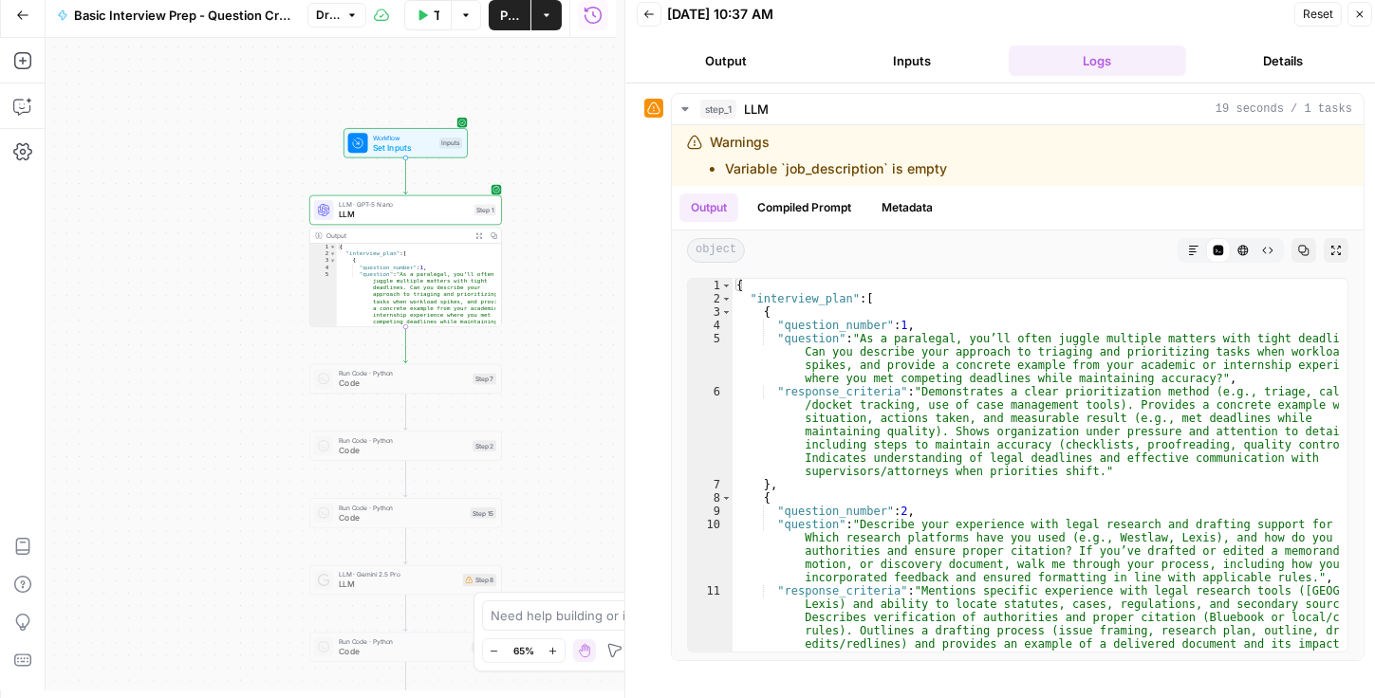
click at [411, 210] on span "LLM" at bounding box center [404, 215] width 130 height 12
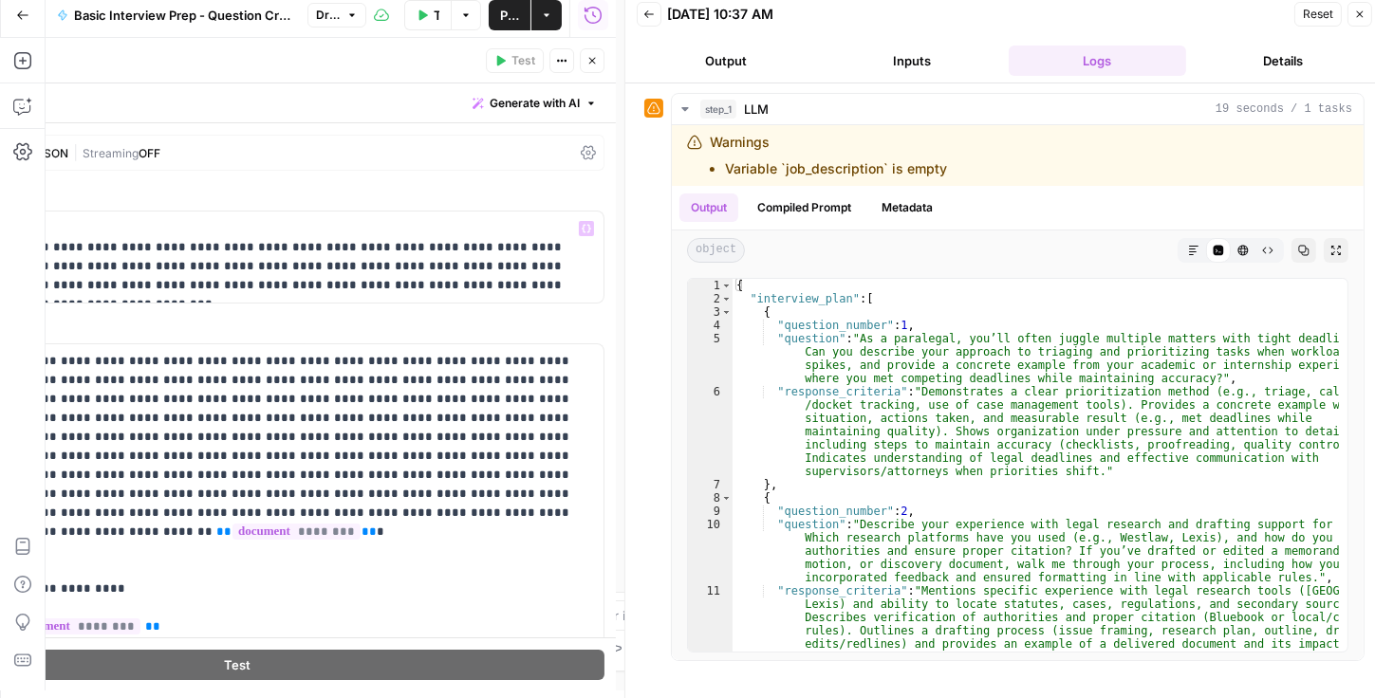
click at [581, 152] on icon at bounding box center [588, 152] width 15 height 15
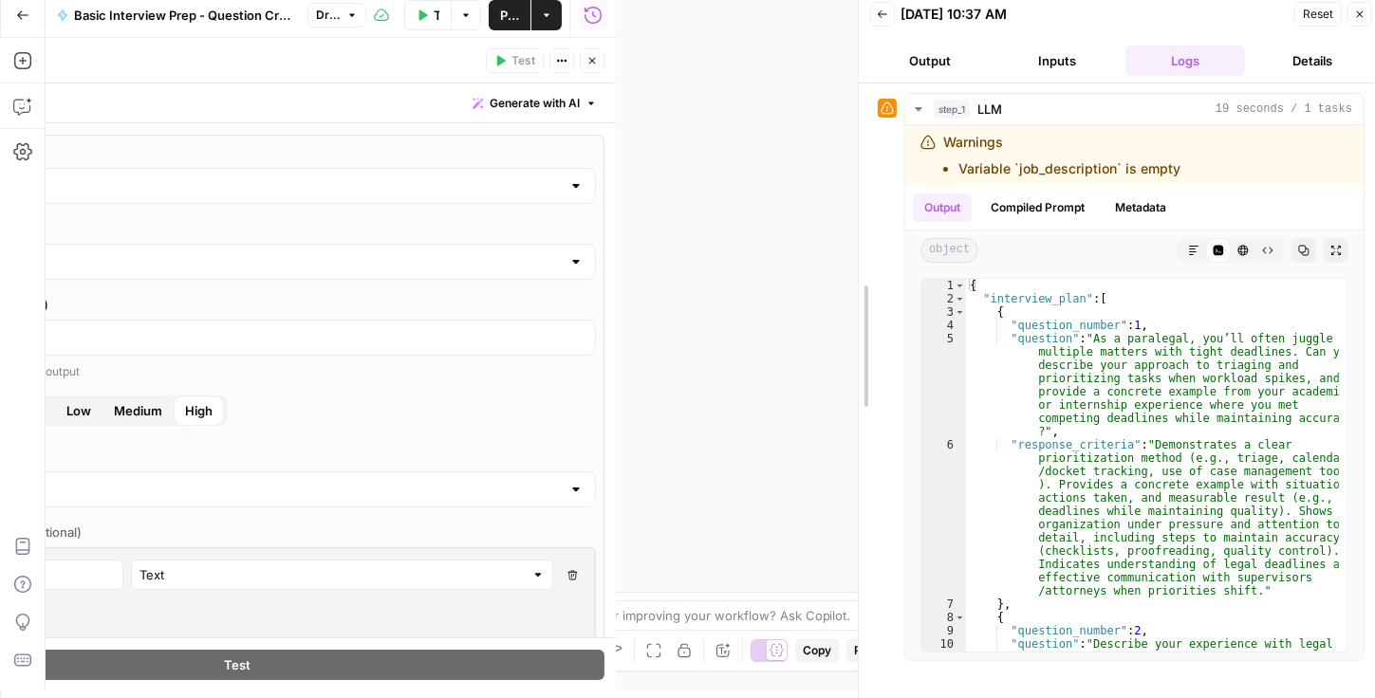
drag, startPoint x: 631, startPoint y: 99, endPoint x: 854, endPoint y: 118, distance: 223.8
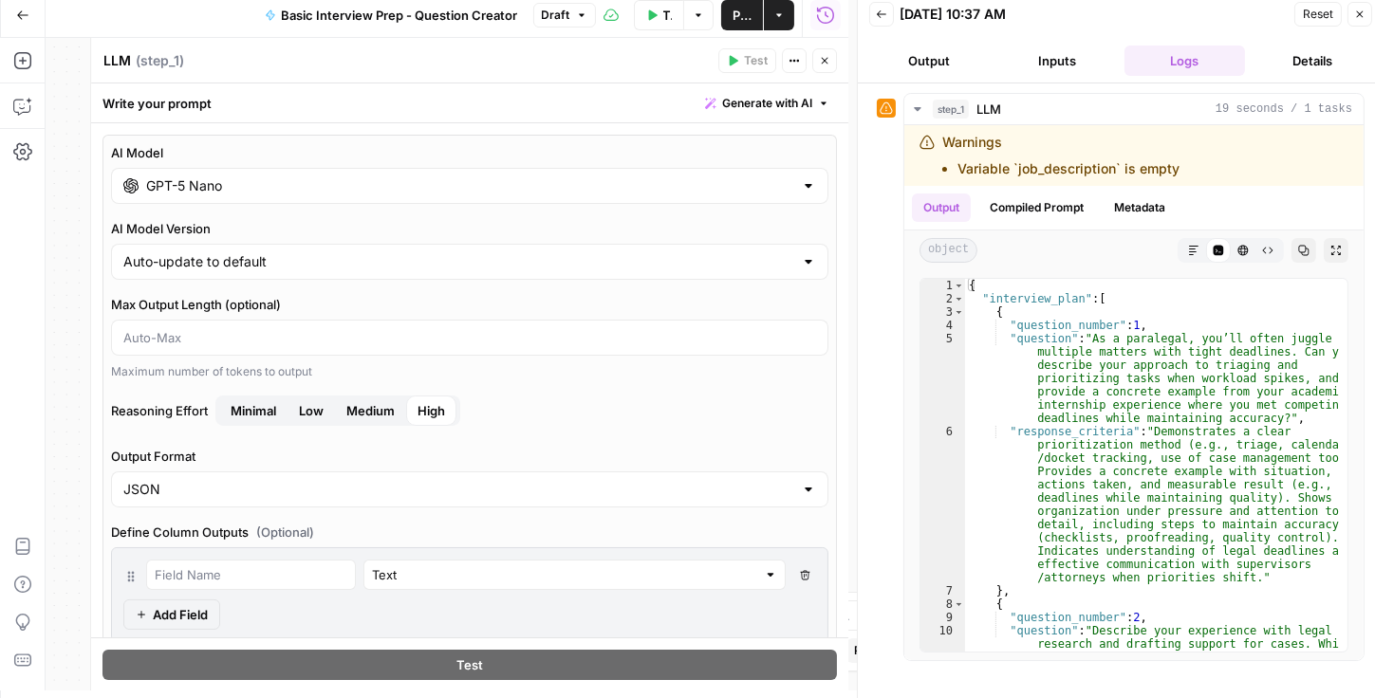
click at [577, 171] on div "GPT-5 Nano" at bounding box center [469, 186] width 717 height 36
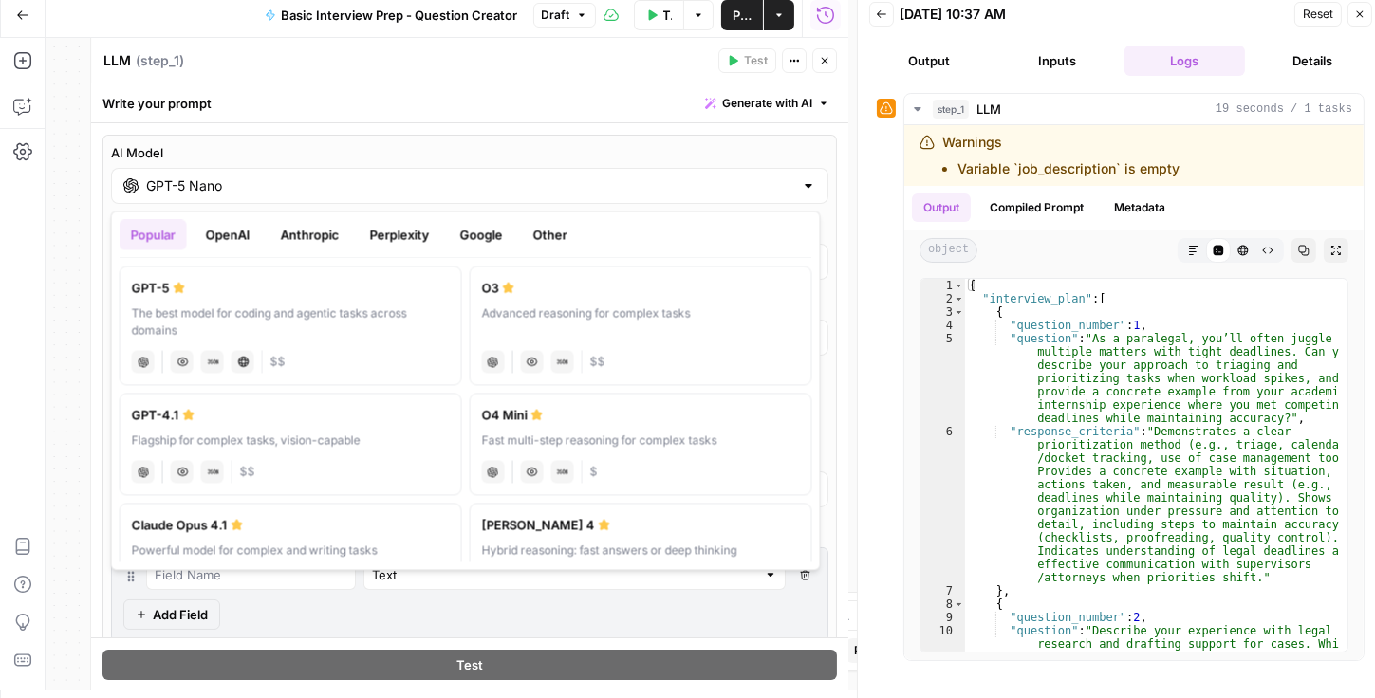
click at [255, 236] on button "OpenAI" at bounding box center [228, 234] width 67 height 30
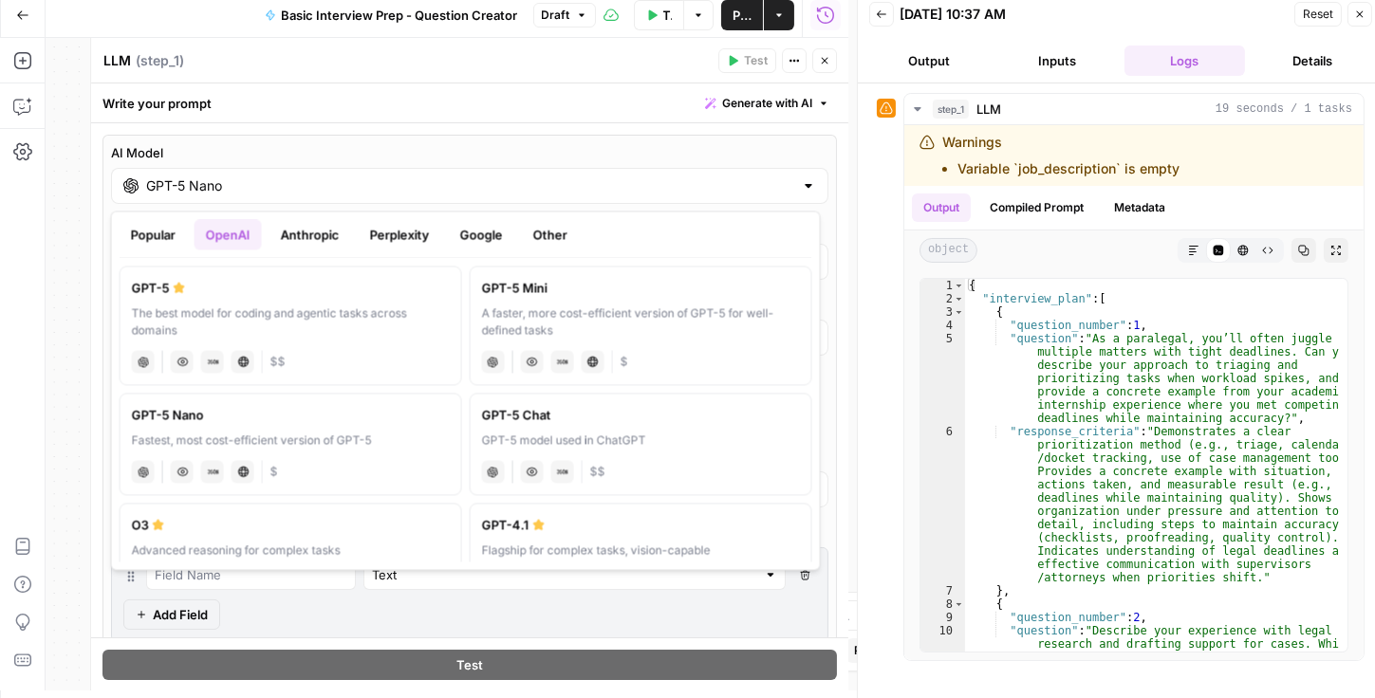
click at [572, 301] on label "GPT-5 Mini A faster, more cost-efficient version of GPT-5 for well-defined task…" at bounding box center [641, 326] width 343 height 120
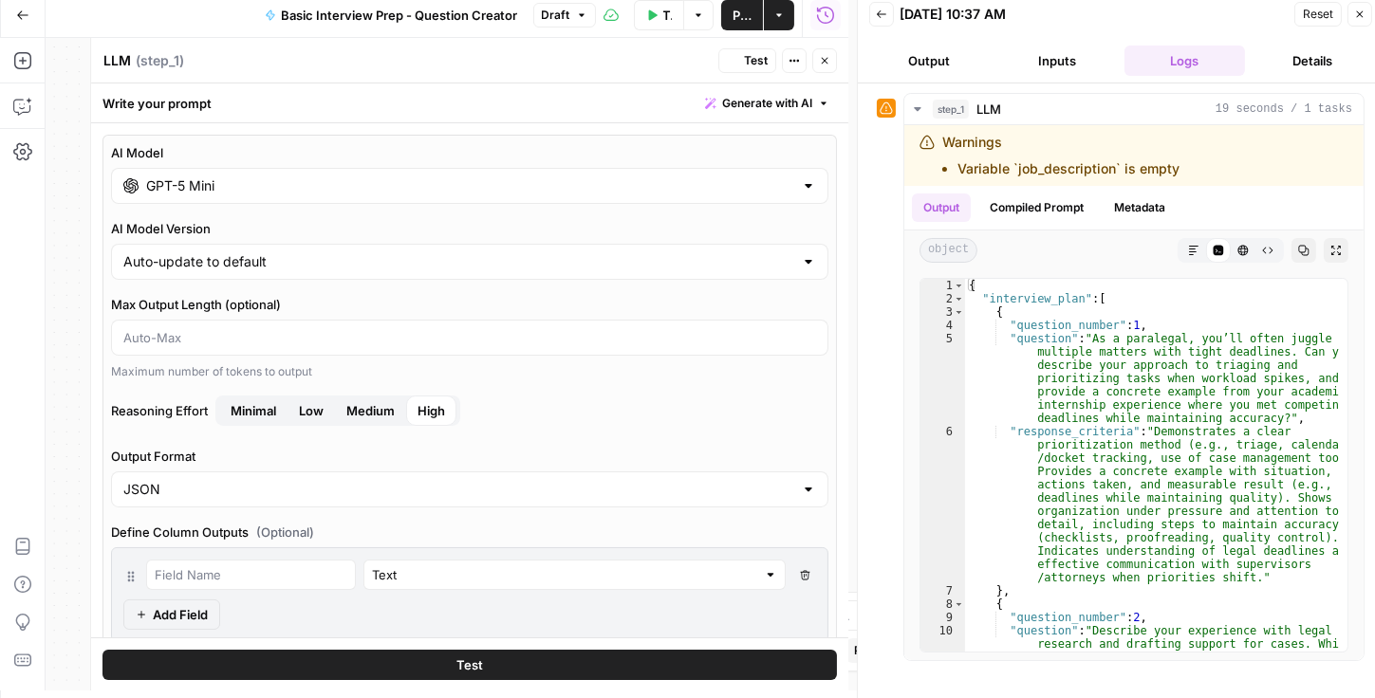
click at [271, 413] on span "Minimal" at bounding box center [254, 410] width 46 height 19
click at [302, 406] on span "Low" at bounding box center [311, 410] width 25 height 19
click at [742, 17] on span "Publish" at bounding box center [742, 15] width 19 height 19
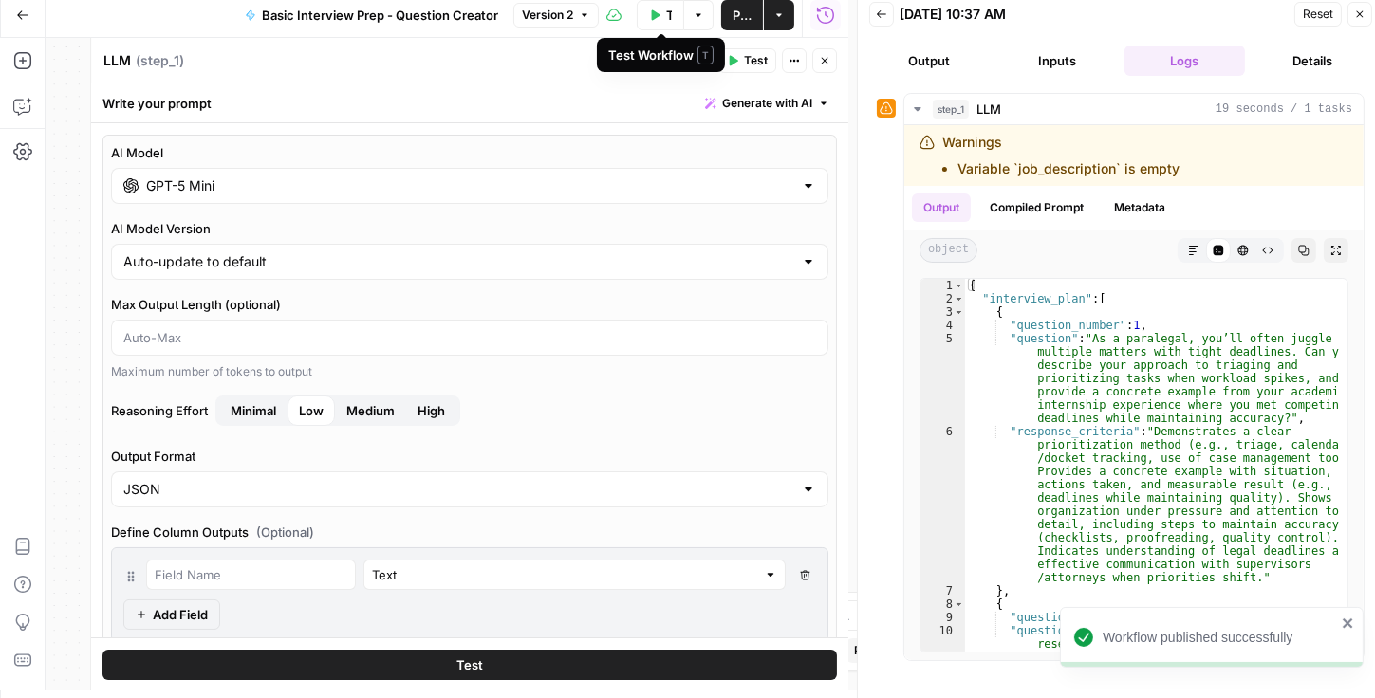
click at [669, 24] on button "Test Workflow" at bounding box center [660, 15] width 47 height 30
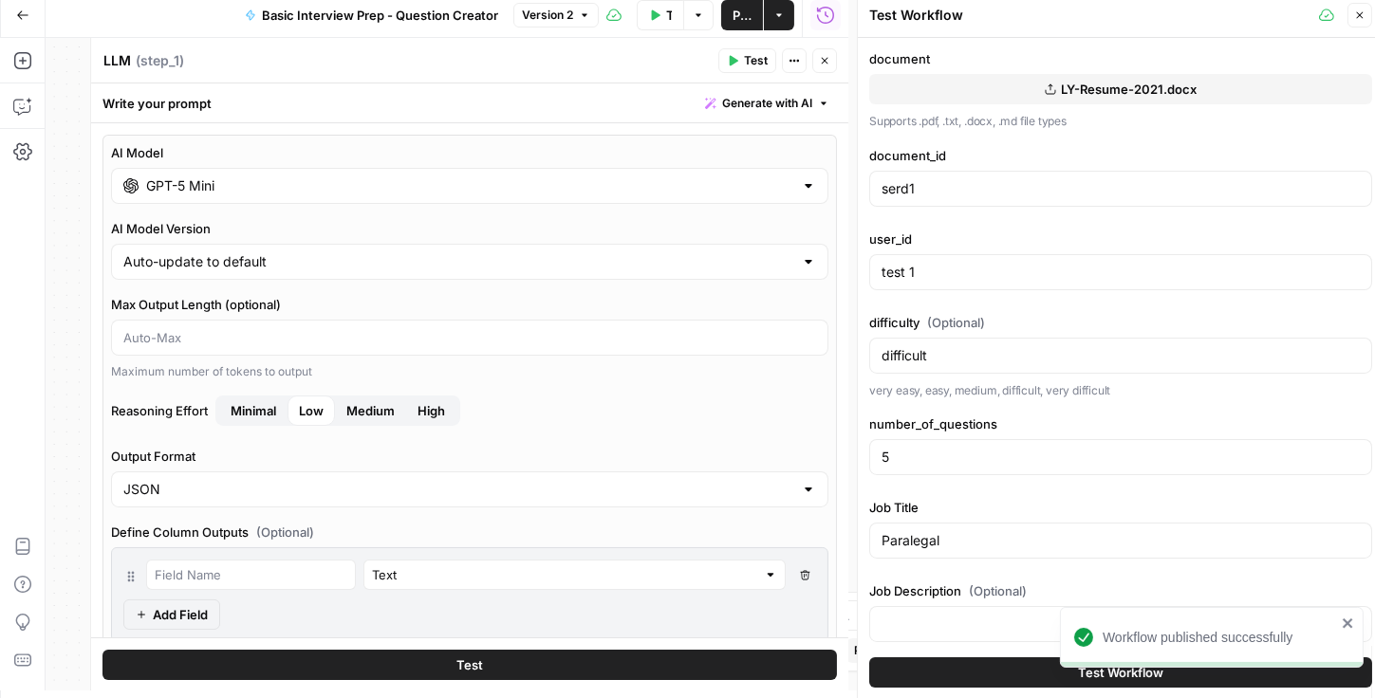
click at [770, 675] on button "Test Workflow" at bounding box center [1120, 673] width 503 height 30
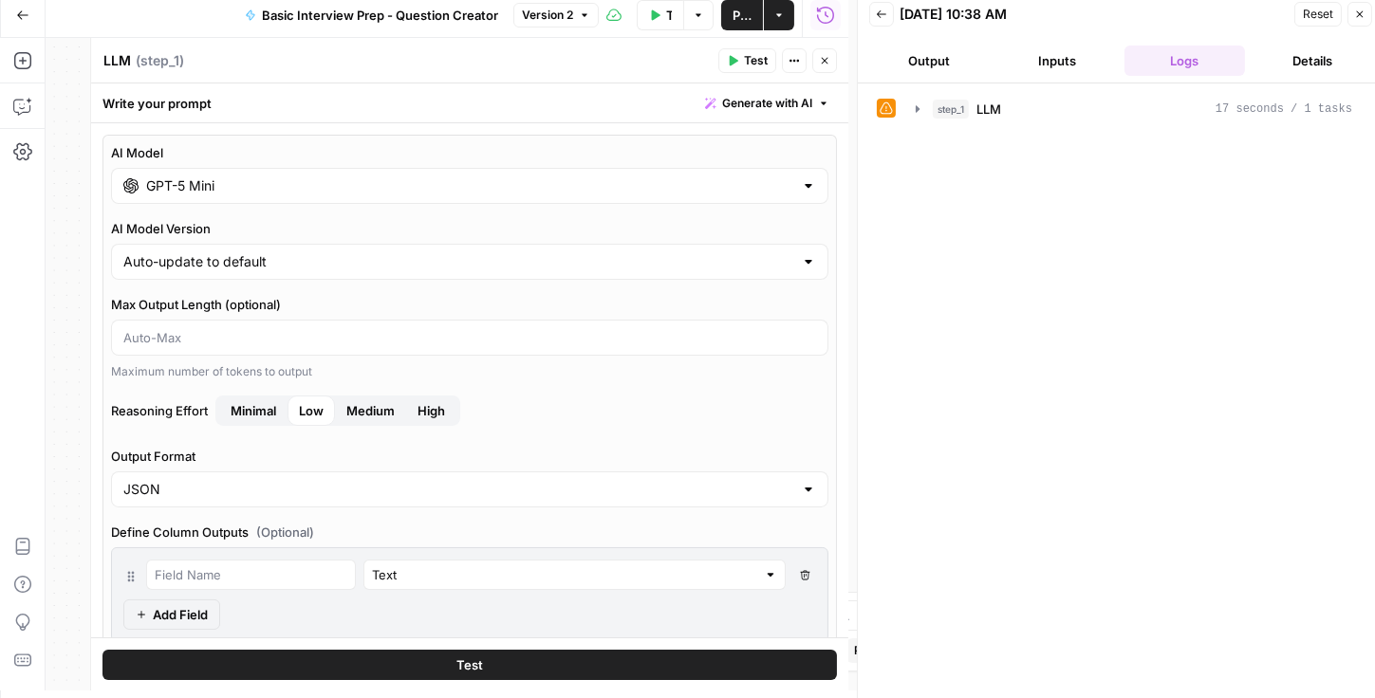
click at [236, 409] on span "Minimal" at bounding box center [254, 410] width 46 height 19
click at [746, 10] on span "Publish" at bounding box center [742, 15] width 19 height 19
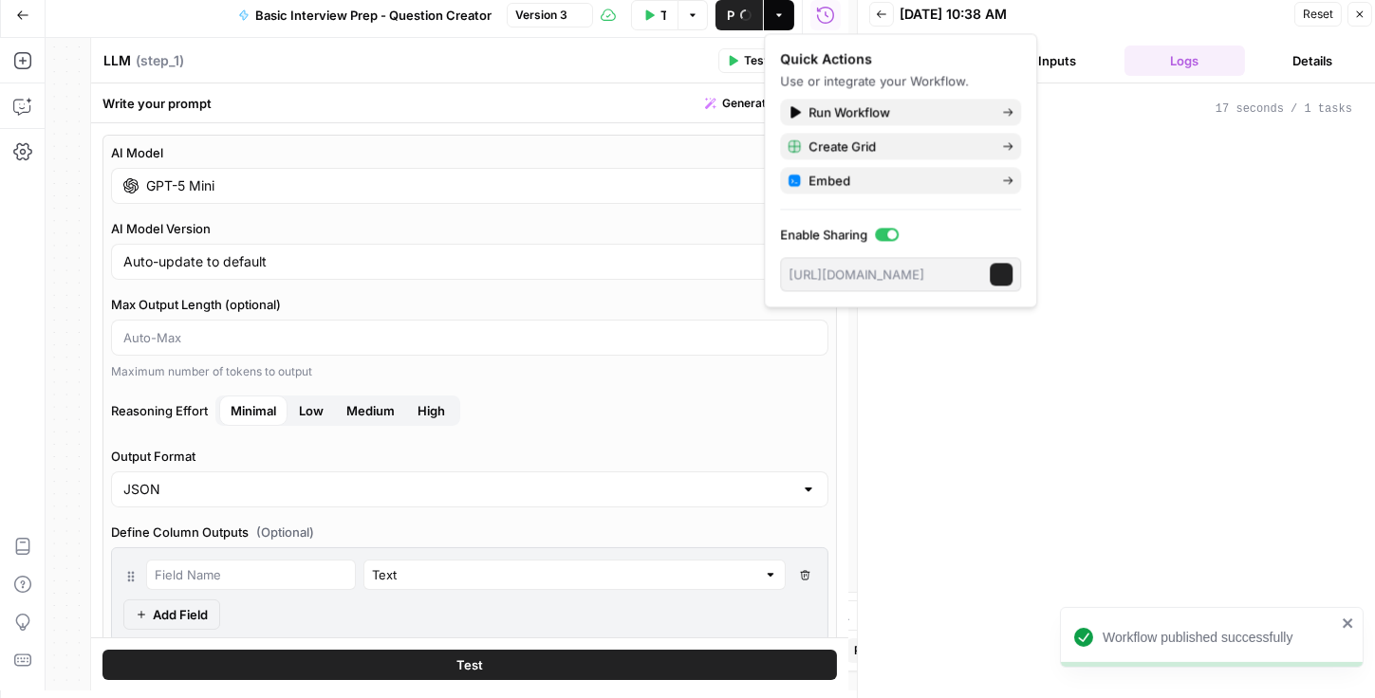
click at [663, 18] on button "Test Workflow" at bounding box center [654, 15] width 47 height 30
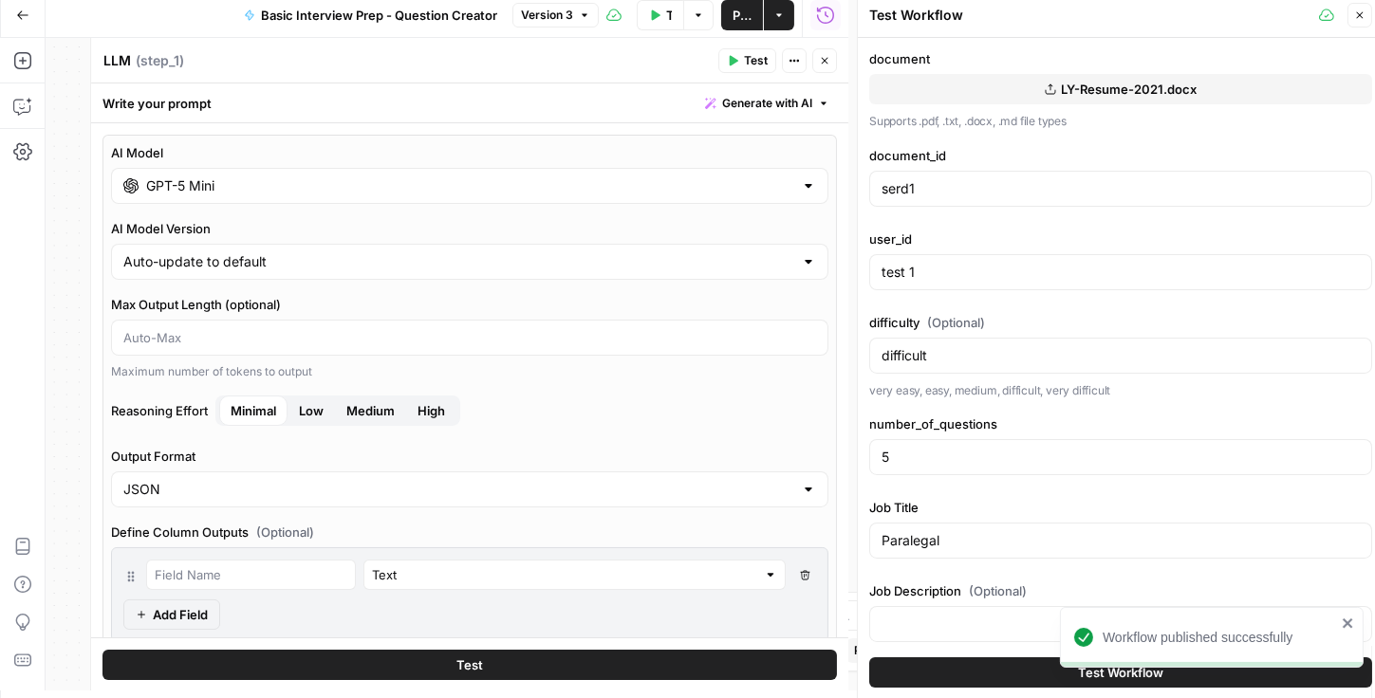
click at [770, 670] on button "Test Workflow" at bounding box center [1120, 673] width 503 height 30
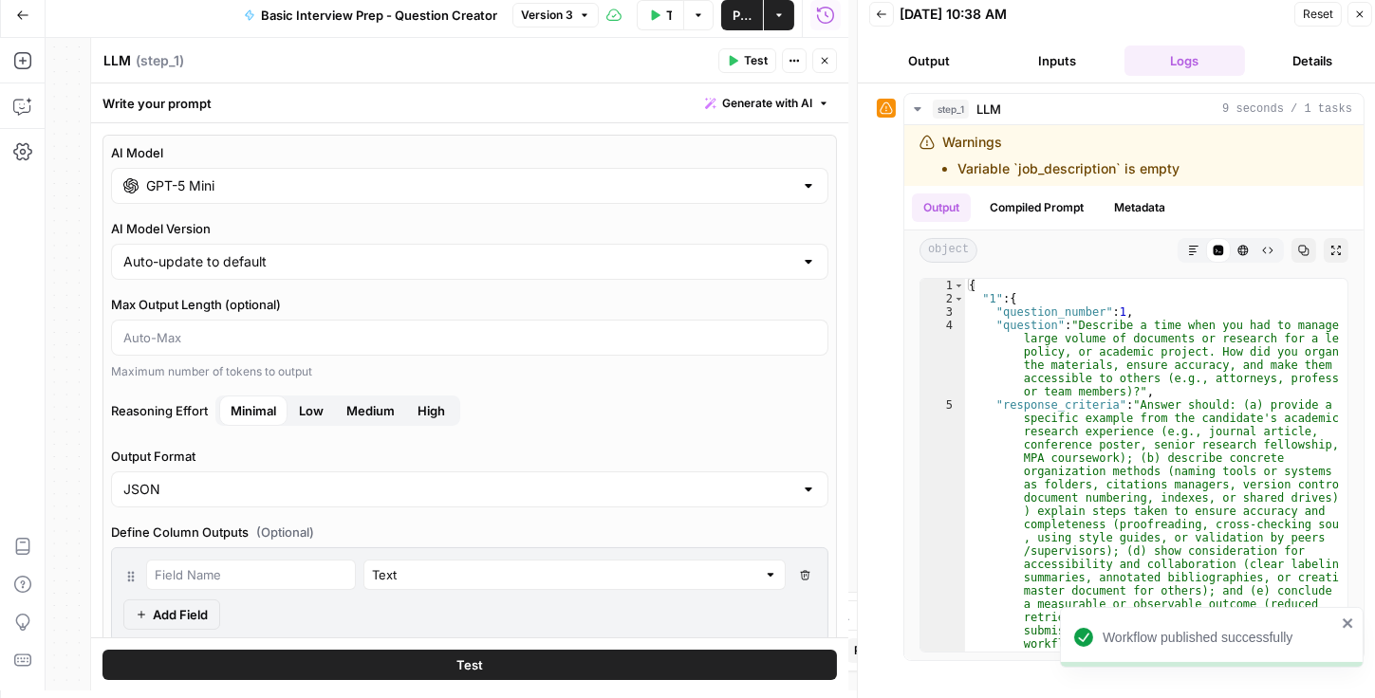
click at [248, 194] on input "GPT-5 Mini" at bounding box center [469, 186] width 647 height 19
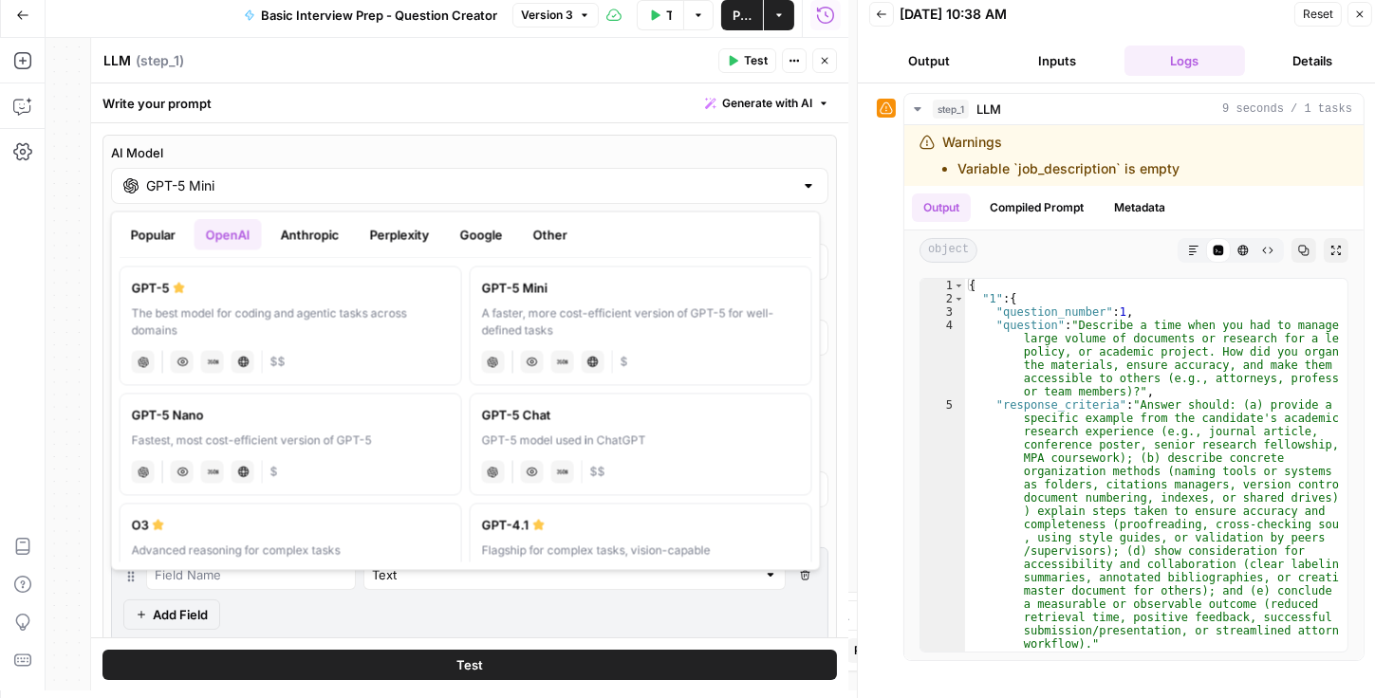
click at [323, 437] on div "Fastest, most cost-efficient version of GPT-5" at bounding box center [291, 440] width 318 height 17
type input "GPT-5 Nano"
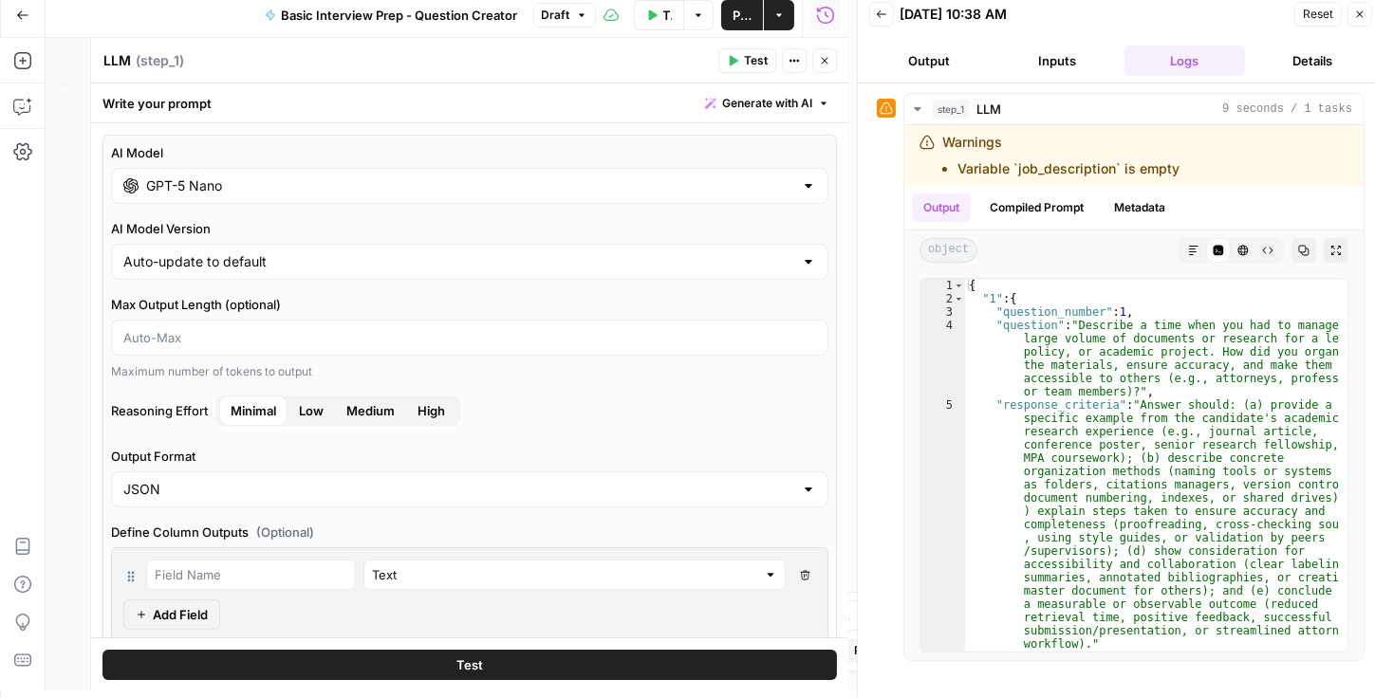
click at [348, 401] on span "Medium" at bounding box center [370, 410] width 48 height 19
drag, startPoint x: 823, startPoint y: 63, endPoint x: 781, endPoint y: 54, distance: 42.6
click at [770, 65] on button "Close" at bounding box center [824, 60] width 25 height 25
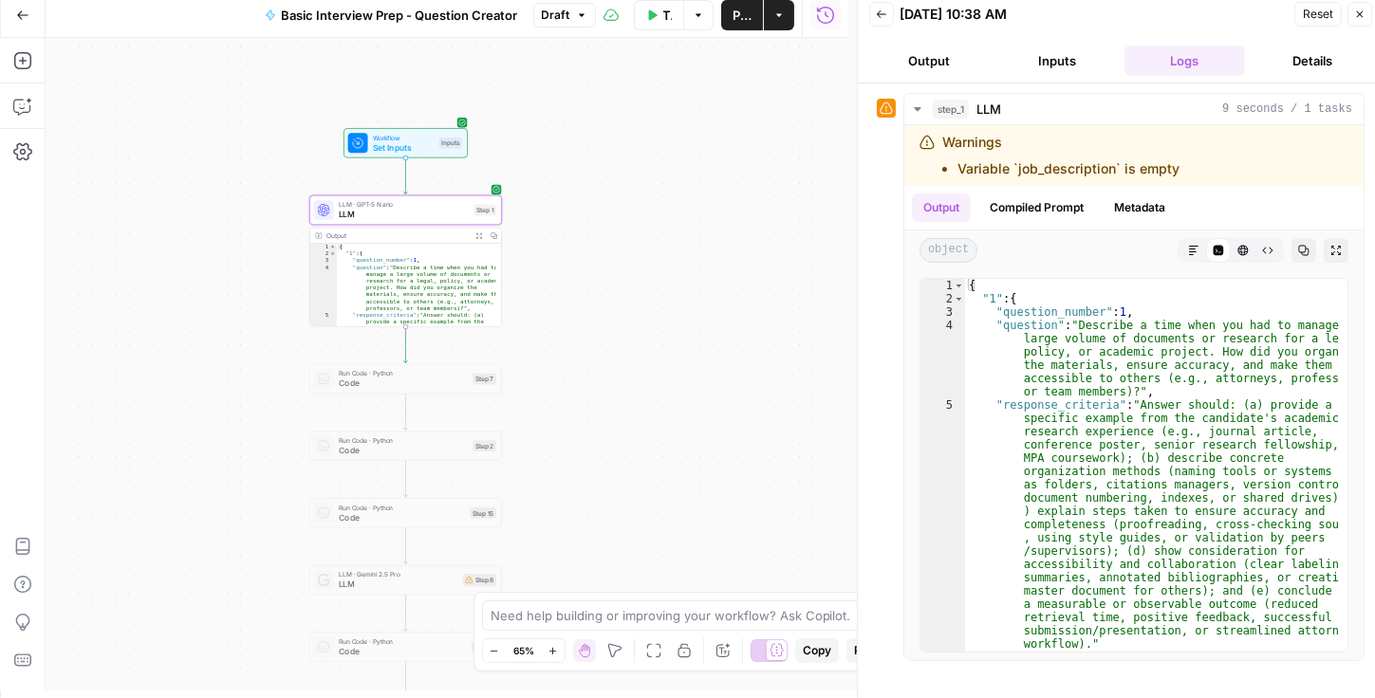
click at [739, 9] on span "Publish" at bounding box center [742, 15] width 19 height 19
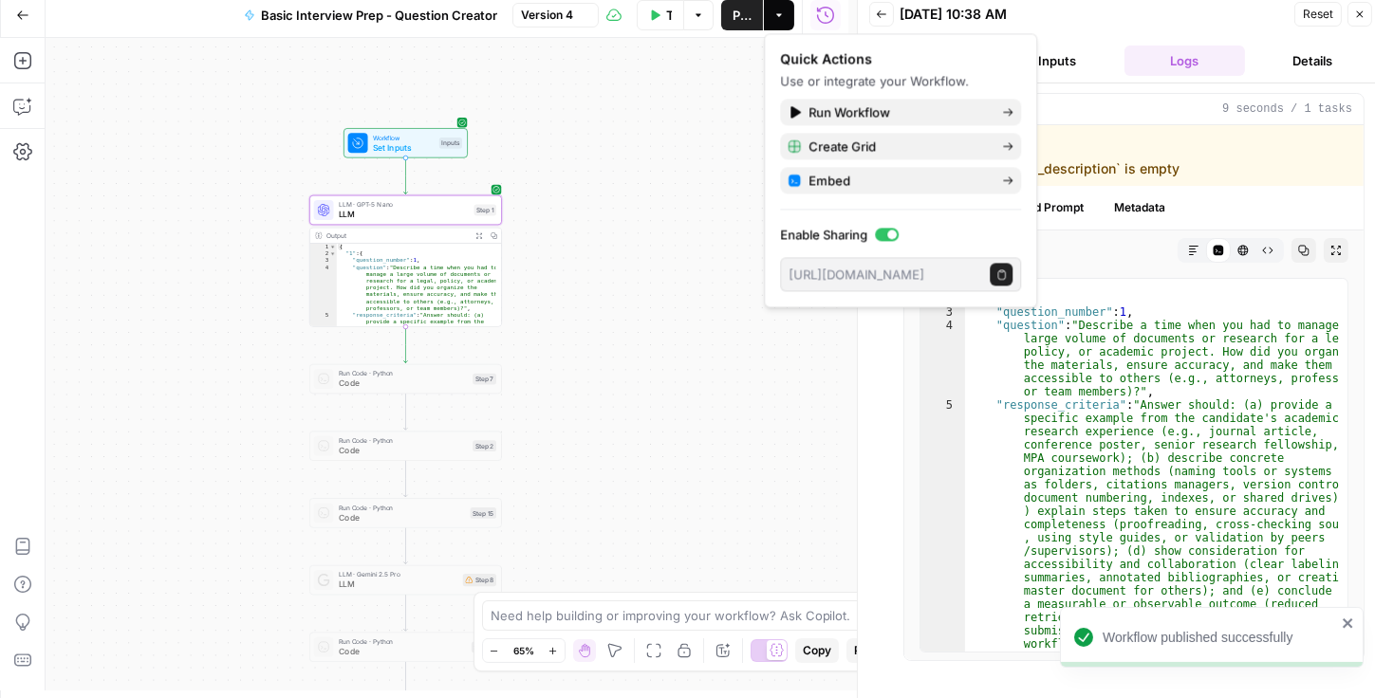
click at [660, 18] on icon "button" at bounding box center [654, 14] width 11 height 11
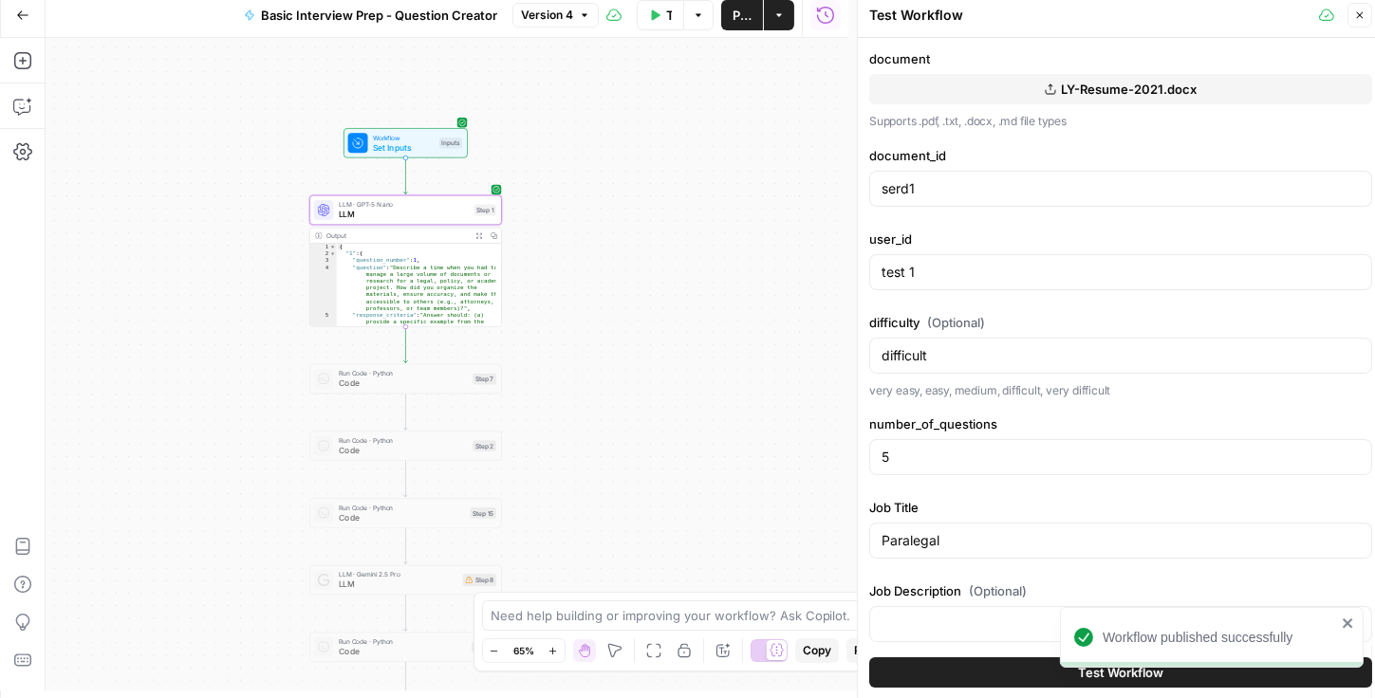
click at [770, 678] on button "Test Workflow" at bounding box center [1120, 673] width 503 height 30
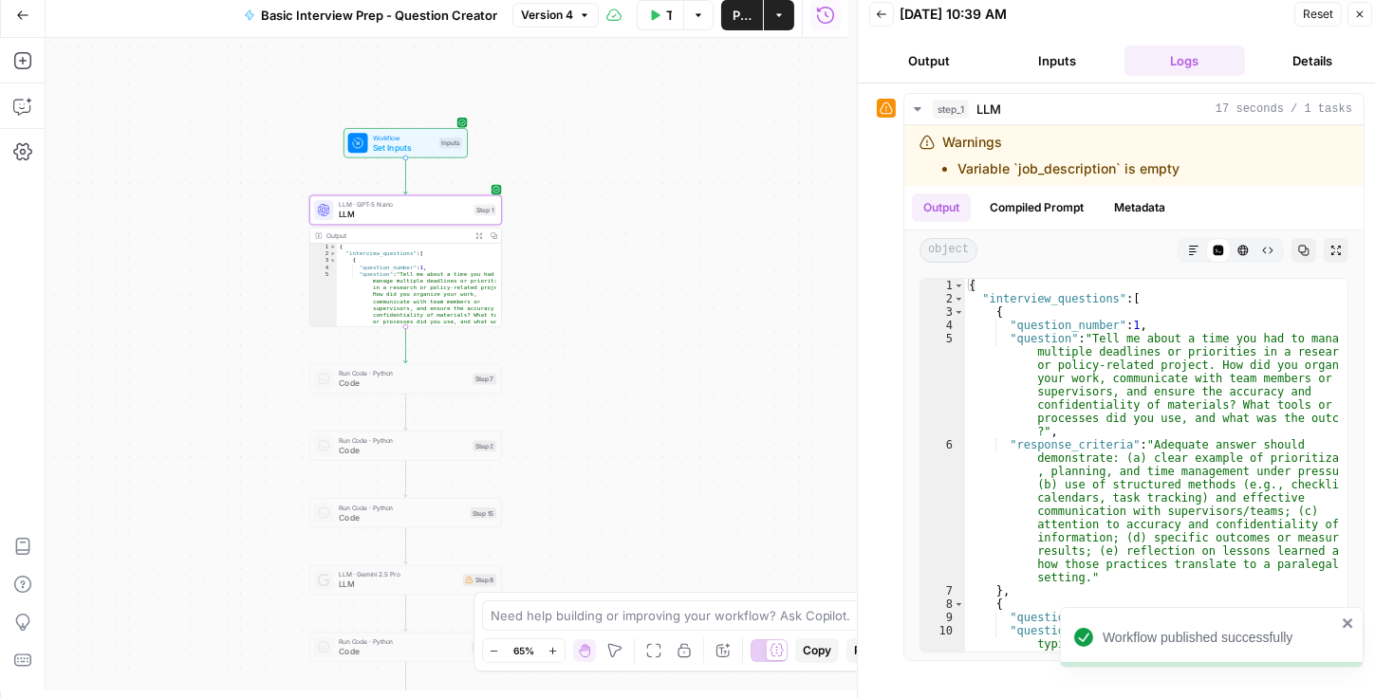
drag, startPoint x: 198, startPoint y: 231, endPoint x: 287, endPoint y: 224, distance: 88.5
click at [198, 231] on div "Workflow Set Inputs Inputs LLM · GPT-5 Nano LLM Step 1 Output Expand Output Cop…" at bounding box center [447, 364] width 803 height 653
click at [421, 213] on span "LLM" at bounding box center [402, 216] width 130 height 12
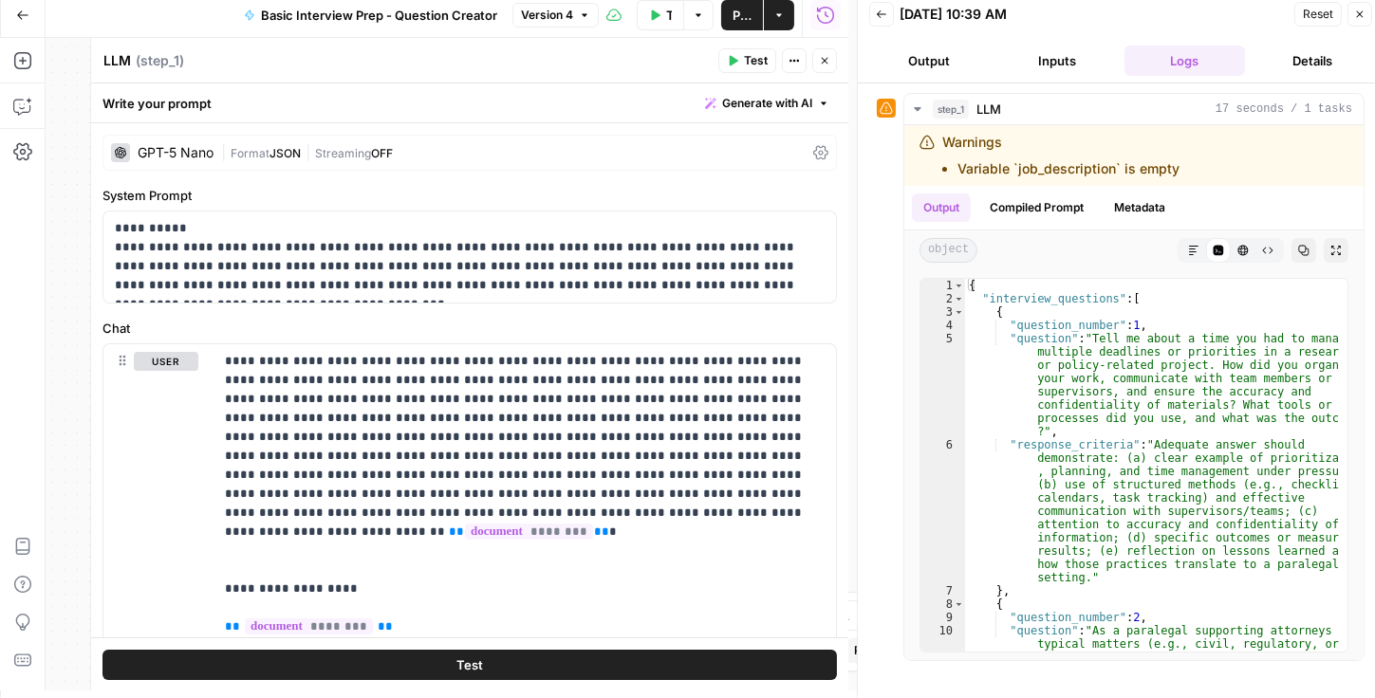
click at [770, 149] on icon at bounding box center [820, 152] width 15 height 15
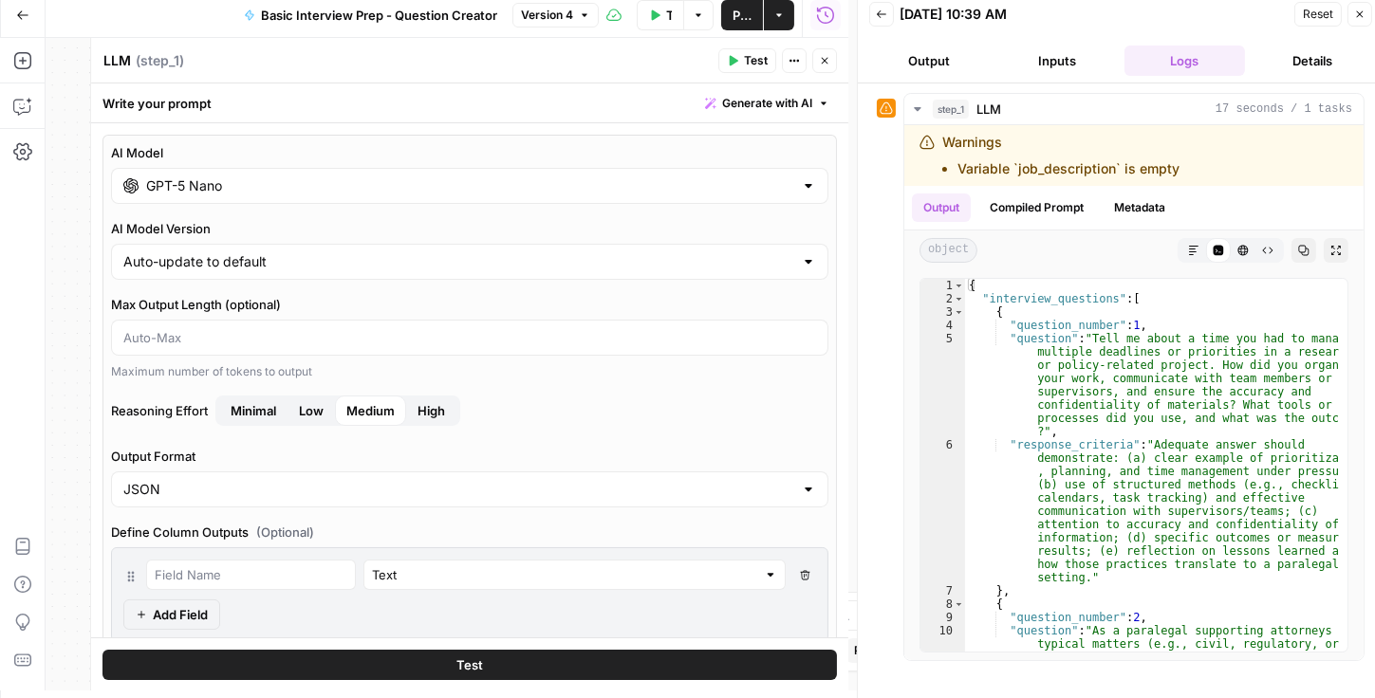
click at [307, 415] on span "Low" at bounding box center [311, 410] width 25 height 19
click at [752, 26] on button "Publish" at bounding box center [742, 15] width 42 height 30
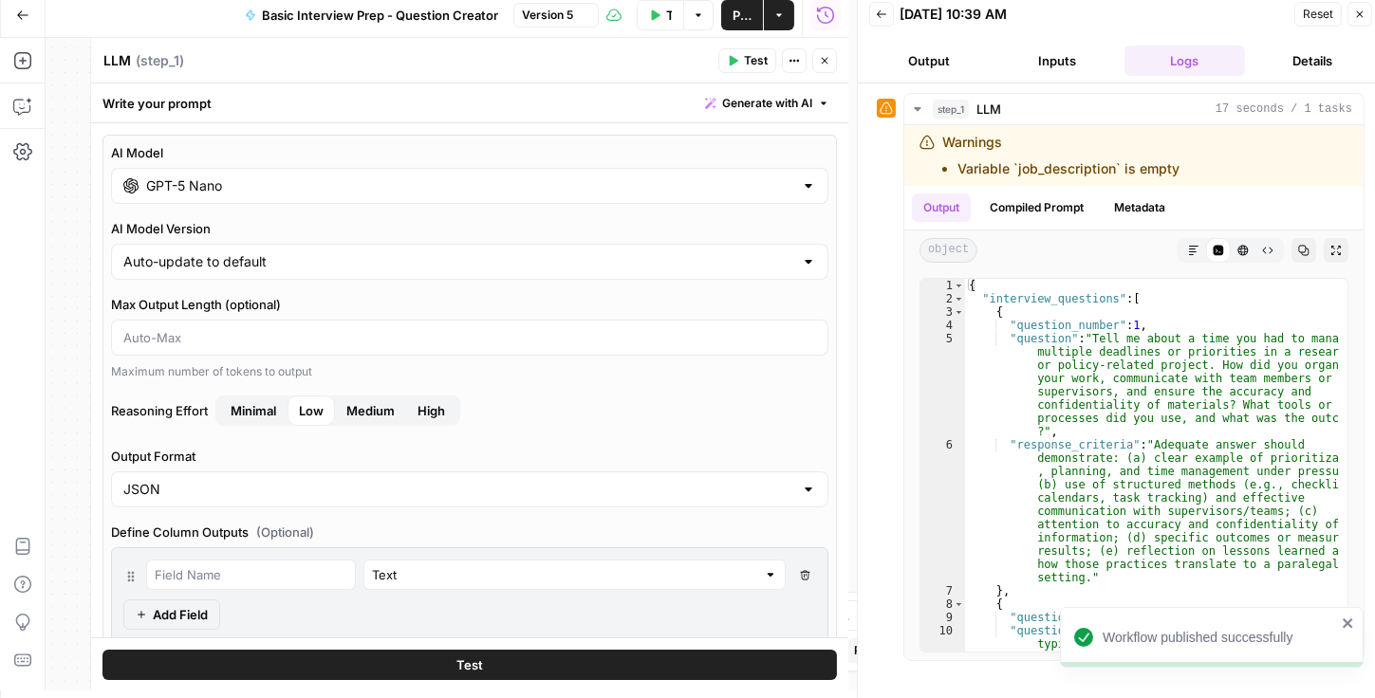
click at [666, 14] on span "Test Workflow" at bounding box center [669, 15] width 6 height 19
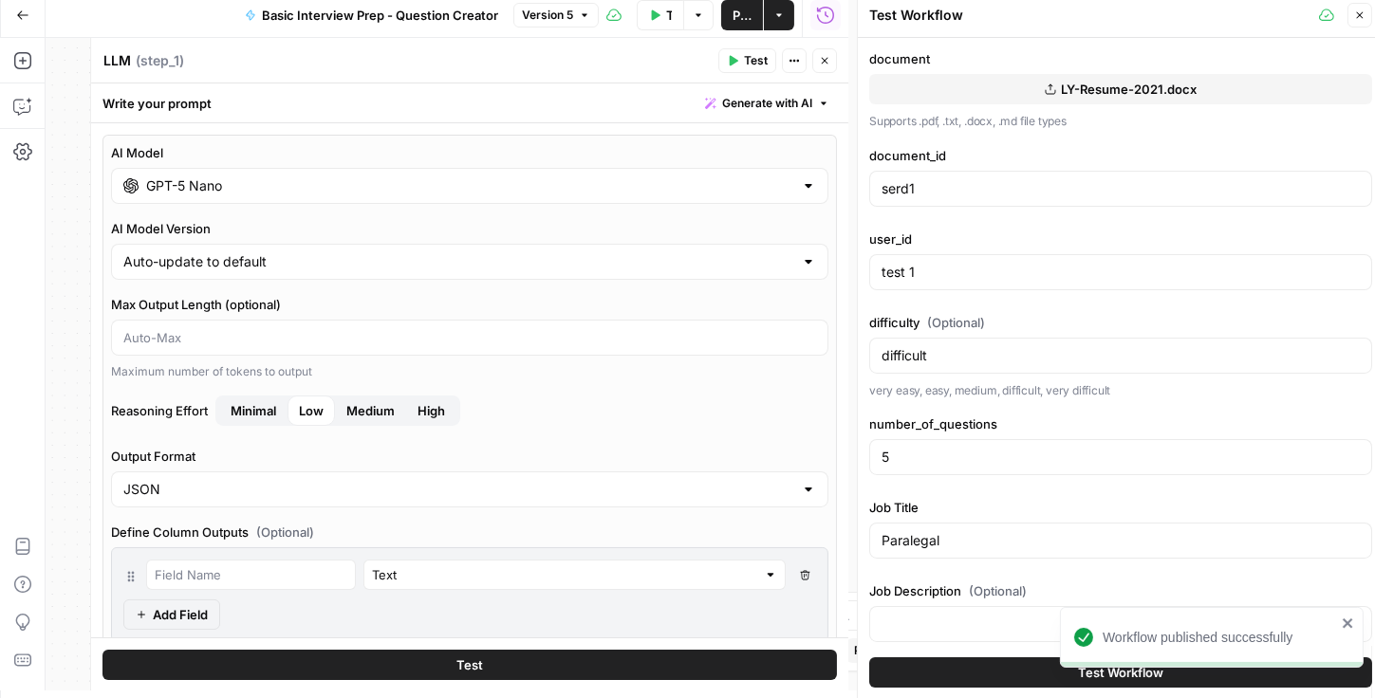
click at [770, 658] on button "Test Workflow" at bounding box center [1120, 673] width 503 height 30
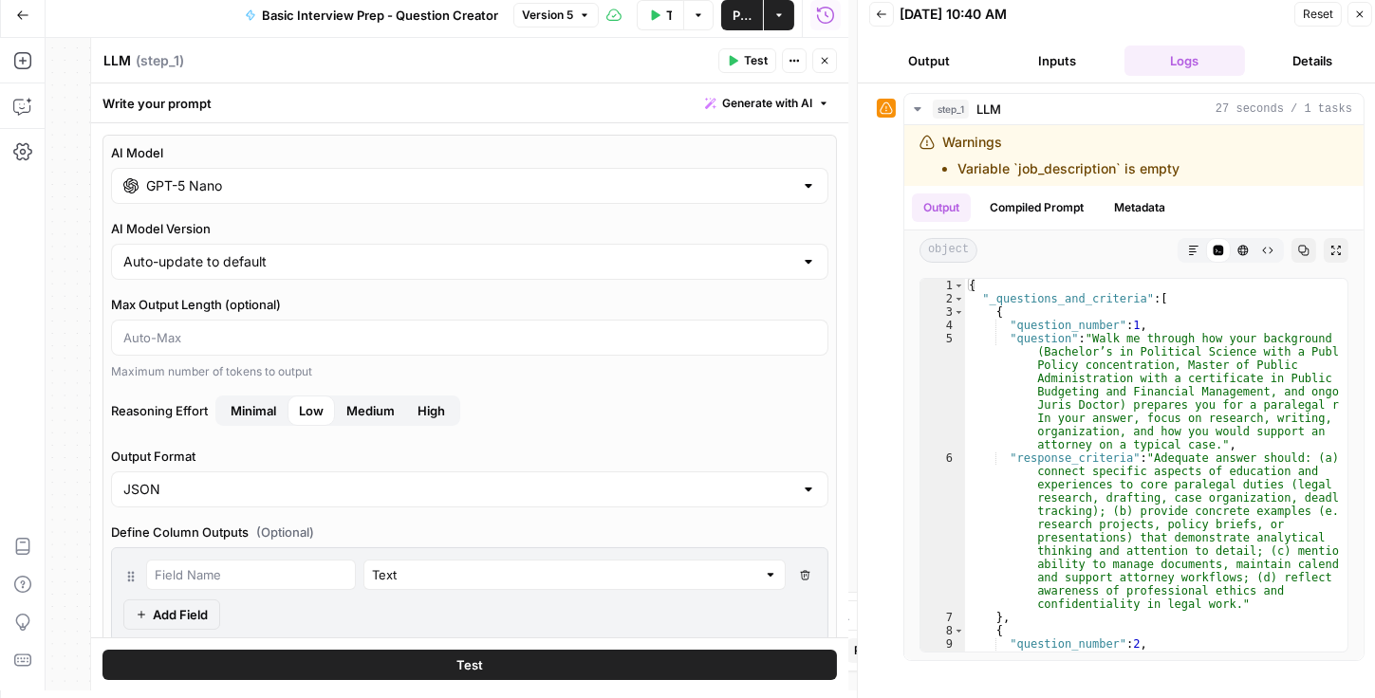
click at [770, 51] on button "Inputs" at bounding box center [1057, 61] width 121 height 30
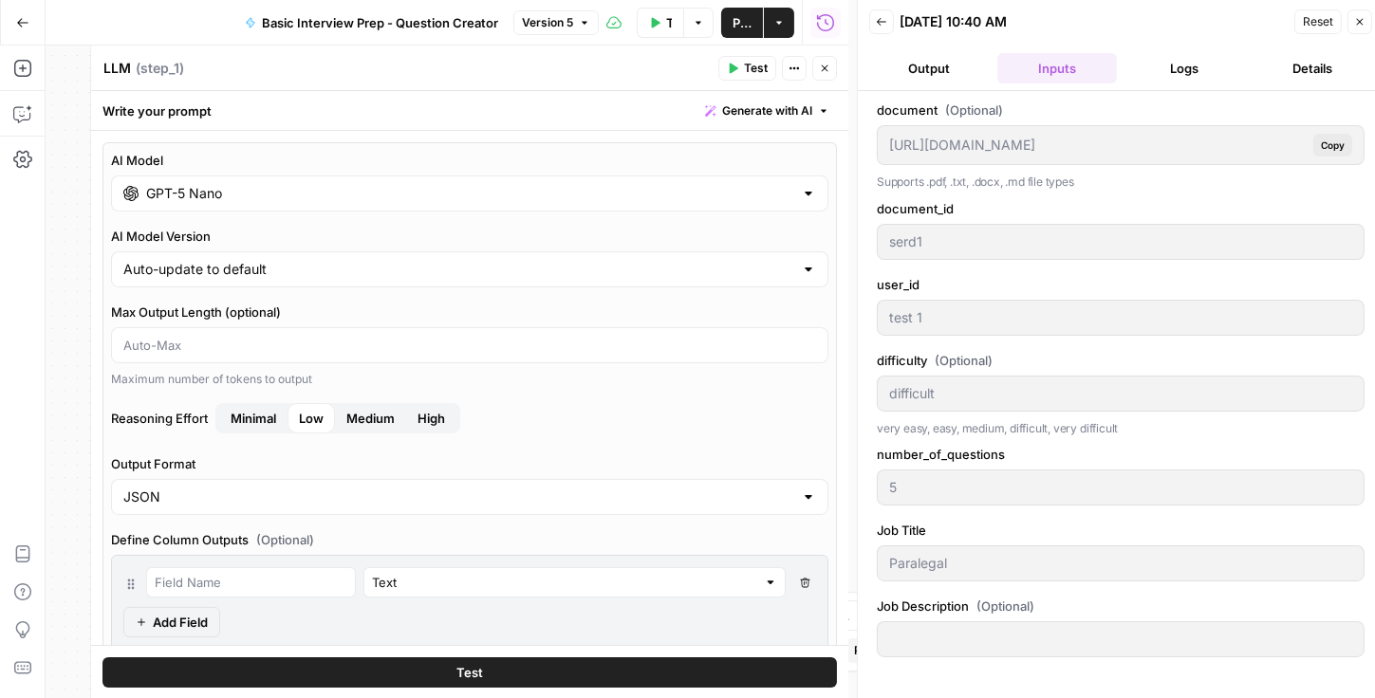
click at [770, 80] on button "Details" at bounding box center [1313, 68] width 121 height 30
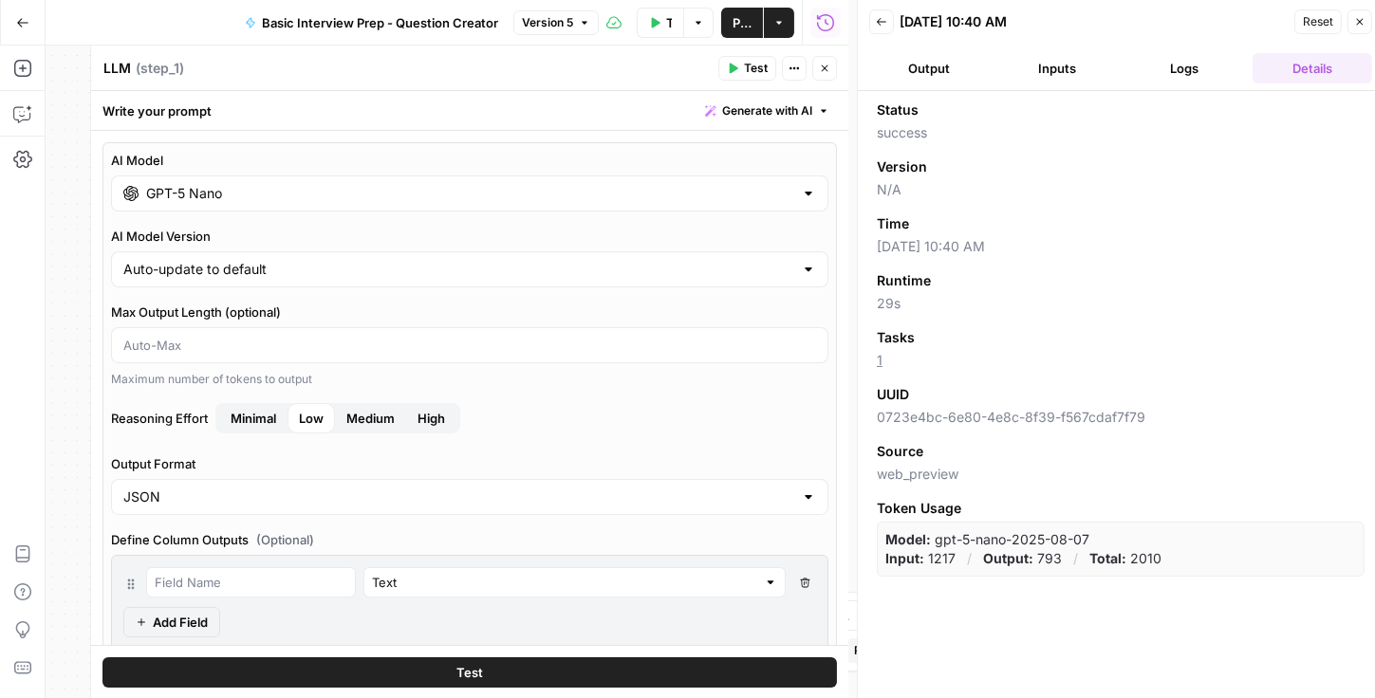
click at [770, 68] on button "Logs" at bounding box center [1185, 68] width 121 height 30
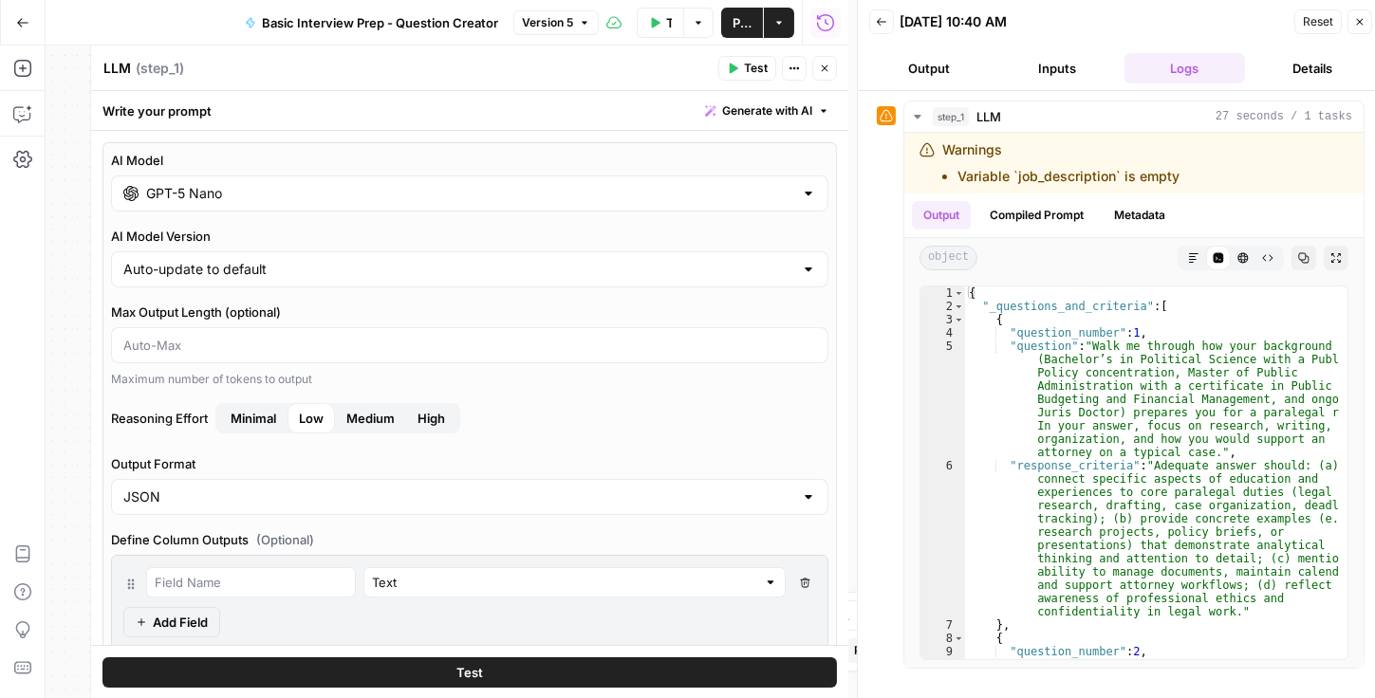
click at [752, 14] on button "Publish" at bounding box center [742, 23] width 42 height 30
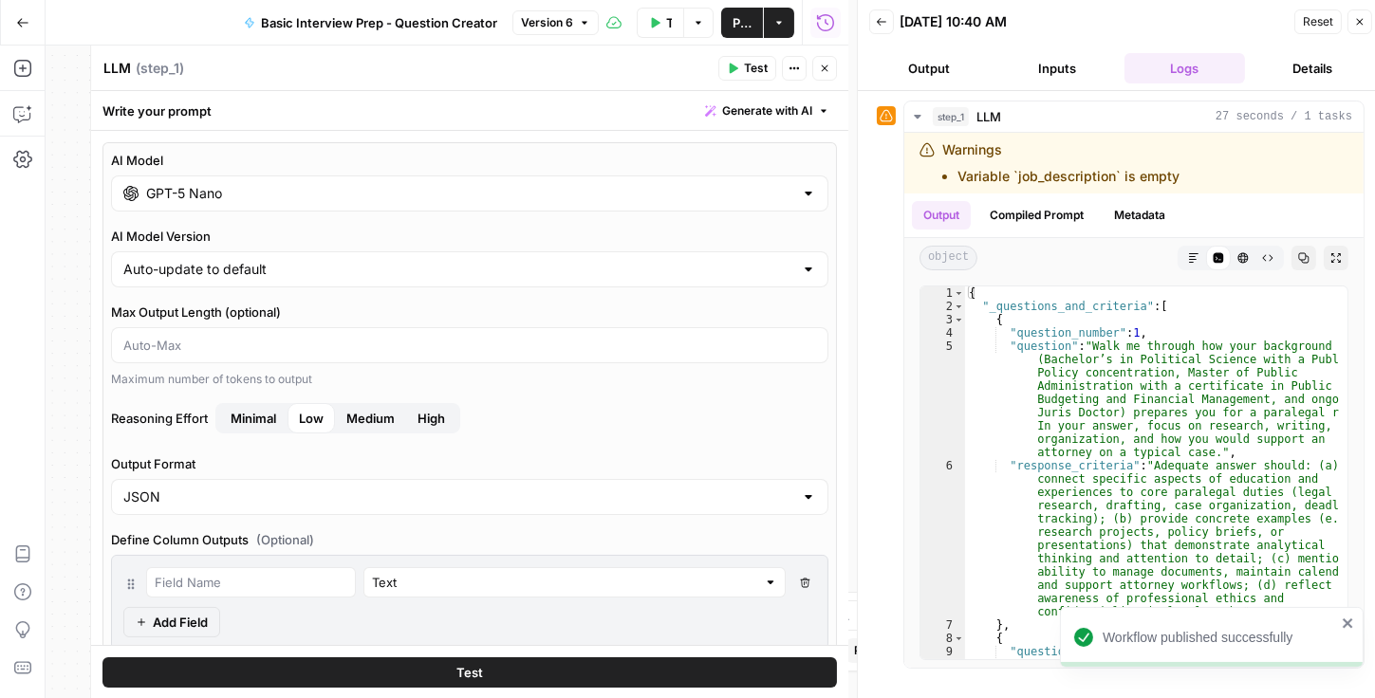
click at [757, 75] on span "Test" at bounding box center [756, 68] width 24 height 17
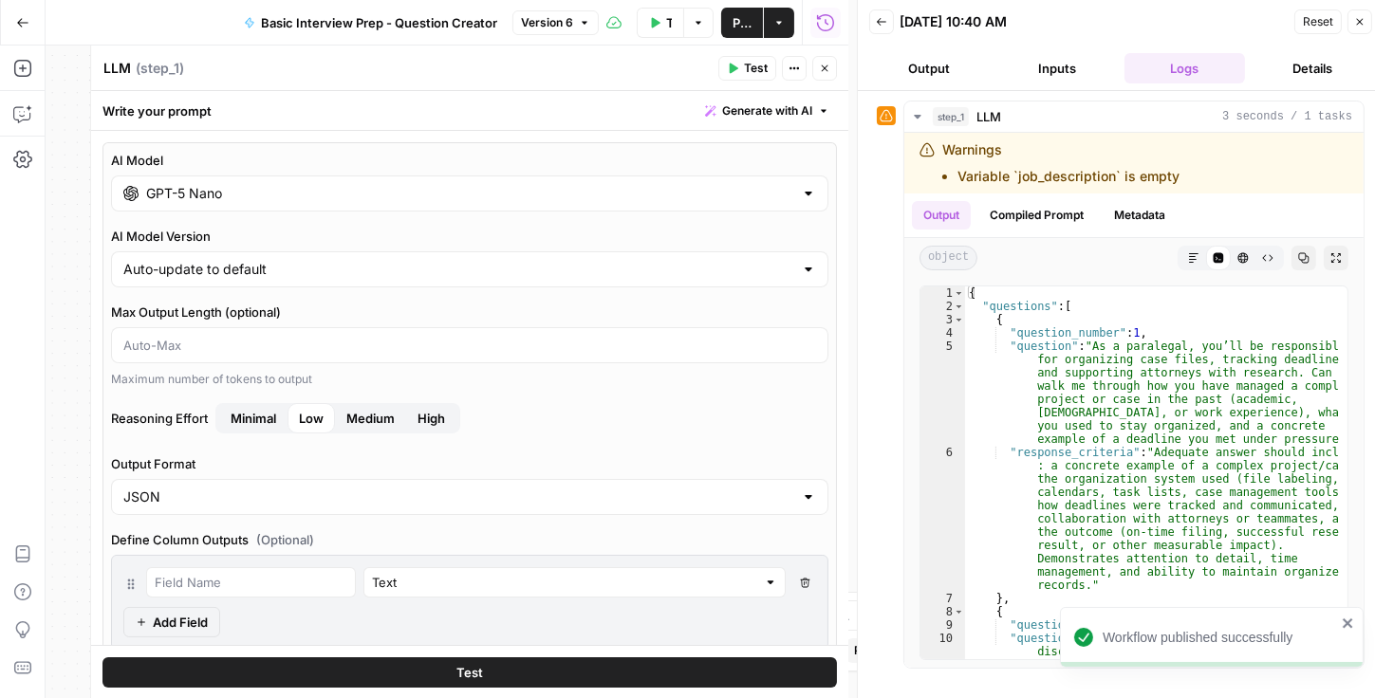
drag, startPoint x: 647, startPoint y: 23, endPoint x: 662, endPoint y: 37, distance: 20.8
click at [647, 23] on button "Test Workflow" at bounding box center [660, 23] width 47 height 30
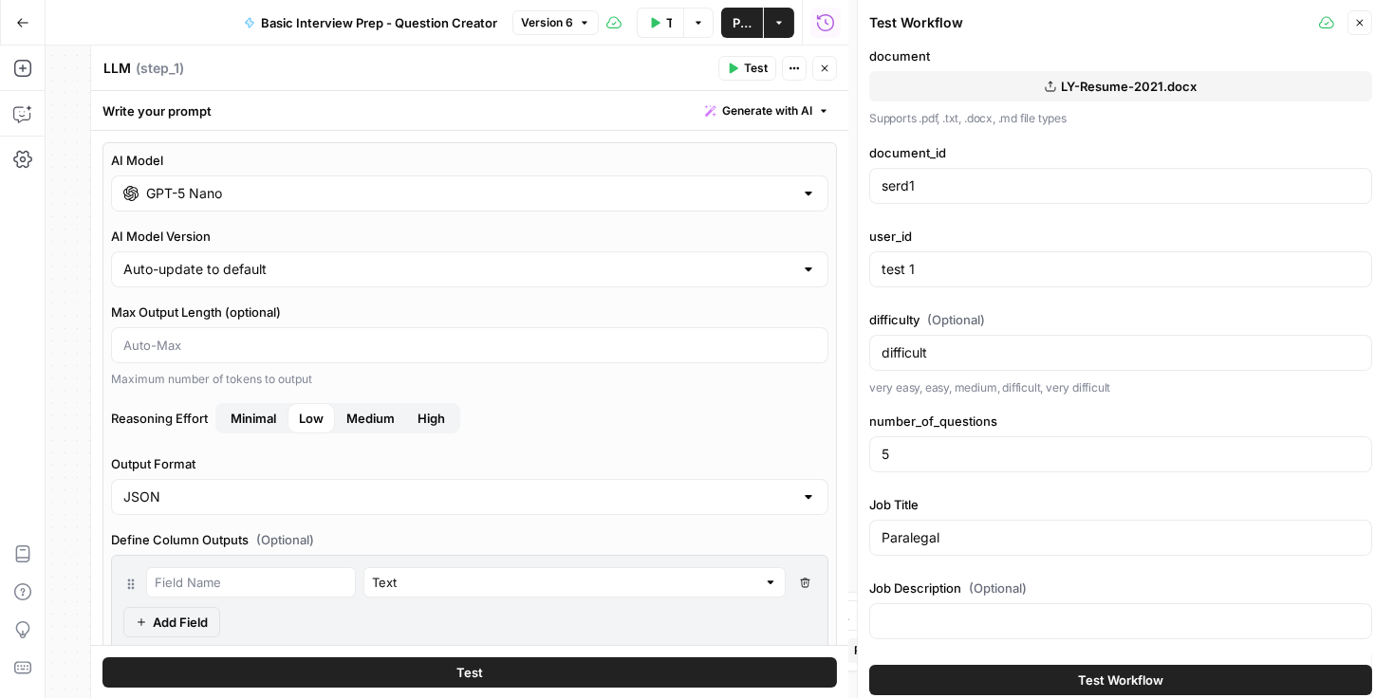
scroll to position [11, 0]
click at [770, 678] on span "Test Workflow" at bounding box center [1120, 680] width 85 height 19
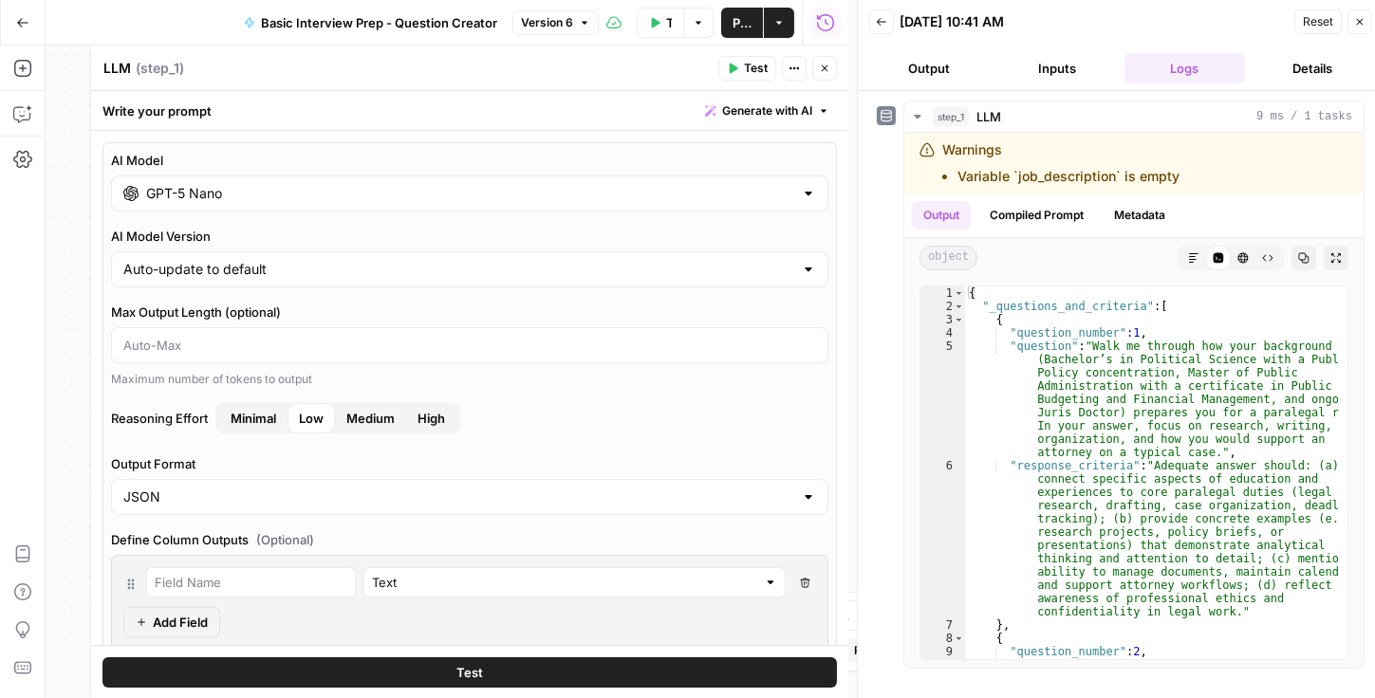
click at [664, 14] on button "Test Workflow" at bounding box center [660, 23] width 47 height 30
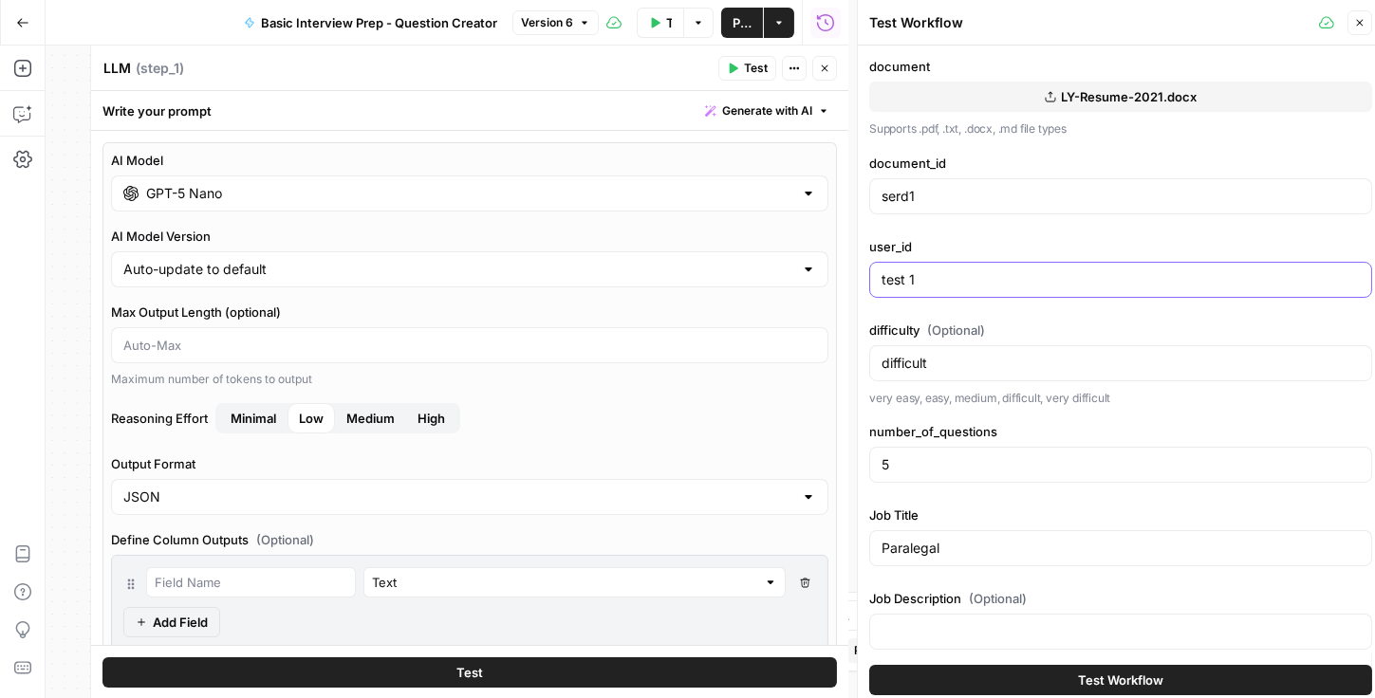
drag, startPoint x: 925, startPoint y: 270, endPoint x: 909, endPoint y: 274, distance: 16.8
click at [770, 274] on input "test 1" at bounding box center [1121, 279] width 478 height 19
type input "test 21"
click at [770, 690] on button "Test Workflow" at bounding box center [1120, 680] width 503 height 30
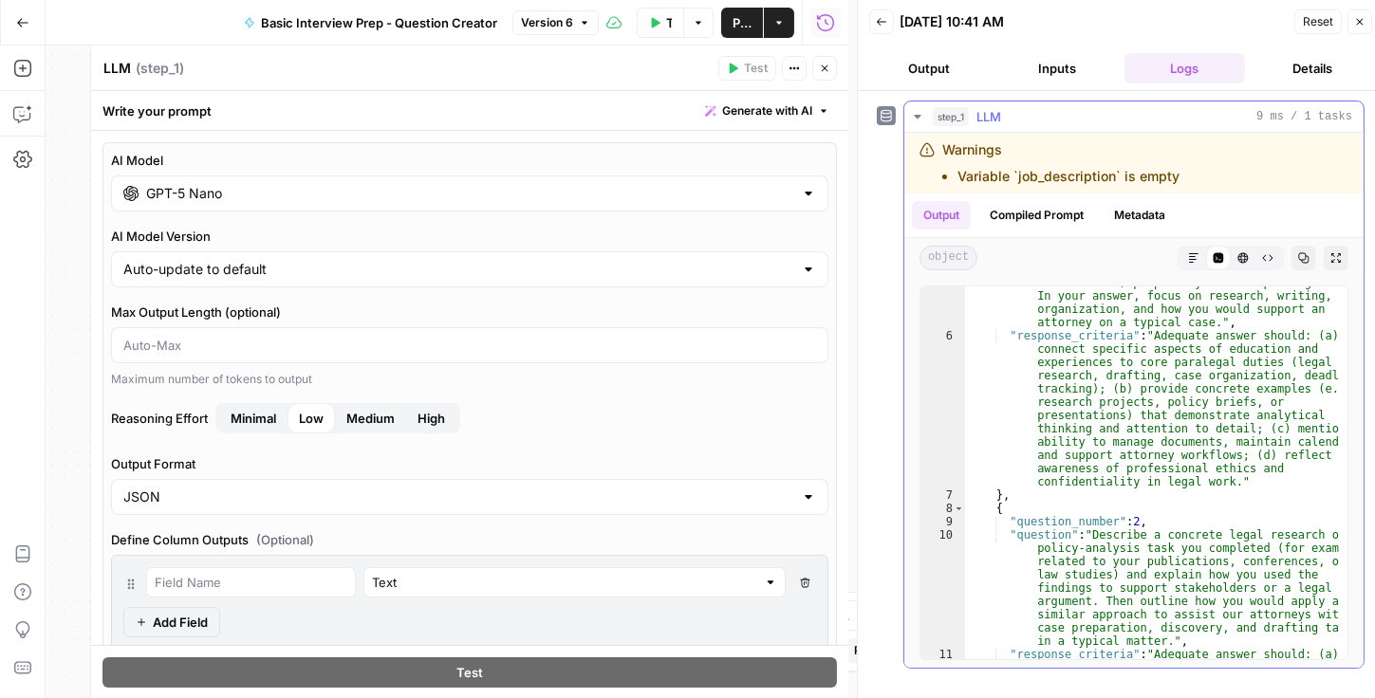
scroll to position [130, 0]
click at [770, 79] on button "Inputs" at bounding box center [1057, 68] width 121 height 30
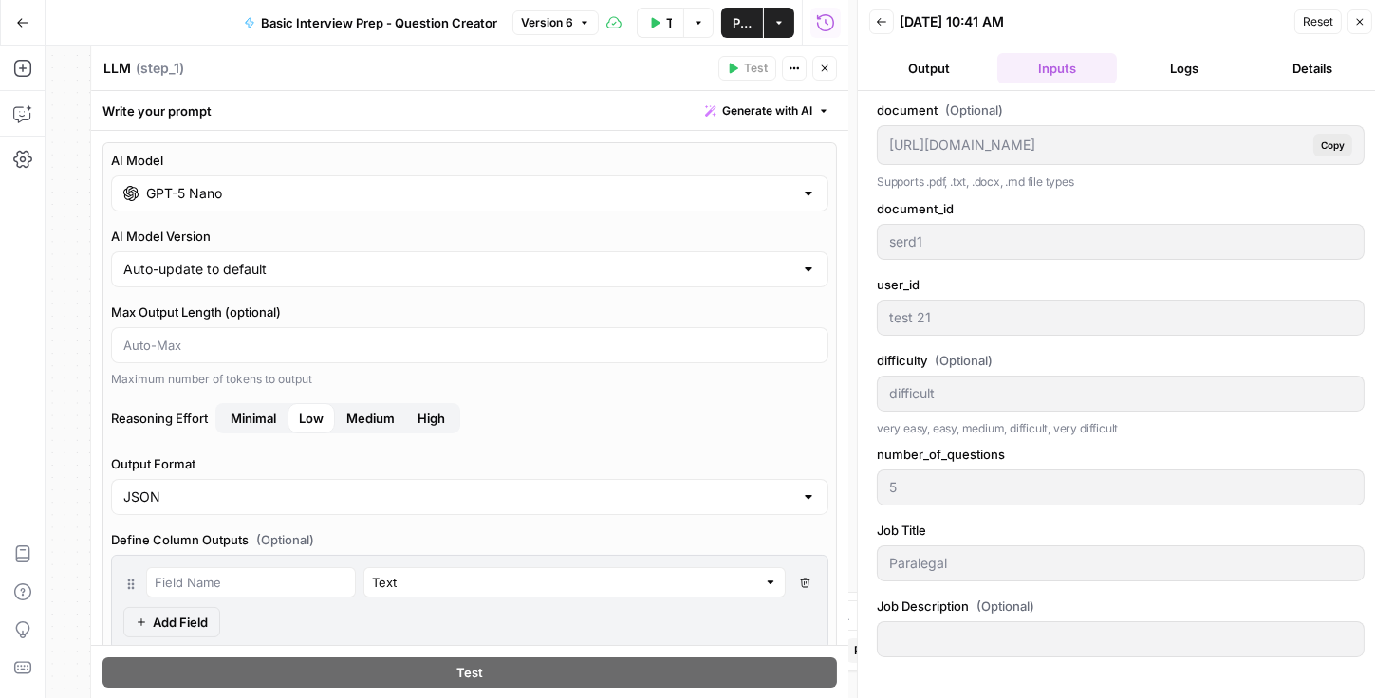
click at [770, 61] on button "Output" at bounding box center [929, 68] width 121 height 30
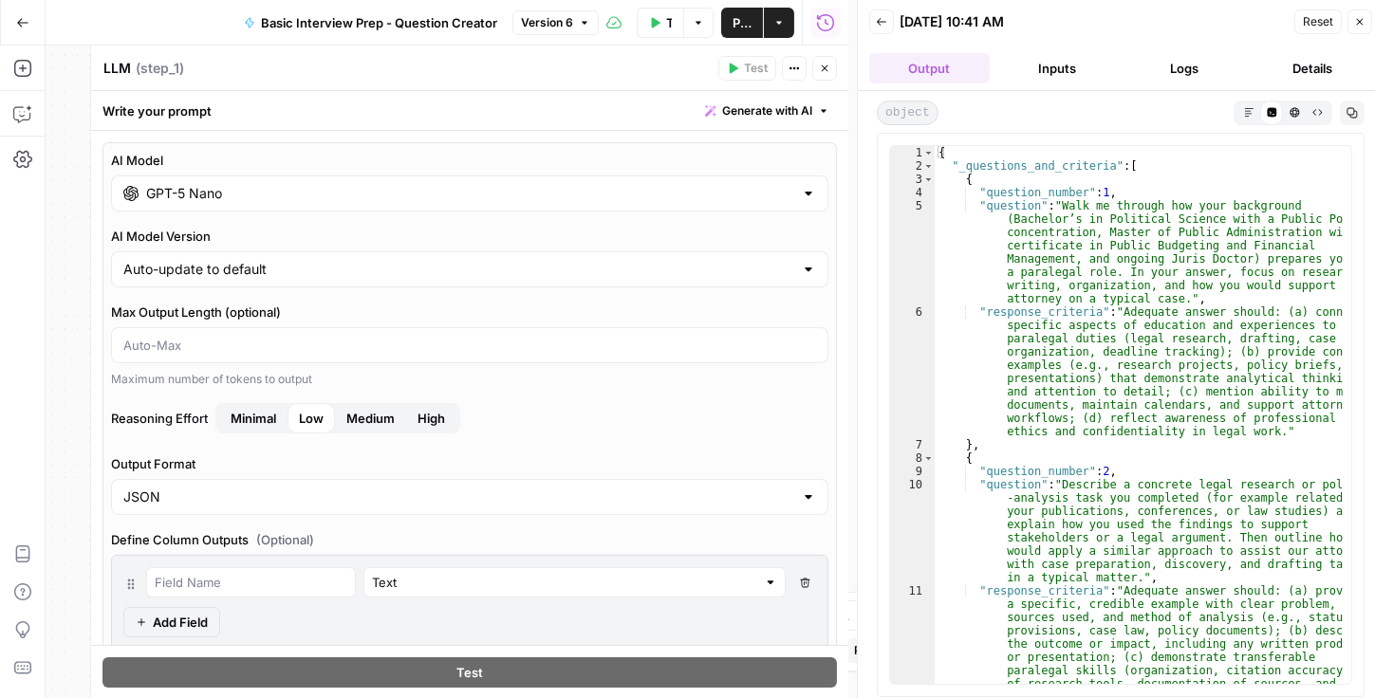
drag, startPoint x: 831, startPoint y: 60, endPoint x: 815, endPoint y: 66, distance: 17.4
click at [770, 62] on button "Close" at bounding box center [824, 68] width 25 height 25
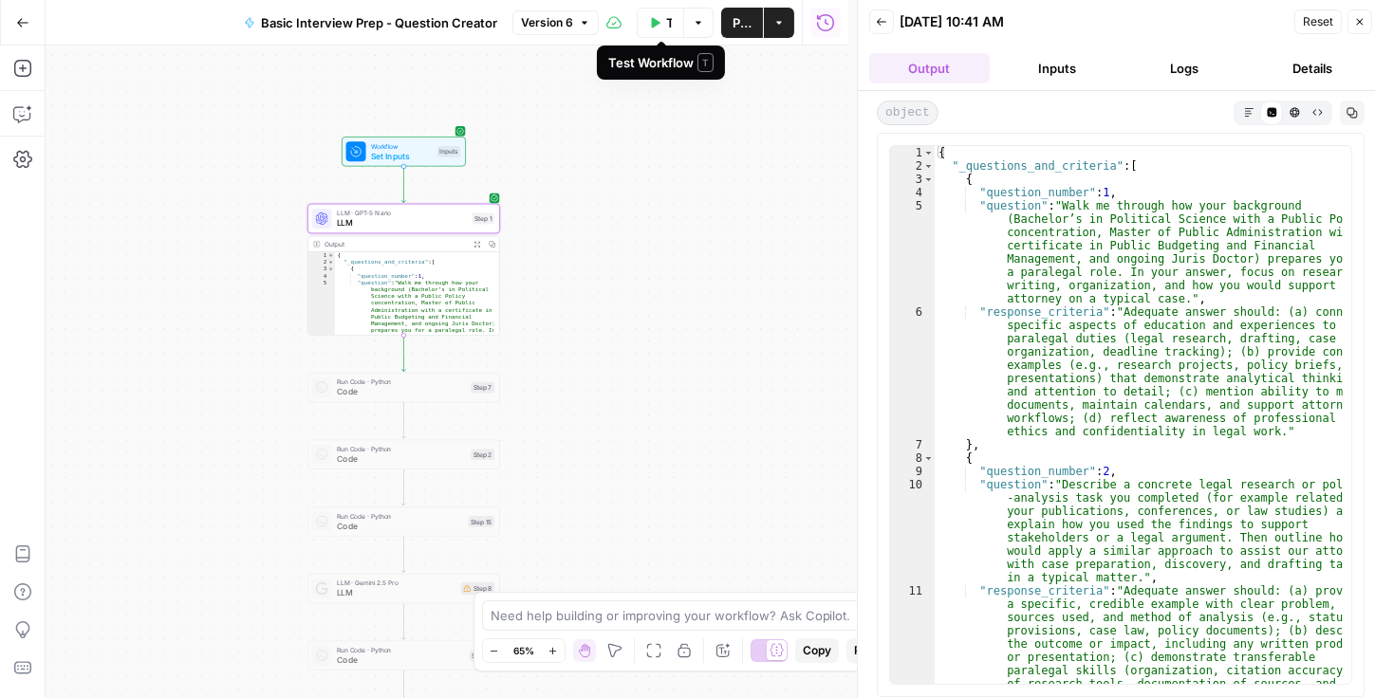
click at [657, 28] on button "Test Workflow" at bounding box center [660, 23] width 47 height 30
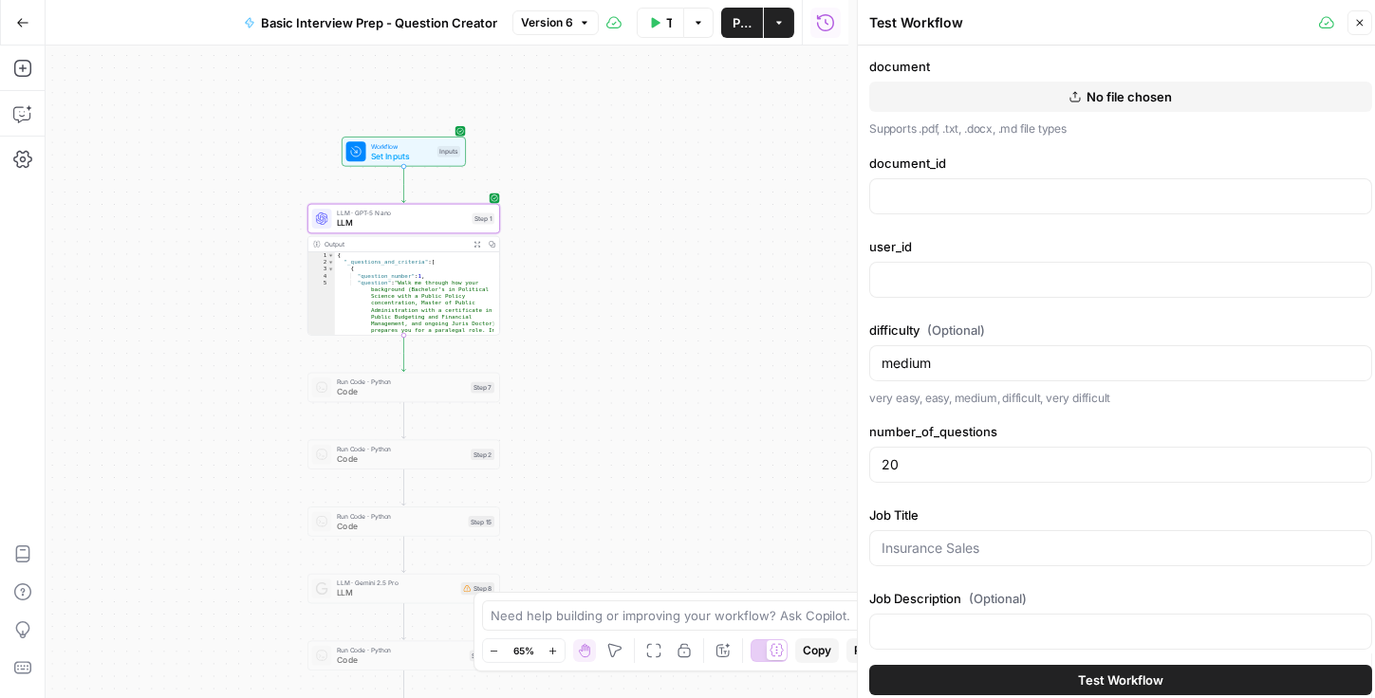
click at [661, 29] on button "Test Workflow" at bounding box center [660, 23] width 47 height 30
click at [0, 0] on div "Test Workflow" at bounding box center [0, 0] width 0 height 0
click at [770, 15] on button "Close" at bounding box center [1360, 22] width 25 height 25
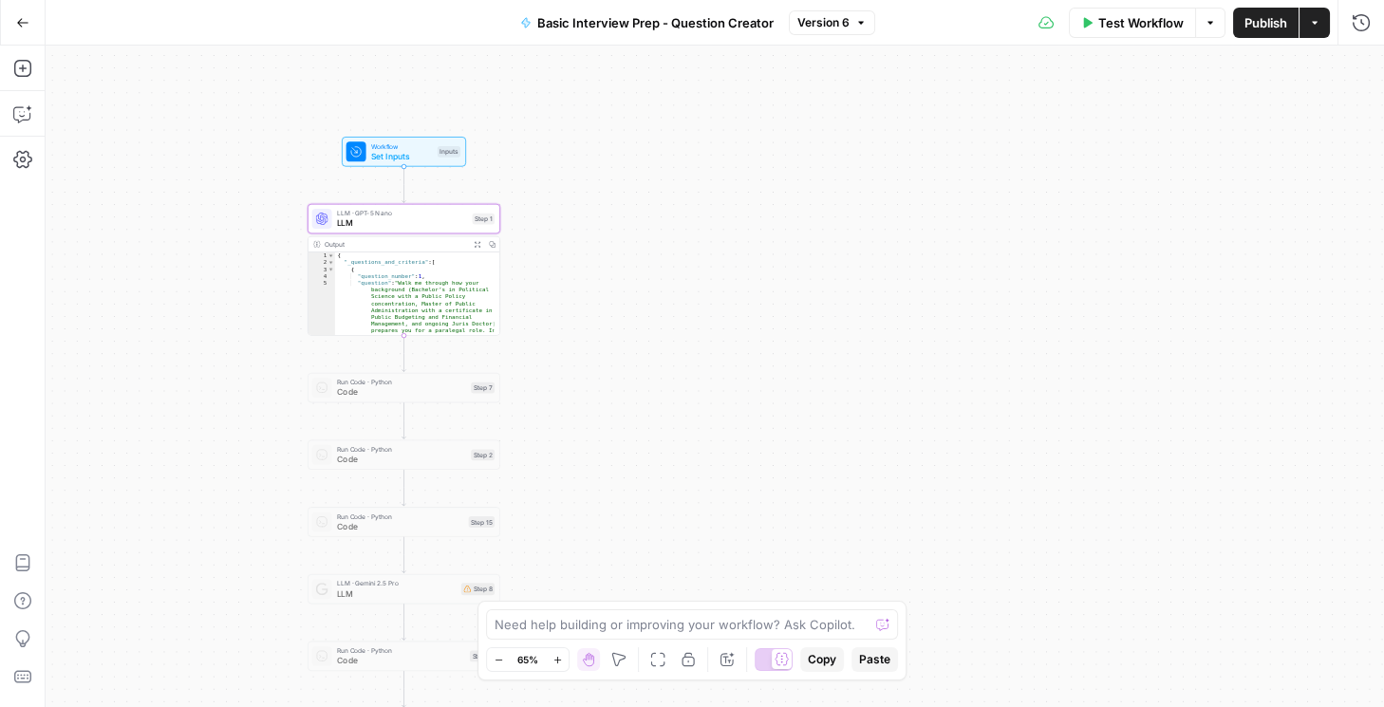
click at [770, 26] on span "Test Workflow" at bounding box center [1140, 22] width 85 height 19
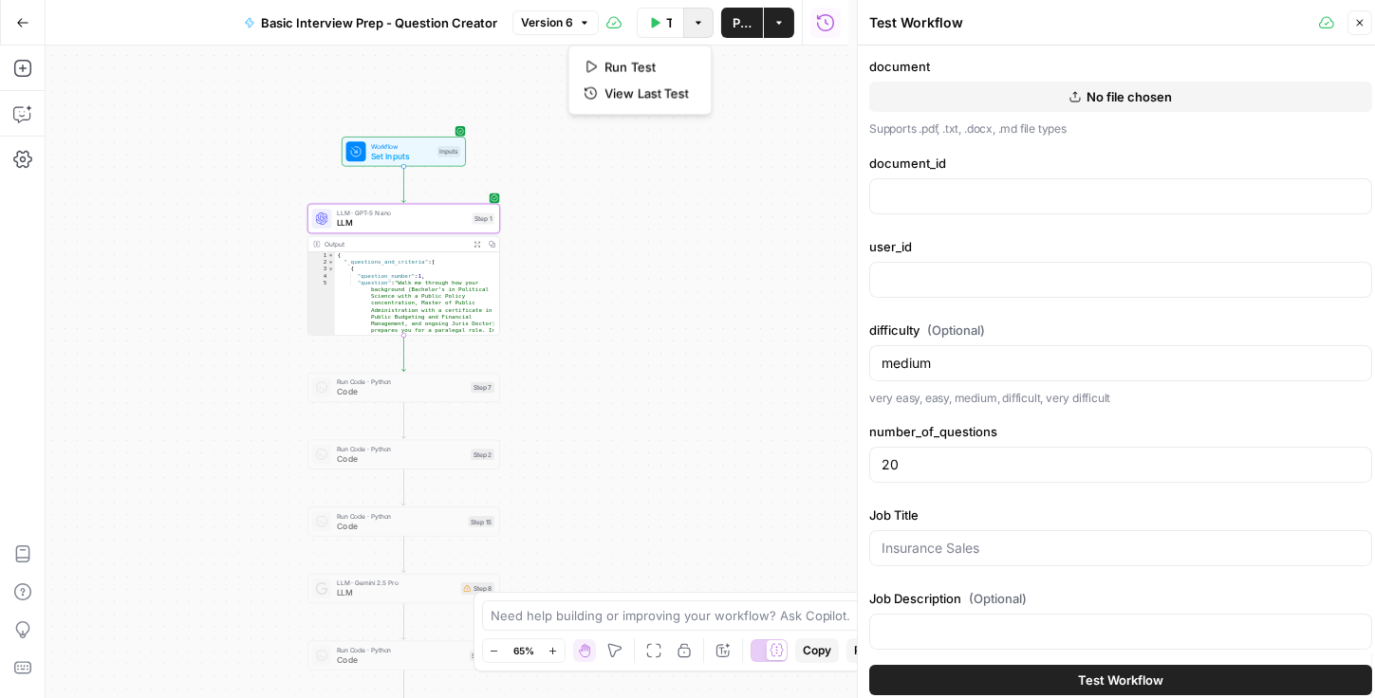
click at [698, 28] on button "Options" at bounding box center [698, 23] width 30 height 30
click at [632, 85] on span "View Last Test" at bounding box center [647, 93] width 84 height 19
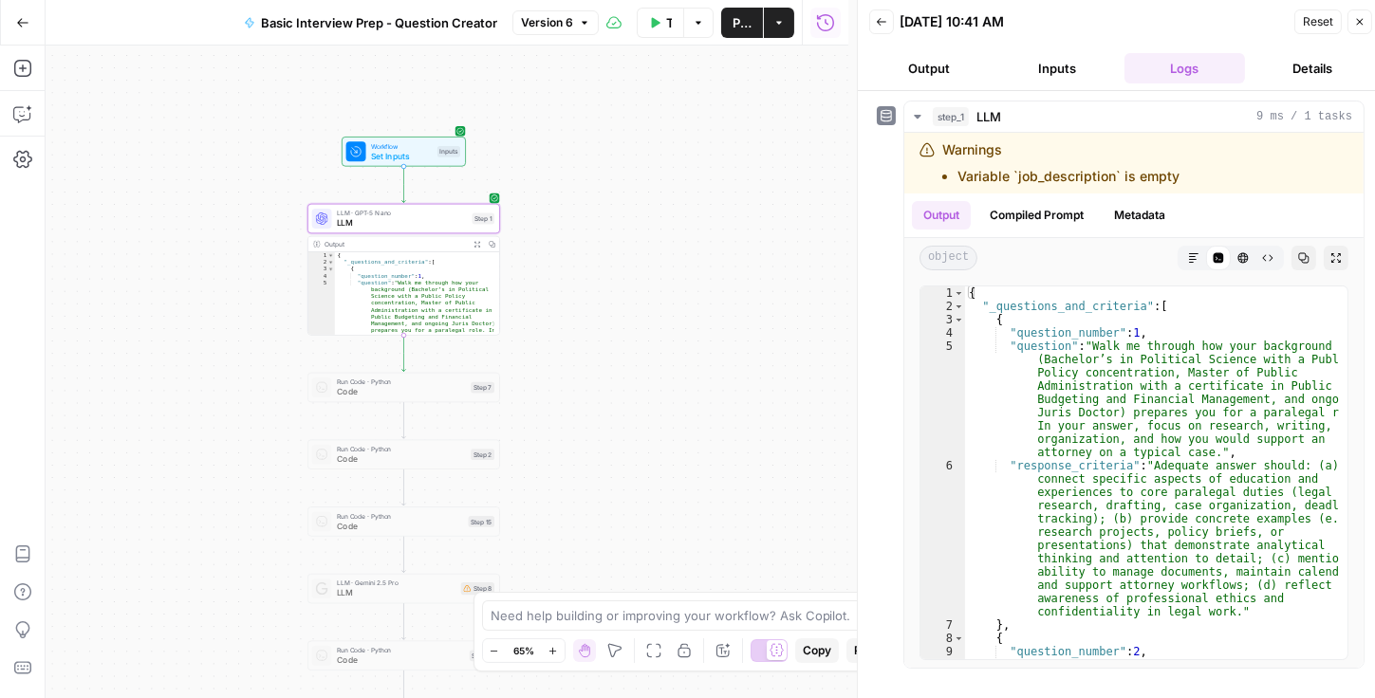
click at [770, 75] on button "Output" at bounding box center [929, 68] width 121 height 30
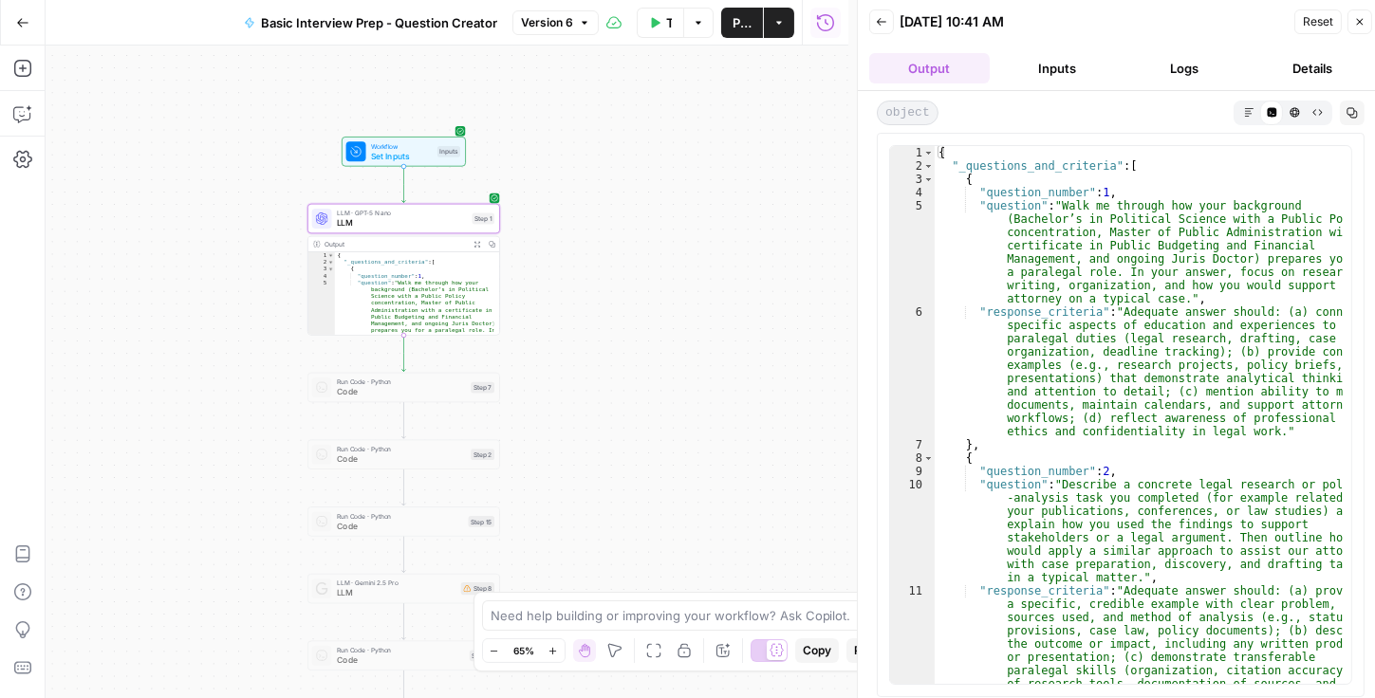
click at [770, 61] on button "Inputs" at bounding box center [1057, 68] width 121 height 30
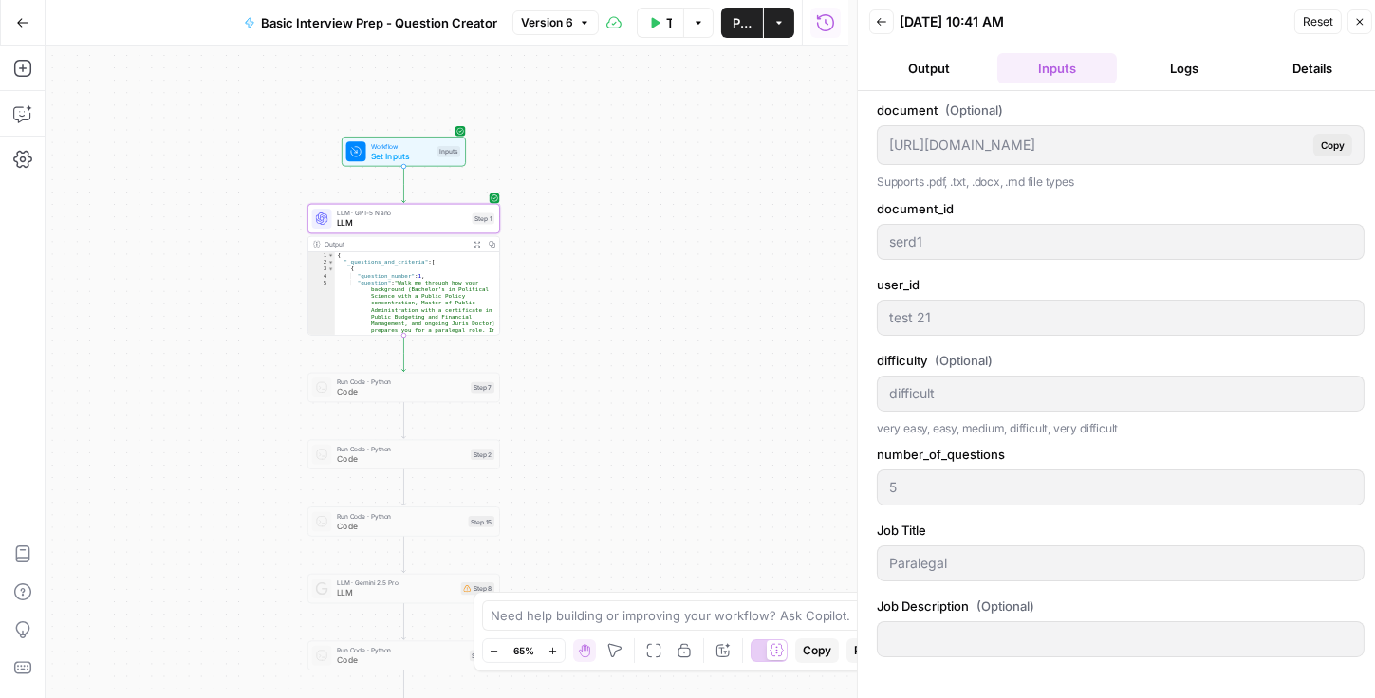
click at [770, 16] on span "Reset" at bounding box center [1318, 21] width 30 height 17
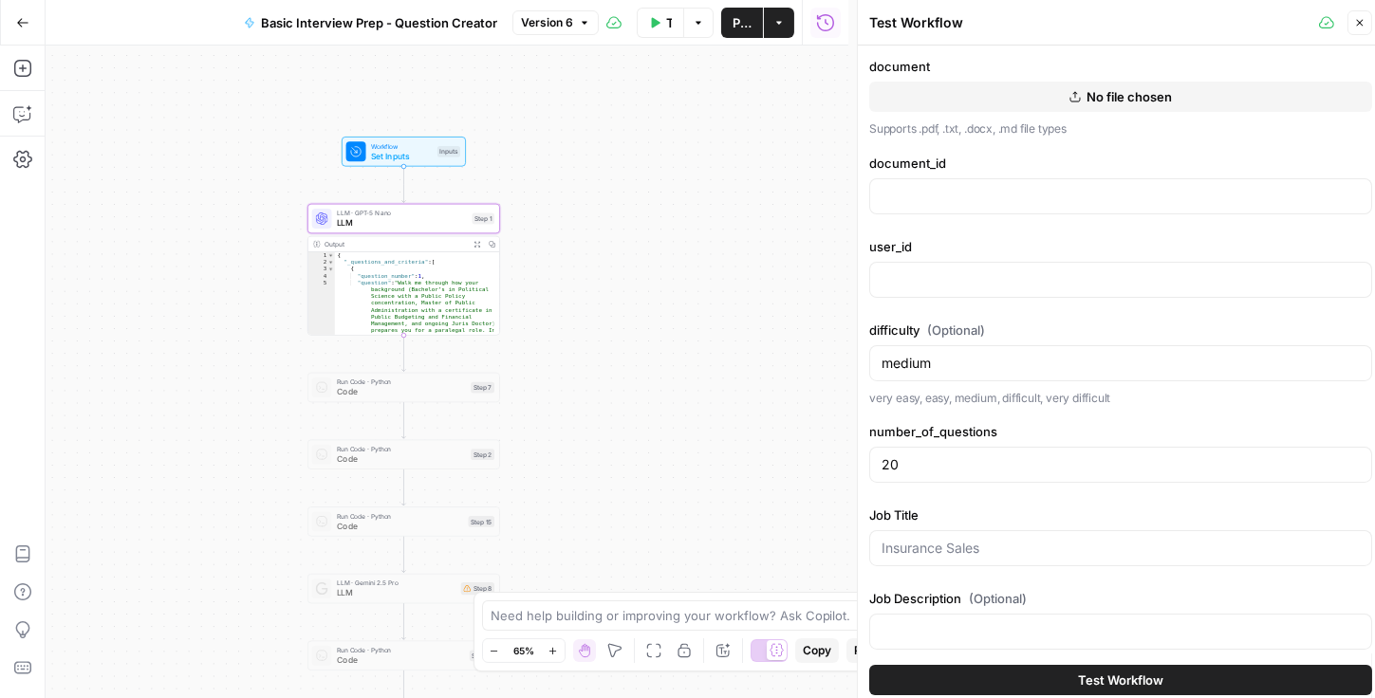
click at [692, 20] on button "Options" at bounding box center [698, 23] width 30 height 30
click at [688, 245] on div "Workflow Set Inputs Inputs LLM · GPT-5 Nano LLM Step 1 Output Expand Output Cop…" at bounding box center [447, 372] width 803 height 653
click at [770, 204] on input "document_id" at bounding box center [1121, 196] width 478 height 19
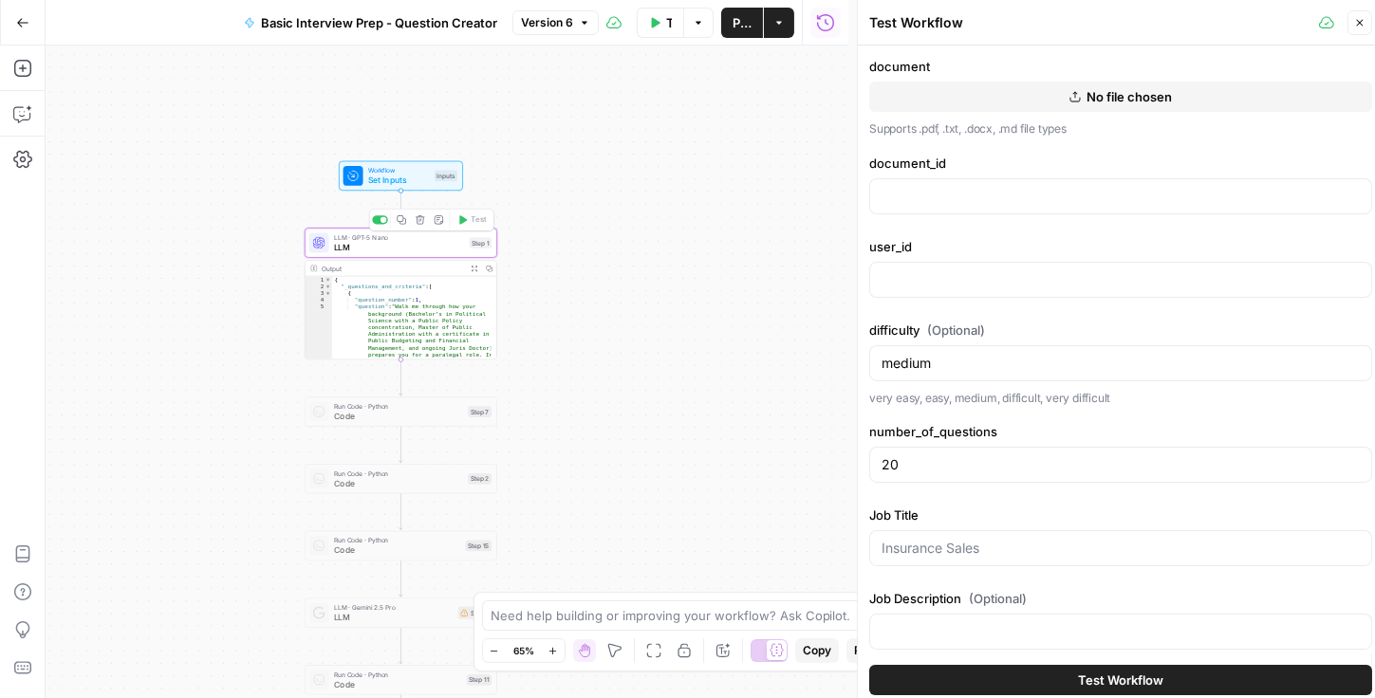
click at [411, 251] on span "LLM" at bounding box center [399, 247] width 130 height 12
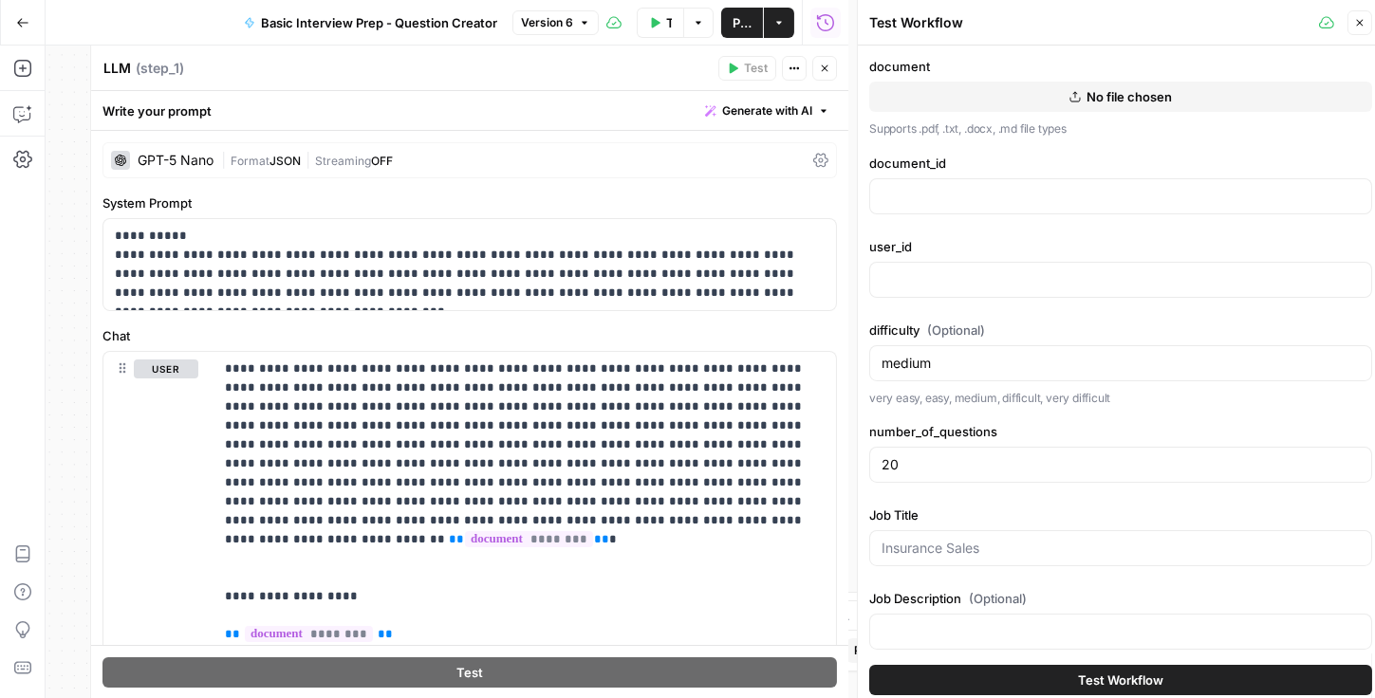
click at [770, 75] on button "Close" at bounding box center [824, 68] width 25 height 25
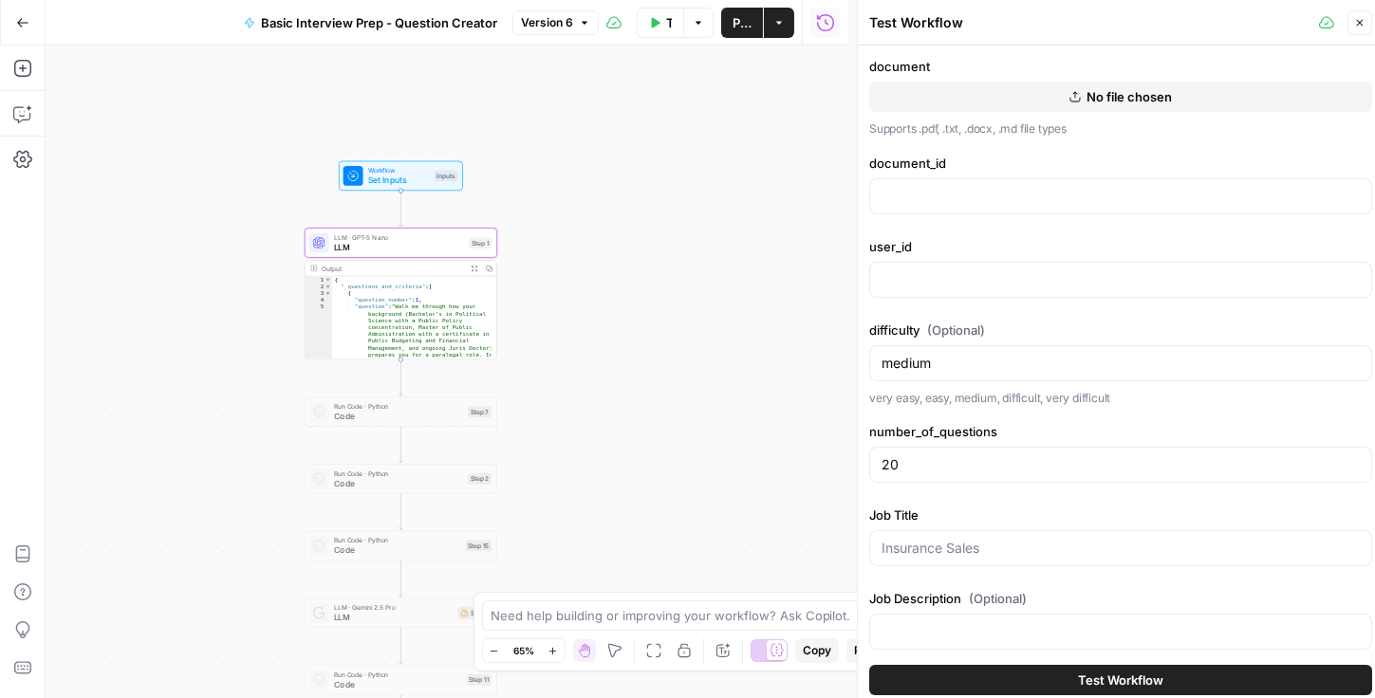
click at [770, 95] on button "No file chosen" at bounding box center [1120, 97] width 503 height 30
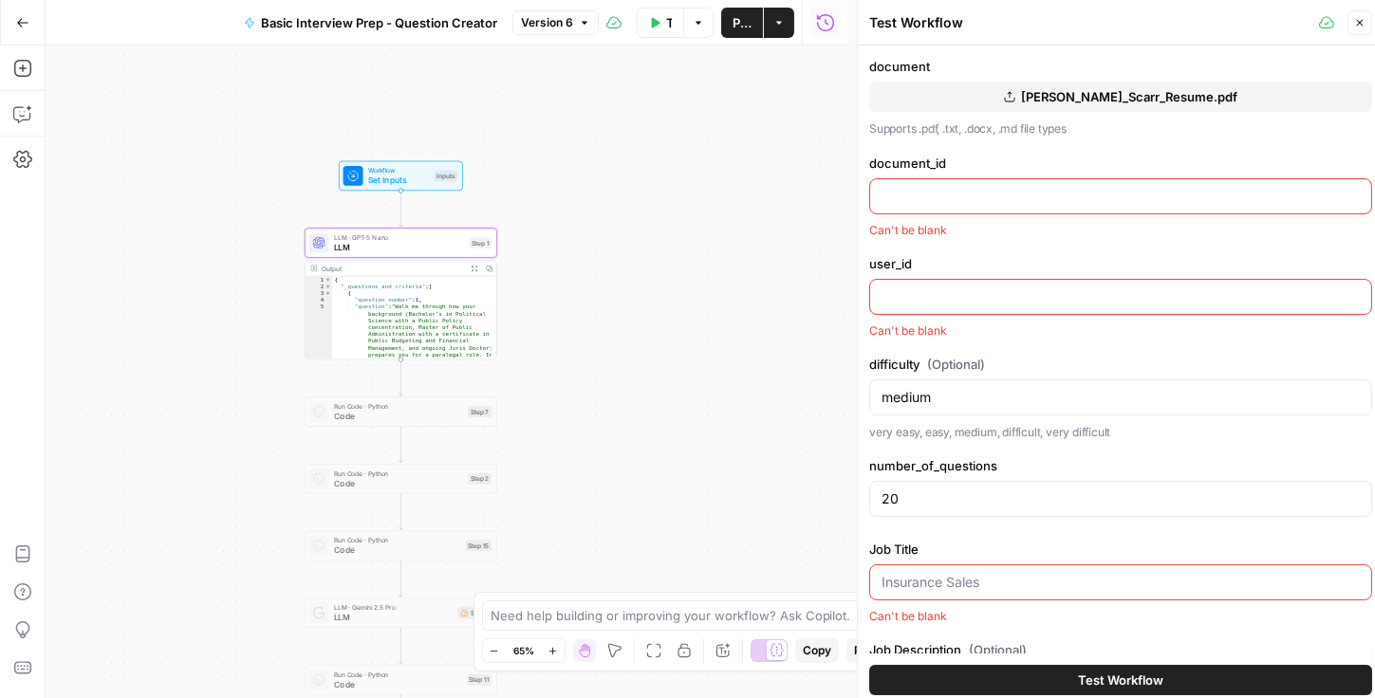
click at [770, 194] on input "document_id" at bounding box center [1121, 196] width 478 height 19
type input "df"
drag, startPoint x: 894, startPoint y: 305, endPoint x: 904, endPoint y: 319, distance: 17.7
click at [770, 304] on input "user_id" at bounding box center [1121, 297] width 478 height 19
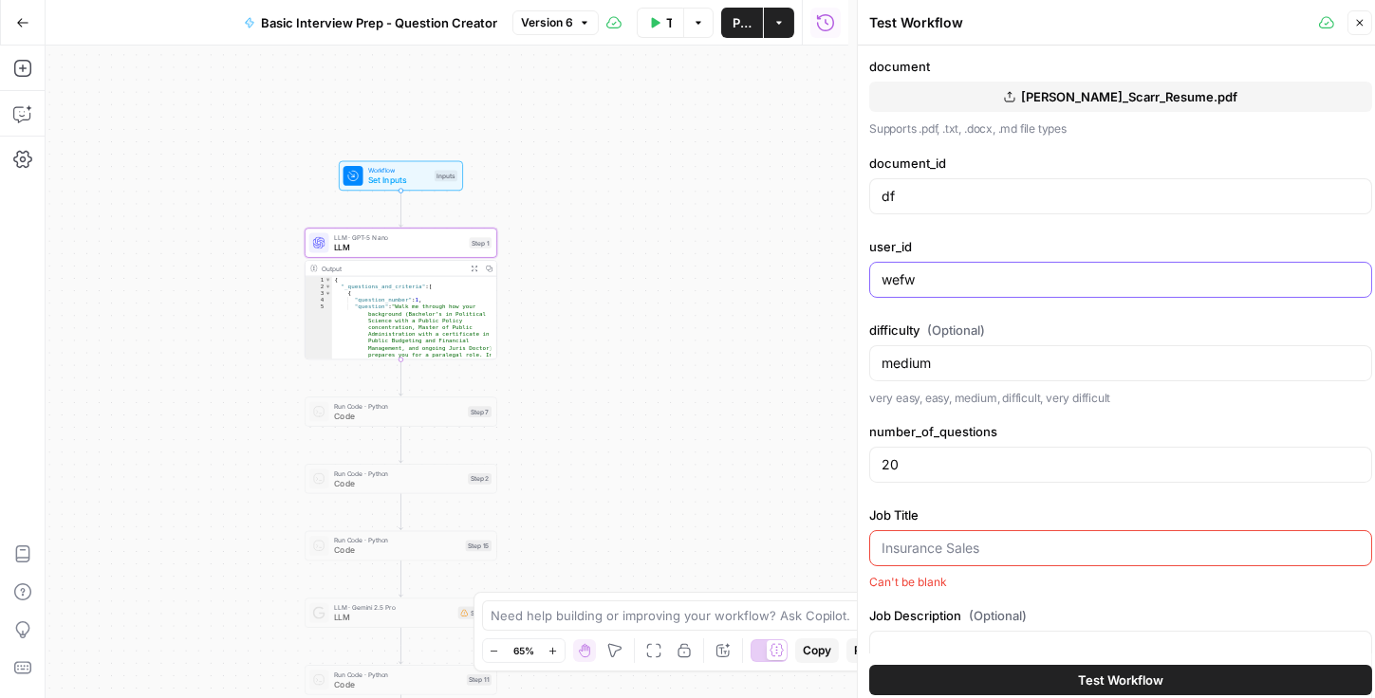
type input "wefw"
click at [770, 471] on body "Rhetoric New Home Browse Your Data Usage Settings Recent Grids [PERSON_NAME] Te…" at bounding box center [687, 349] width 1375 height 698
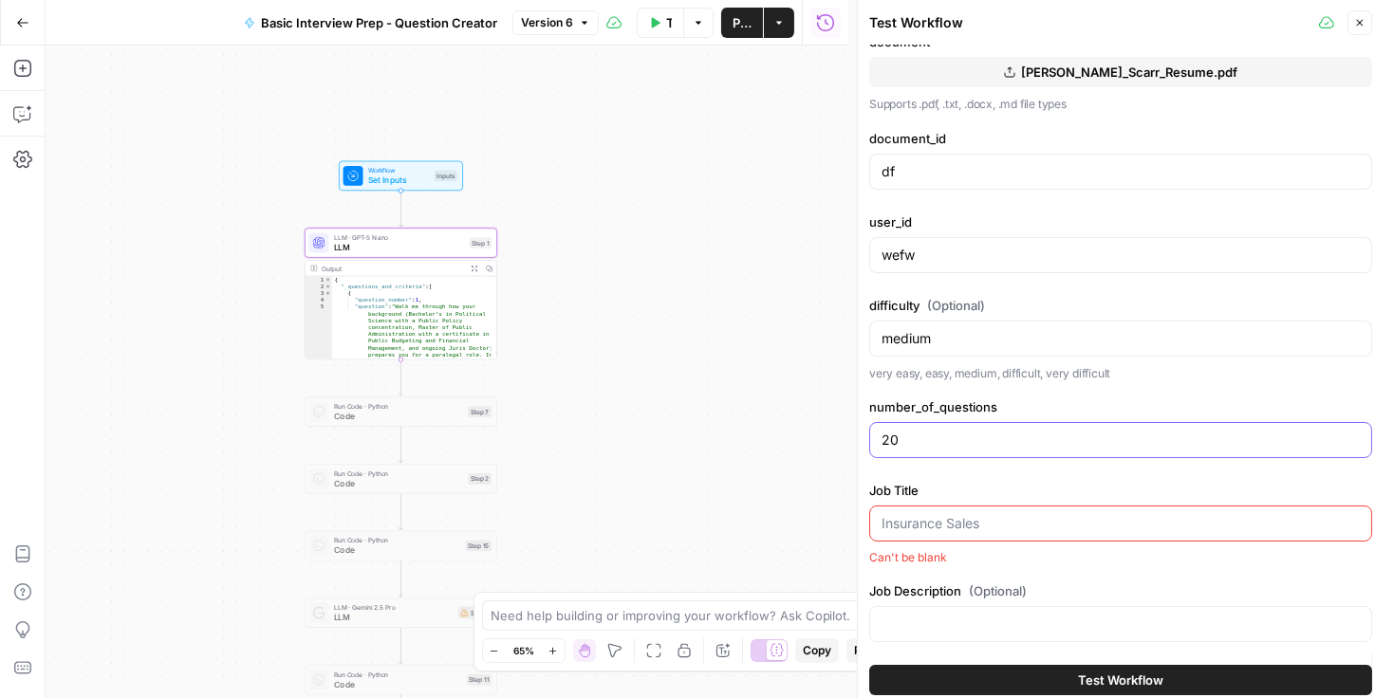
scroll to position [28, 0]
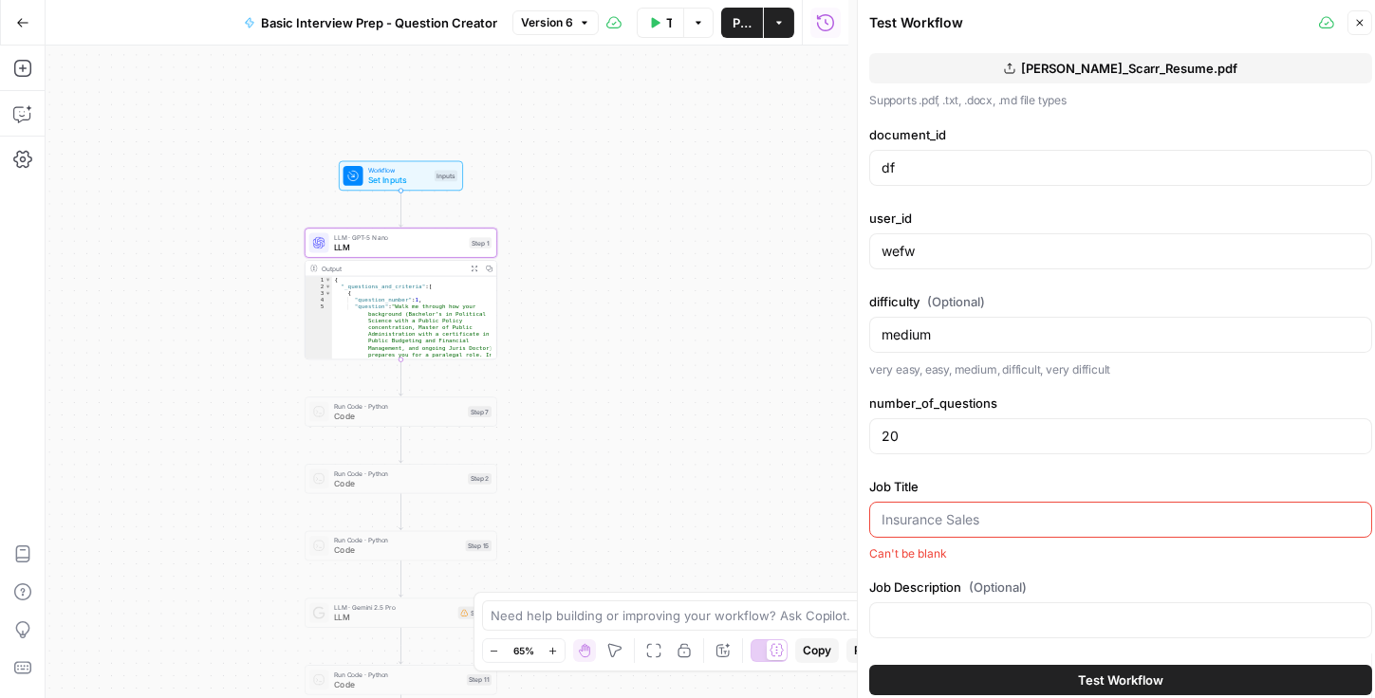
click at [770, 515] on input "Job Title" at bounding box center [1121, 520] width 478 height 19
type input "Paralegal"
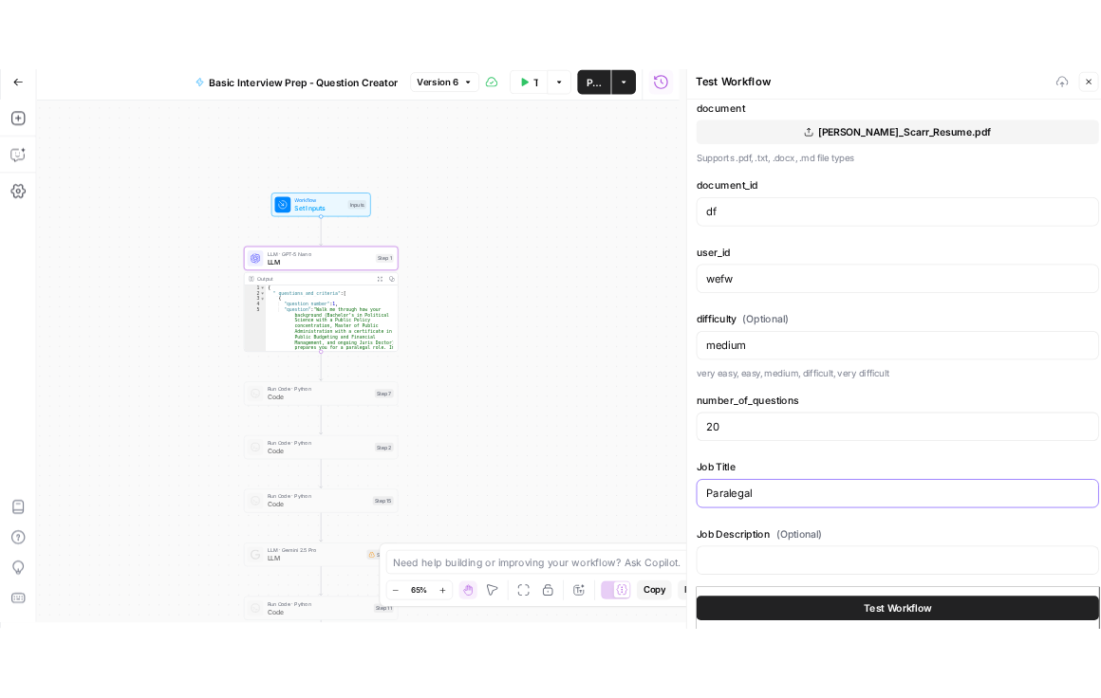
scroll to position [8, 0]
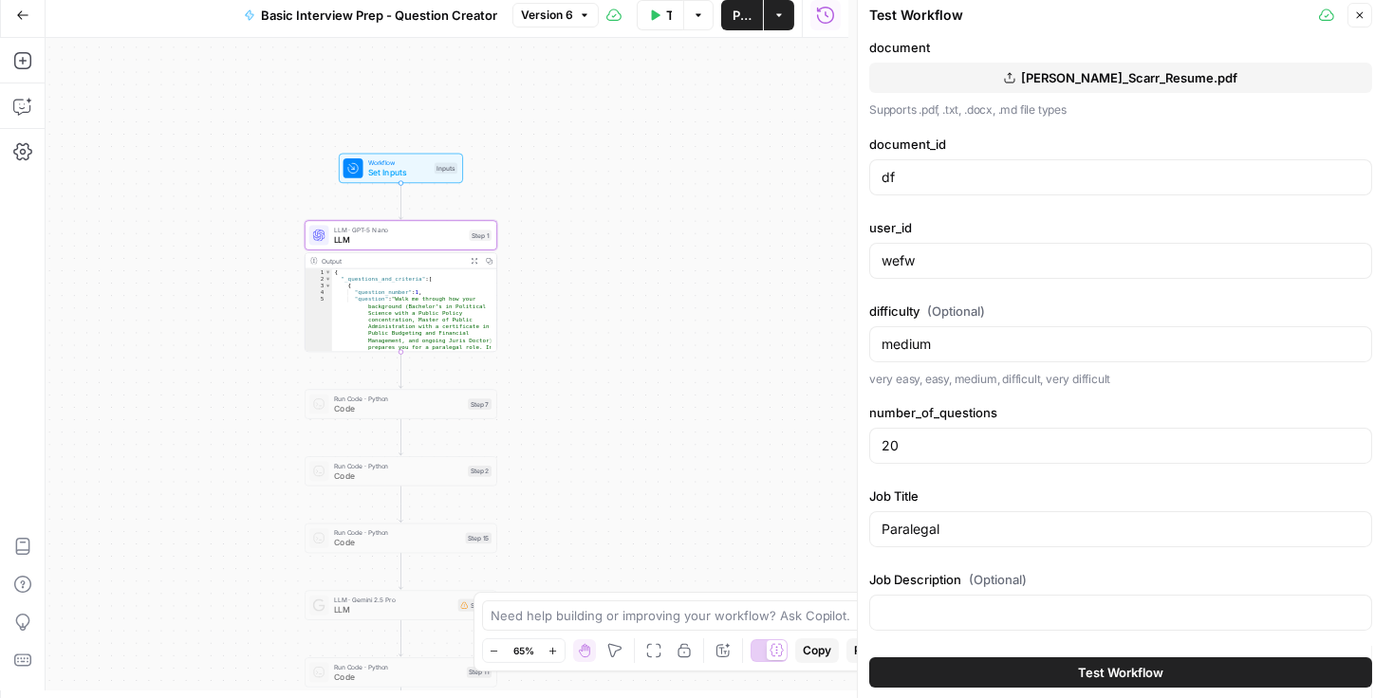
click at [770, 675] on span "Test Workflow" at bounding box center [1120, 672] width 85 height 19
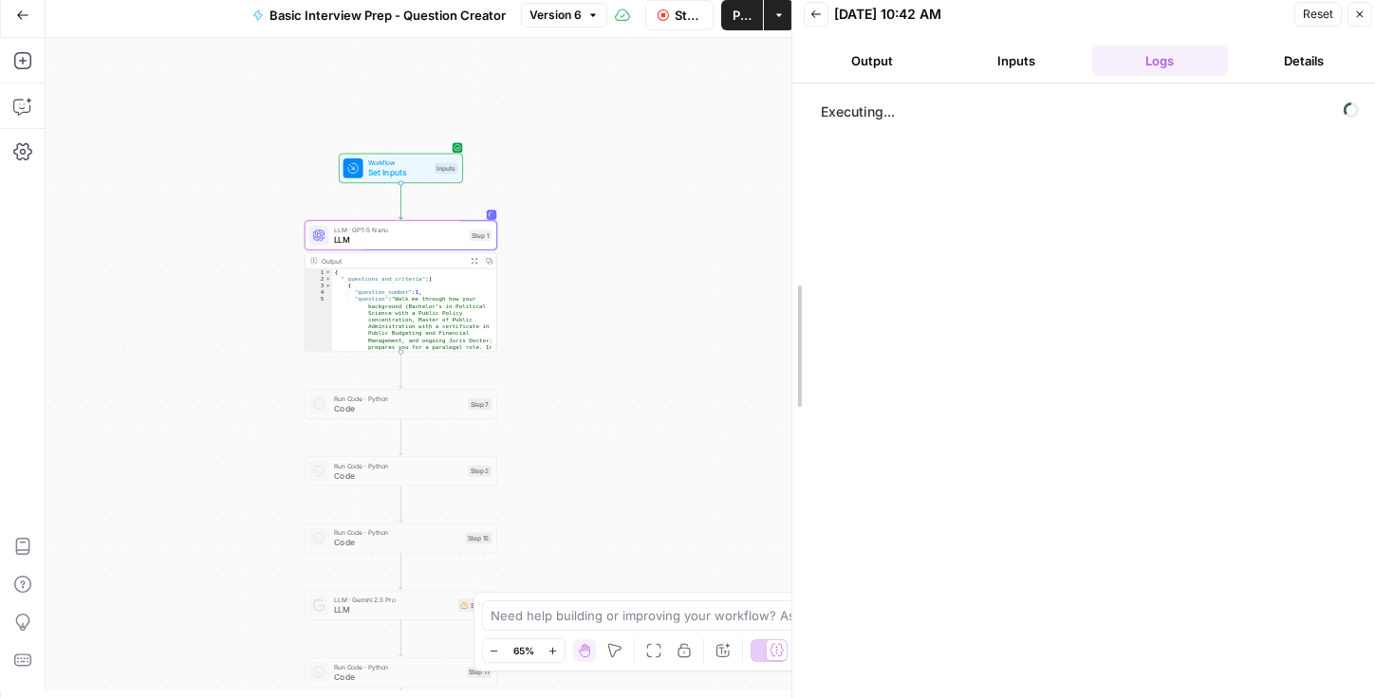
drag, startPoint x: 856, startPoint y: 72, endPoint x: 791, endPoint y: 83, distance: 65.4
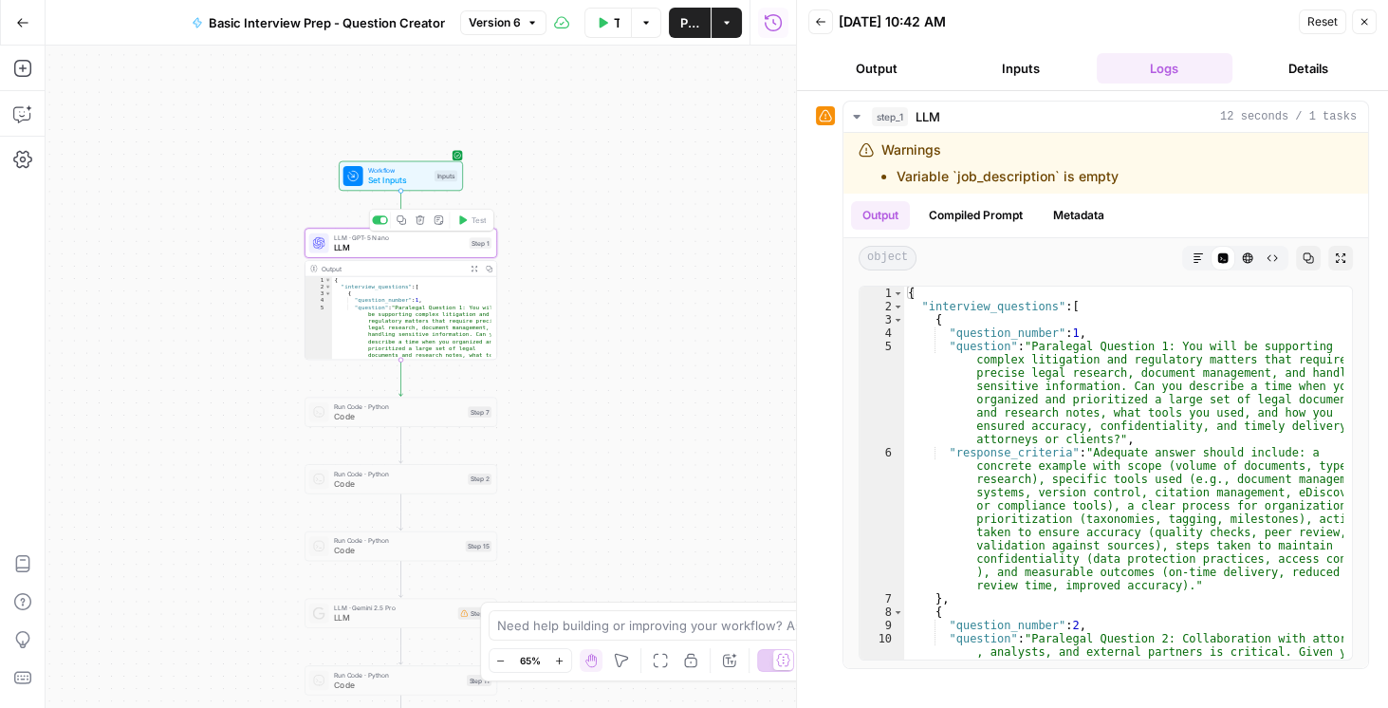
click at [388, 241] on span "LLM" at bounding box center [399, 247] width 130 height 12
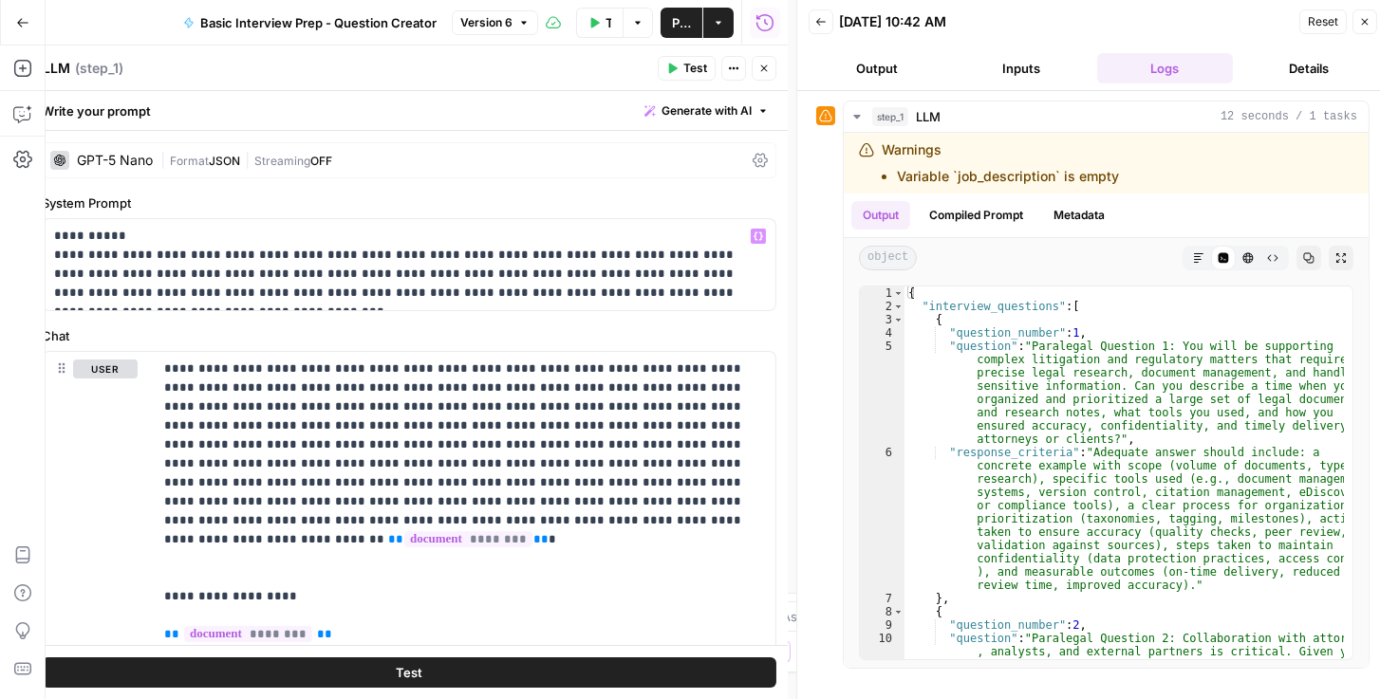
click at [754, 166] on icon at bounding box center [760, 161] width 15 height 14
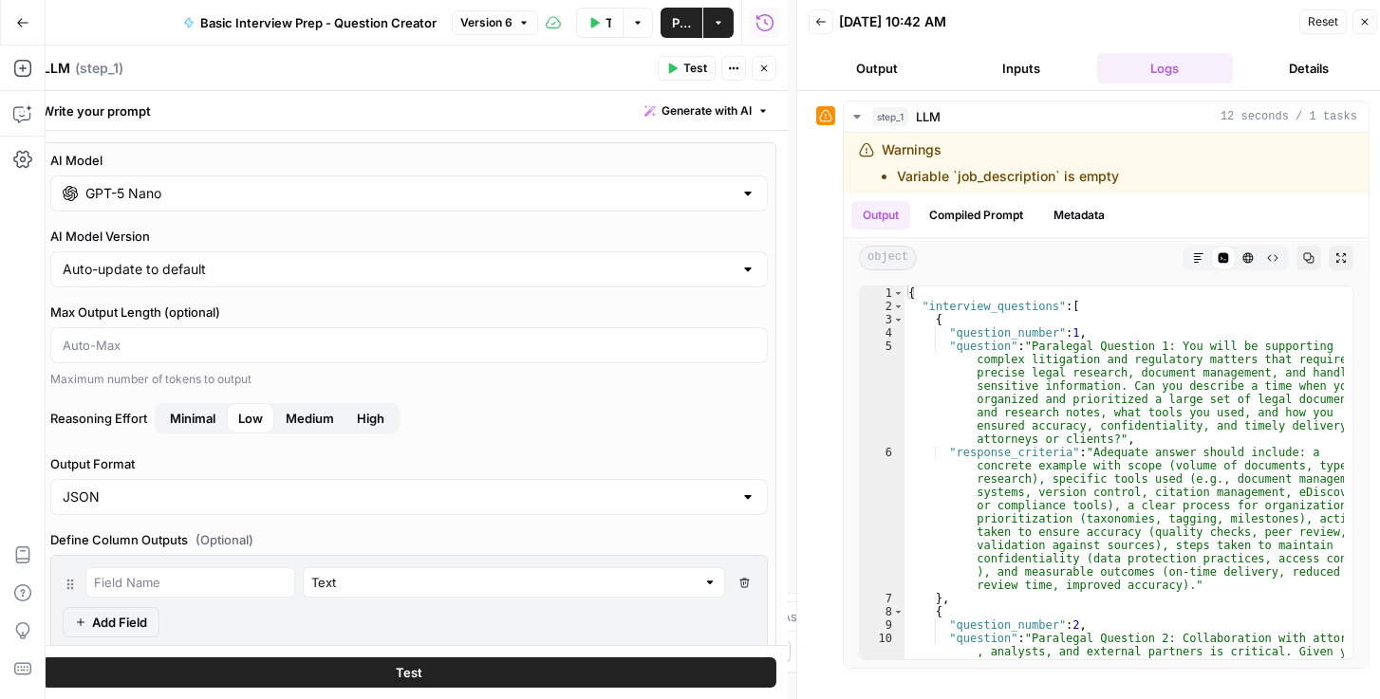
click at [347, 197] on input "GPT-5 Nano" at bounding box center [408, 193] width 647 height 19
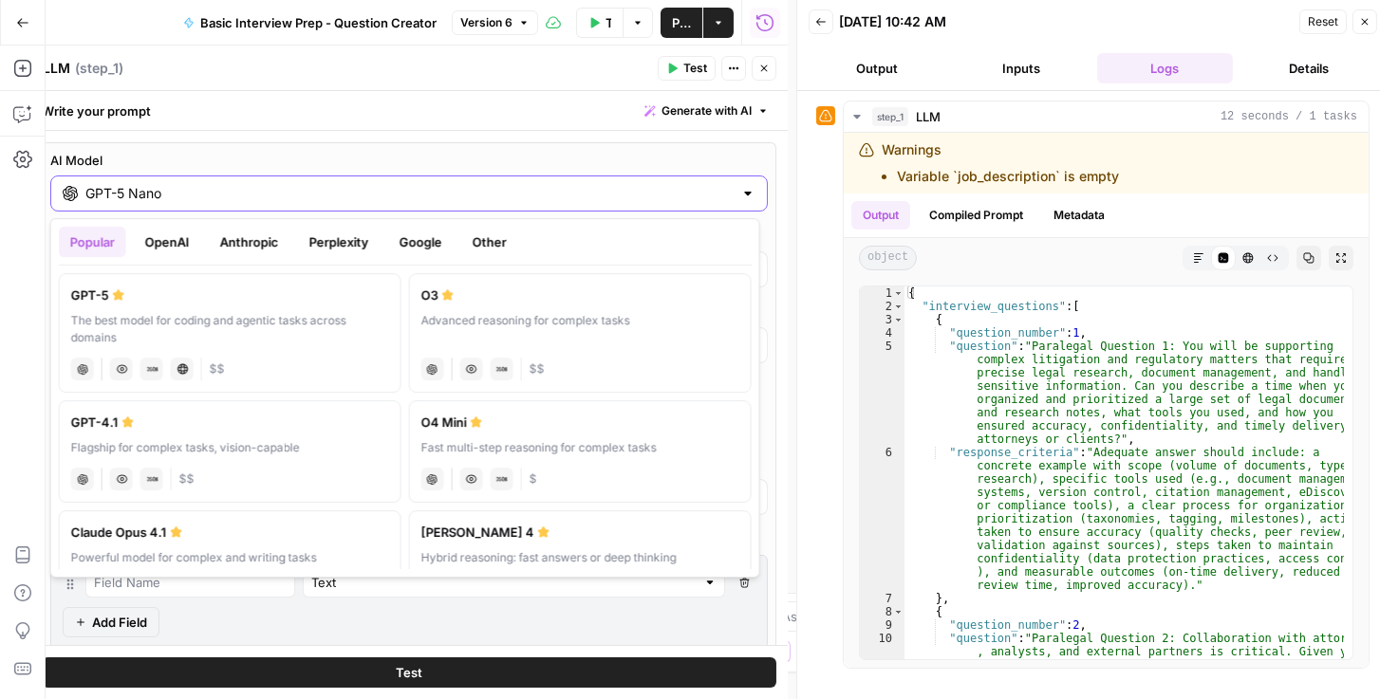
click at [372, 187] on input "GPT-5 Nano" at bounding box center [408, 193] width 647 height 19
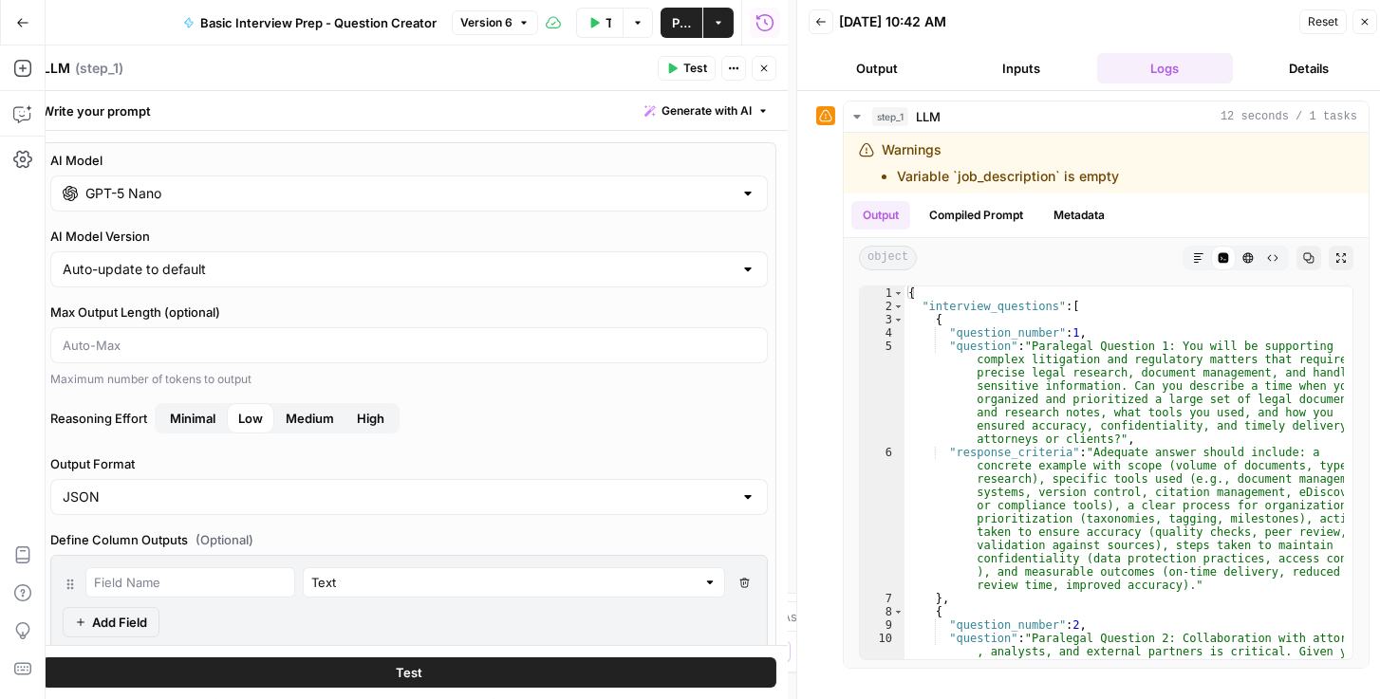
click at [307, 414] on span "Medium" at bounding box center [310, 418] width 48 height 19
click at [683, 23] on span "Publish" at bounding box center [681, 22] width 19 height 19
click at [770, 0] on header "Back [DATE] 10:42 AM Reset Close Output Inputs Logs Details" at bounding box center [1092, 45] width 591 height 91
click at [770, 17] on span "Reset" at bounding box center [1323, 21] width 30 height 17
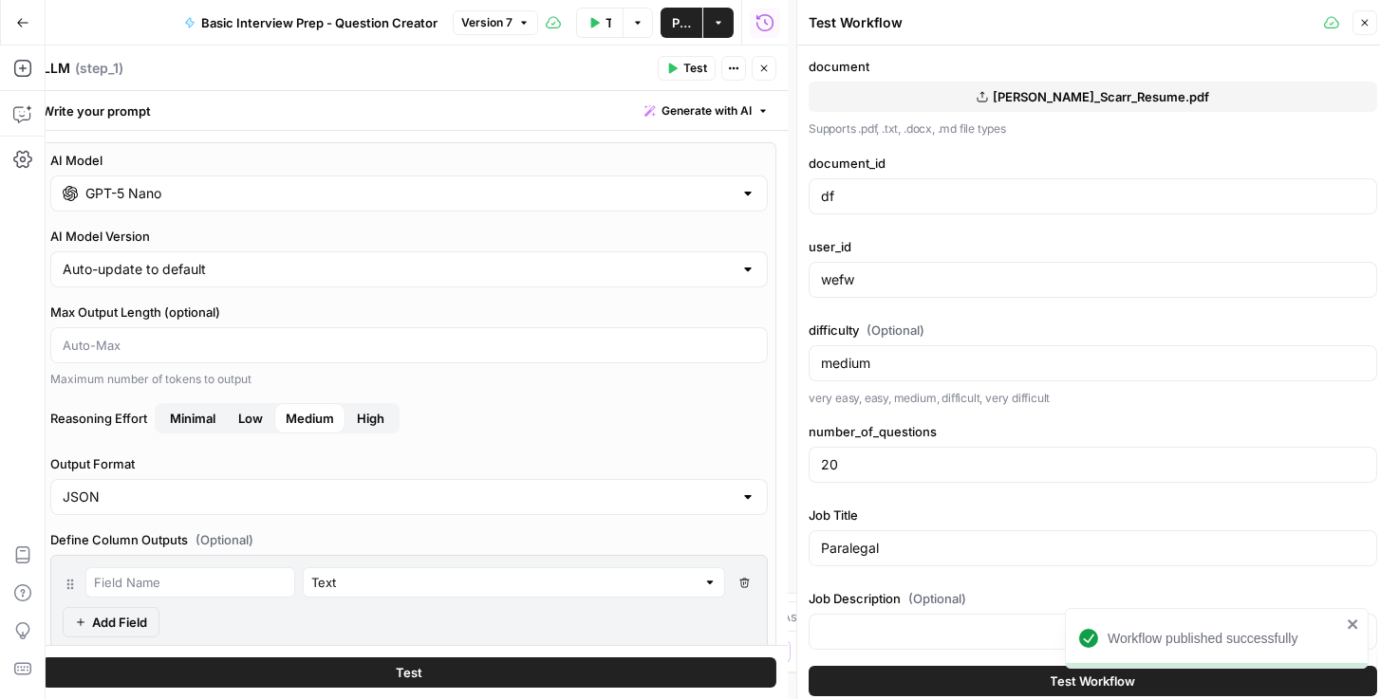
click at [770, 205] on div "df" at bounding box center [1093, 196] width 568 height 36
type input "dfgfhf"
click at [770, 545] on input "Paralegal" at bounding box center [1093, 548] width 544 height 19
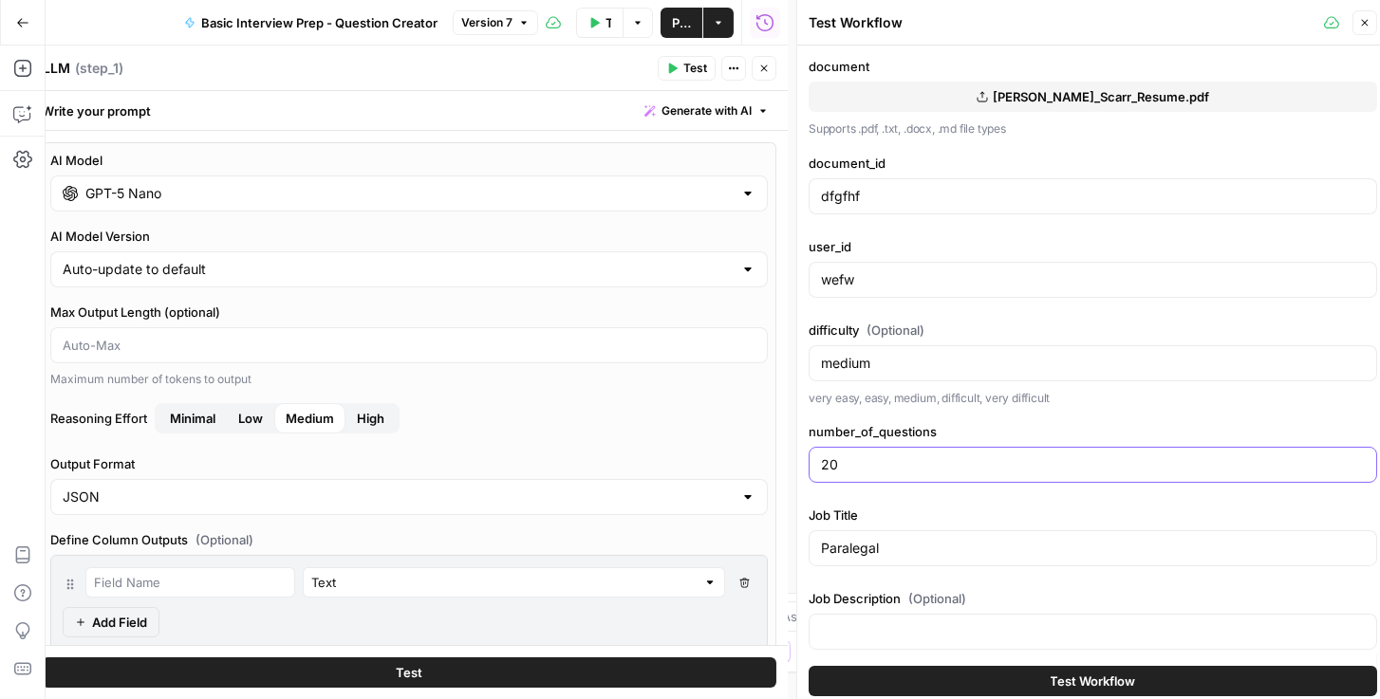
drag, startPoint x: 848, startPoint y: 465, endPoint x: 813, endPoint y: 470, distance: 35.4
click at [770, 470] on div "20" at bounding box center [1093, 465] width 568 height 36
type input "5"
click at [770, 695] on button "Test Workflow" at bounding box center [1093, 681] width 568 height 30
click at [770, 687] on button "Test Workflow" at bounding box center [1093, 681] width 568 height 30
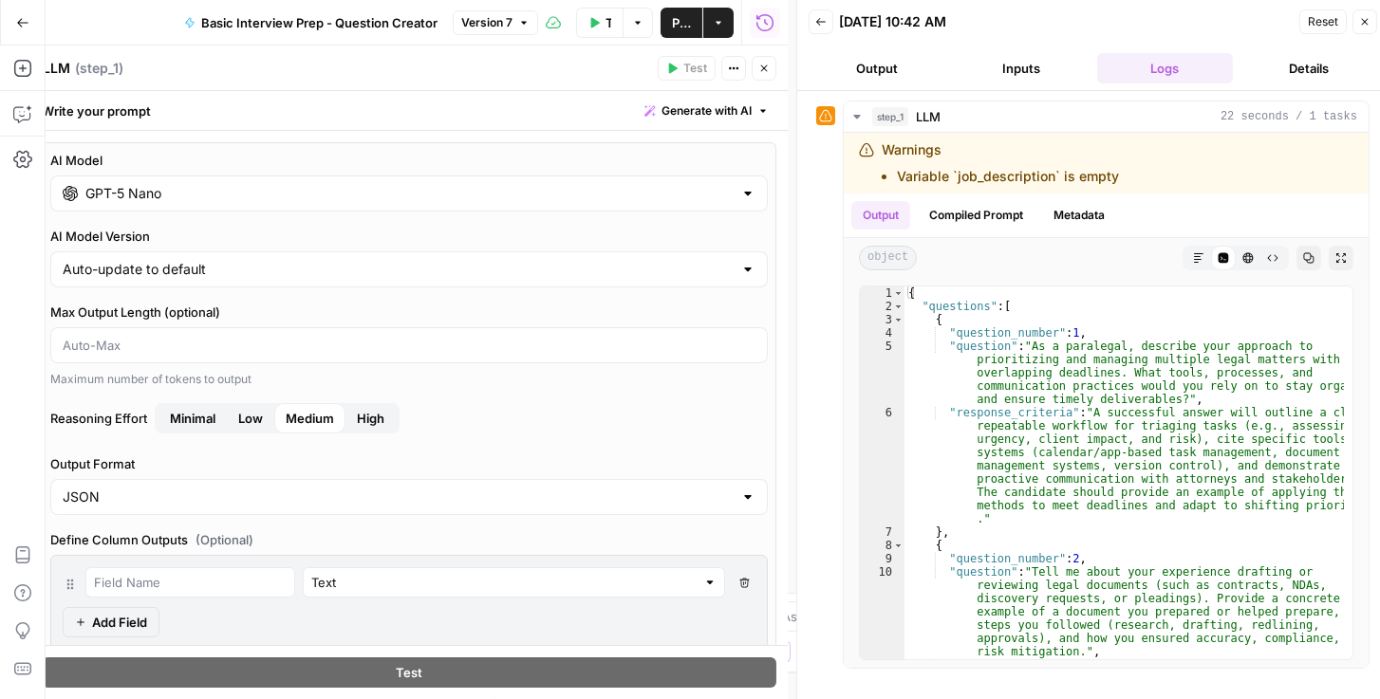
click at [770, 75] on button "Close" at bounding box center [764, 68] width 25 height 25
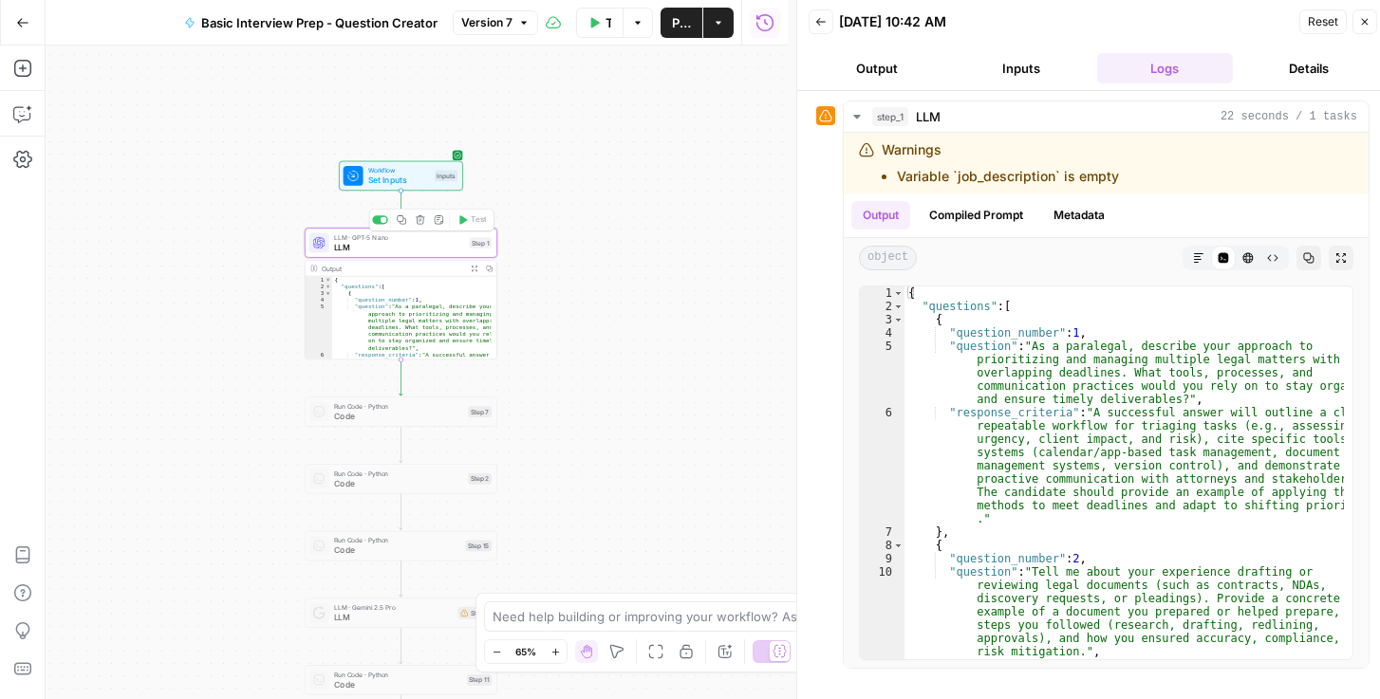
click at [358, 251] on span "LLM" at bounding box center [399, 247] width 130 height 12
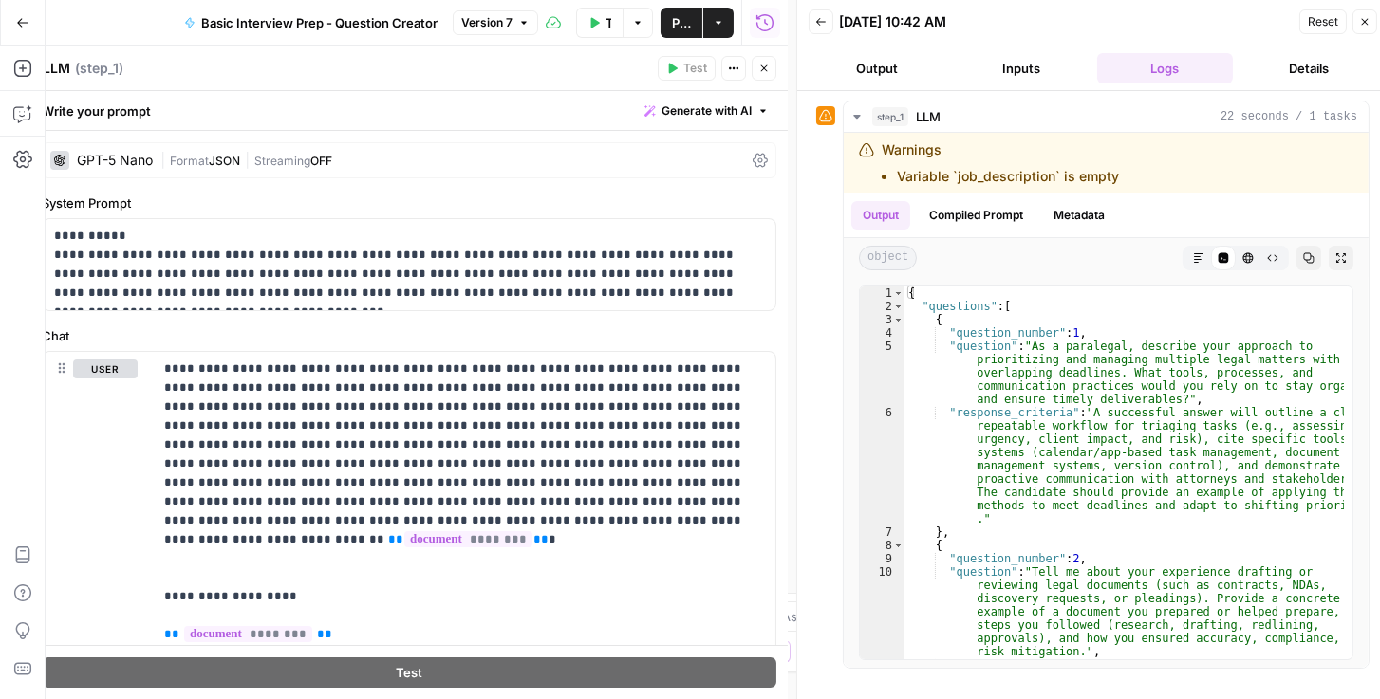
click at [754, 149] on div "GPT-5 Nano | Format JSON | Streaming OFF" at bounding box center [409, 160] width 735 height 36
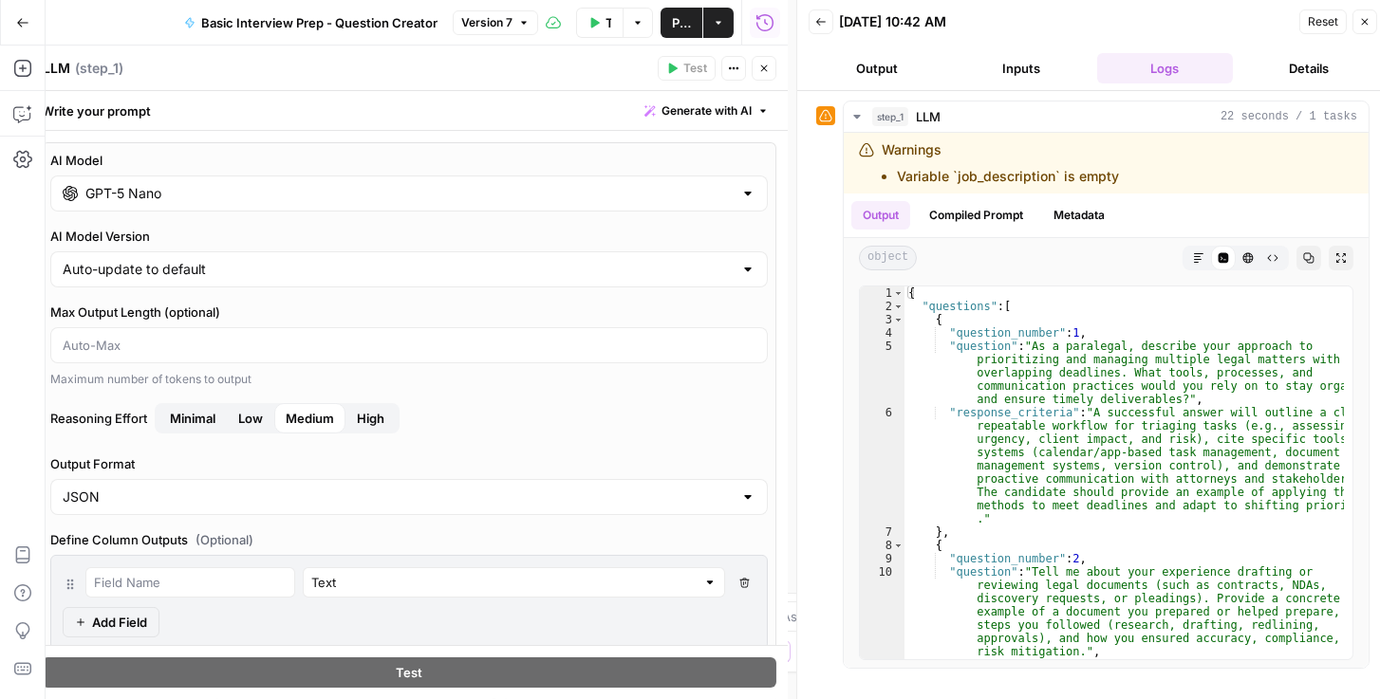
click at [307, 196] on input "GPT-5 Nano" at bounding box center [408, 193] width 647 height 19
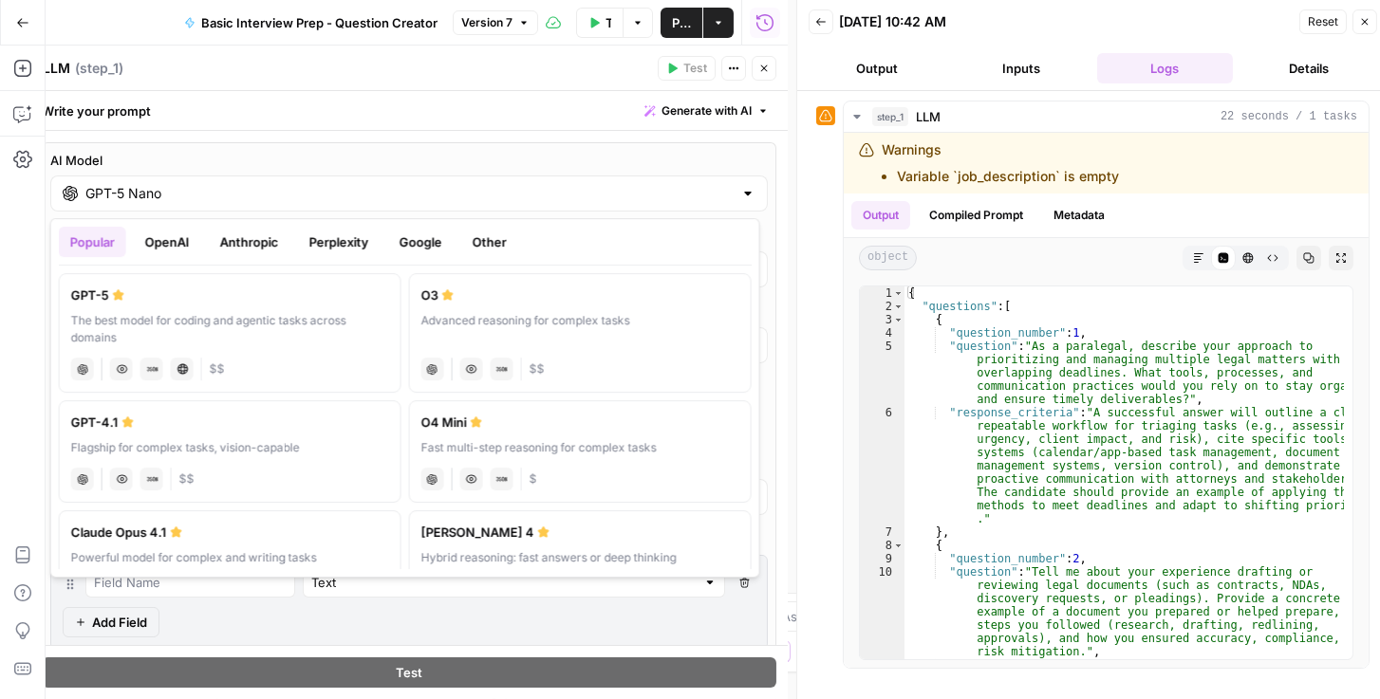
click at [187, 248] on button "OpenAI" at bounding box center [167, 242] width 67 height 30
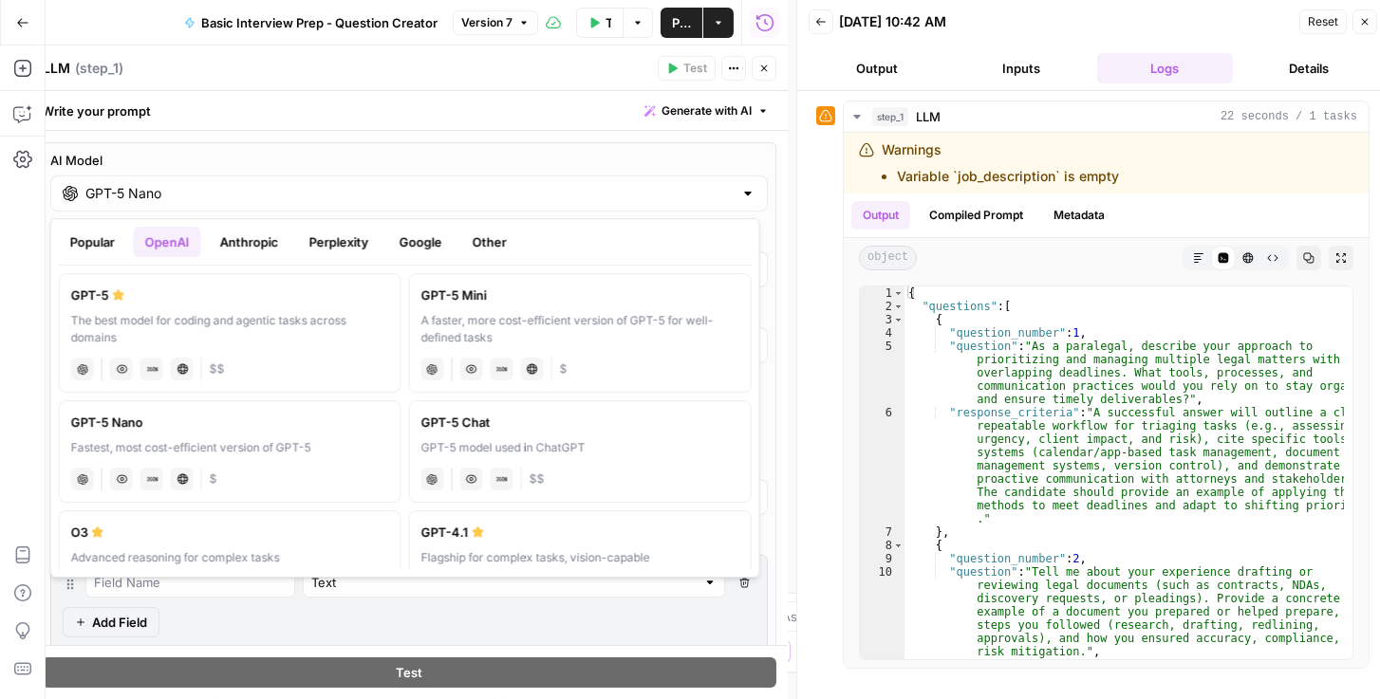
click at [519, 305] on label "GPT-5 Mini A faster, more cost-efficient version of GPT-5 for well-defined task…" at bounding box center [580, 333] width 343 height 120
type input "GPT-5 Mini"
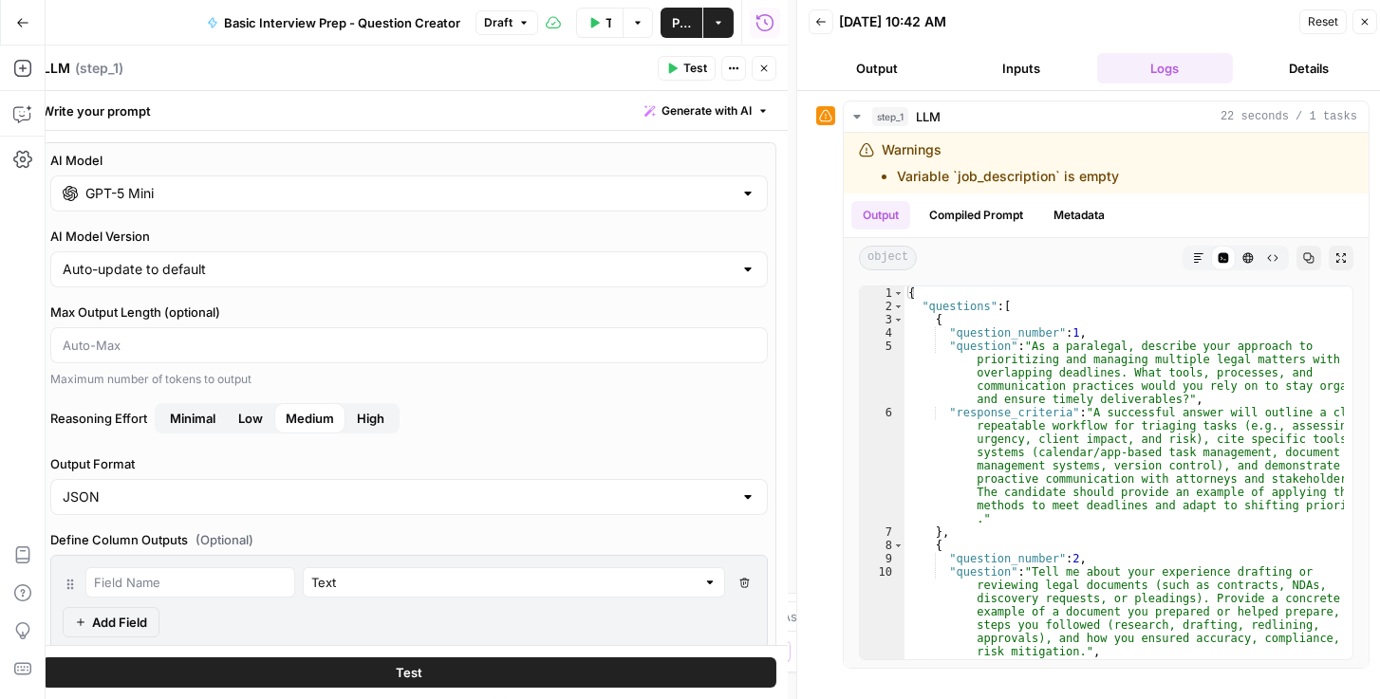
click at [246, 420] on span "Low" at bounding box center [250, 418] width 25 height 19
click at [689, 30] on span "Publish" at bounding box center [681, 22] width 19 height 19
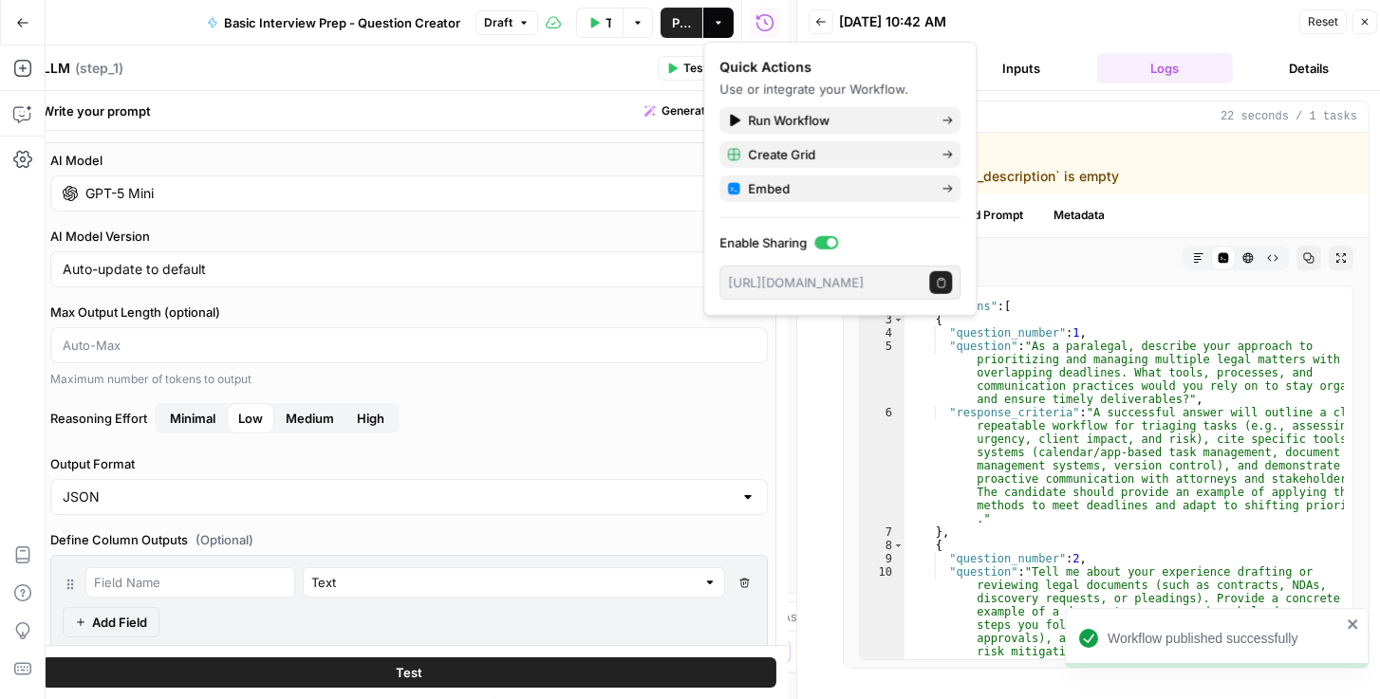
click at [770, 21] on span "Reset" at bounding box center [1323, 21] width 30 height 17
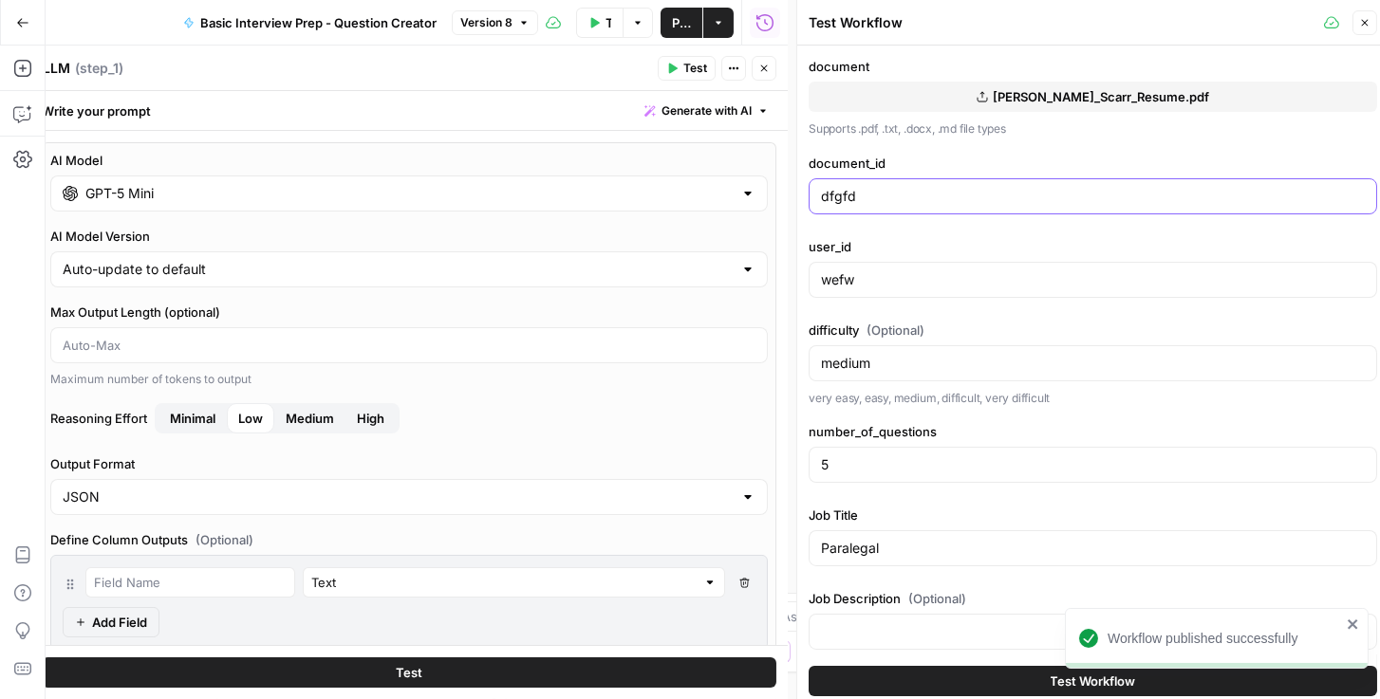
drag, startPoint x: 917, startPoint y: 205, endPoint x: 844, endPoint y: 212, distance: 73.4
click at [770, 212] on div "dfgfd" at bounding box center [1093, 196] width 568 height 36
type input "dfgffsdfasgasgad"
click at [770, 364] on input "medium" at bounding box center [1093, 363] width 544 height 19
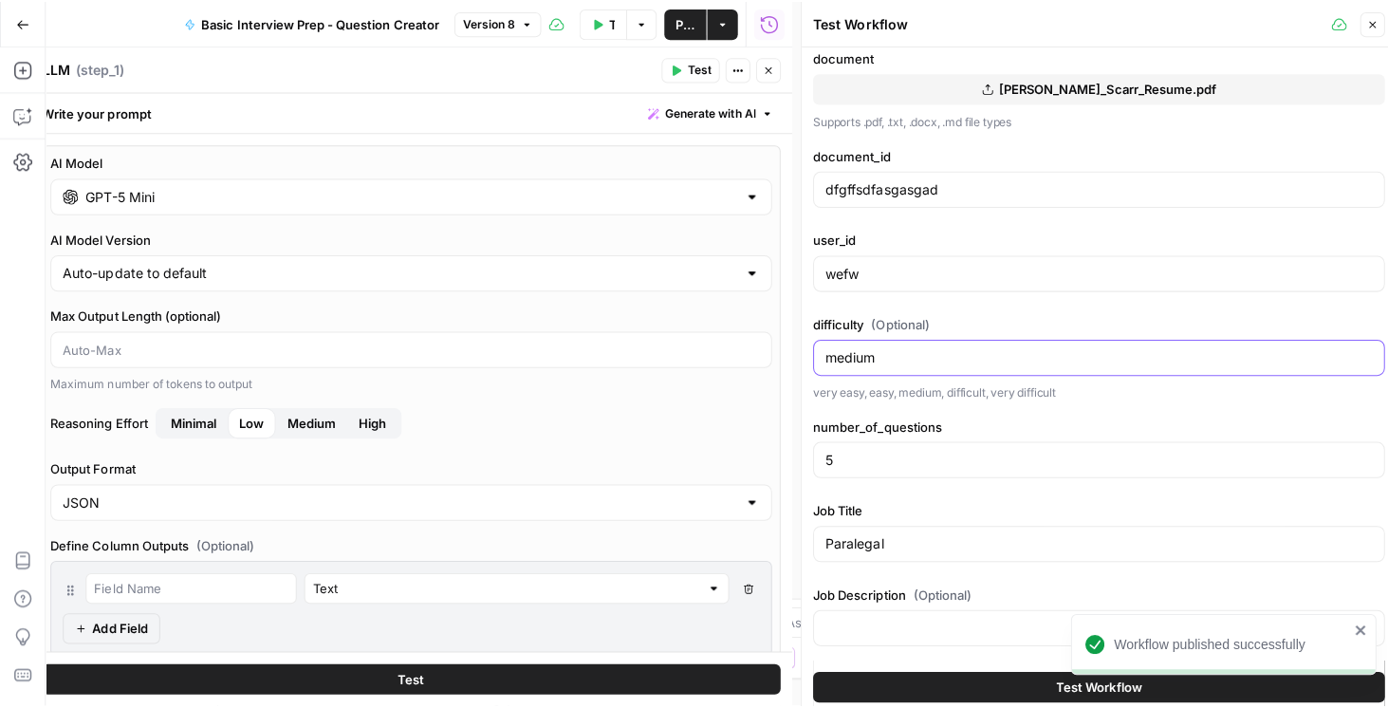
scroll to position [11, 0]
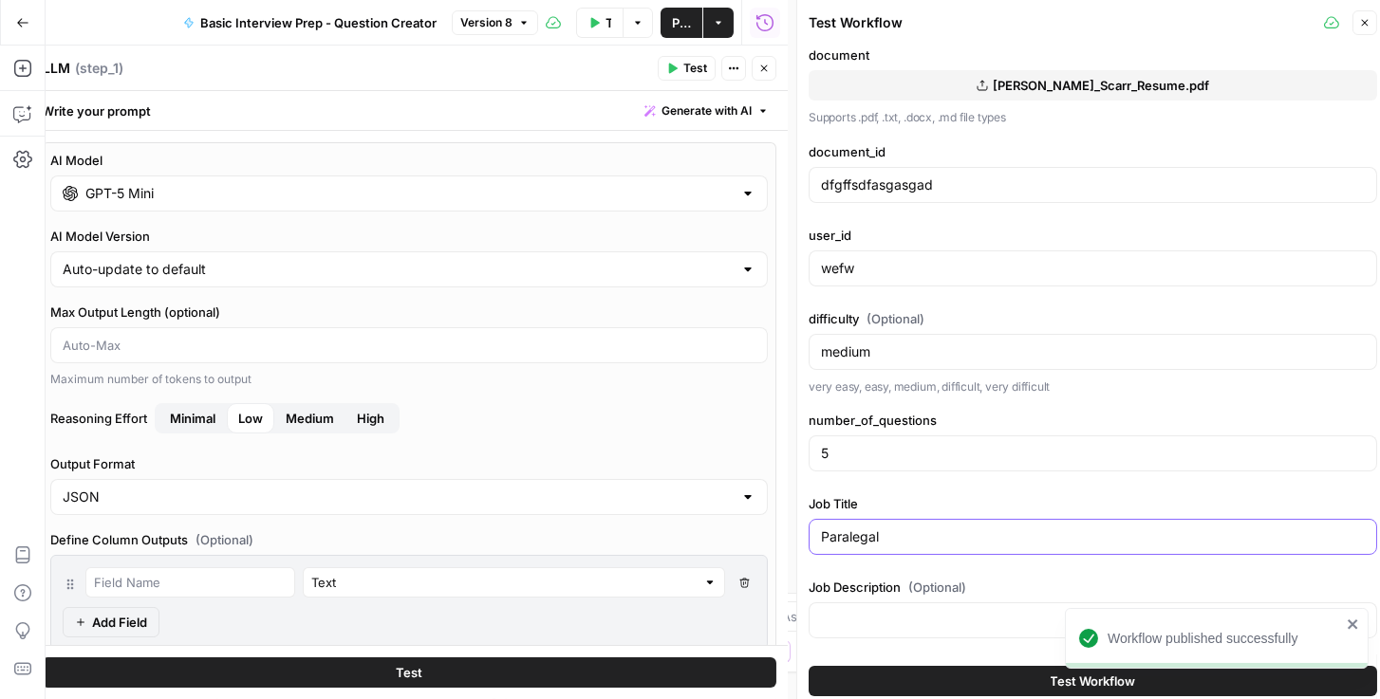
click at [770, 536] on input "Paralegal" at bounding box center [1093, 537] width 544 height 19
type input "Paralegal"
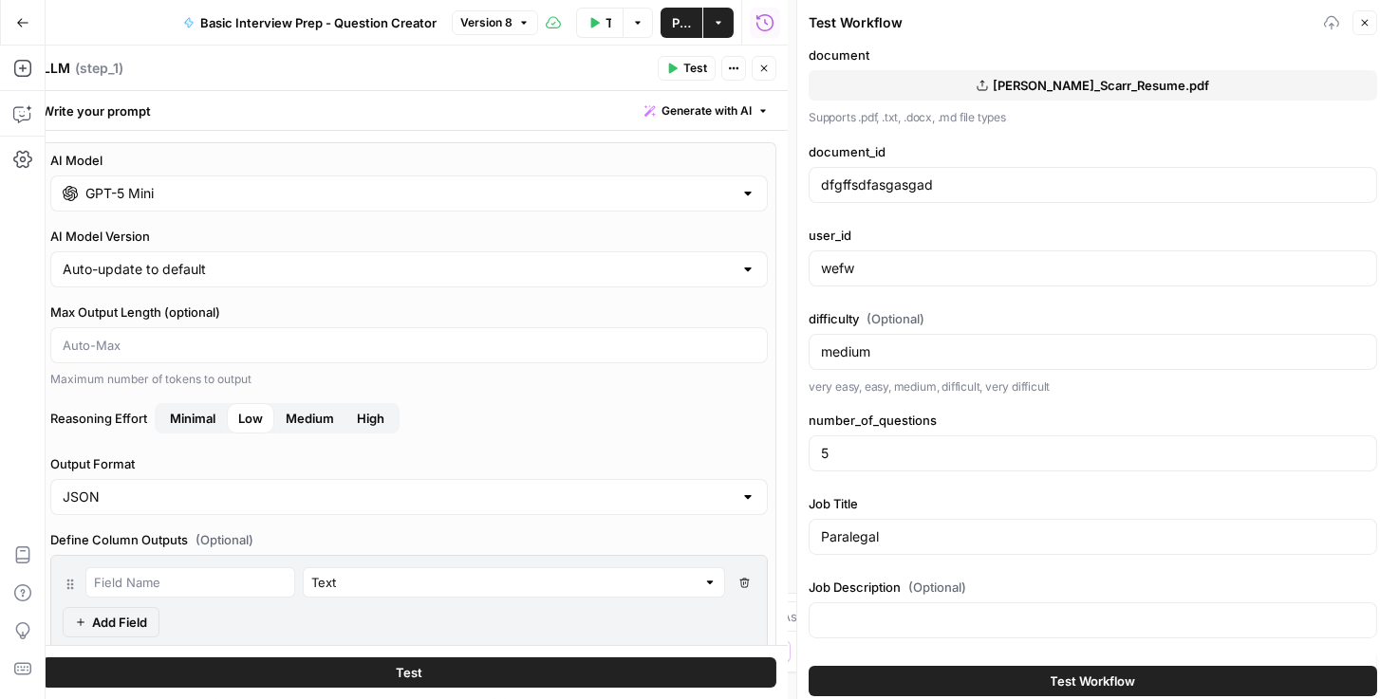
click at [770, 673] on button "Test Workflow" at bounding box center [1093, 681] width 568 height 30
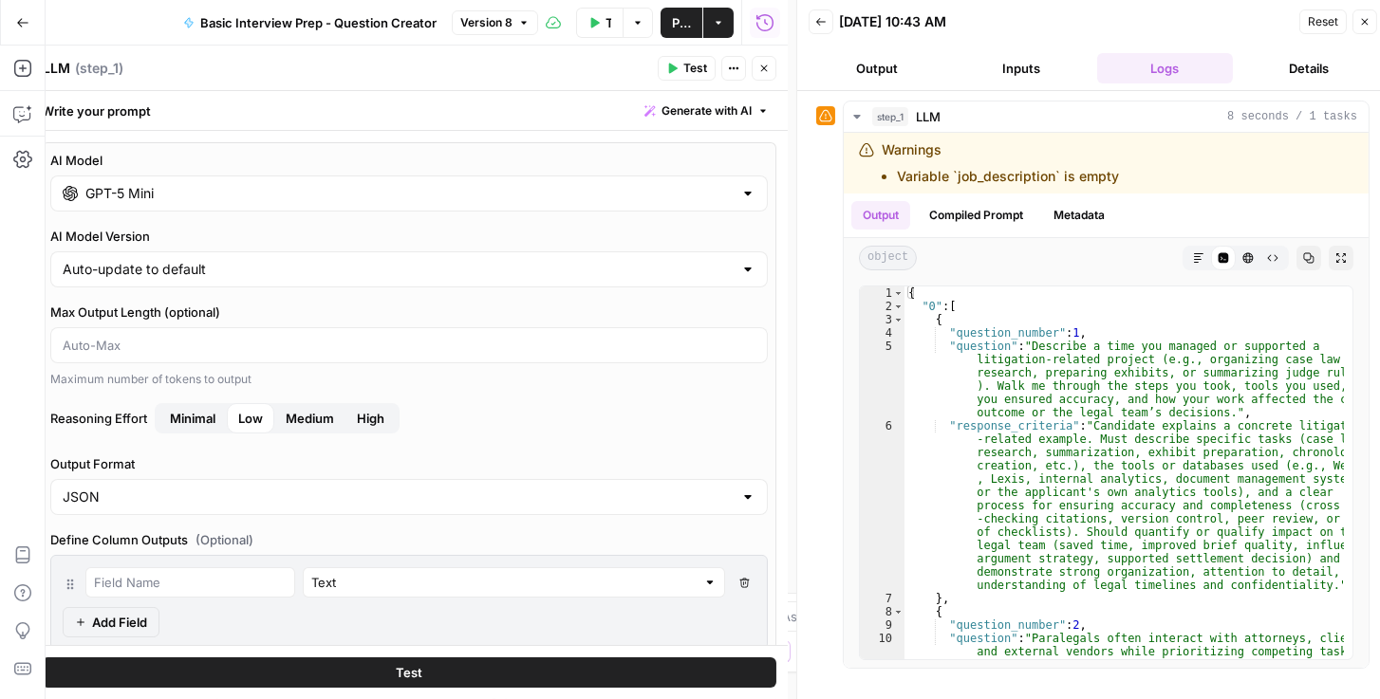
click at [226, 227] on label "AI Model Version" at bounding box center [408, 236] width 717 height 19
click at [226, 260] on input "Auto-update to default" at bounding box center [398, 269] width 670 height 19
type input "Auto-update to default"
click at [380, 221] on div "AI Model GPT-5 Mini AI Model Version Auto-update to default Max Output Length (…" at bounding box center [409, 497] width 735 height 710
click at [373, 195] on input "GPT-5 Mini" at bounding box center [408, 193] width 647 height 19
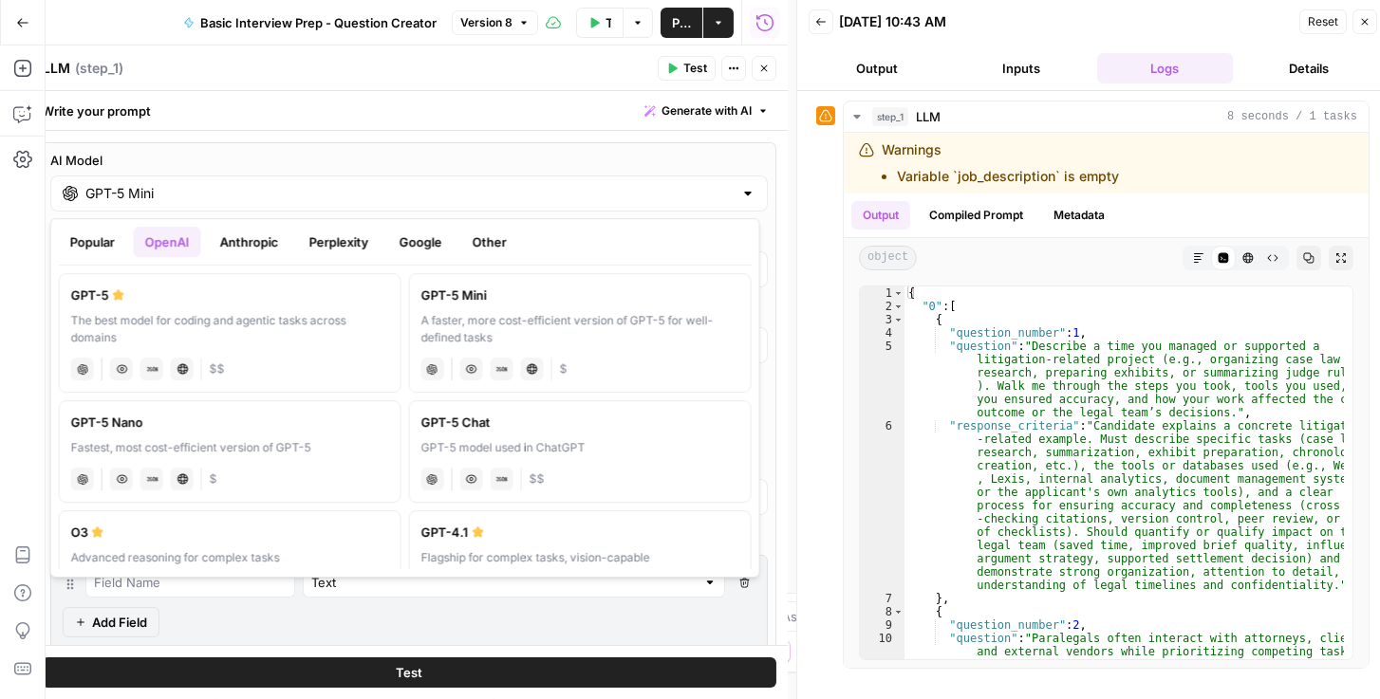
click at [499, 301] on div "GPT-5 Mini" at bounding box center [580, 295] width 318 height 19
click at [742, 192] on div at bounding box center [747, 193] width 15 height 19
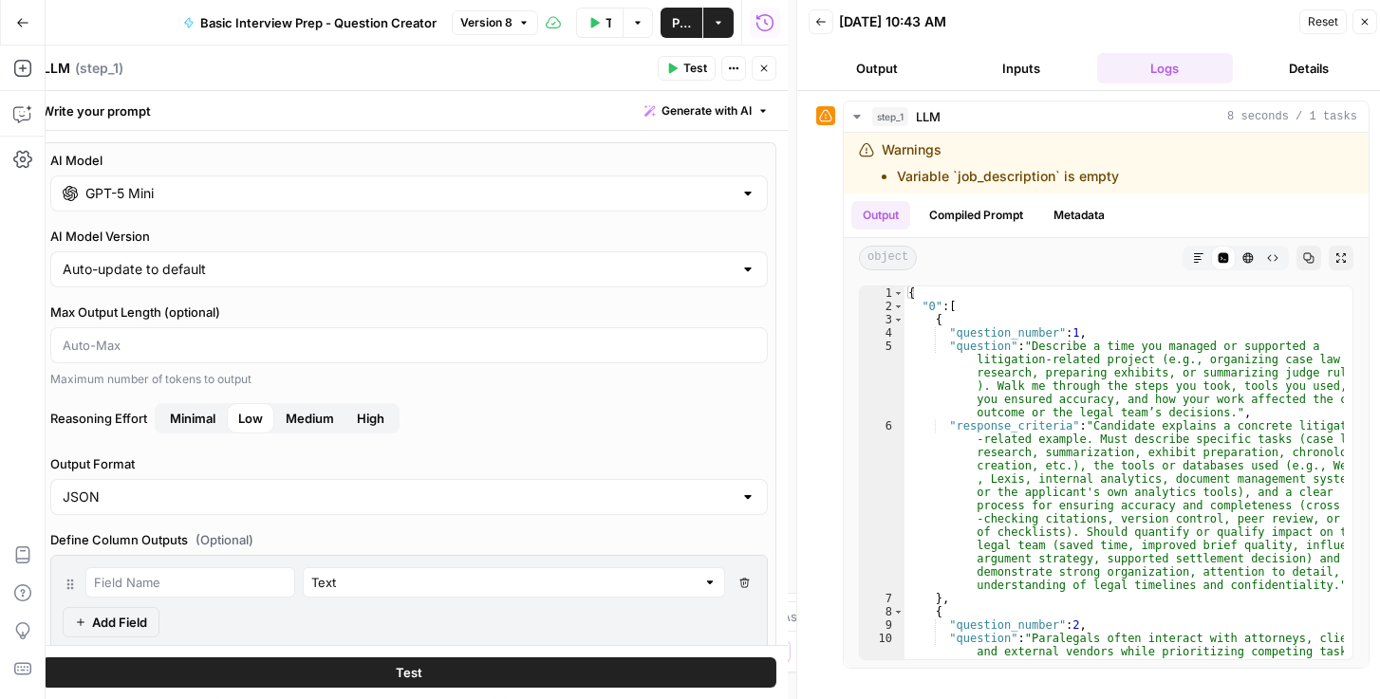
click at [201, 414] on span "Minimal" at bounding box center [193, 418] width 46 height 19
click at [673, 31] on button "Publish" at bounding box center [682, 23] width 42 height 30
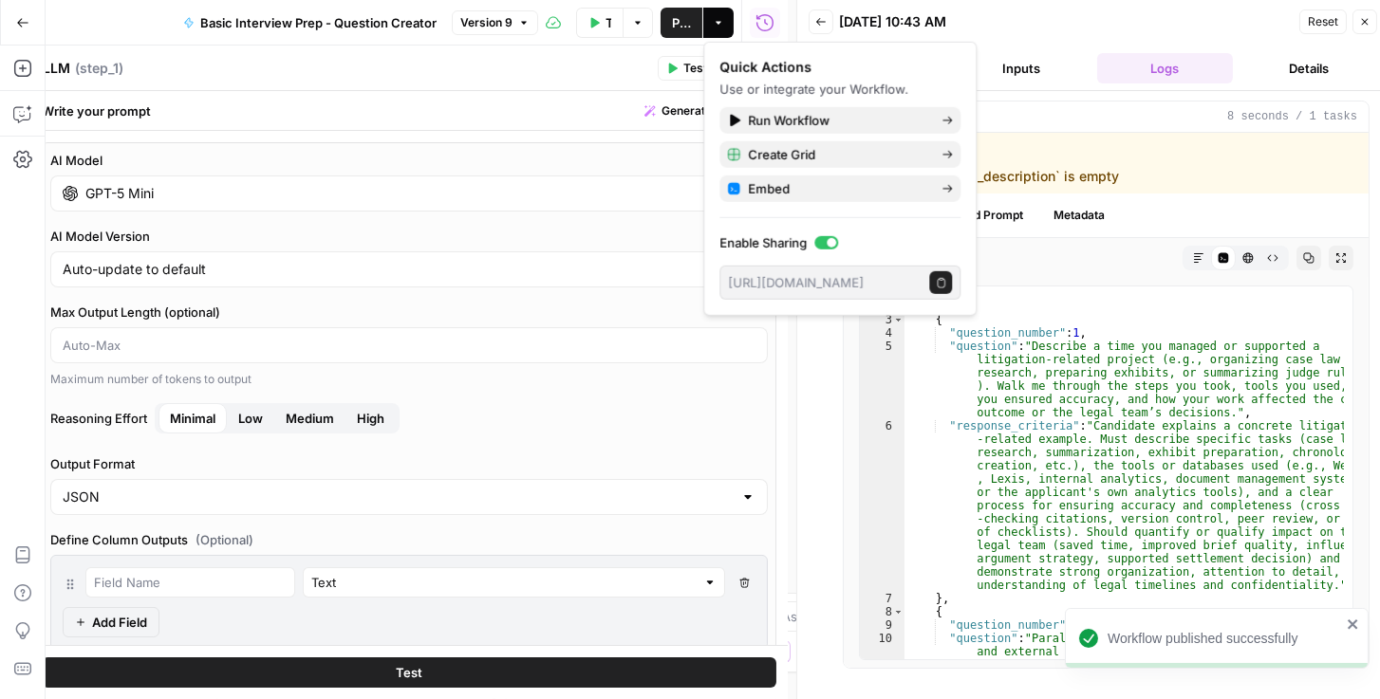
click at [553, 447] on div "AI Model GPT-5 Mini AI Model Version Auto-update to default Max Output Length (…" at bounding box center [409, 497] width 735 height 710
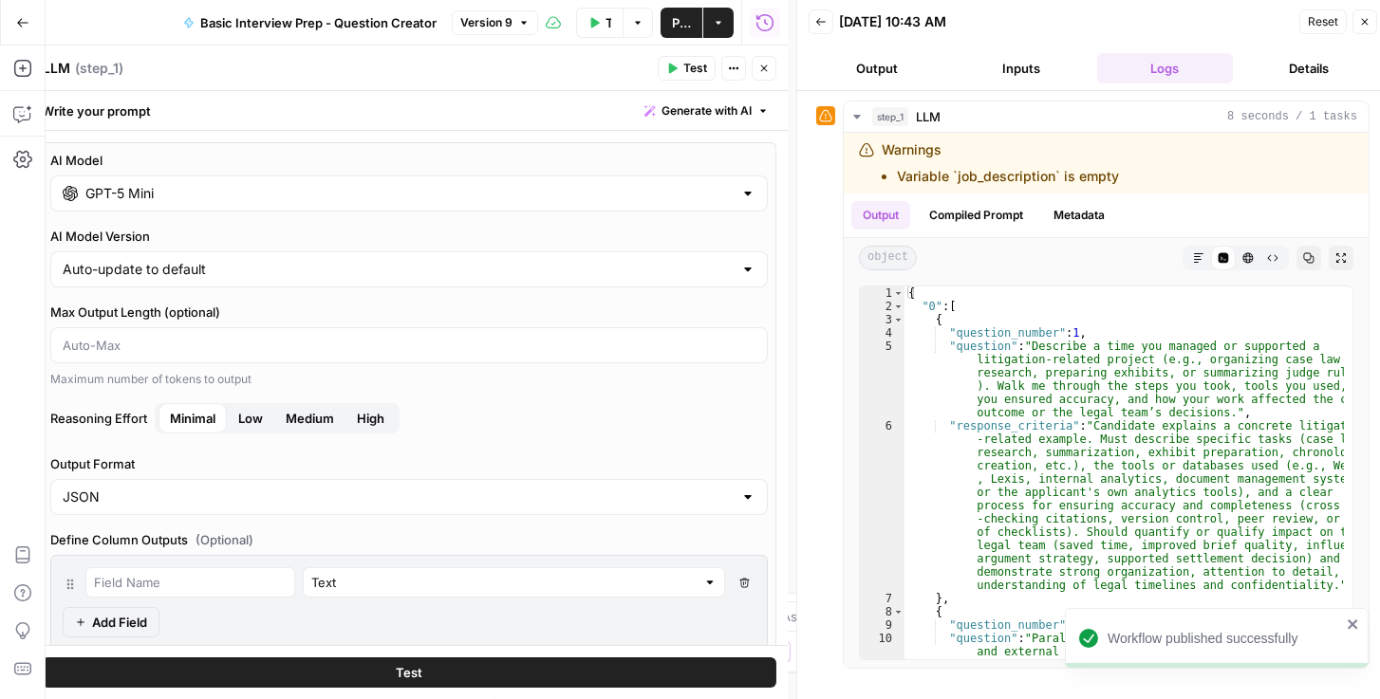
click at [256, 411] on span "Low" at bounding box center [250, 418] width 25 height 19
click at [684, 15] on span "Publish" at bounding box center [681, 22] width 19 height 19
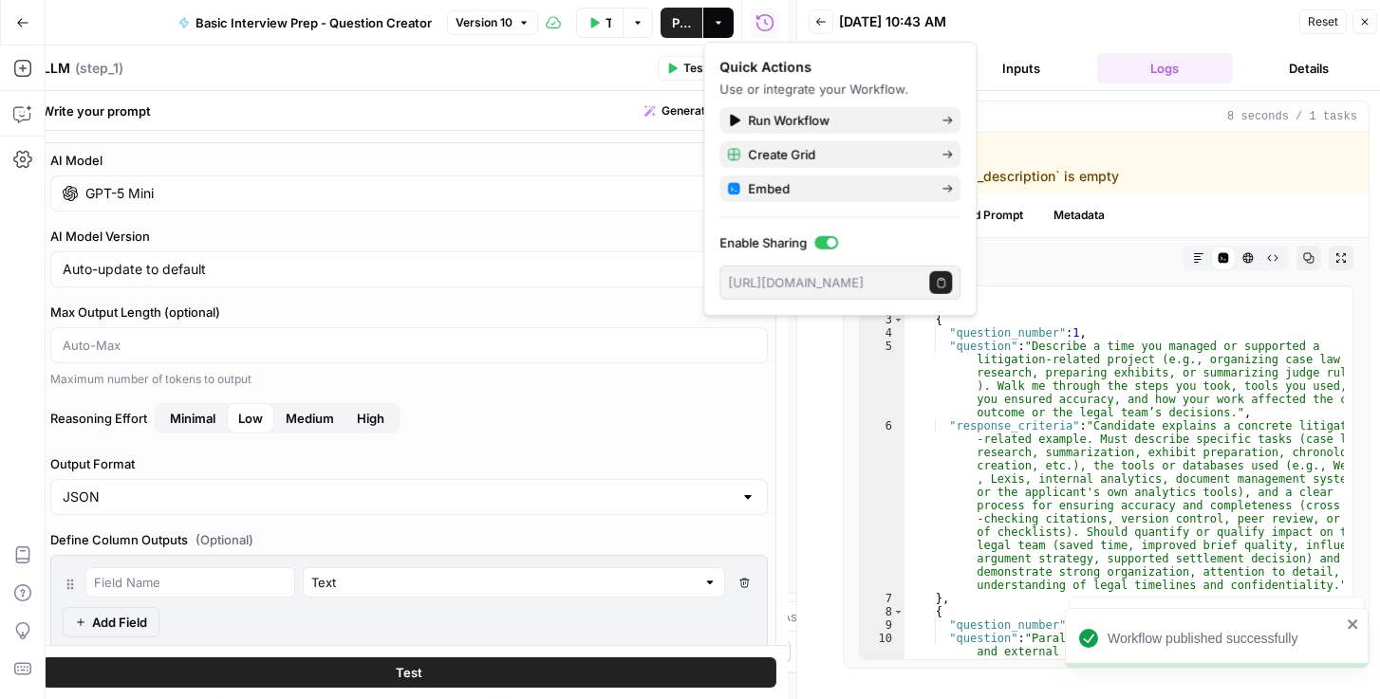
click at [543, 75] on div "LLM LLM ( step_1 )" at bounding box center [347, 68] width 610 height 21
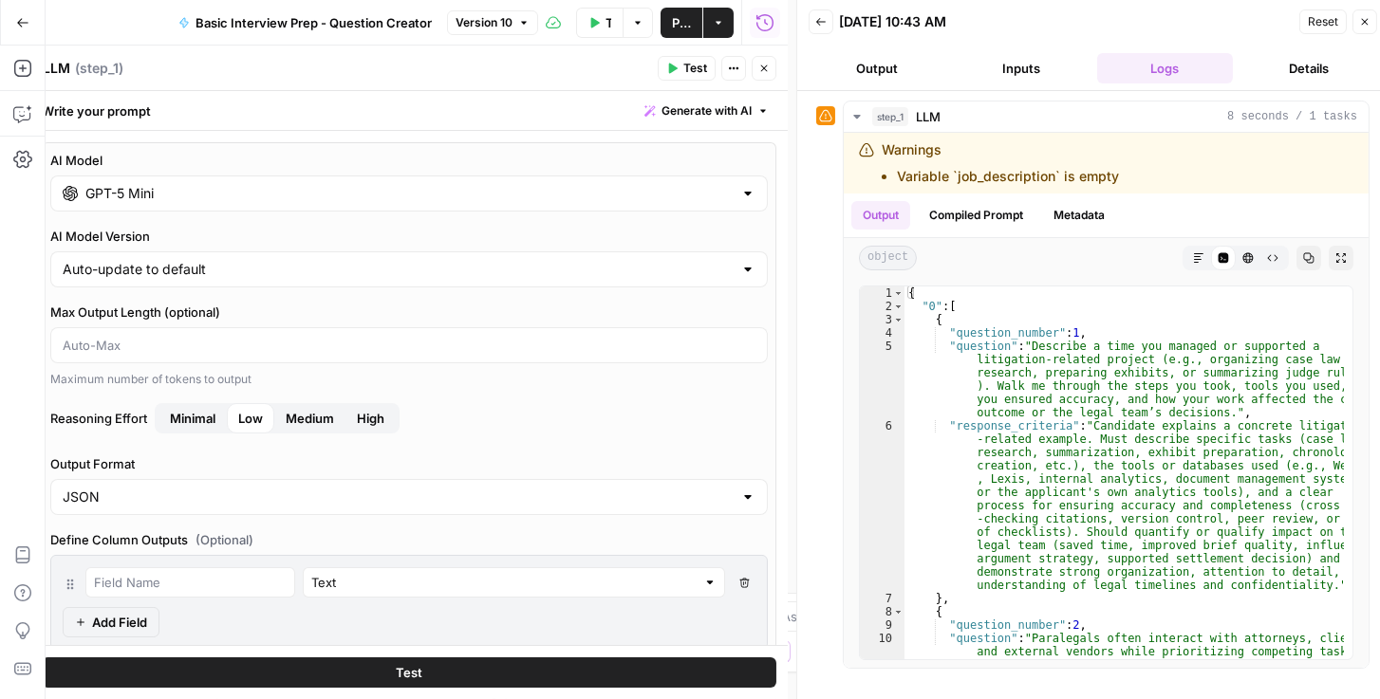
click at [770, 73] on button "Details" at bounding box center [1308, 68] width 137 height 30
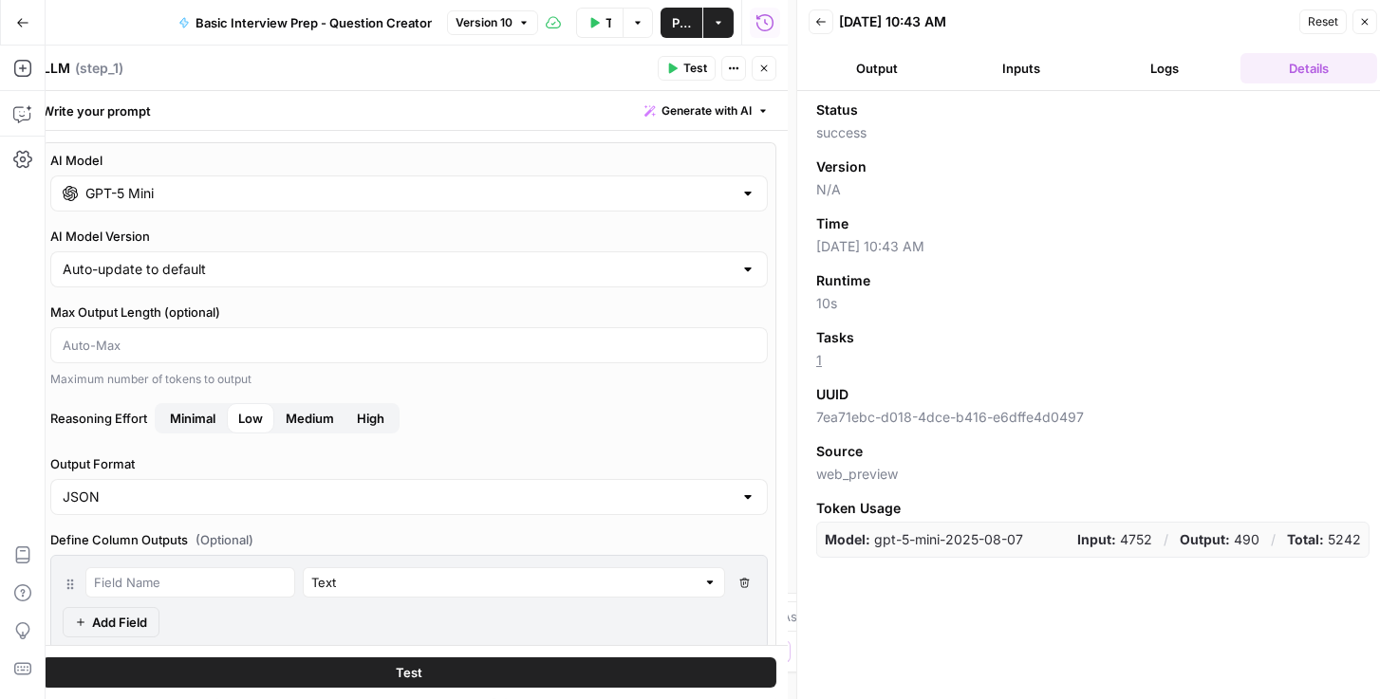
click at [31, 24] on button "Go Back" at bounding box center [23, 23] width 34 height 34
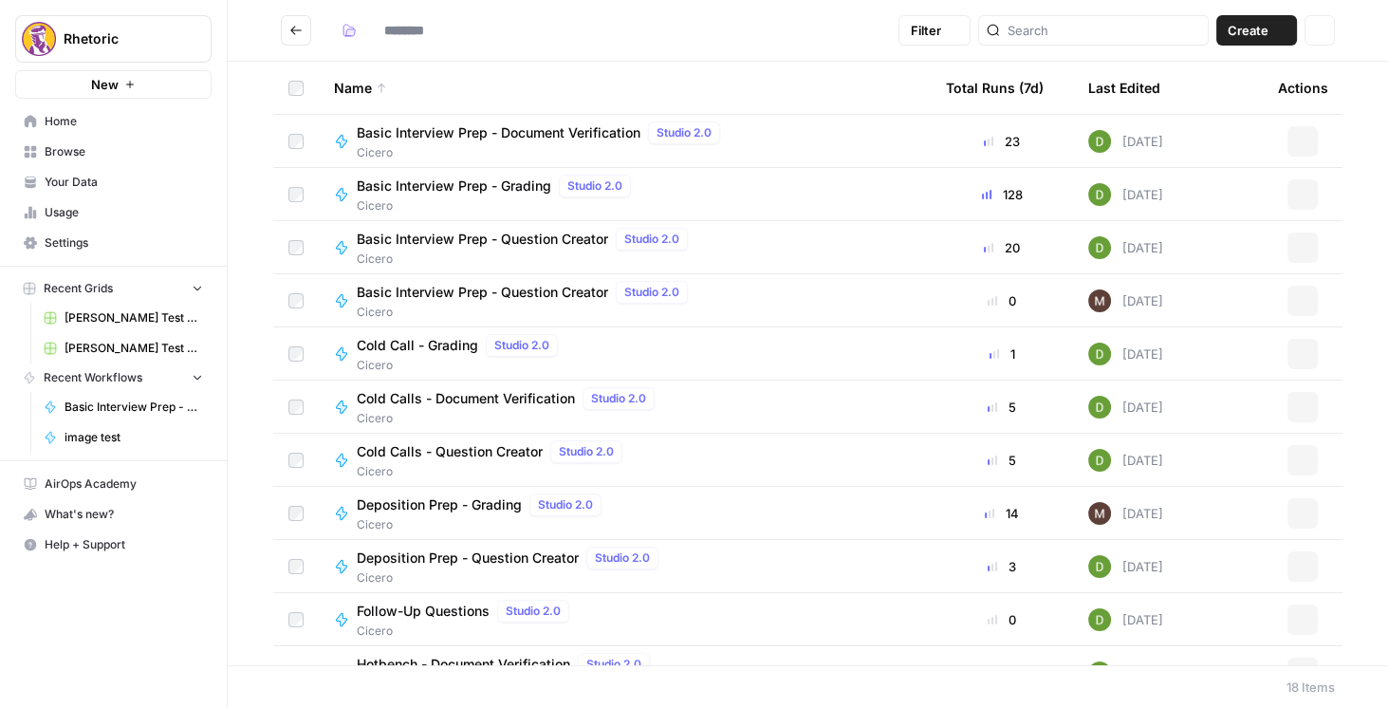
type input "******"
click at [102, 187] on span "Your Data" at bounding box center [124, 182] width 158 height 17
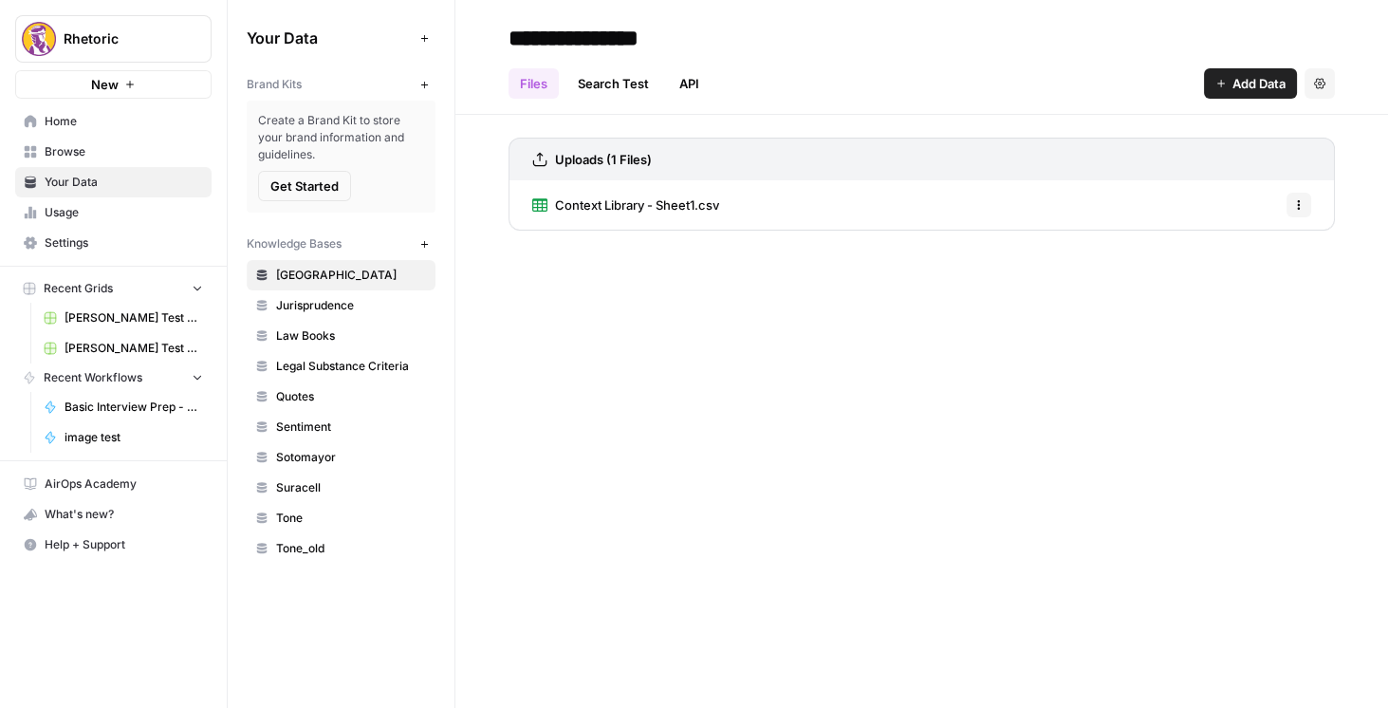
click at [109, 207] on span "Usage" at bounding box center [124, 212] width 158 height 17
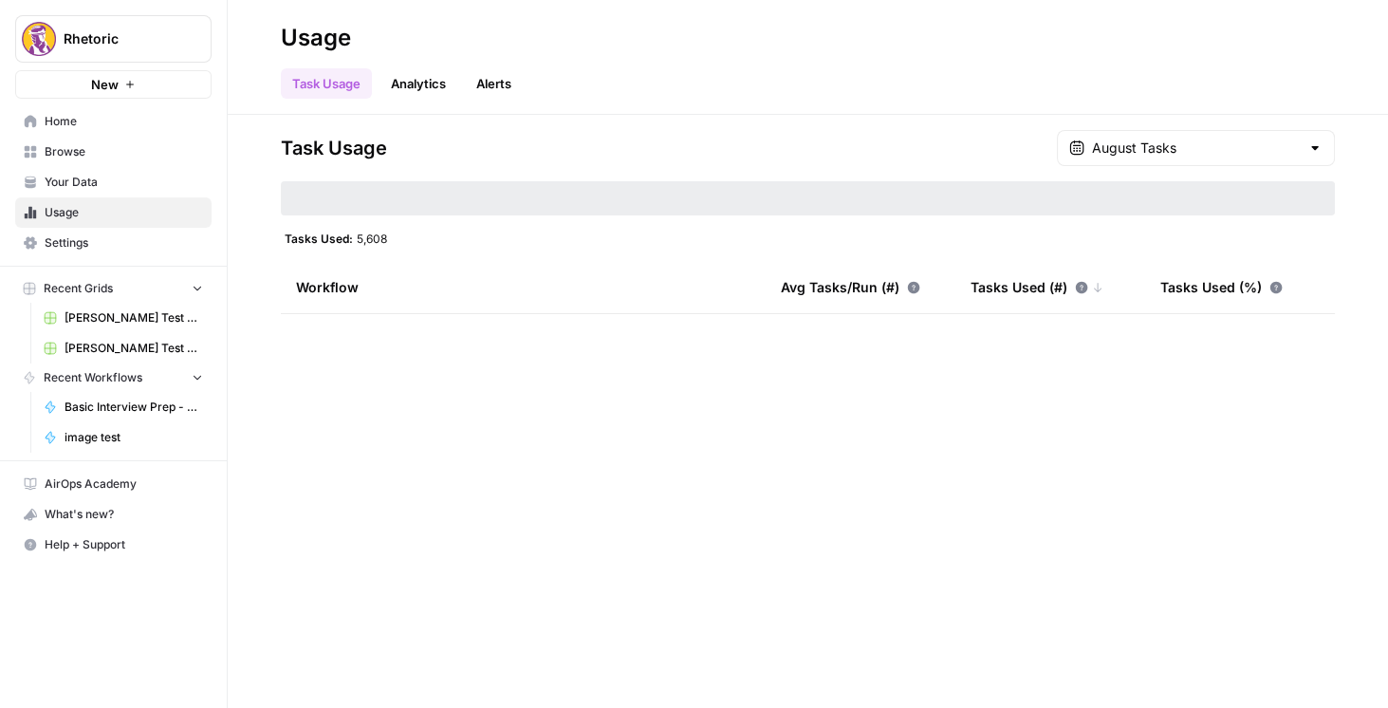
click at [422, 81] on link "Analytics" at bounding box center [419, 83] width 78 height 30
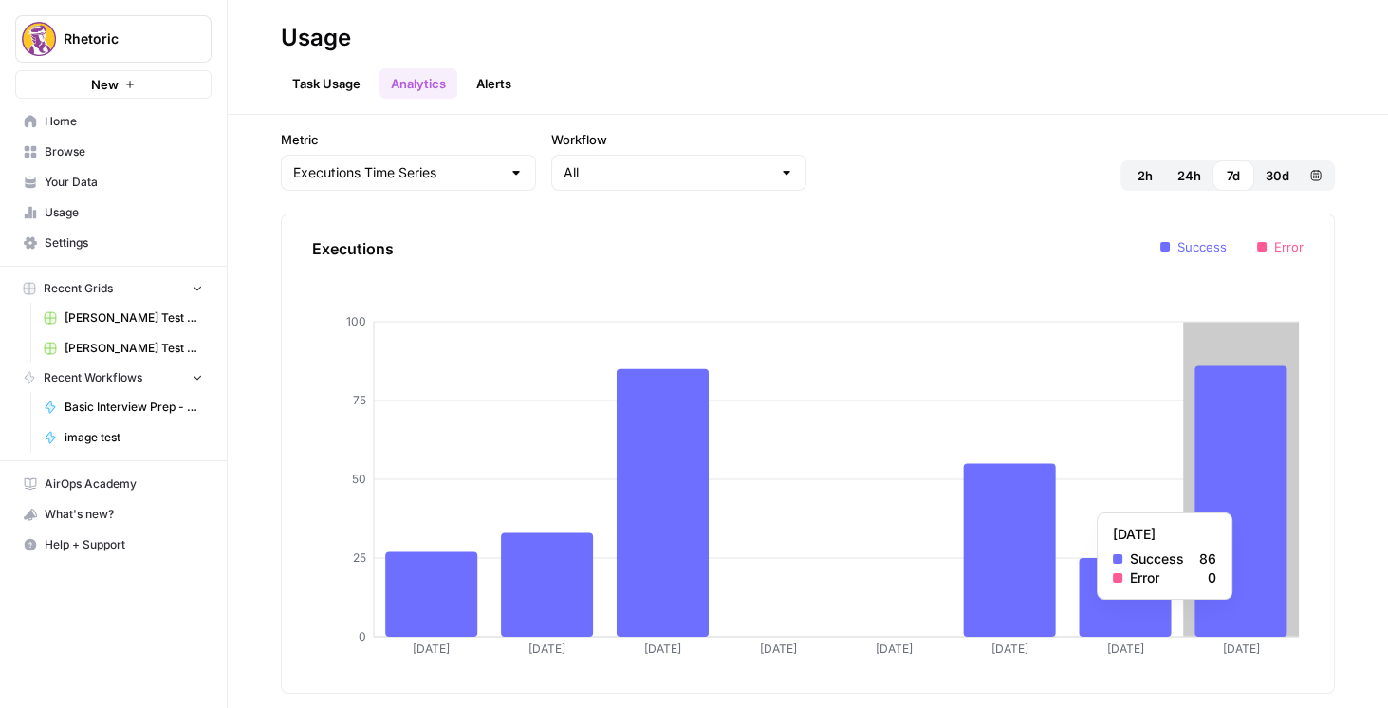
click at [770, 502] on icon at bounding box center [1241, 500] width 92 height 271
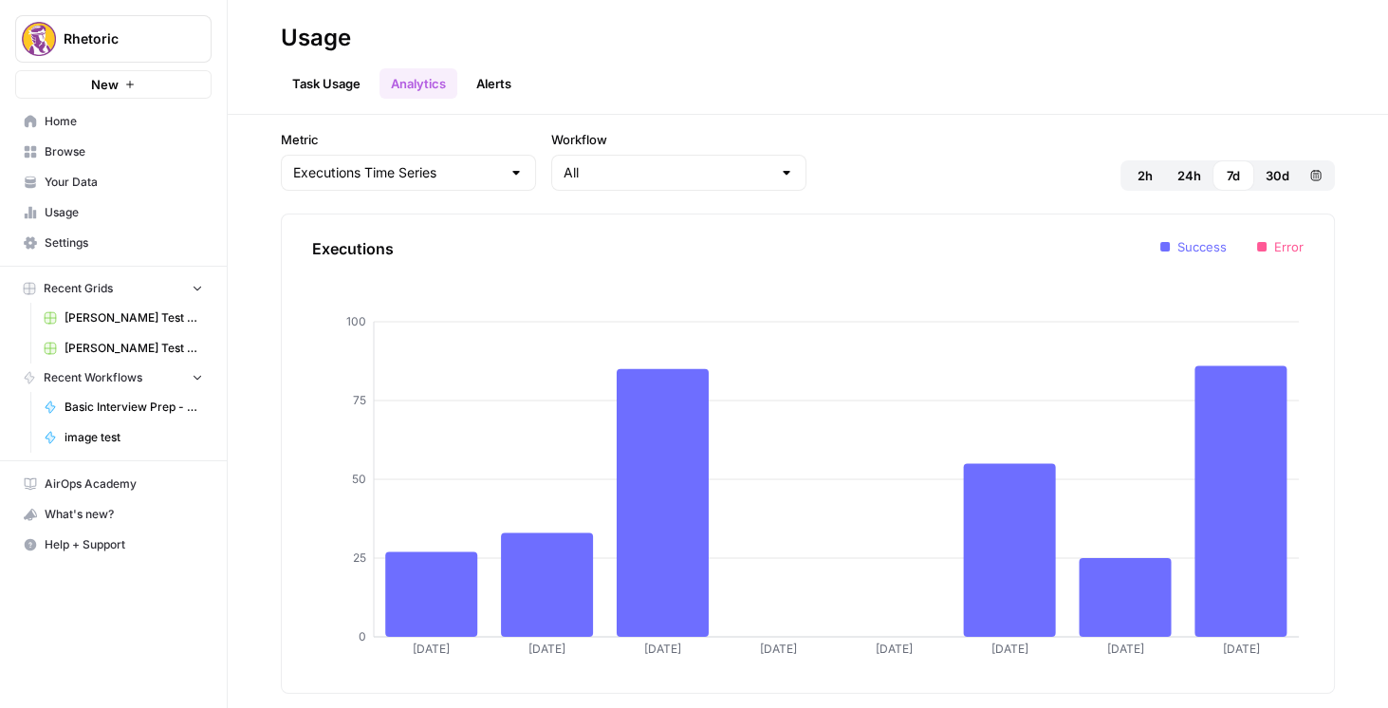
click at [770, 176] on span "2h" at bounding box center [1145, 175] width 15 height 19
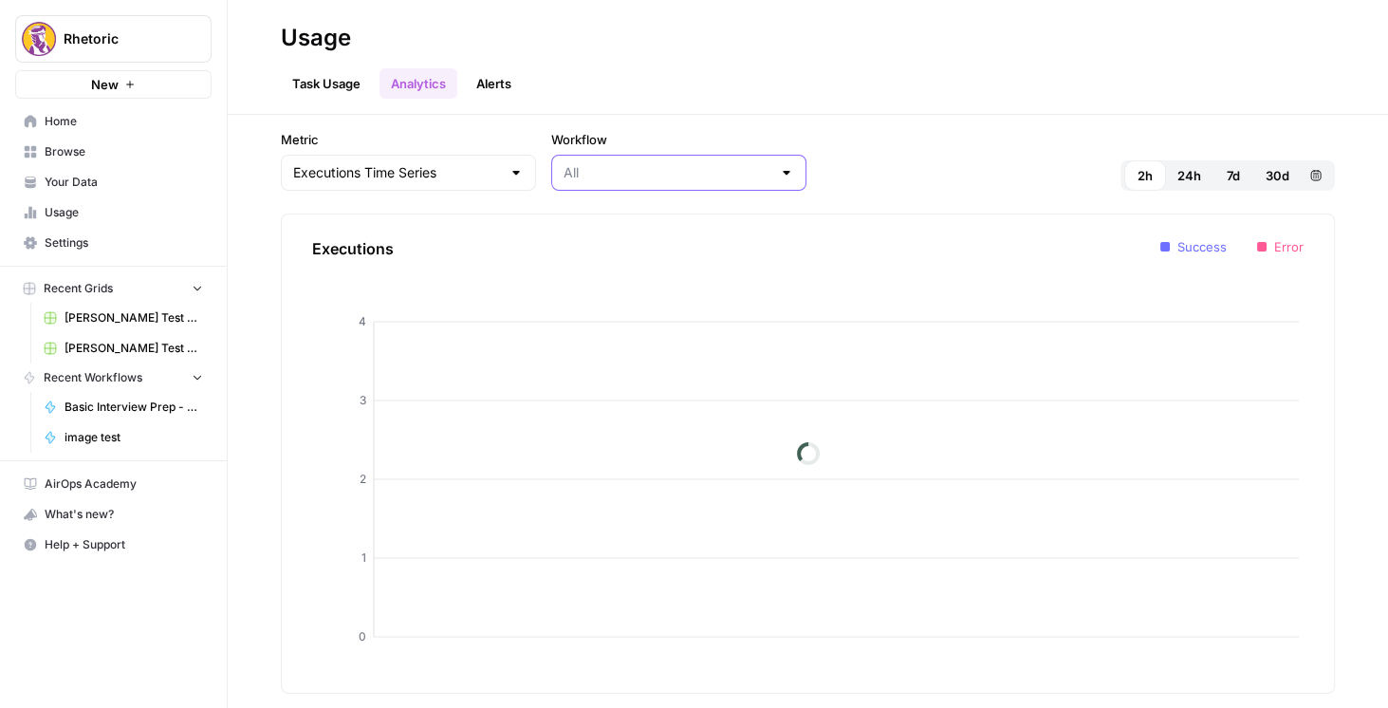
click at [646, 169] on input "Workflow" at bounding box center [668, 172] width 208 height 19
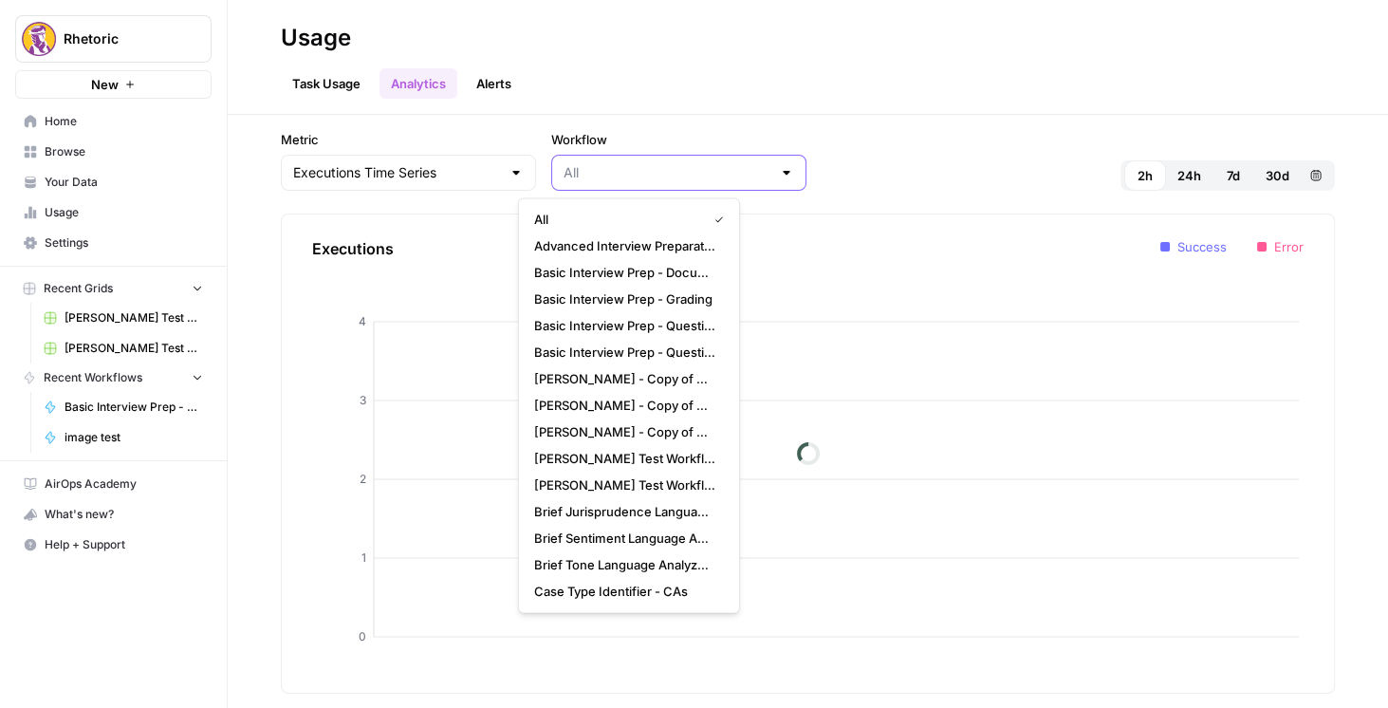
click at [646, 168] on input "Workflow" at bounding box center [668, 172] width 208 height 19
type input "All"
click at [770, 219] on div "Executions 0 1 2 3 4 Success Error" at bounding box center [808, 454] width 1054 height 480
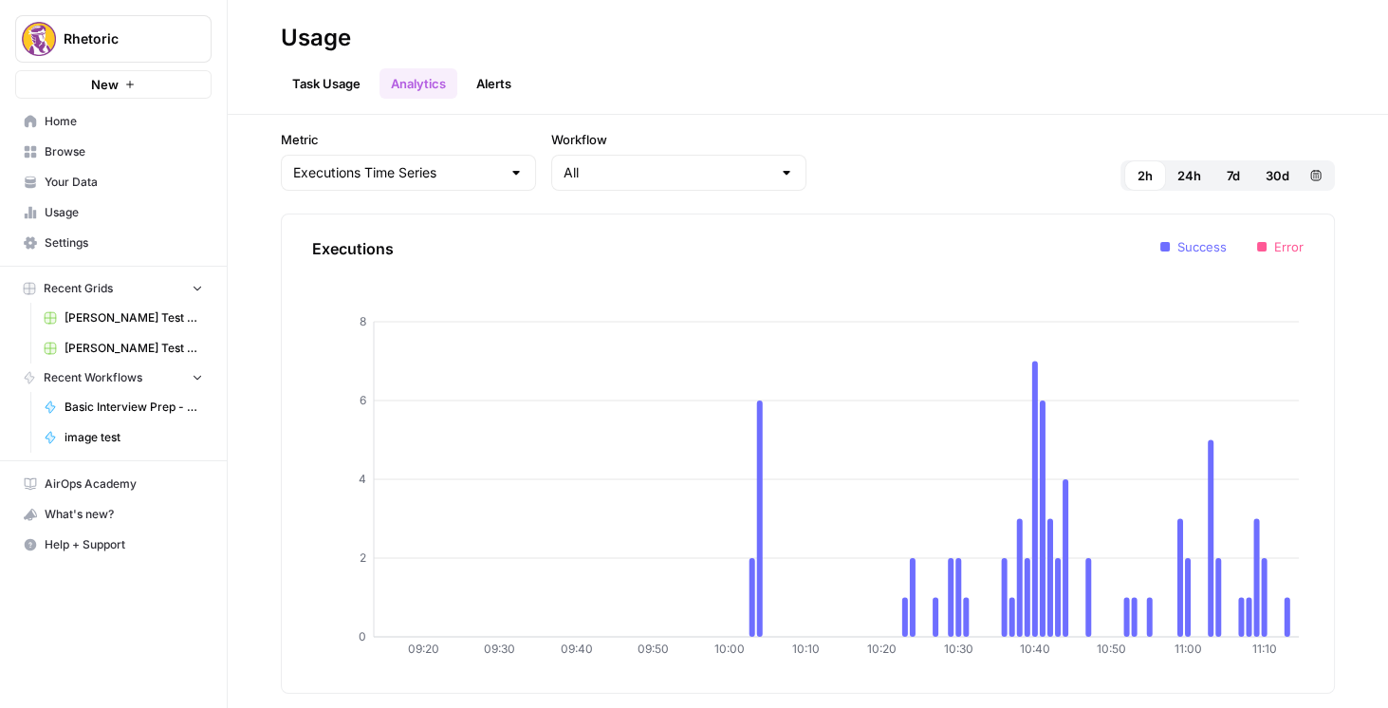
click at [342, 78] on link "Task Usage" at bounding box center [326, 83] width 91 height 30
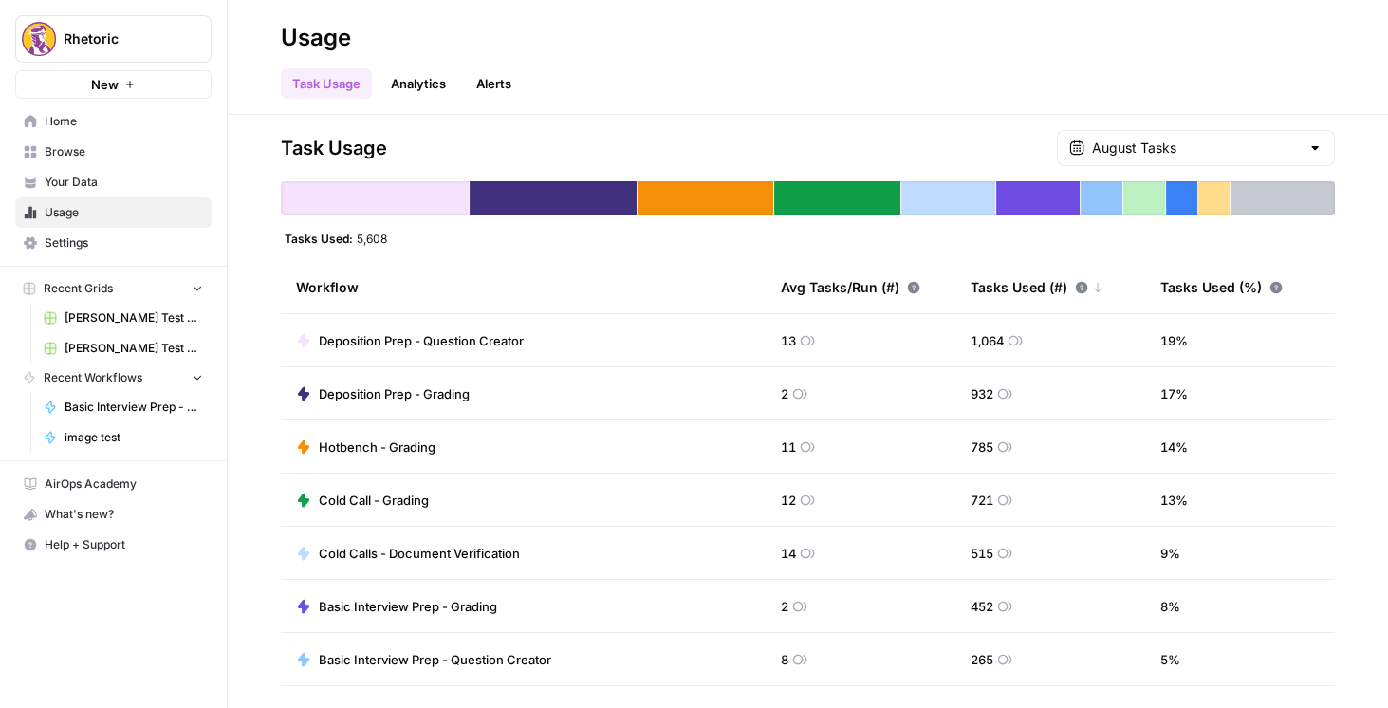
click at [502, 333] on span "Deposition Prep - Question Creator" at bounding box center [421, 340] width 205 height 19
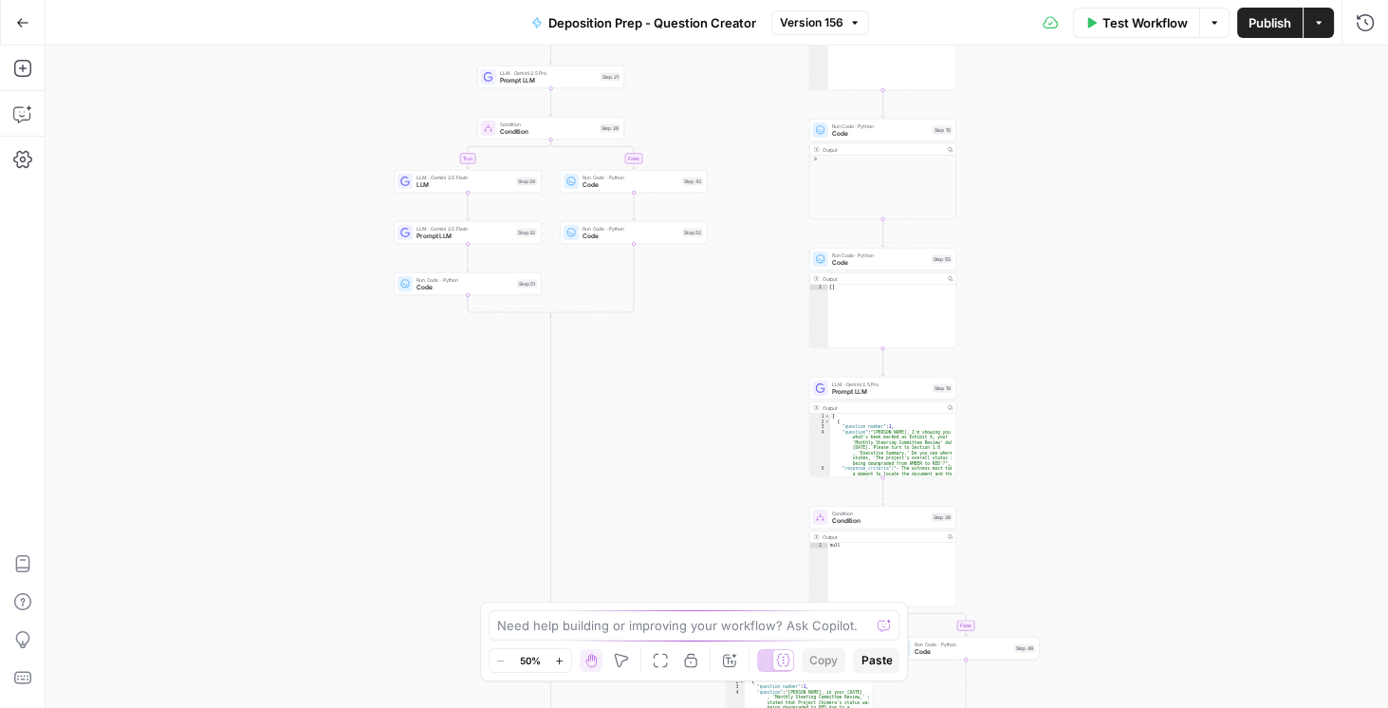
click at [23, 23] on icon "button" at bounding box center [22, 22] width 13 height 13
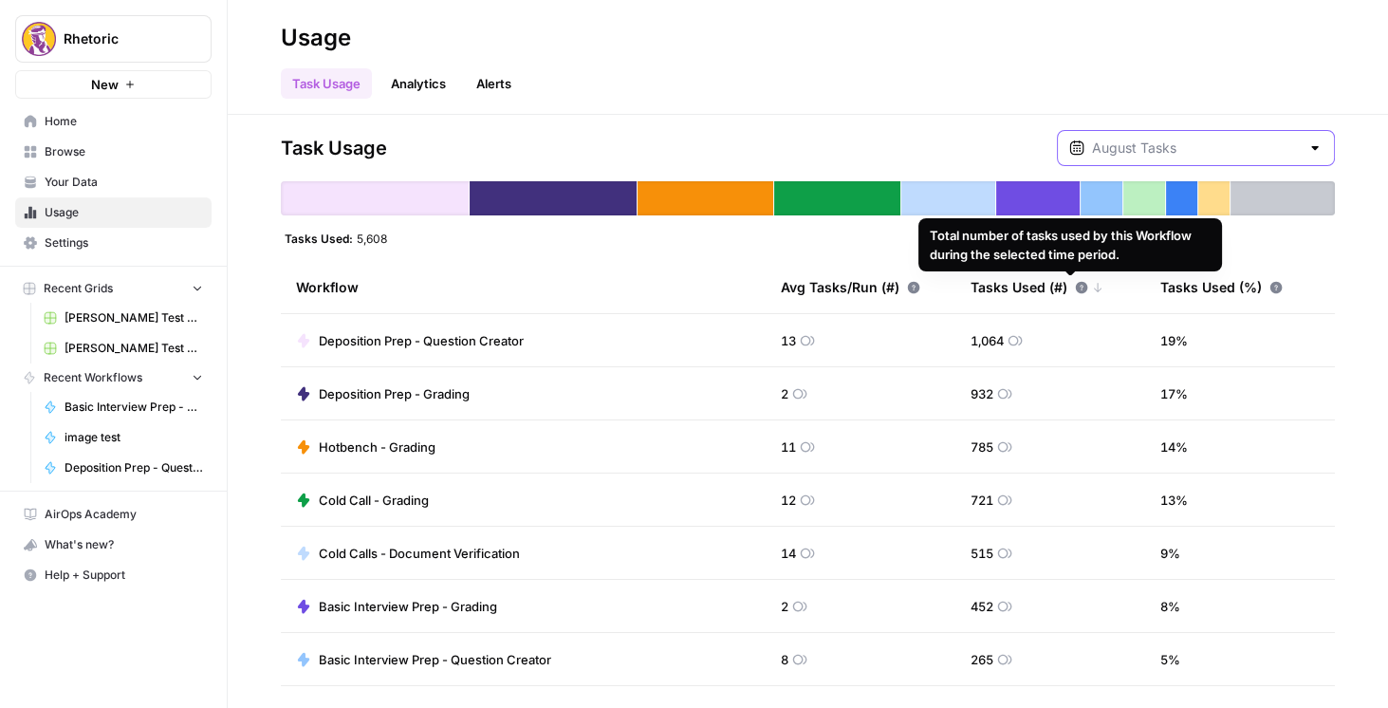
click at [770, 140] on input "text" at bounding box center [1196, 148] width 208 height 19
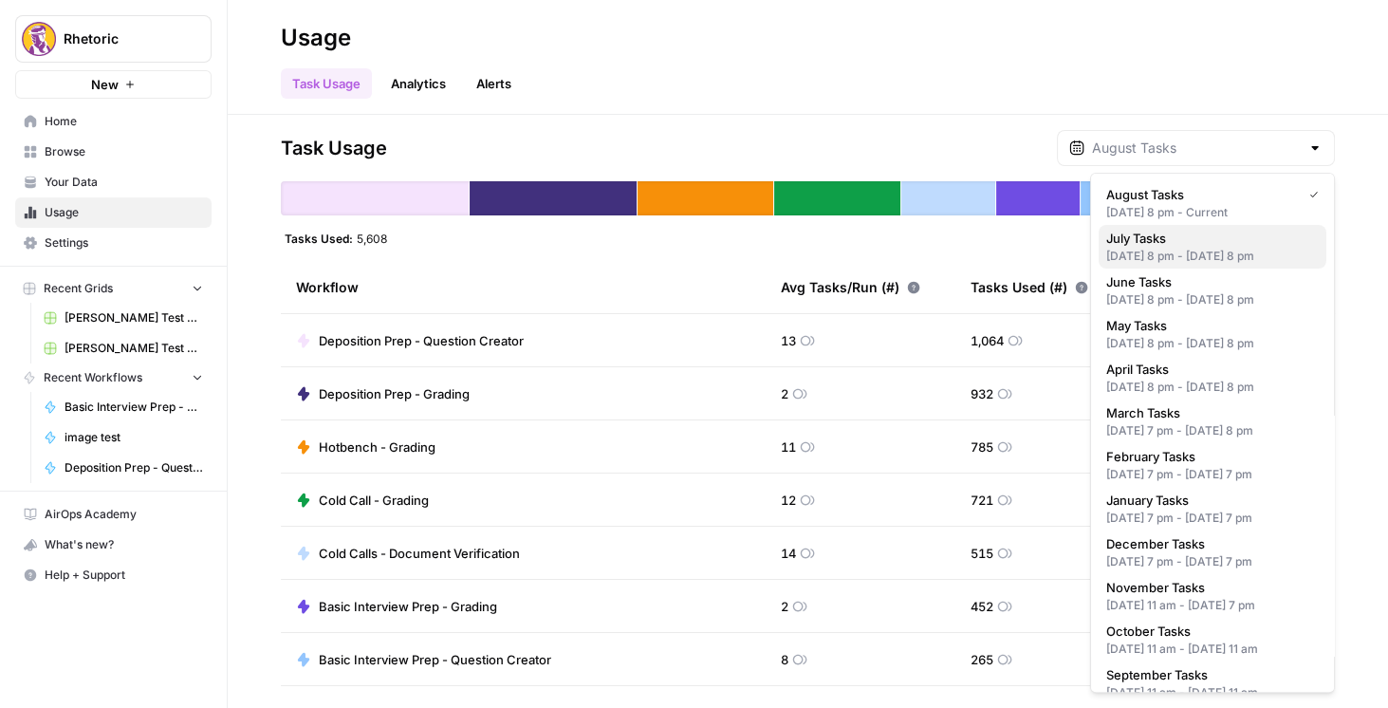
click at [770, 237] on span "July Tasks" at bounding box center [1209, 238] width 205 height 19
type input "July Tasks"
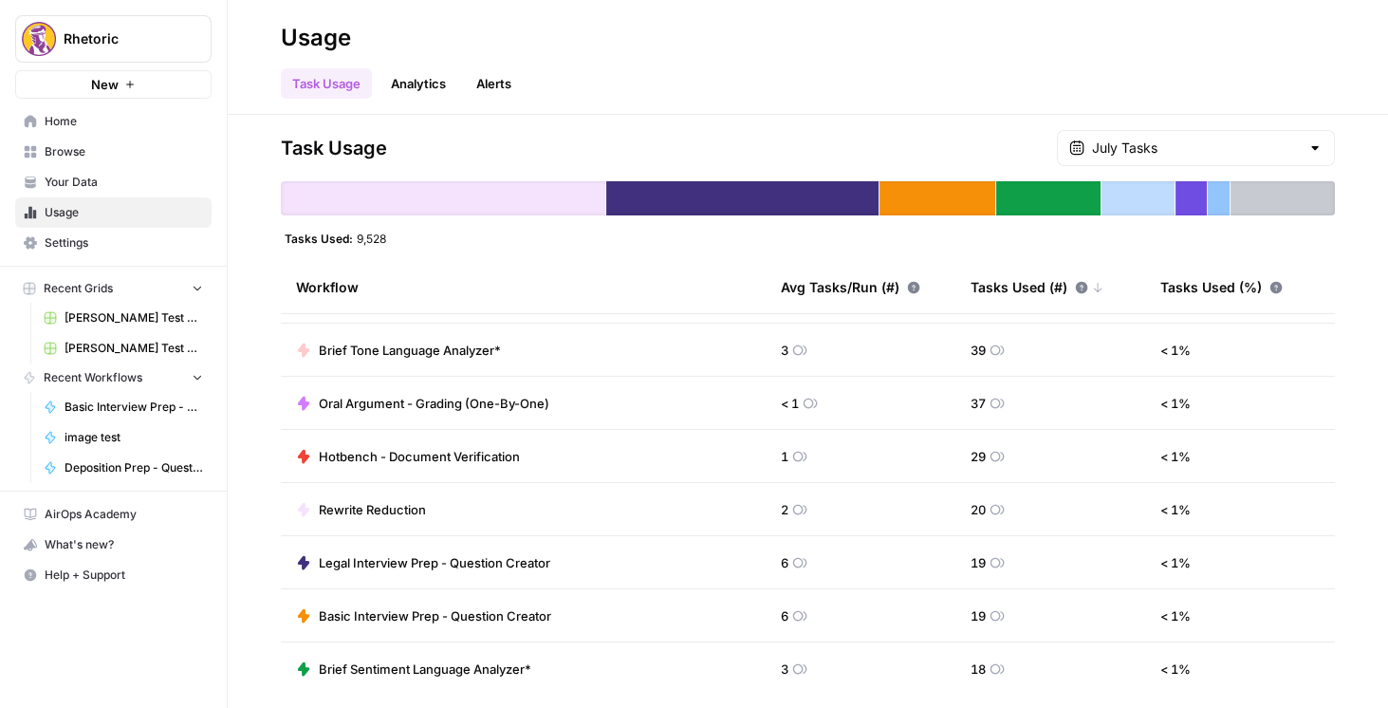
scroll to position [626, 0]
click at [426, 88] on link "Analytics" at bounding box center [419, 83] width 78 height 30
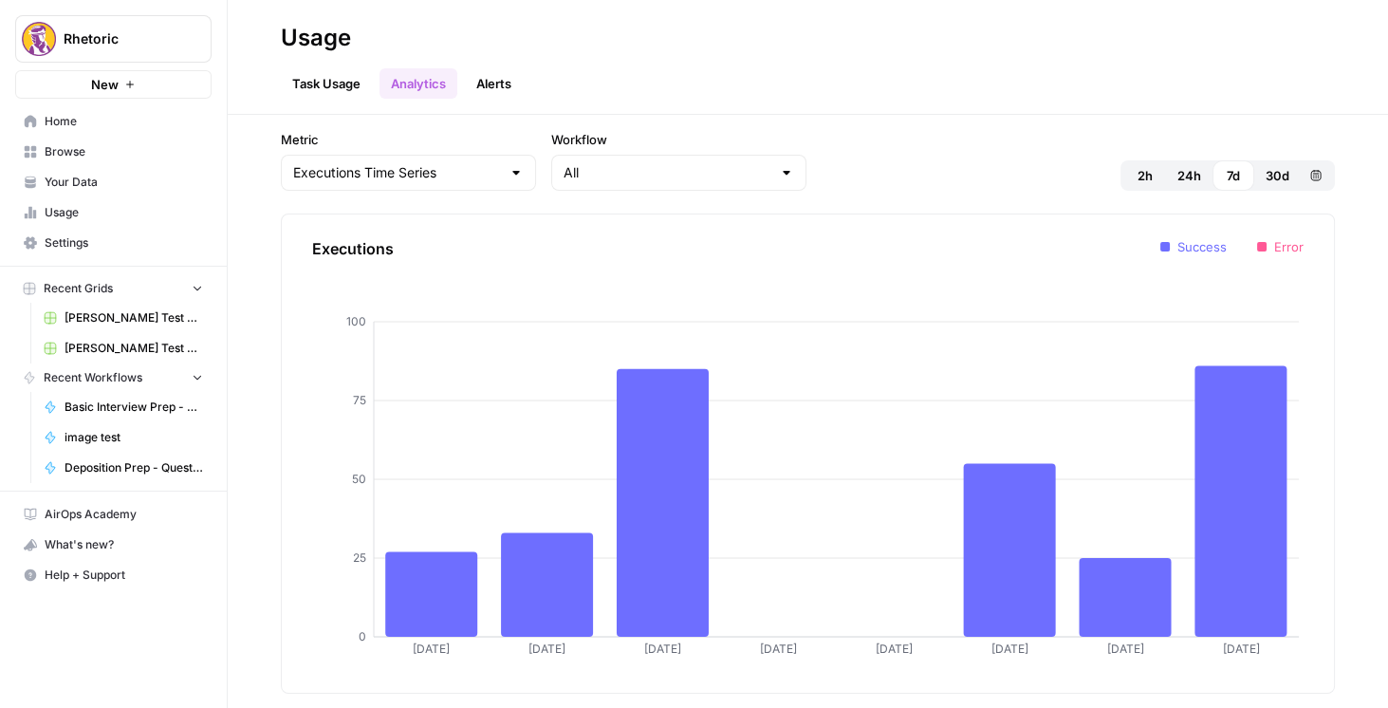
click at [770, 172] on button "30d" at bounding box center [1278, 175] width 47 height 30
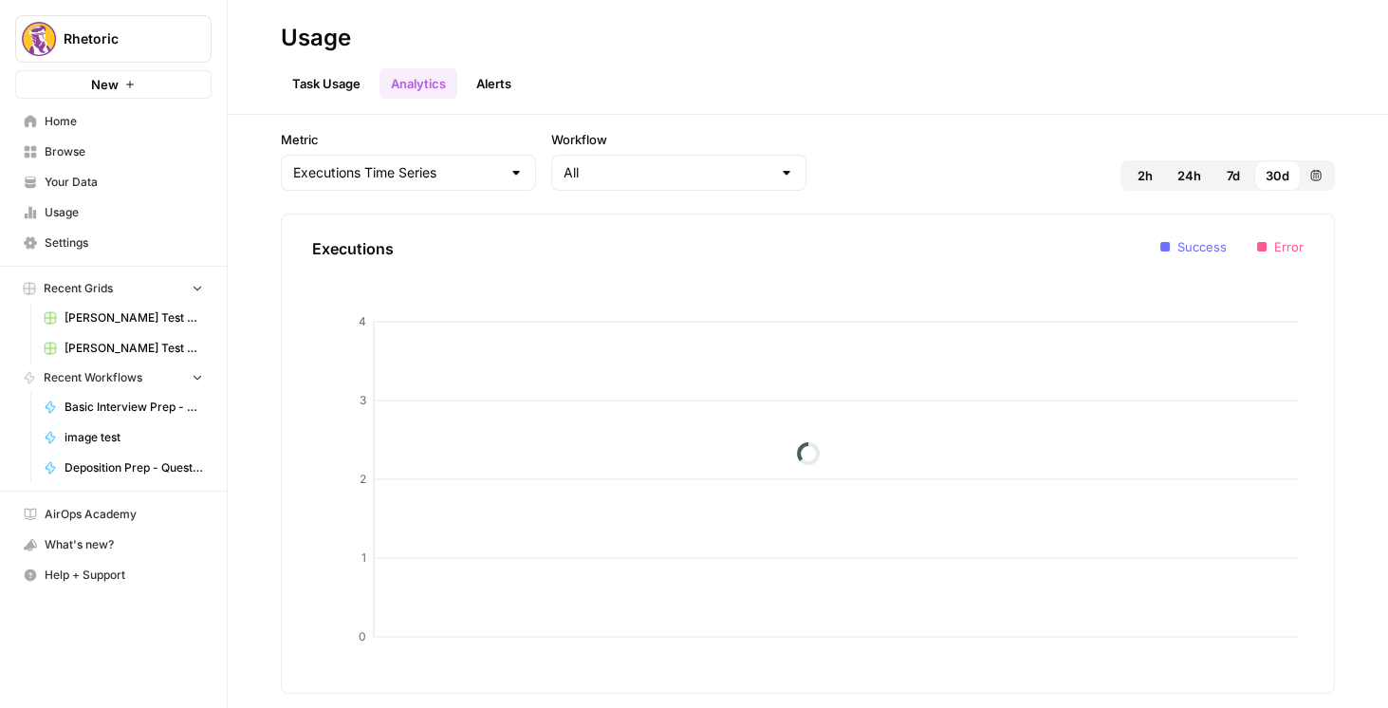
click at [770, 169] on button "Custom range" at bounding box center [1316, 175] width 30 height 30
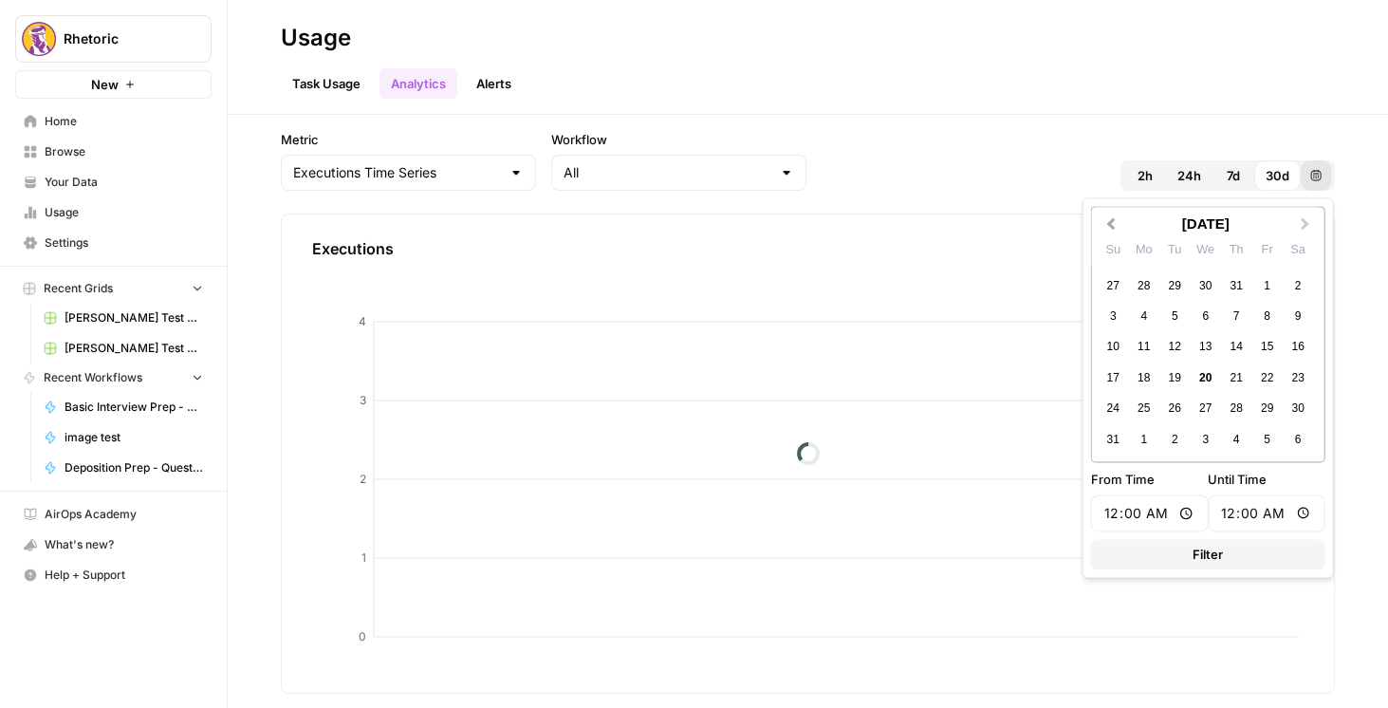
click at [770, 214] on button "Previous Month" at bounding box center [1109, 224] width 30 height 30
click at [770, 288] on div "1" at bounding box center [1176, 286] width 26 height 26
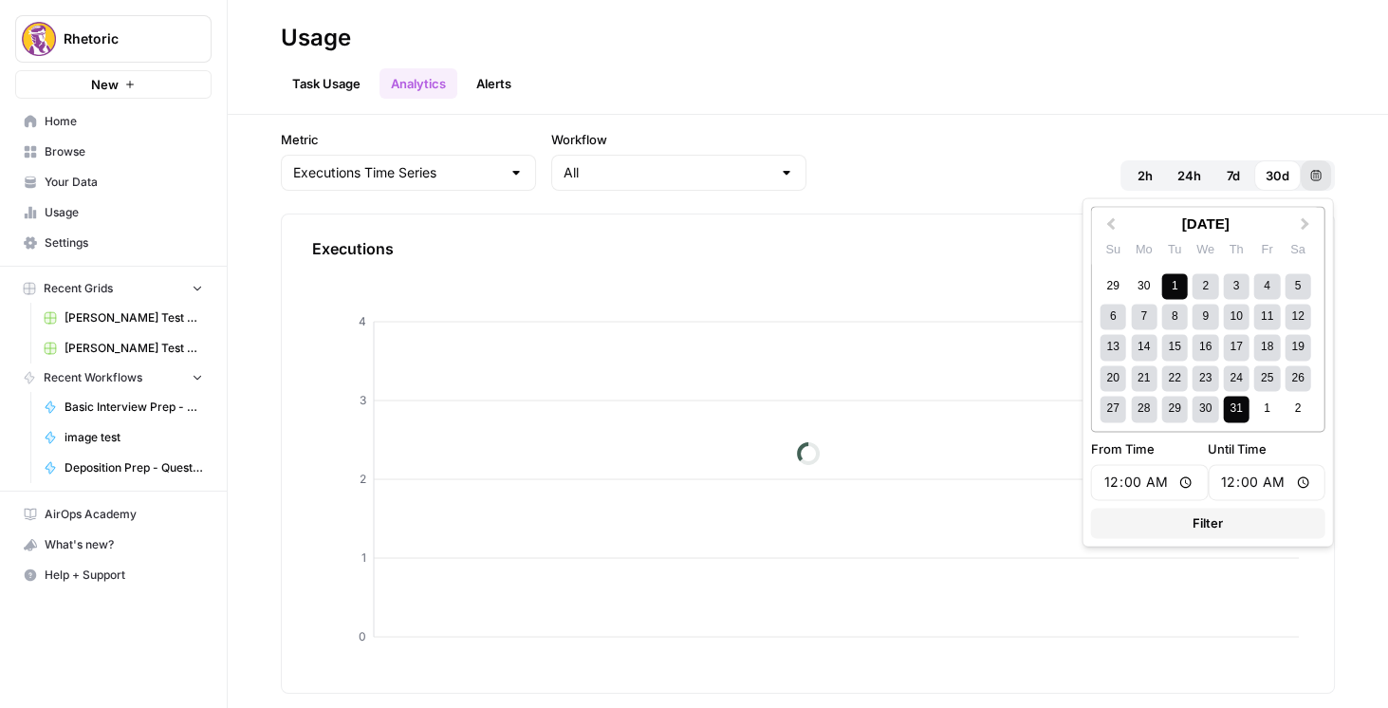
click at [770, 407] on div "31" at bounding box center [1236, 410] width 26 height 26
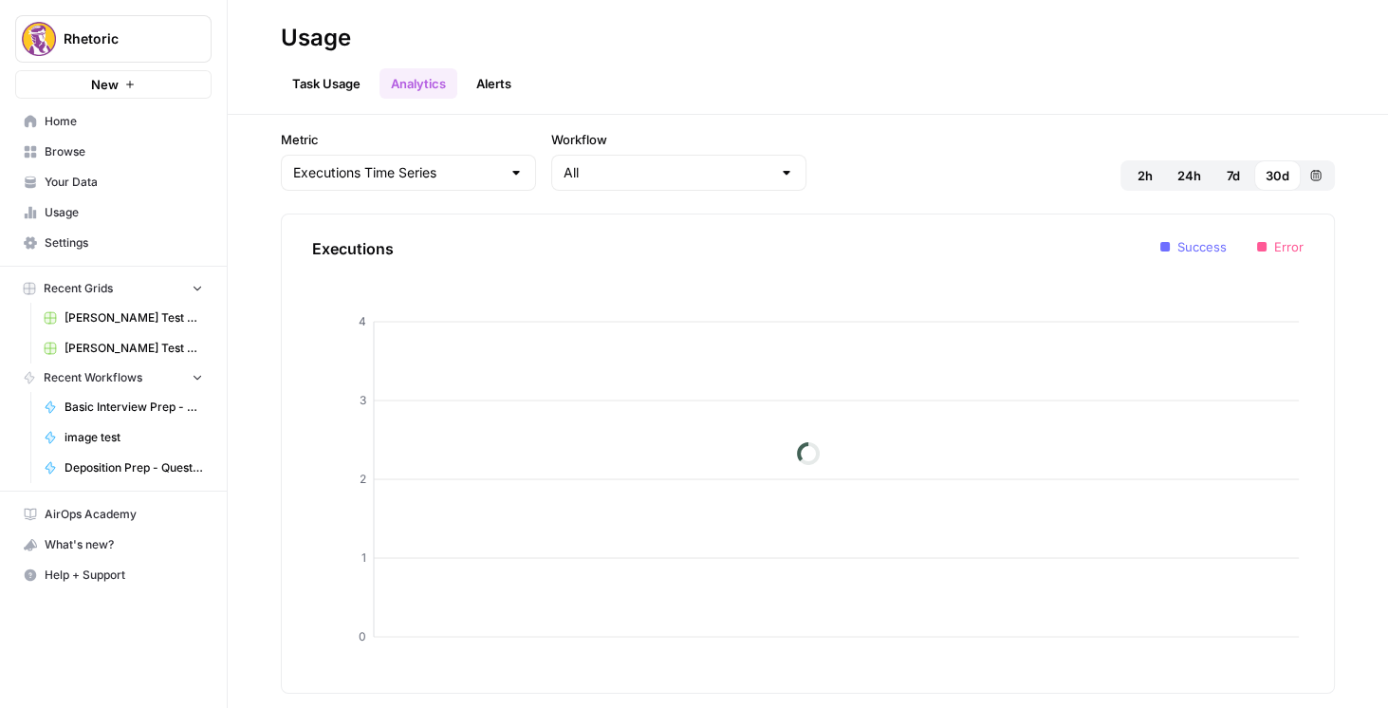
click at [770, 250] on div "Success Error" at bounding box center [813, 277] width 982 height 80
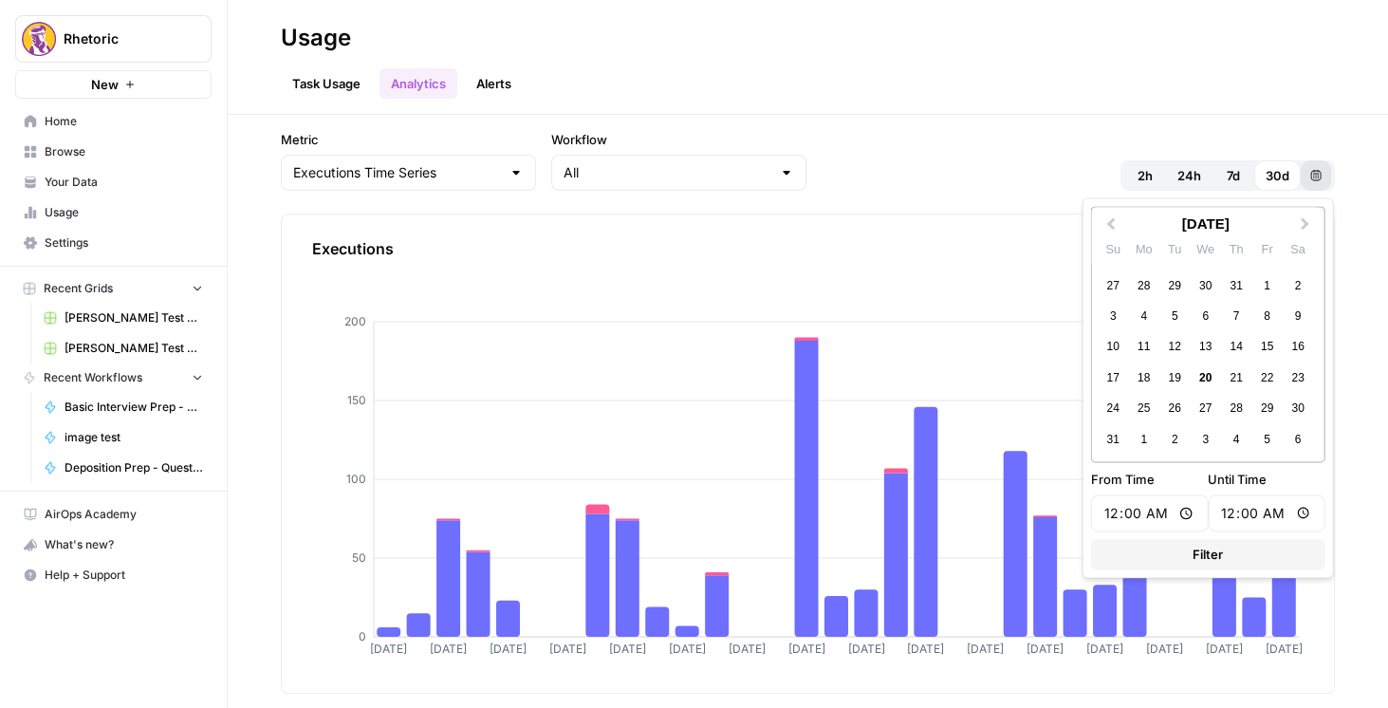
click at [770, 182] on button "Custom range" at bounding box center [1316, 175] width 30 height 30
click at [770, 223] on span "Previous Month" at bounding box center [1111, 223] width 0 height 19
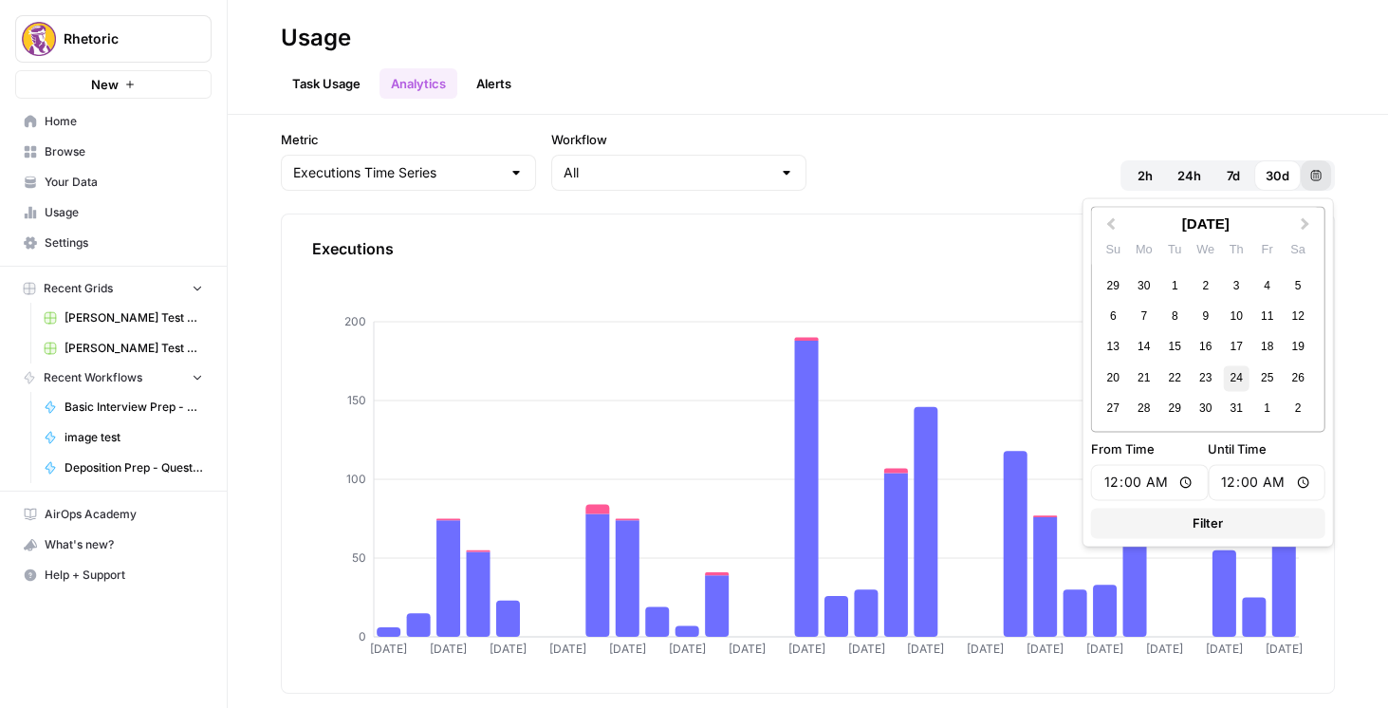
drag, startPoint x: 1169, startPoint y: 279, endPoint x: 1226, endPoint y: 374, distance: 110.7
click at [770, 404] on div "29 30 1 2 3 4 5 6 7 8 9 10 11 12 13 14 15 16 17 18 19 20 21 22 23 24 25 26 27 2…" at bounding box center [1205, 347] width 215 height 154
click at [770, 288] on div "1" at bounding box center [1176, 286] width 26 height 26
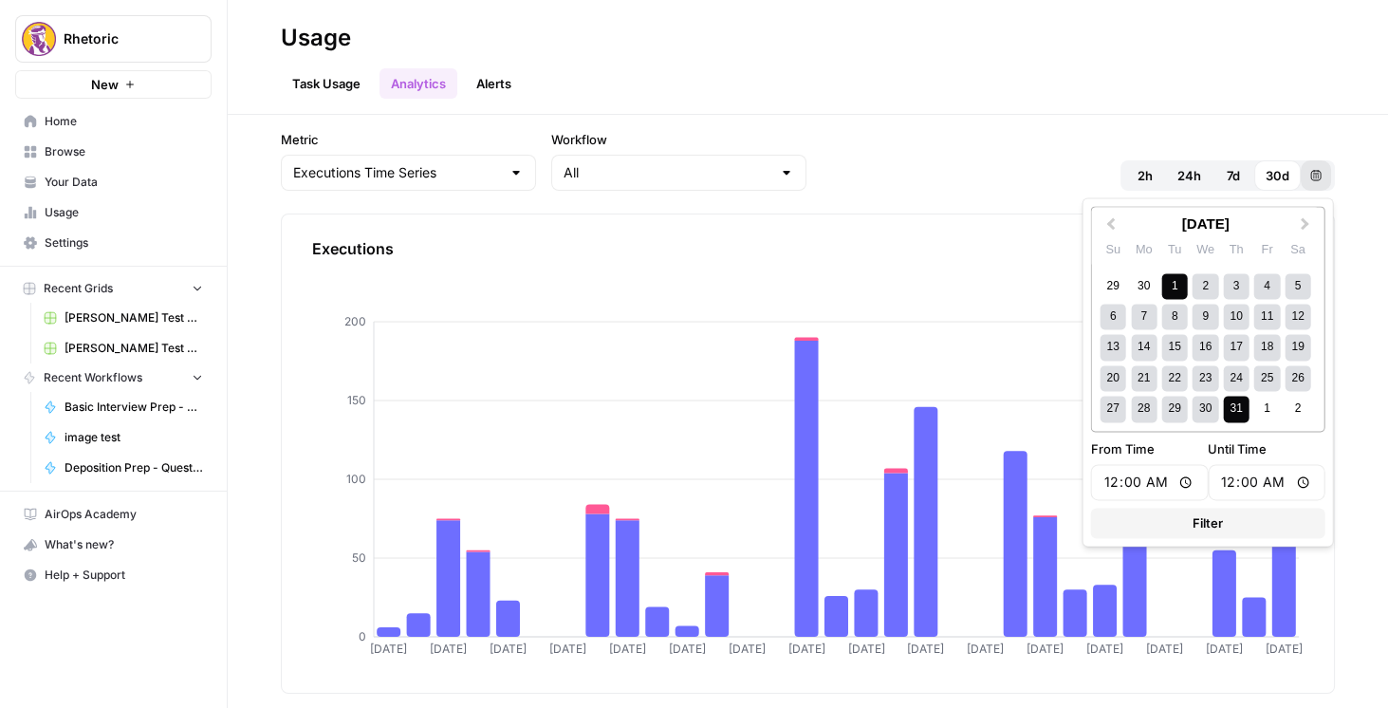
click at [770, 403] on div "31" at bounding box center [1236, 410] width 26 height 26
click at [770, 407] on div "31" at bounding box center [1236, 410] width 26 height 26
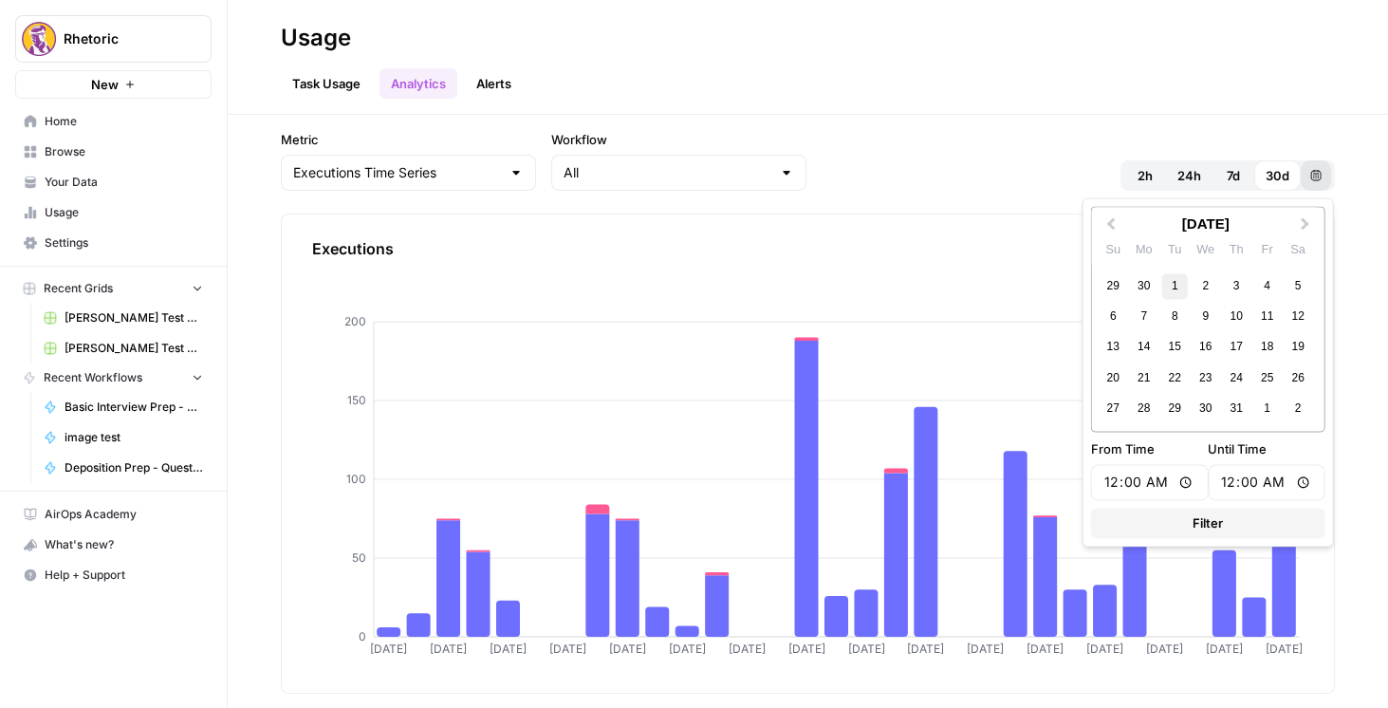
click at [770, 283] on div "1" at bounding box center [1176, 286] width 26 height 26
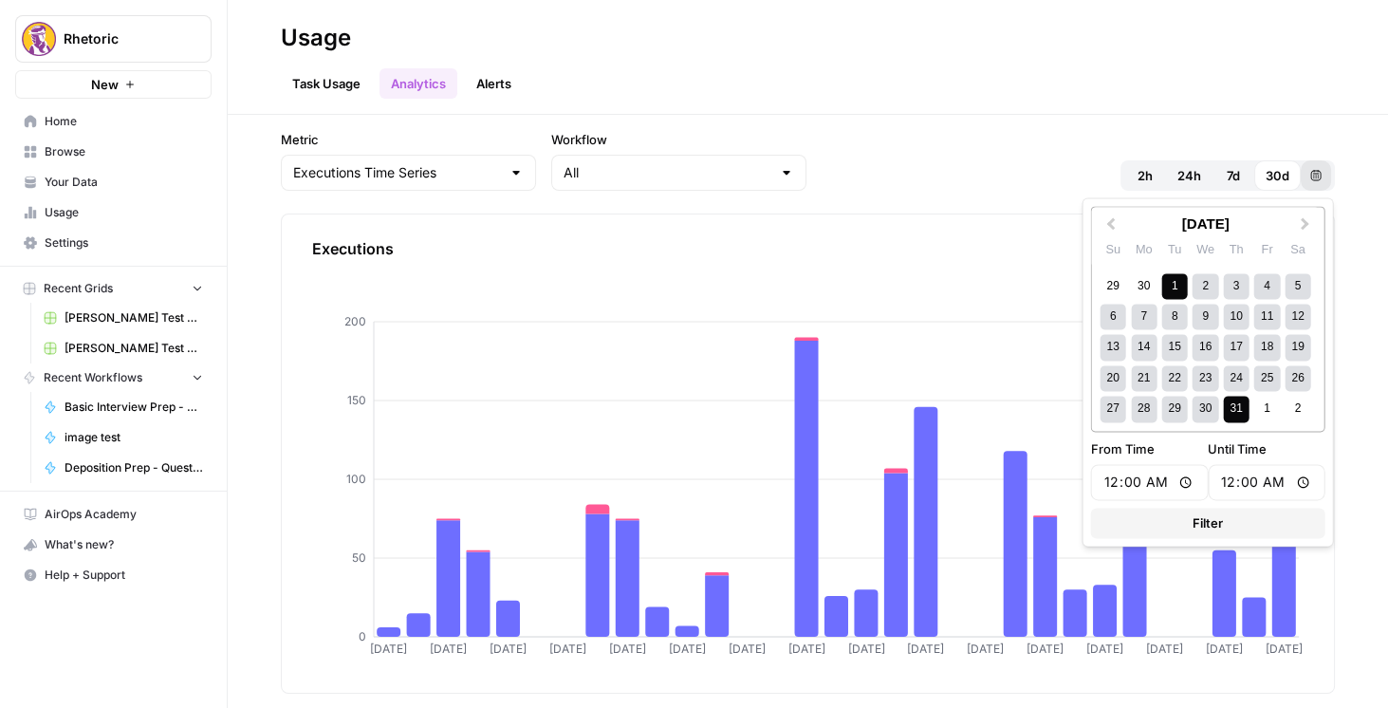
click at [770, 409] on div "31" at bounding box center [1236, 410] width 26 height 26
click at [770, 520] on button "Filter" at bounding box center [1208, 524] width 234 height 30
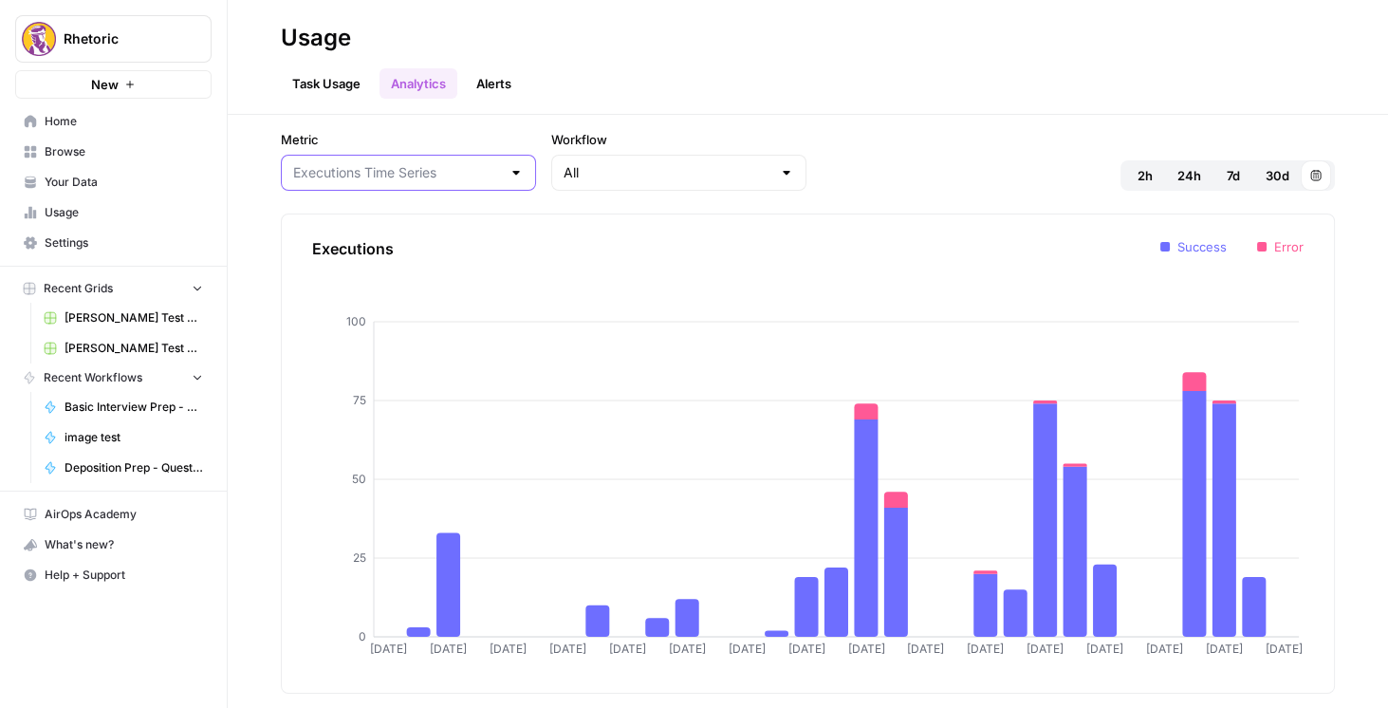
click at [425, 175] on input "Metric" at bounding box center [397, 172] width 208 height 19
click at [396, 266] on span "Tasks Time Series" at bounding box center [388, 272] width 182 height 19
type input "Tasks Time Series"
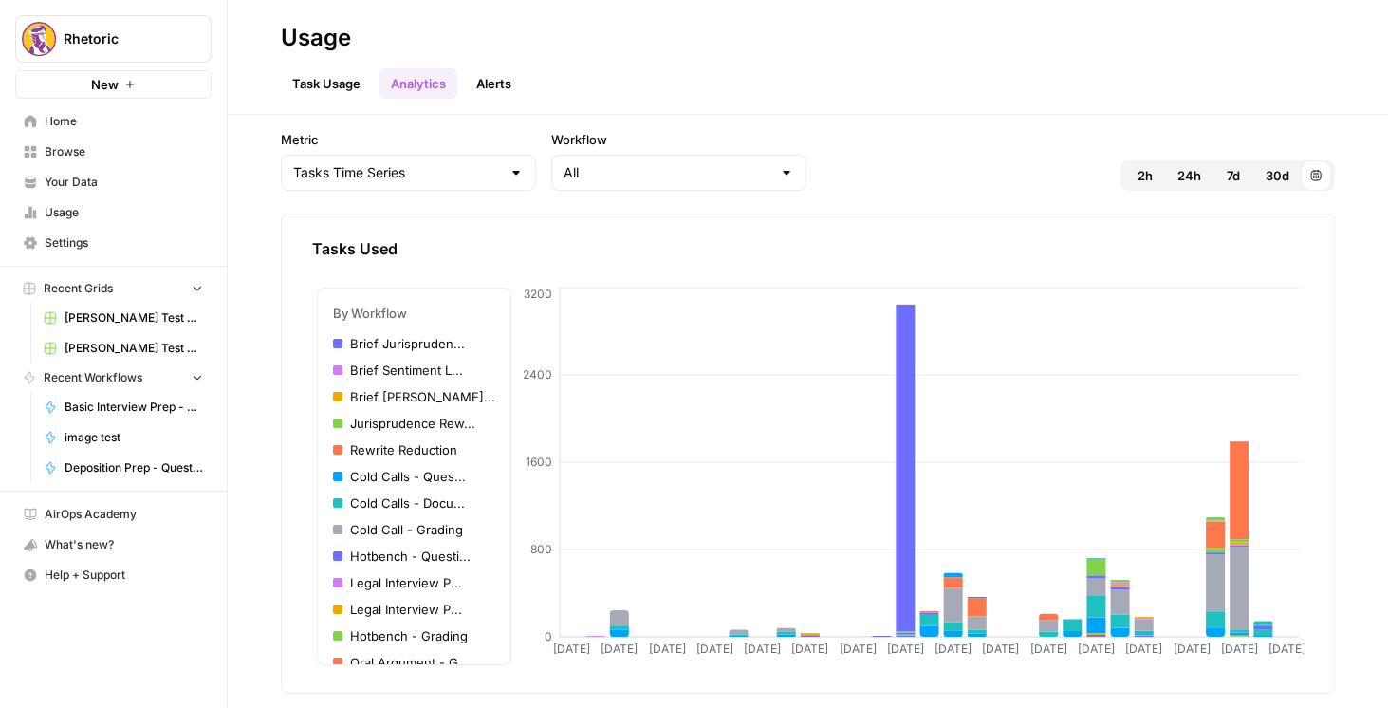
click at [338, 84] on link "Task Usage" at bounding box center [326, 83] width 91 height 30
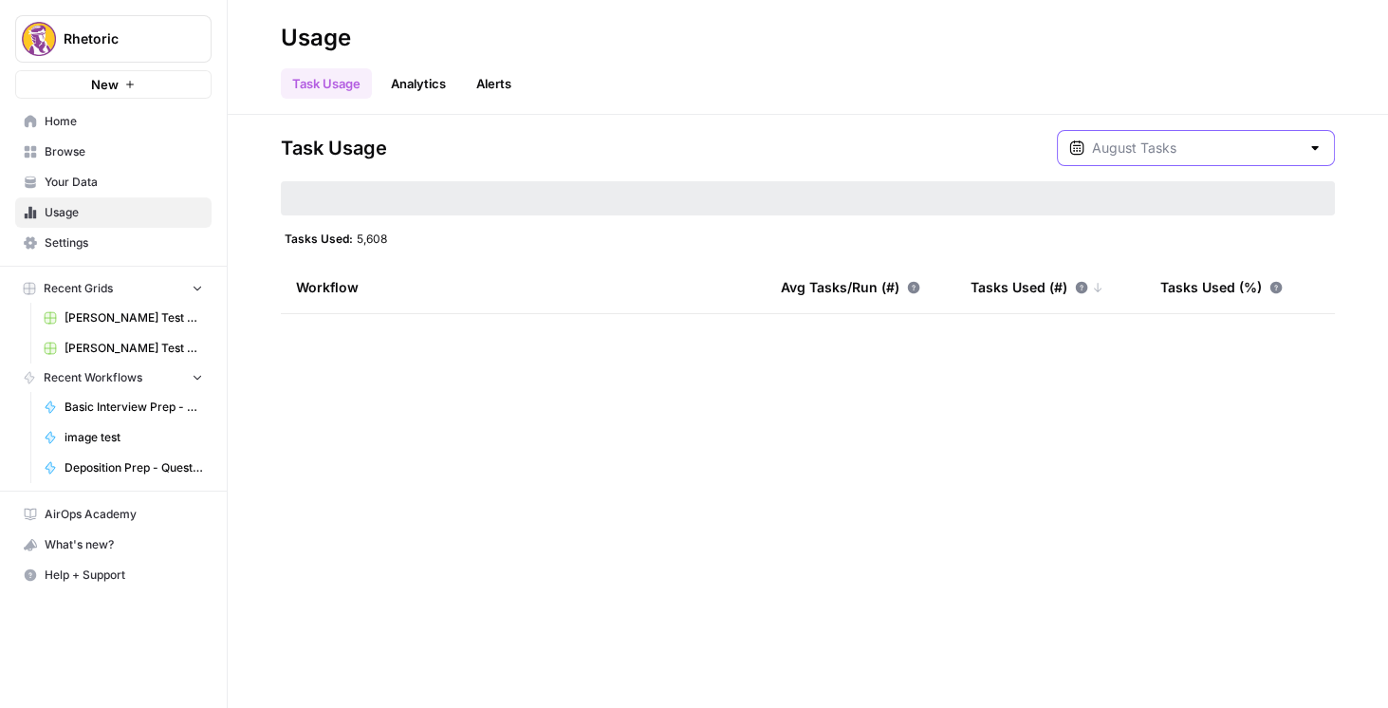
click at [770, 156] on input "text" at bounding box center [1196, 148] width 208 height 19
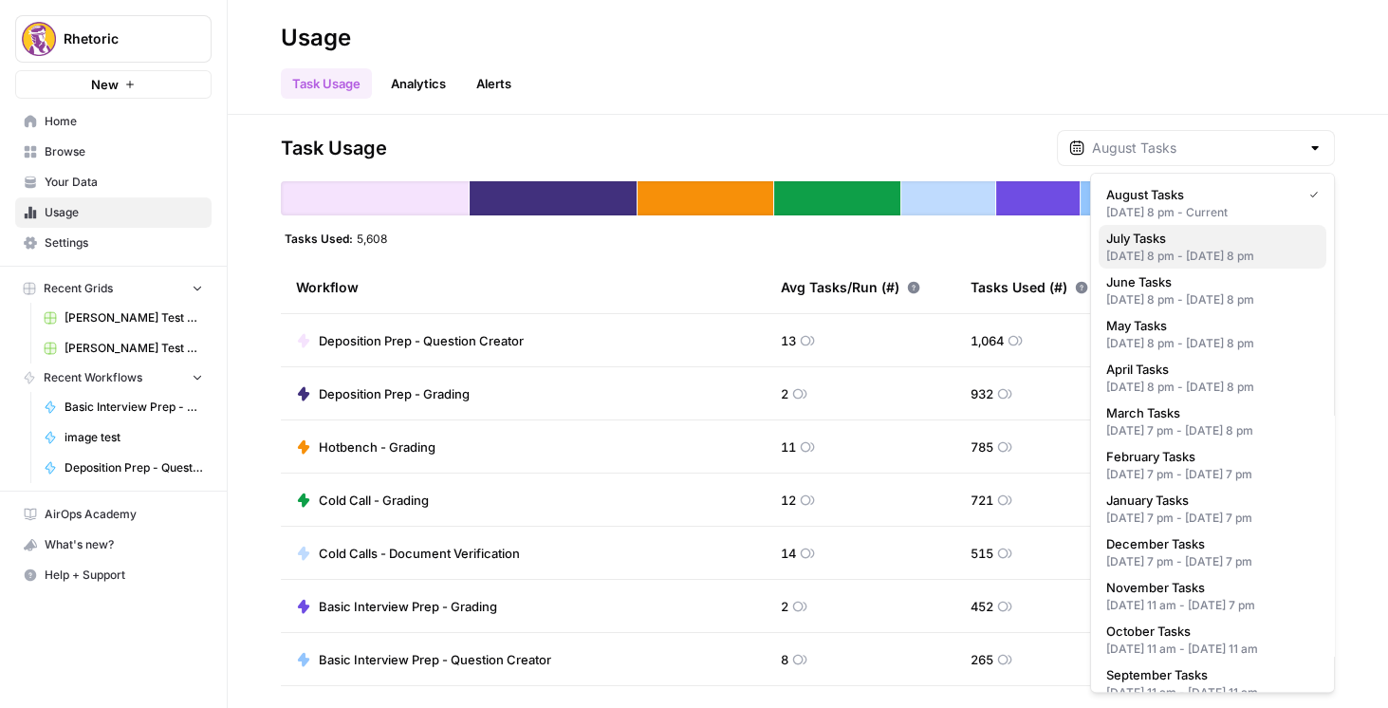
click at [770, 235] on span "July Tasks" at bounding box center [1209, 238] width 205 height 19
type input "July Tasks"
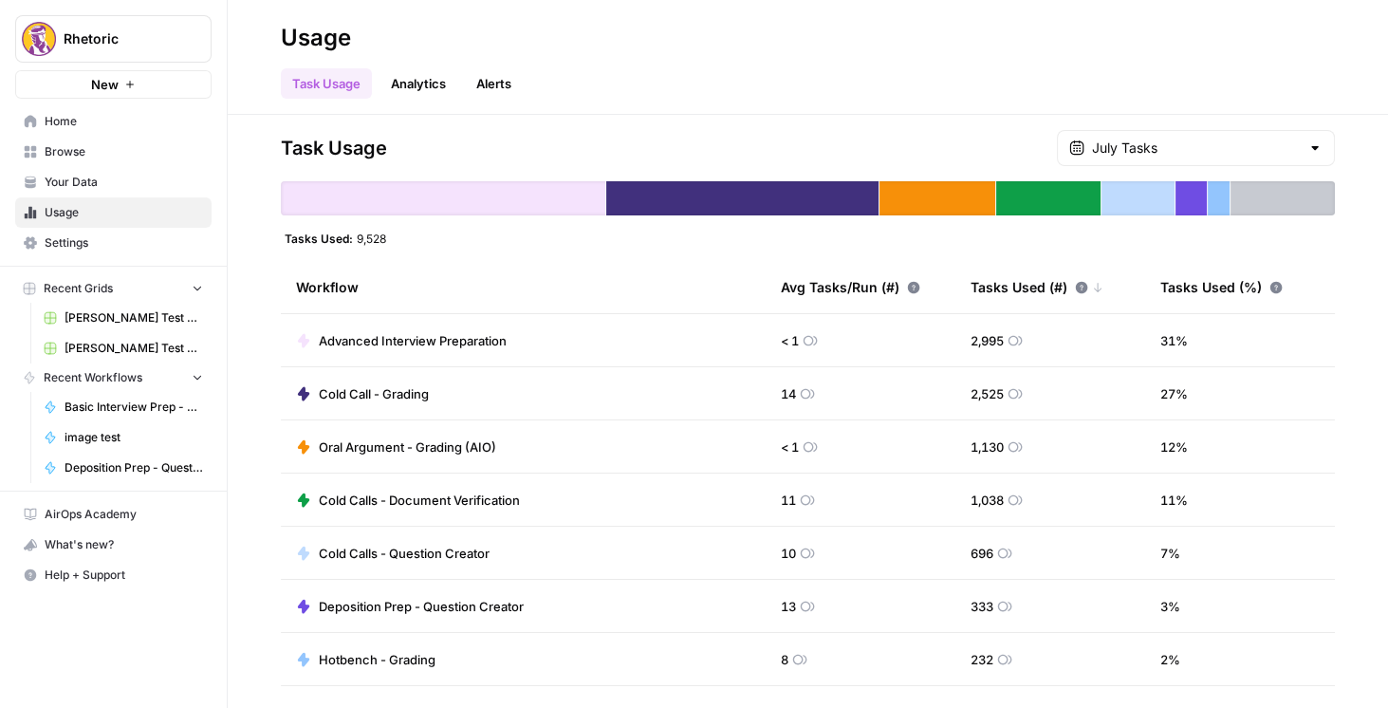
drag, startPoint x: 393, startPoint y: 238, endPoint x: 358, endPoint y: 233, distance: 35.4
click at [358, 233] on div "Tasks Used: 9,528" at bounding box center [808, 238] width 1054 height 15
copy span "9,528"
click at [68, 245] on span "Settings" at bounding box center [124, 242] width 158 height 17
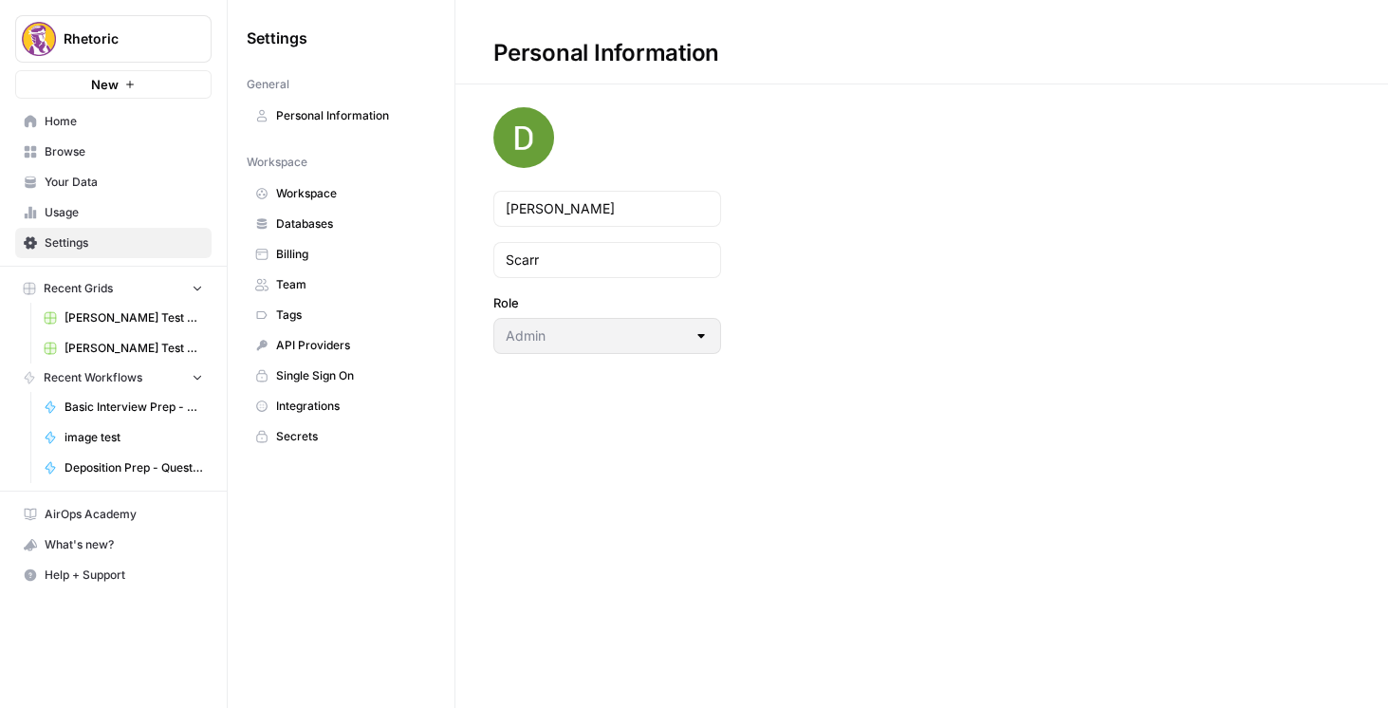
click at [323, 243] on link "Billing" at bounding box center [341, 254] width 189 height 30
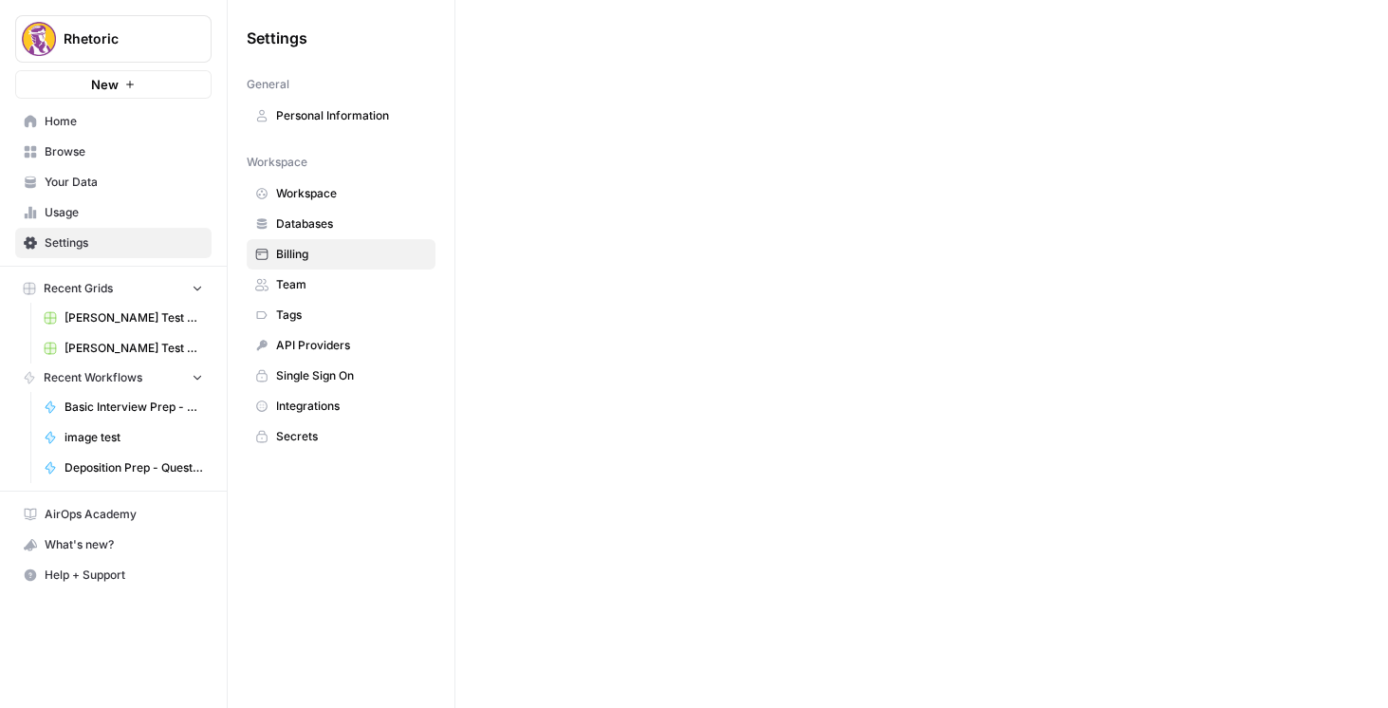
click at [363, 255] on span "Billing" at bounding box center [351, 254] width 151 height 17
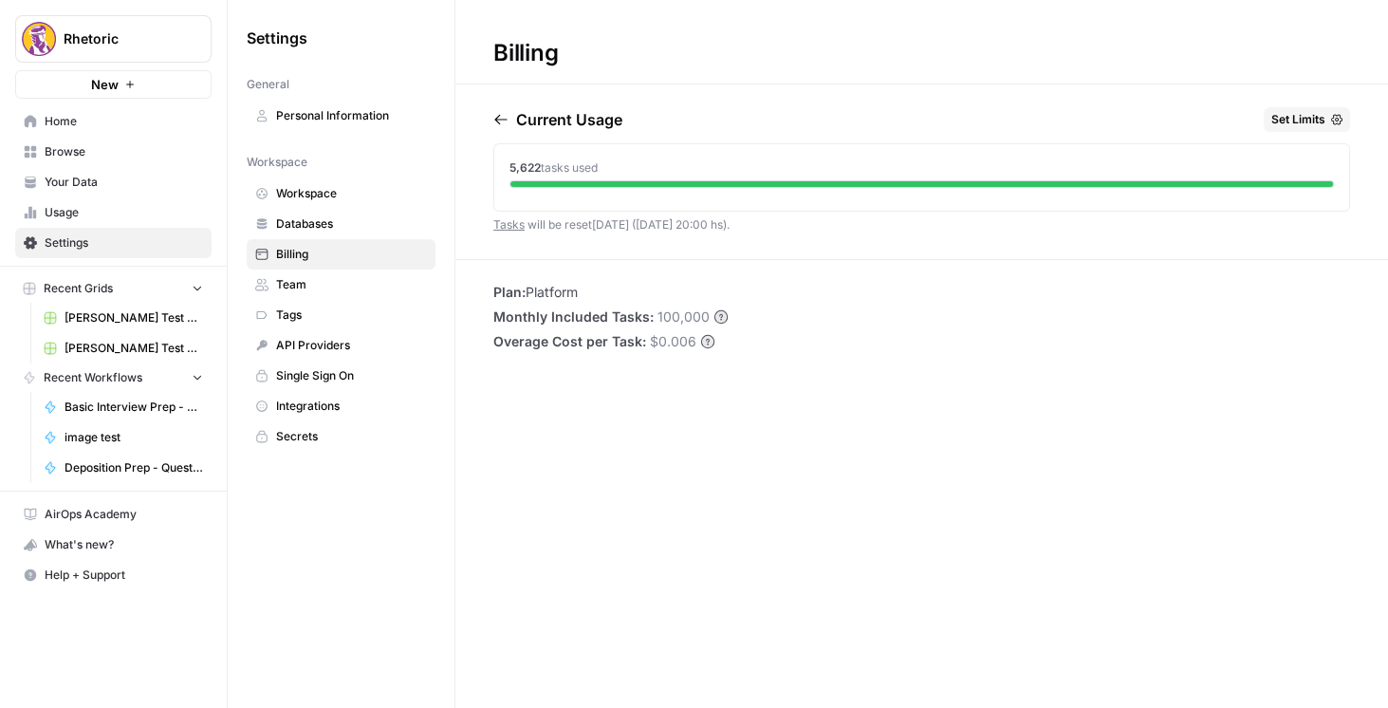
click at [512, 121] on button "button" at bounding box center [504, 119] width 23 height 15
click at [500, 115] on icon "button" at bounding box center [500, 119] width 15 height 15
click at [591, 116] on icon "button" at bounding box center [583, 119] width 15 height 15
click at [497, 121] on icon "button" at bounding box center [500, 120] width 12 height 10
click at [591, 115] on icon "button" at bounding box center [583, 119] width 15 height 15
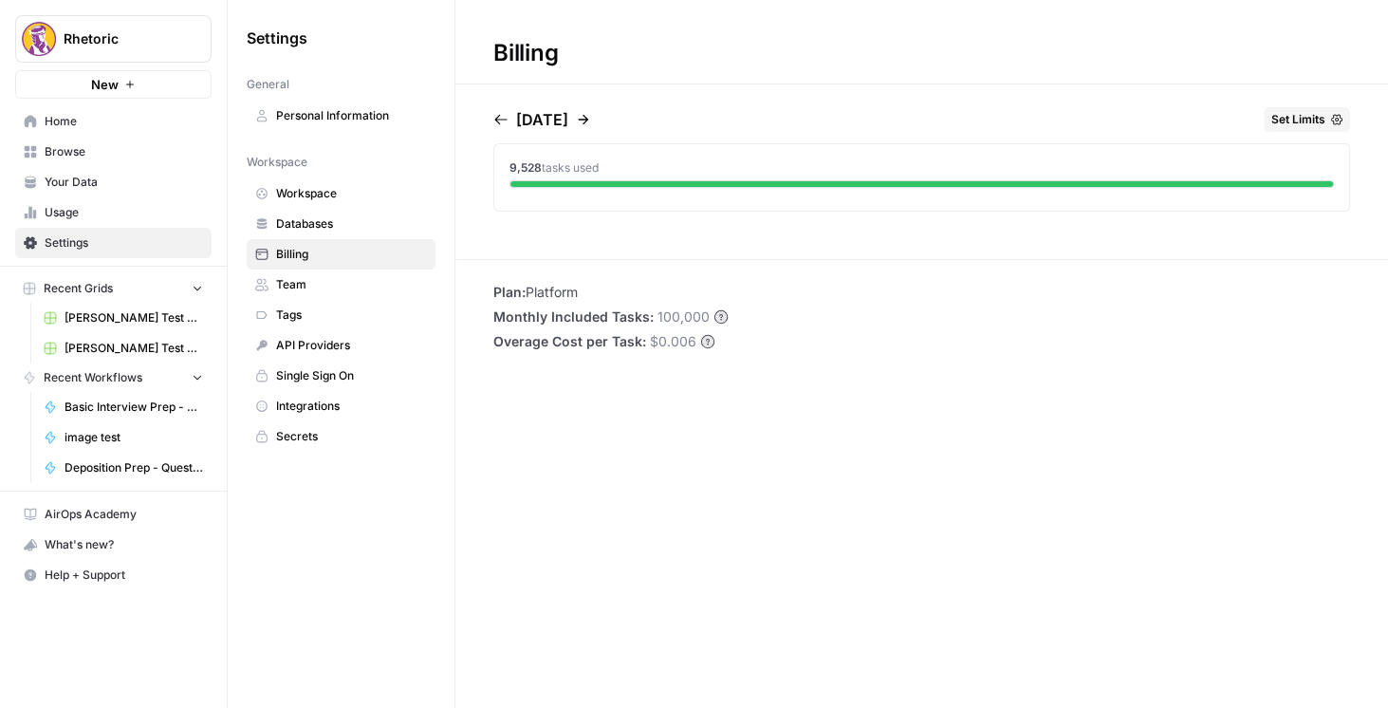
click at [591, 115] on icon "button" at bounding box center [583, 119] width 15 height 15
click at [506, 116] on icon "button" at bounding box center [500, 119] width 15 height 15
drag, startPoint x: 522, startPoint y: 164, endPoint x: 509, endPoint y: 160, distance: 13.8
click at [510, 160] on span "9,528 tasks used" at bounding box center [554, 167] width 89 height 17
copy span "9,528"
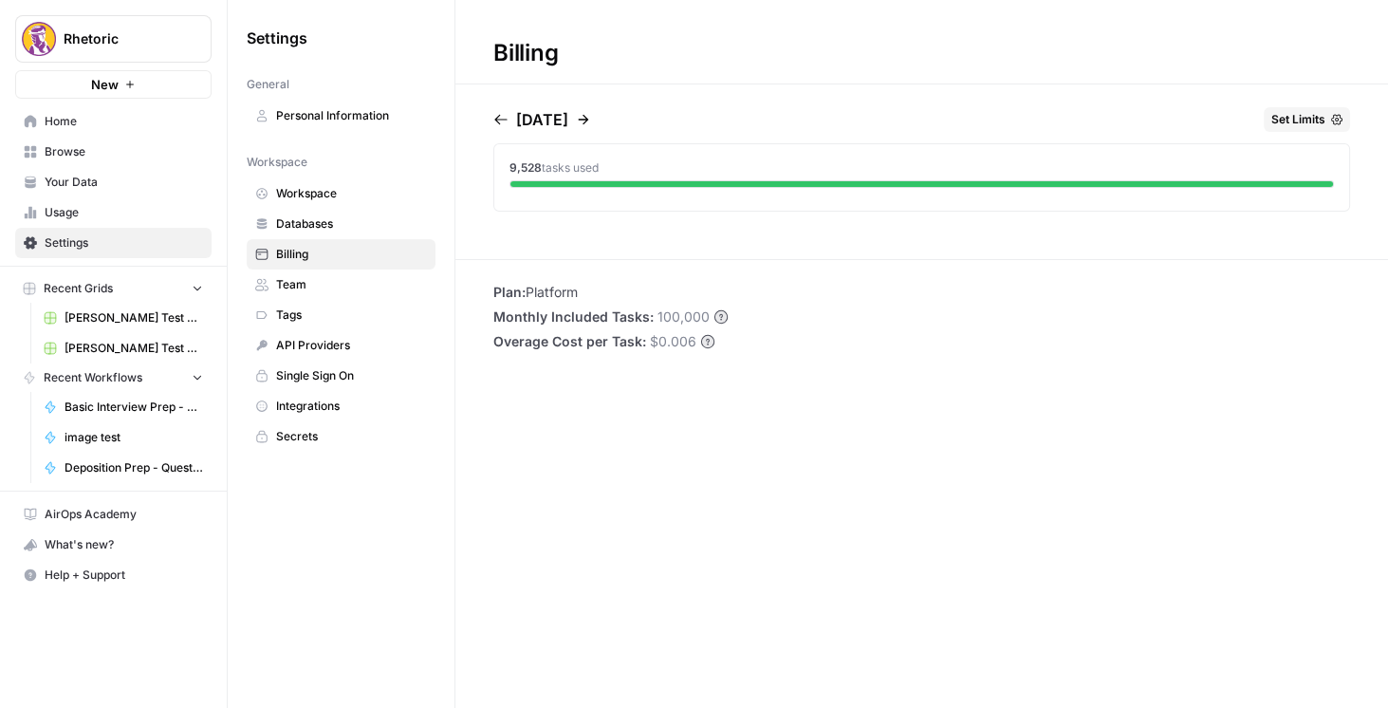
click at [770, 101] on div "Billing [DATE] Set Limits 9,528 tasks used Plan: Platform Monthly Included Task…" at bounding box center [922, 354] width 933 height 708
click at [322, 258] on span "Billing" at bounding box center [351, 254] width 151 height 17
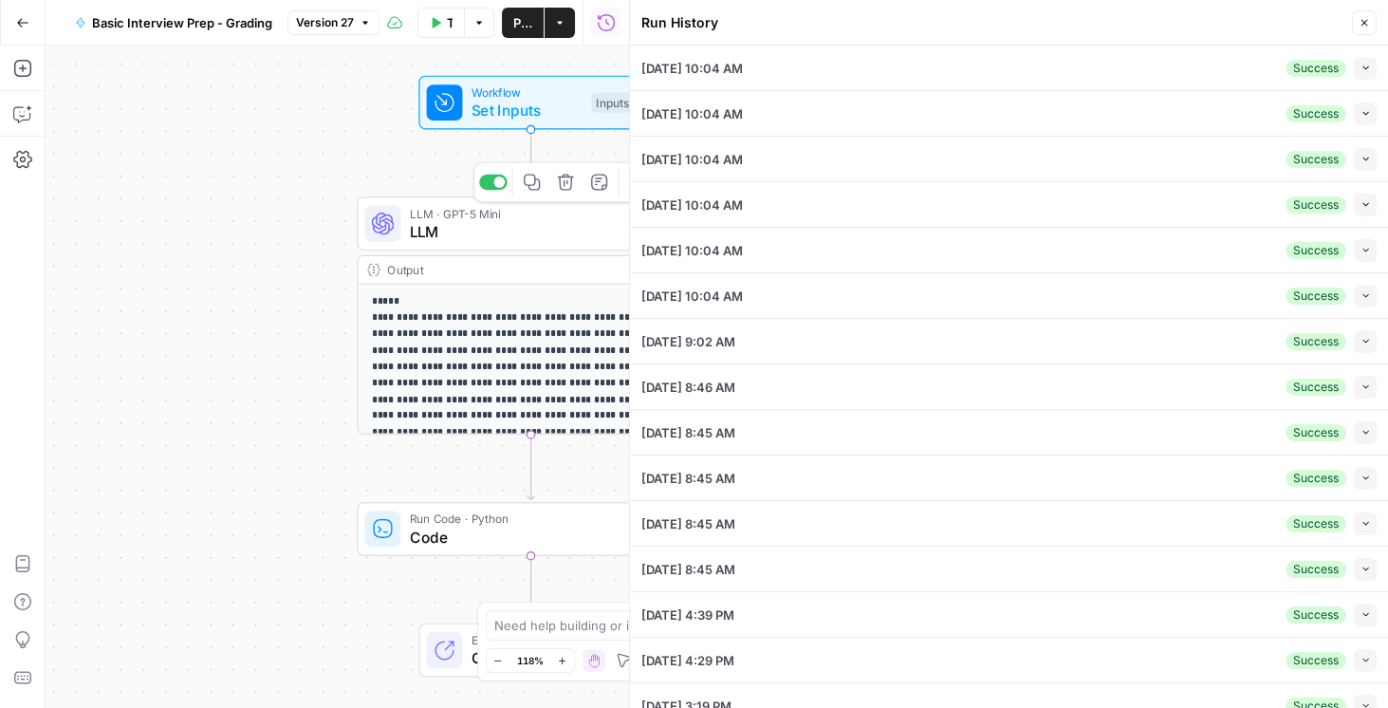
drag, startPoint x: 531, startPoint y: 237, endPoint x: 952, endPoint y: 193, distance: 422.8
click at [531, 237] on span "LLM" at bounding box center [527, 231] width 235 height 23
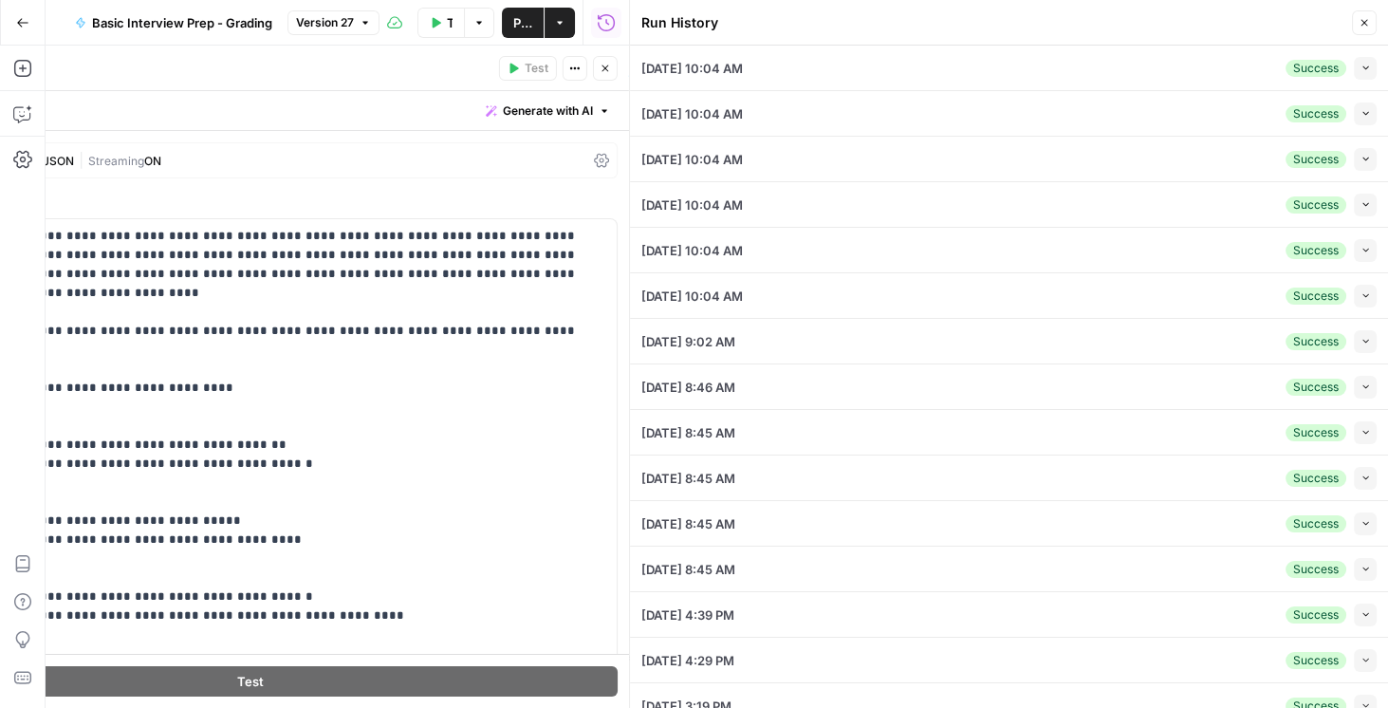
click at [1371, 23] on button "Close" at bounding box center [1364, 22] width 25 height 25
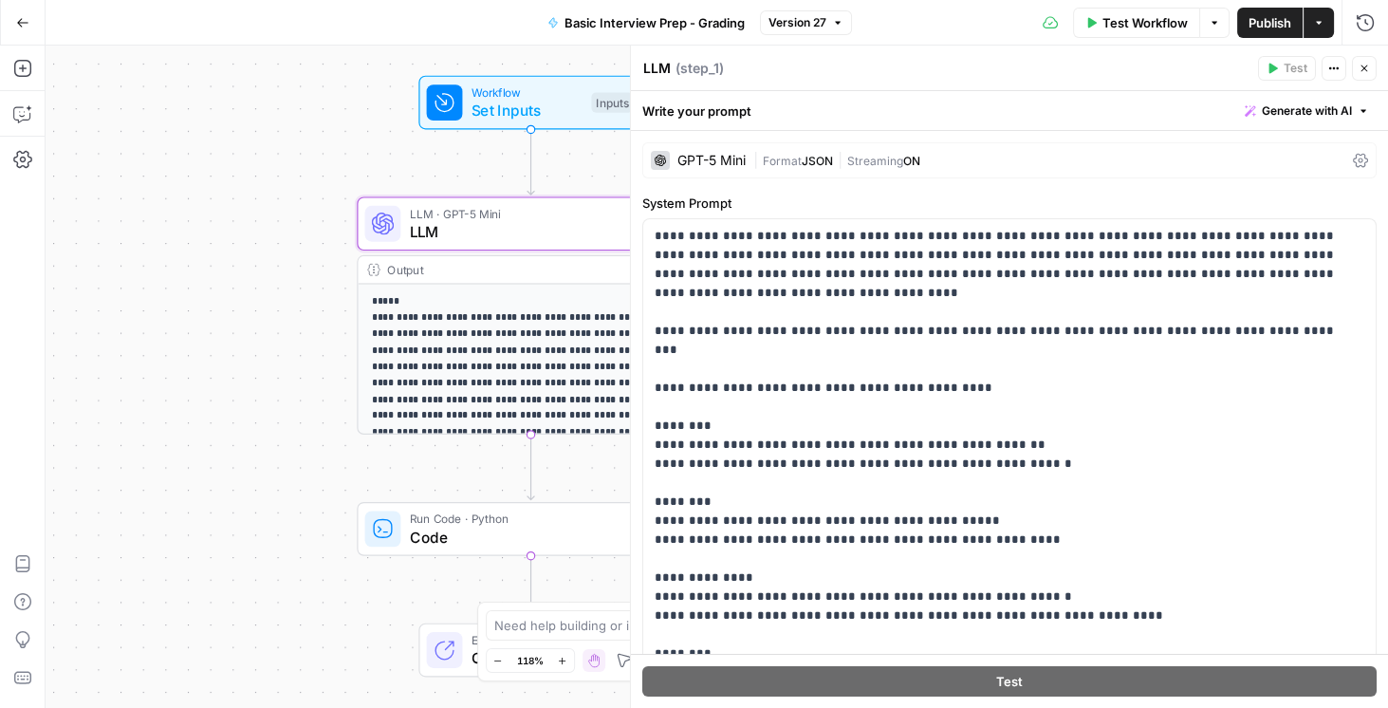
click at [1355, 163] on icon at bounding box center [1360, 160] width 15 height 15
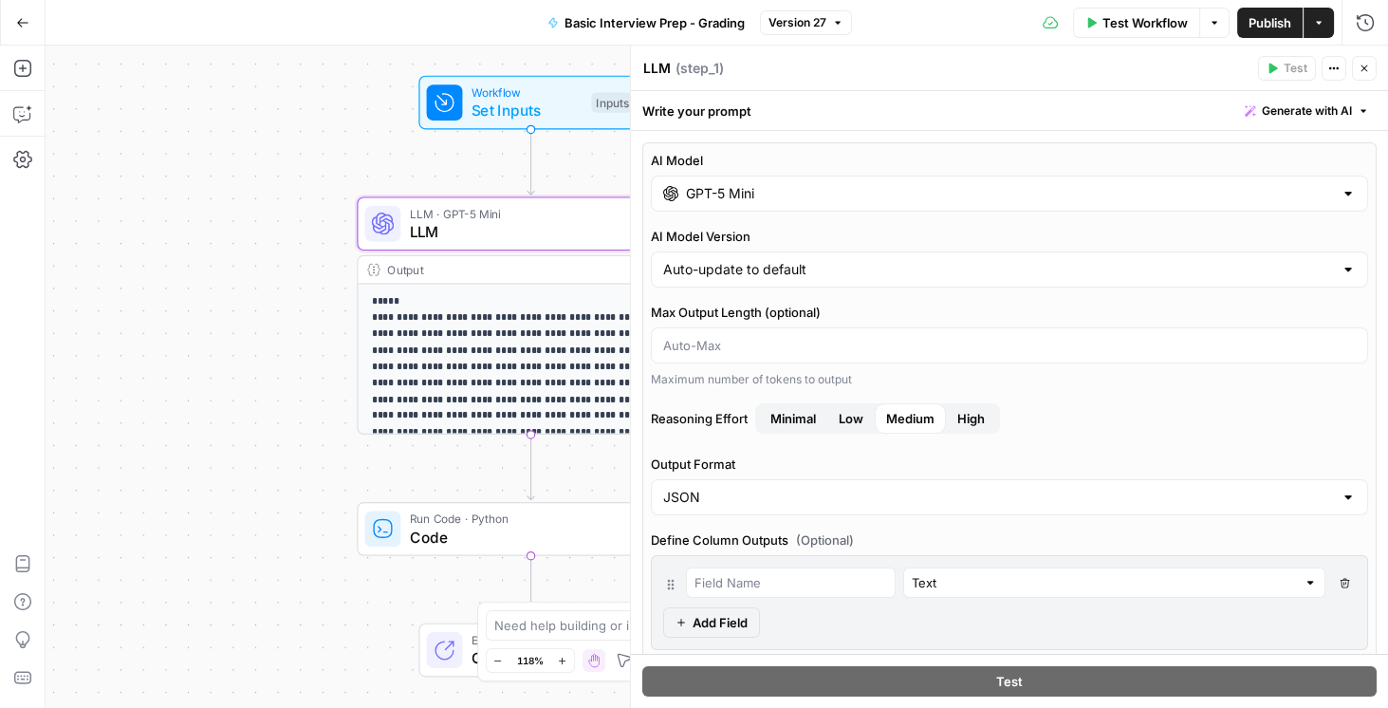
click at [1367, 65] on icon "button" at bounding box center [1364, 68] width 11 height 11
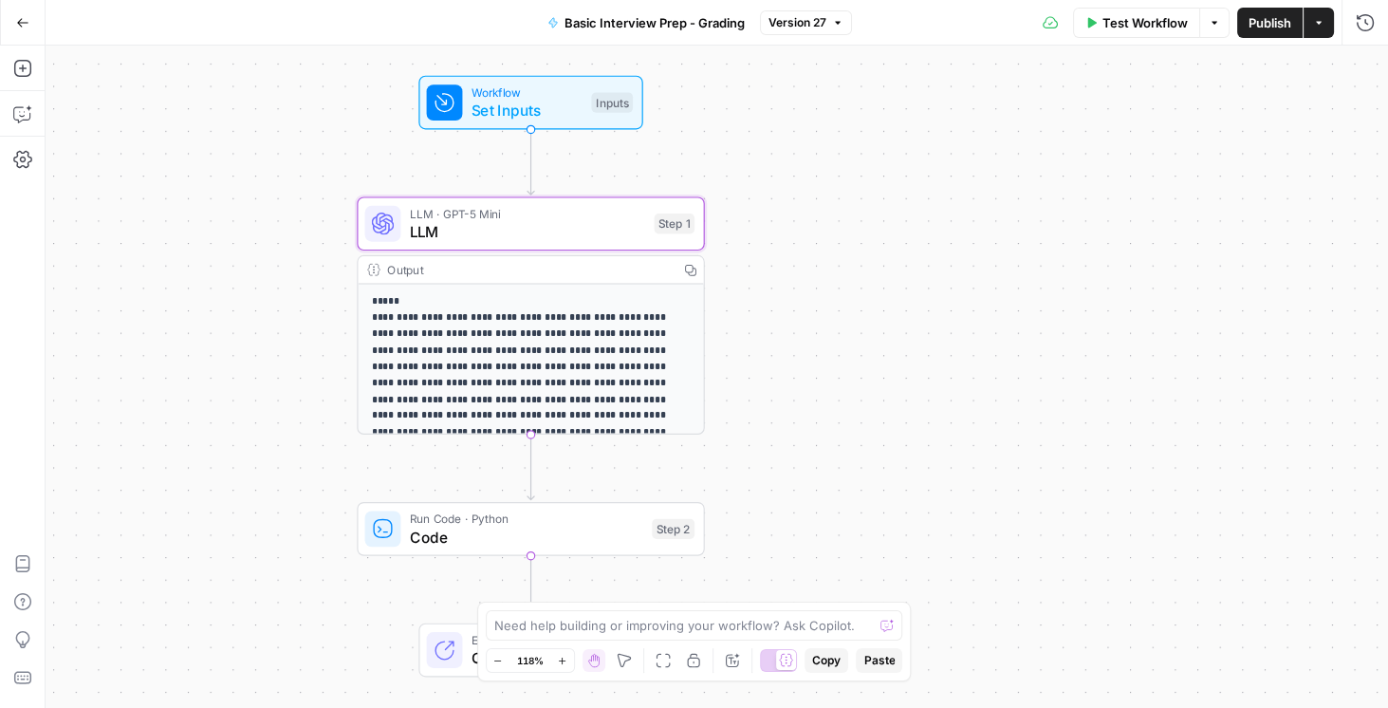
click at [137, 172] on div "**********" at bounding box center [717, 377] width 1343 height 662
